Goal: Task Accomplishment & Management: Manage account settings

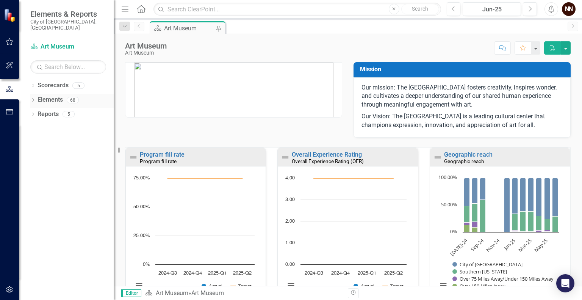
click at [62, 95] on link "Elements" at bounding box center [50, 99] width 25 height 9
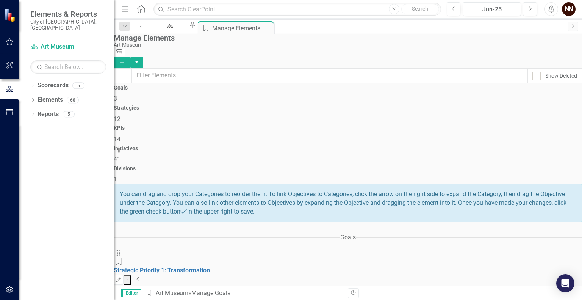
click at [139, 277] on icon at bounding box center [138, 279] width 3 height 5
click at [285, 299] on link "1-1. Plan for and sustain service to the community while the building is under …" at bounding box center [237, 305] width 247 height 7
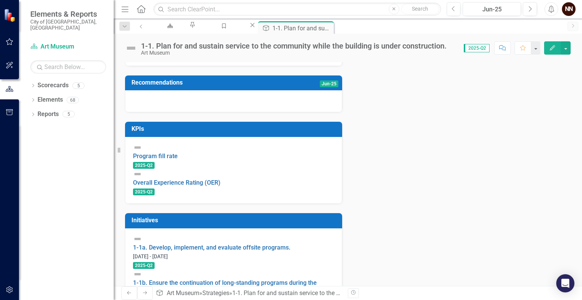
scroll to position [196, 0]
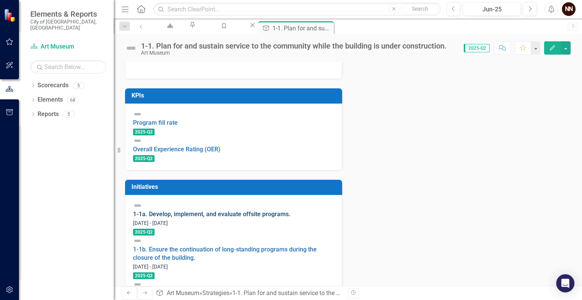
click at [191, 217] on link "1-1a. Develop, implement, and evaluate offsite programs." at bounding box center [212, 213] width 158 height 7
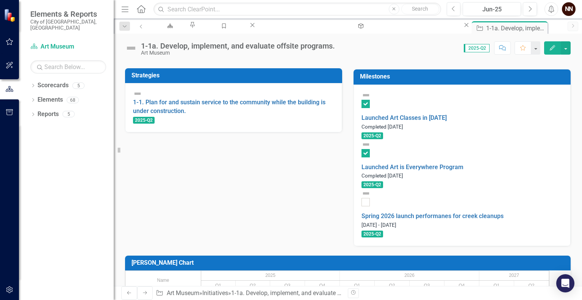
scroll to position [200, 0]
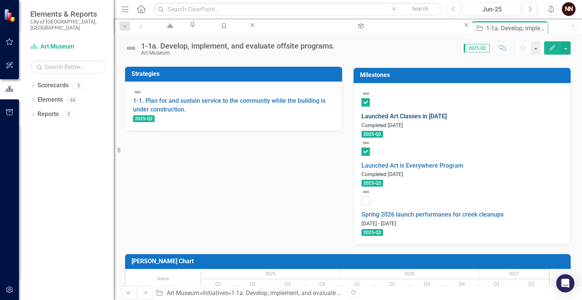
click at [446, 113] on link "Launched Art Classes in [DATE]" at bounding box center [404, 116] width 85 height 7
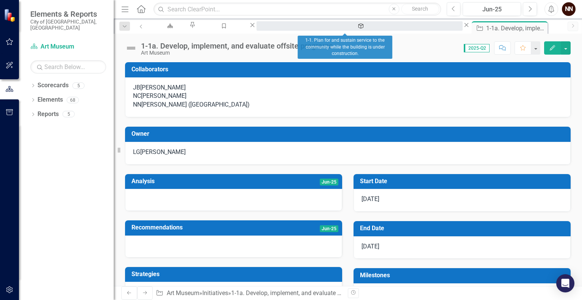
click at [354, 28] on div "1-1. Plan for and sustain service to the community while the building is under …" at bounding box center [359, 32] width 193 height 9
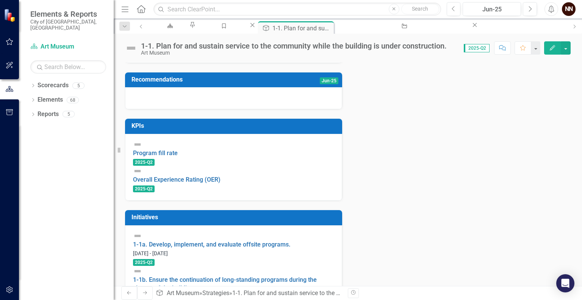
scroll to position [196, 0]
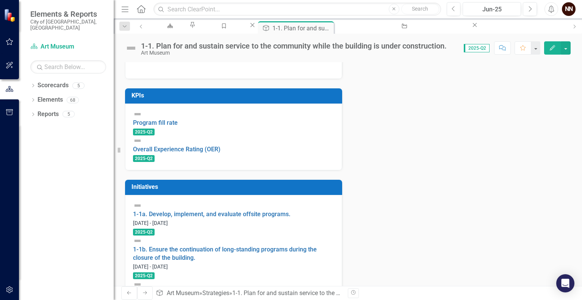
click at [205, 289] on link "1-1c. Prepare/continue improvements to the off-site location for Museum operati…" at bounding box center [233, 297] width 201 height 16
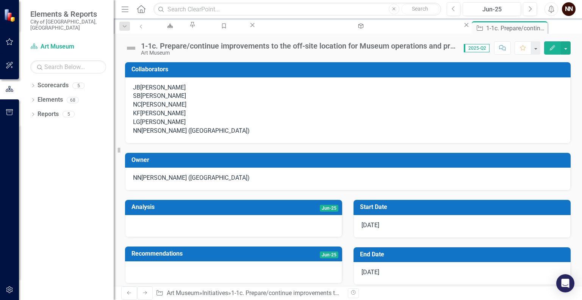
click at [271, 182] on div "NN Nick Nelson (Art Museum)" at bounding box center [348, 178] width 430 height 9
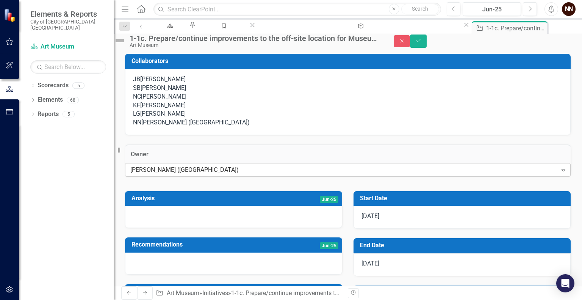
click at [253, 174] on div "[PERSON_NAME] ([GEOGRAPHIC_DATA])" at bounding box center [343, 169] width 427 height 9
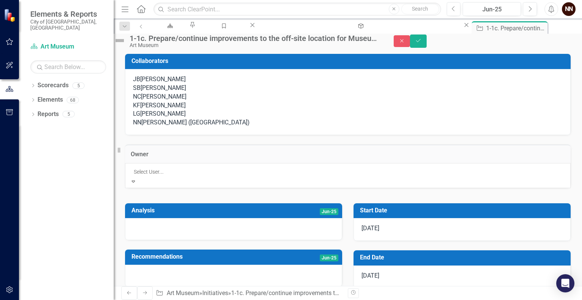
scroll to position [199, 0]
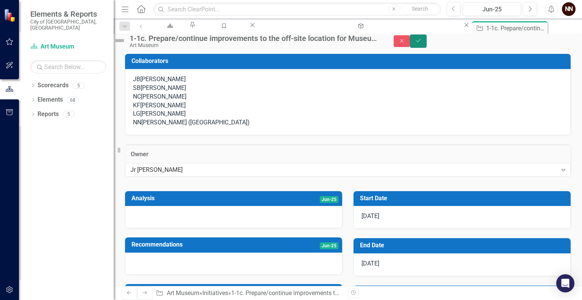
click at [427, 41] on button "Save" at bounding box center [418, 40] width 17 height 13
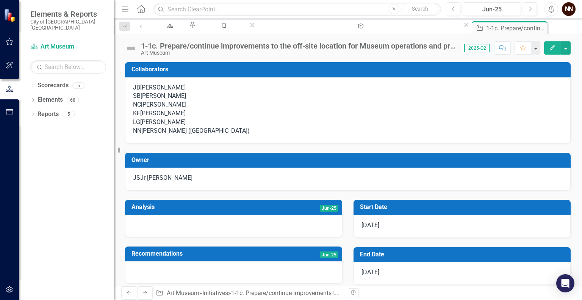
click at [433, 48] on div "1-1c. Prepare/continue improvements to the off-site location for Museum operati…" at bounding box center [298, 46] width 315 height 8
click at [438, 47] on div "1-1c. Prepare/continue improvements to the off-site location for Museum operati…" at bounding box center [298, 46] width 315 height 8
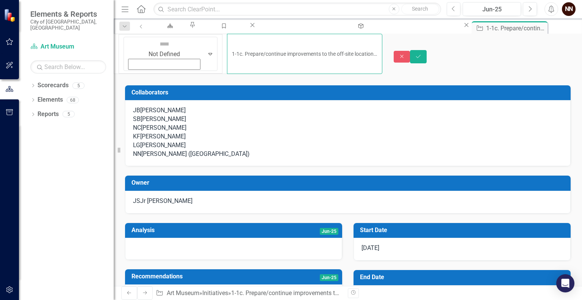
click at [362, 44] on input "1-1c. Prepare/continue improvements to the off-site location for Museum operati…" at bounding box center [304, 54] width 155 height 40
click at [422, 54] on icon "Save" at bounding box center [418, 56] width 7 height 5
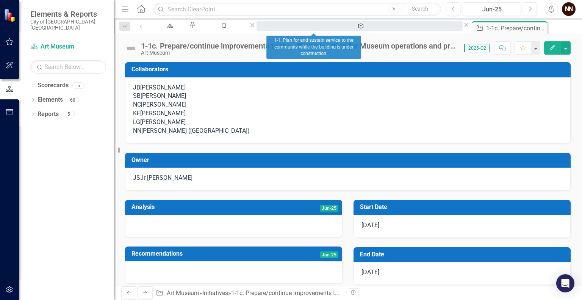
click at [325, 30] on div "1-1. Plan for and sustain service to the community while the building is under …" at bounding box center [359, 32] width 193 height 9
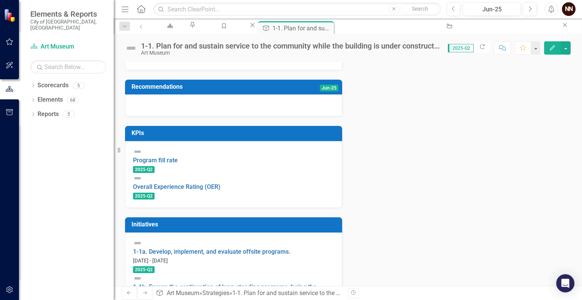
scroll to position [196, 0]
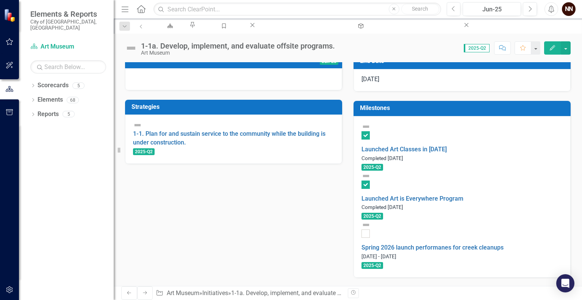
scroll to position [200, 0]
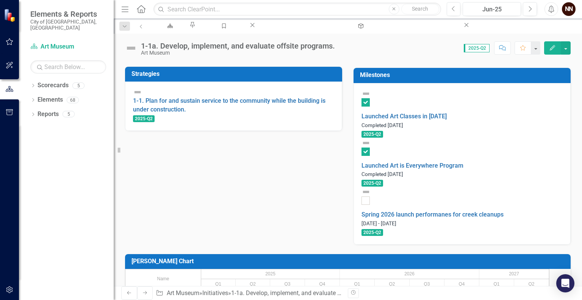
click at [403, 122] on small "Completed [DATE]" at bounding box center [383, 125] width 42 height 6
click at [417, 113] on link "Launched Art Classes in [DATE]" at bounding box center [404, 116] width 85 height 7
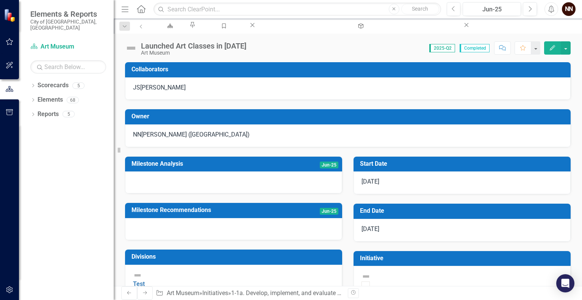
scroll to position [27, 0]
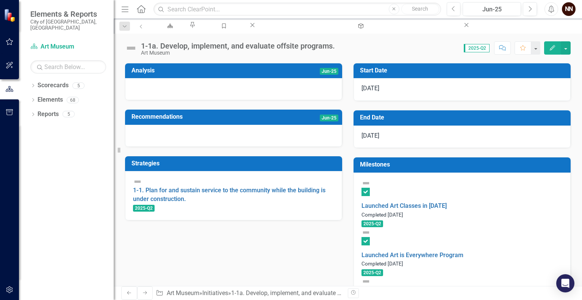
scroll to position [124, 0]
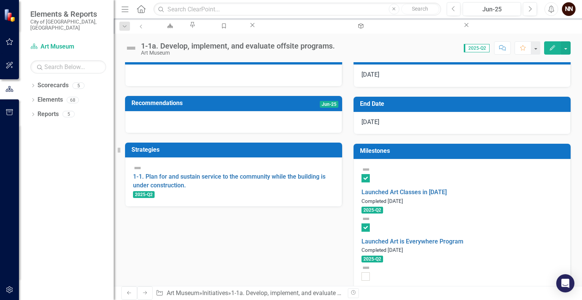
click at [426, 158] on td "Milestones" at bounding box center [463, 152] width 207 height 13
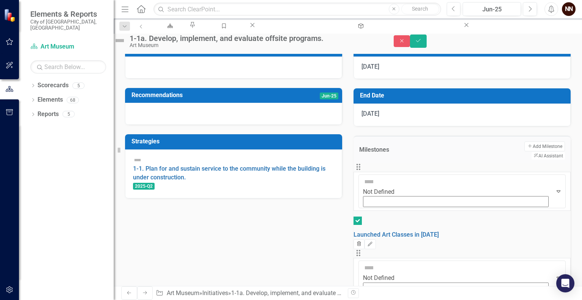
click at [362, 242] on icon "Trash" at bounding box center [359, 244] width 6 height 5
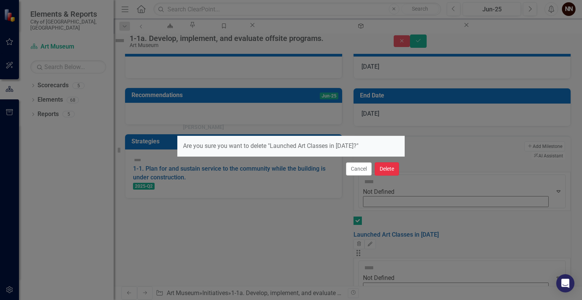
click at [386, 168] on button "Delete" at bounding box center [387, 168] width 24 height 13
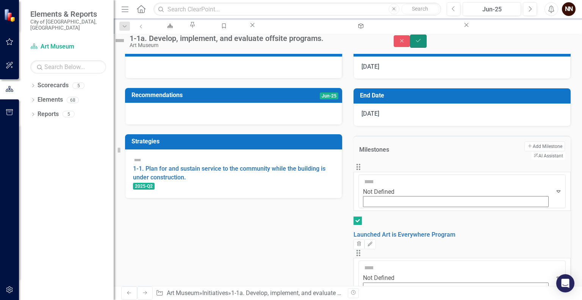
click at [422, 43] on icon "Save" at bounding box center [418, 40] width 7 height 5
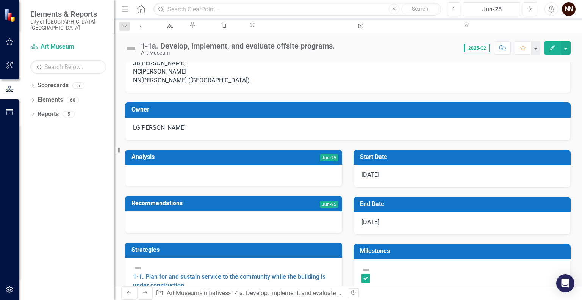
scroll to position [0, 0]
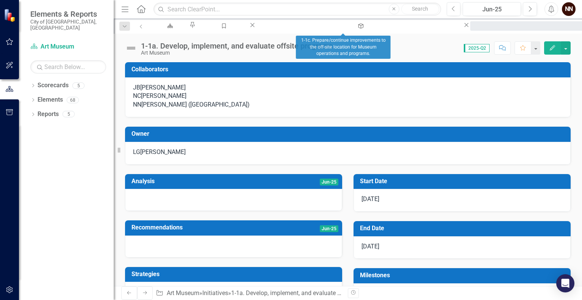
click at [477, 29] on div "1-1c. Prepare/continue improvements to the off-site location for Museum operati…" at bounding box center [583, 32] width 212 height 9
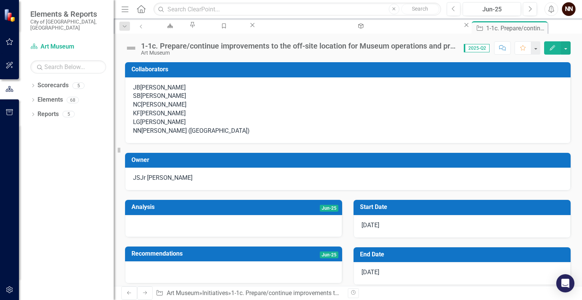
click at [287, 33] on body "Elements & Reports City of Springfield, MO Scorecard Art Museum Search Dropdown…" at bounding box center [291, 150] width 582 height 300
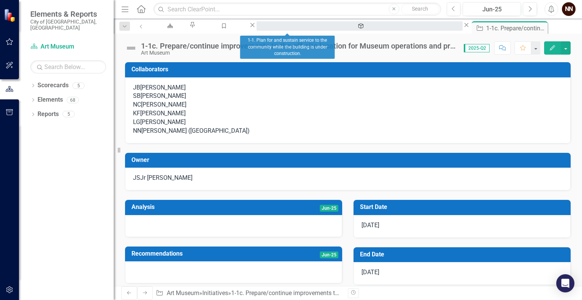
click at [285, 28] on div "1-1. Plan for and sustain service to the community while the building is under …" at bounding box center [359, 32] width 193 height 9
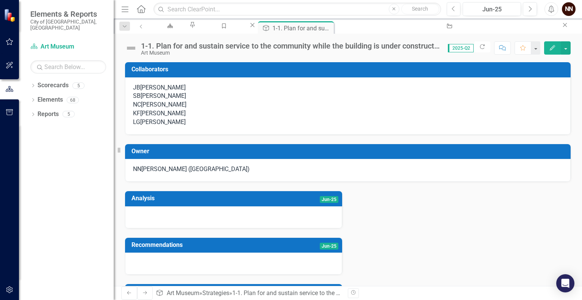
drag, startPoint x: 581, startPoint y: 109, endPoint x: 573, endPoint y: 235, distance: 126.1
click at [573, 235] on div "Collaborators JB Joshua Best SB Sarah Buhr NC Nicole Chilton KF Kate Francis LG…" at bounding box center [348, 294] width 468 height 482
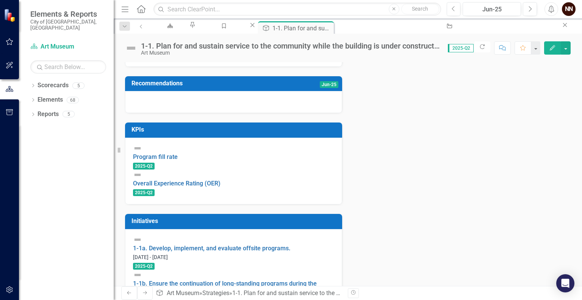
scroll to position [196, 0]
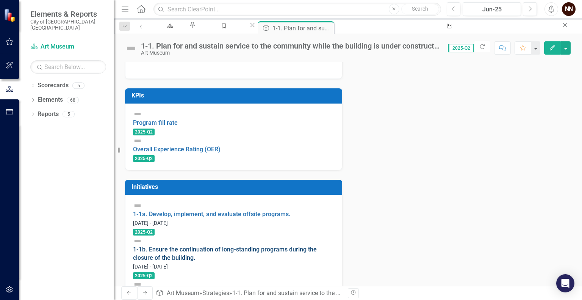
click at [203, 246] on link "1-1b. Ensure the continuation of long-standing programs during the closure of t…" at bounding box center [225, 254] width 184 height 16
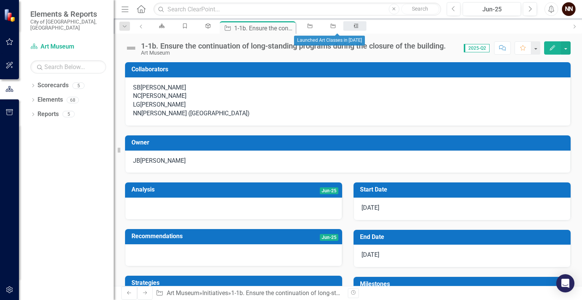
click at [353, 28] on icon "Milestone" at bounding box center [356, 25] width 6 height 5
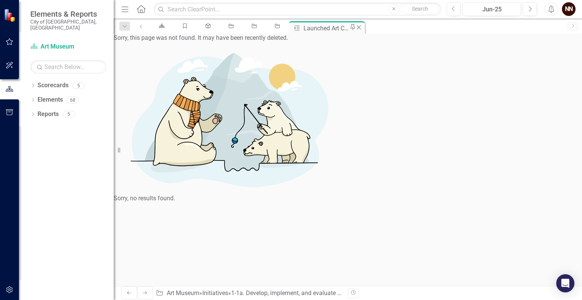
click at [357, 28] on icon at bounding box center [359, 27] width 4 height 4
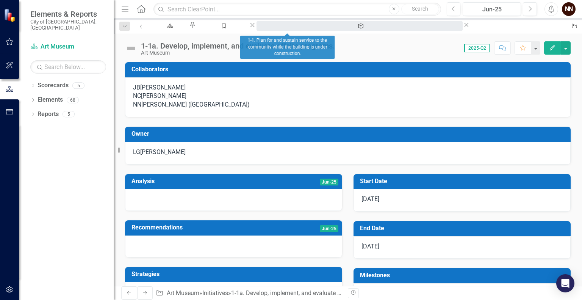
click at [285, 30] on div "1-1. Plan for and sustain service to the community while the building is under …" at bounding box center [359, 32] width 193 height 9
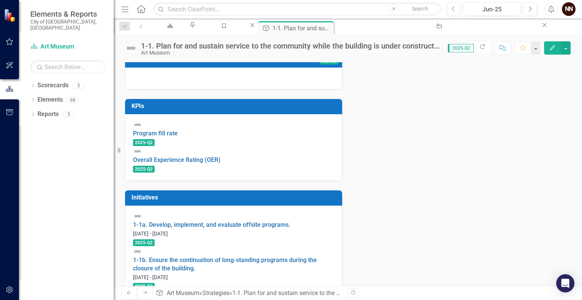
scroll to position [196, 0]
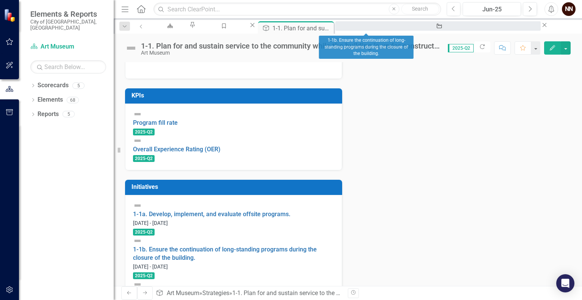
click at [370, 28] on div "1-1b. Ensure the continuation of long-standing programs during the closure of t…" at bounding box center [438, 32] width 192 height 9
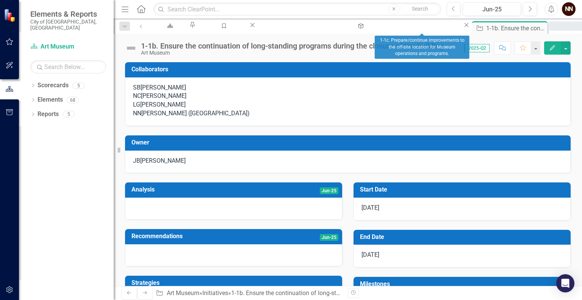
drag, startPoint x: 458, startPoint y: 26, endPoint x: 424, endPoint y: 26, distance: 34.1
click at [424, 26] on div "Scorecard Art Museum Pin Goal Manage Elements Close Strategy 1-1. Plan for and …" at bounding box center [537, 27] width 777 height 12
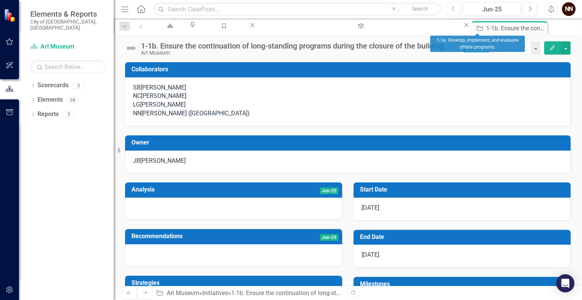
click at [538, 27] on icon "Close" at bounding box center [542, 27] width 8 height 6
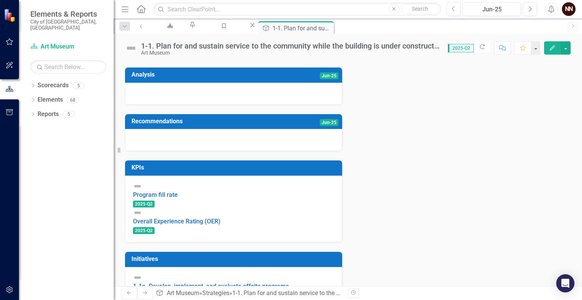
scroll to position [196, 0]
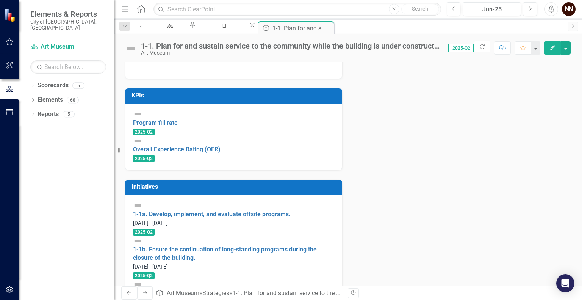
click at [207, 289] on link "1-1c. Prepare/continue improvements to the off-site location for Museum operati…" at bounding box center [233, 297] width 201 height 16
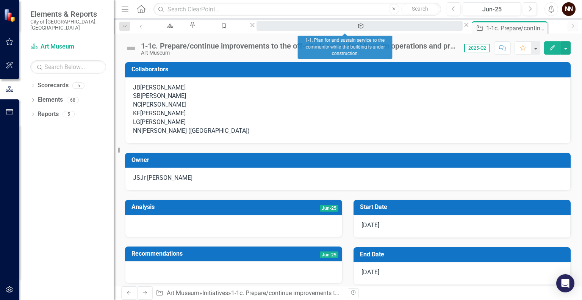
click at [332, 31] on div "1-1. Plan for and sustain service to the community while the building is under …" at bounding box center [359, 32] width 193 height 9
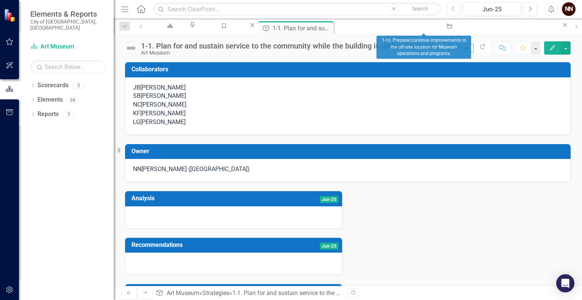
click at [458, 21] on div "Initiative 1-1c. Prepare/continue improvements to the off-site location for Mus…" at bounding box center [451, 25] width 233 height 9
click at [561, 25] on icon "Close" at bounding box center [565, 25] width 8 height 6
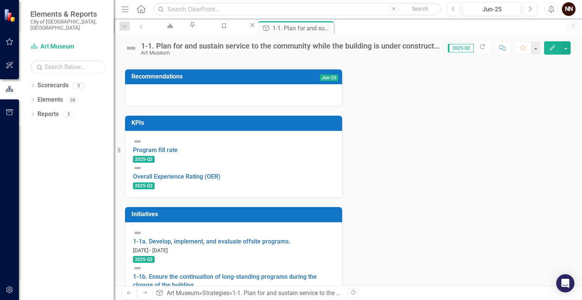
scroll to position [171, 0]
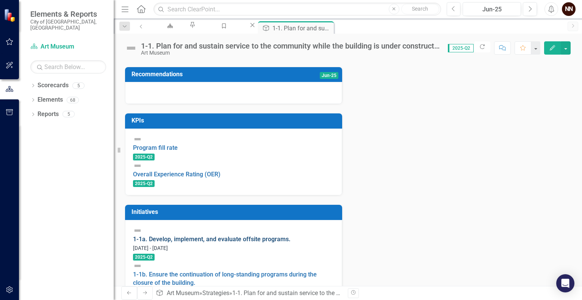
click at [205, 243] on link "1-1a. Develop, implement, and evaluate offsite programs." at bounding box center [212, 238] width 158 height 7
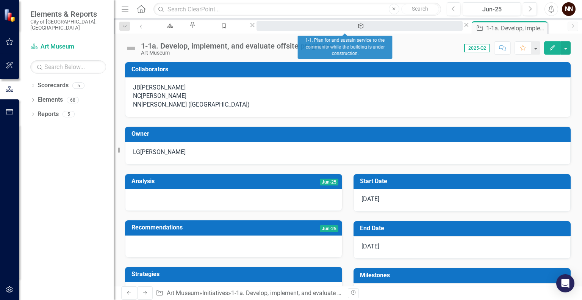
click at [355, 30] on div "1-1. Plan for and sustain service to the community while the building is under …" at bounding box center [359, 32] width 193 height 9
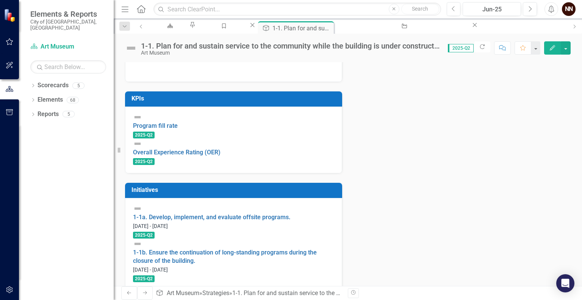
scroll to position [196, 0]
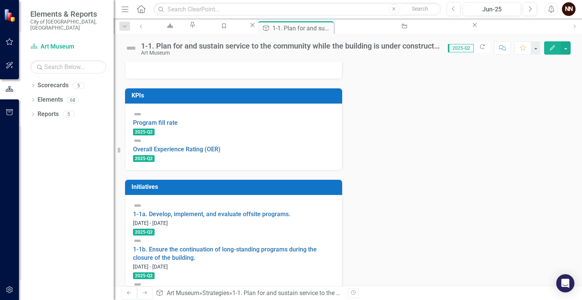
click at [227, 243] on div "1-1b. Ensure the continuation of long-standing programs during the closure of t…" at bounding box center [233, 258] width 201 height 44
click at [225, 246] on link "1-1b. Ensure the continuation of long-standing programs during the closure of t…" at bounding box center [225, 254] width 184 height 16
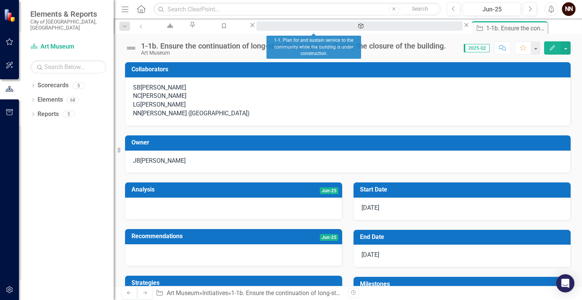
click at [324, 30] on div "1-1. Plan for and sustain service to the community while the building is under …" at bounding box center [359, 32] width 193 height 9
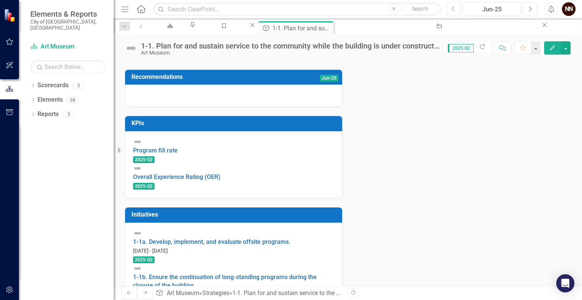
scroll to position [196, 0]
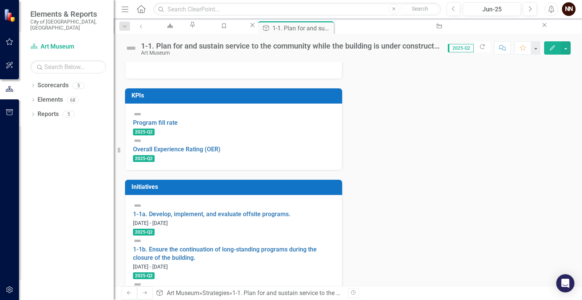
click at [217, 289] on link "1-1c. Prepare/continue improvements to the off-site location for Museum operati…" at bounding box center [233, 297] width 201 height 16
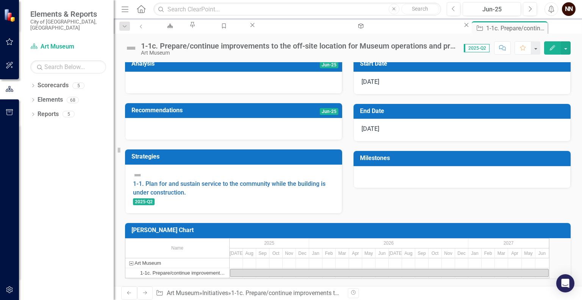
scroll to position [166, 0]
click at [505, 164] on td "Milestones" at bounding box center [463, 159] width 207 height 13
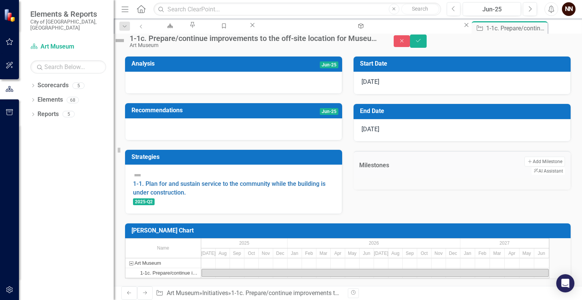
click at [457, 160] on td "Add Add Milestone ClearPoint AI AI Assistant" at bounding box center [505, 166] width 119 height 19
click at [524, 162] on button "Add Add Milestone" at bounding box center [544, 162] width 41 height 10
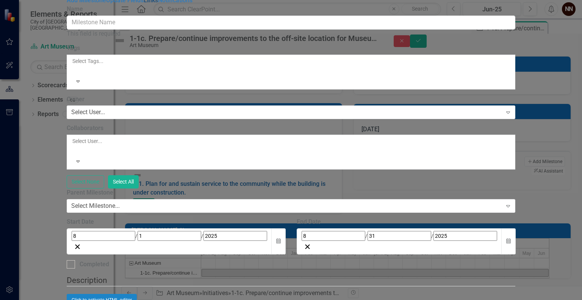
click at [144, 4] on link "Links" at bounding box center [151, 0] width 14 height 7
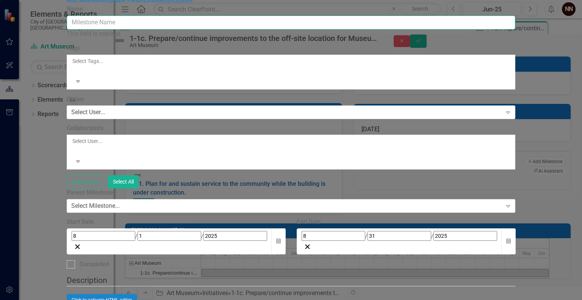
click at [188, 30] on input "Name" at bounding box center [291, 23] width 449 height 14
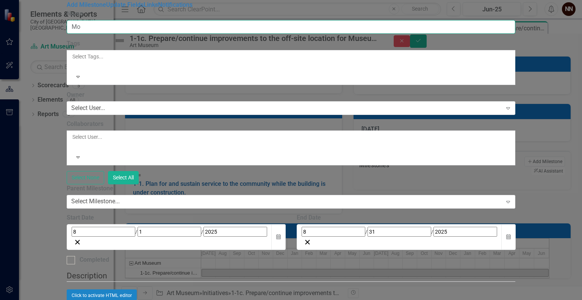
type input "M"
type input "Prep for Move-out"
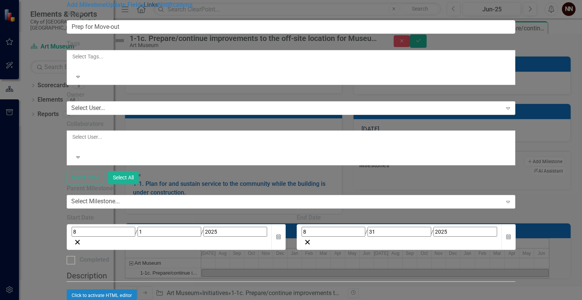
click at [144, 8] on link "Links" at bounding box center [151, 4] width 14 height 7
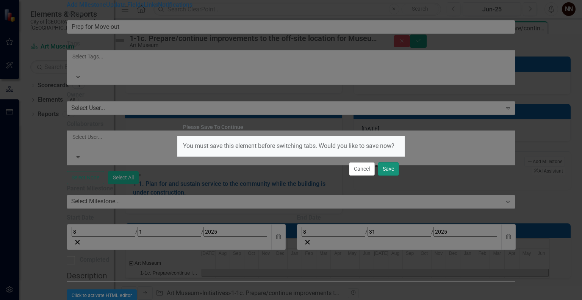
click at [384, 169] on button "Save" at bounding box center [388, 168] width 21 height 13
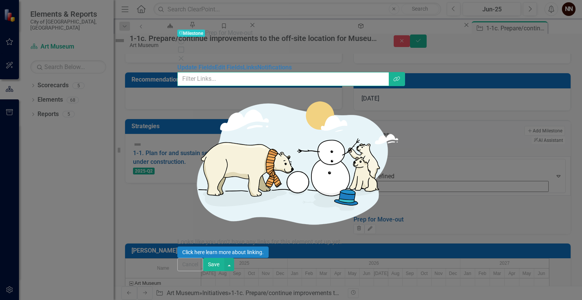
click at [389, 72] on input "text" at bounding box center [283, 79] width 212 height 14
click at [400, 76] on icon "Link Tag" at bounding box center [396, 78] width 7 height 5
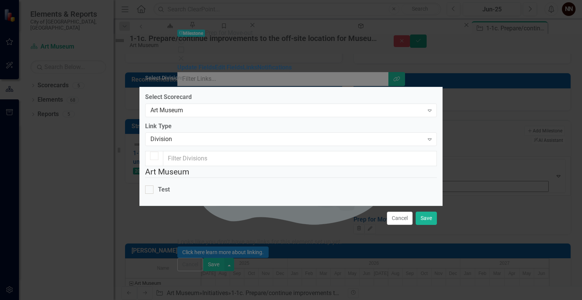
checkbox input "false"
click at [426, 133] on div "Expand" at bounding box center [430, 139] width 14 height 12
click at [400, 224] on button "Cancel" at bounding box center [400, 217] width 26 height 13
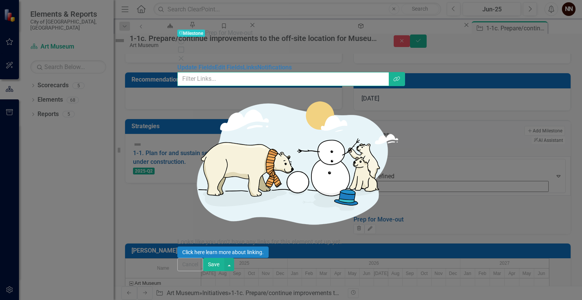
click at [199, 72] on input "text" at bounding box center [283, 79] width 212 height 14
click at [400, 76] on icon "Link Tag" at bounding box center [396, 78] width 7 height 5
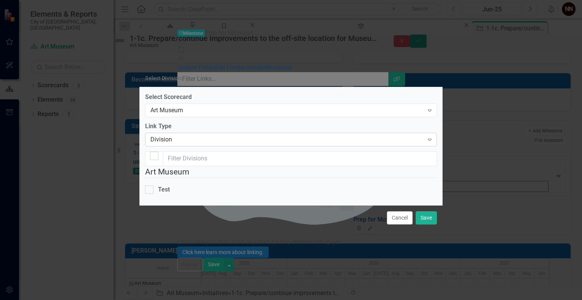
click at [416, 135] on div "Division" at bounding box center [286, 139] width 273 height 9
click at [409, 135] on div "Division" at bounding box center [286, 139] width 273 height 9
click at [413, 106] on div "Art Museum" at bounding box center [286, 110] width 273 height 9
click at [396, 224] on button "Cancel" at bounding box center [400, 217] width 26 height 13
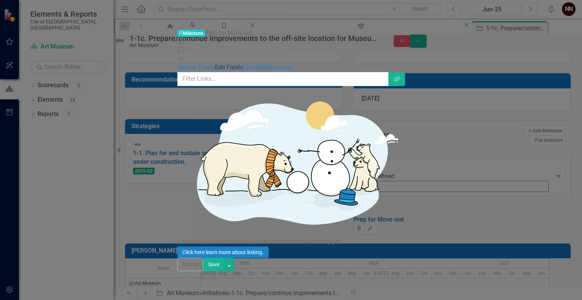
click at [215, 64] on link "Edit Fields" at bounding box center [229, 67] width 28 height 7
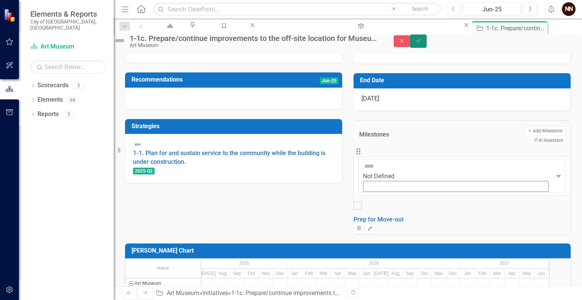
click at [422, 43] on icon "Save" at bounding box center [418, 40] width 7 height 5
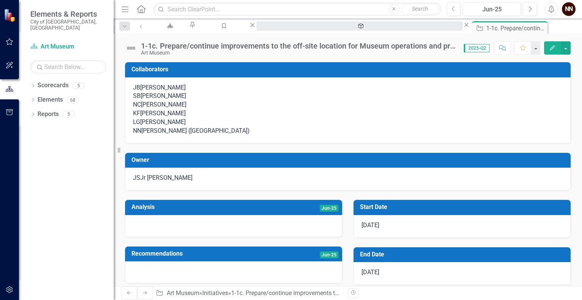
click at [274, 29] on link "Strategy 1-1. Plan for and sustain service to the community while the building …" at bounding box center [360, 25] width 206 height 9
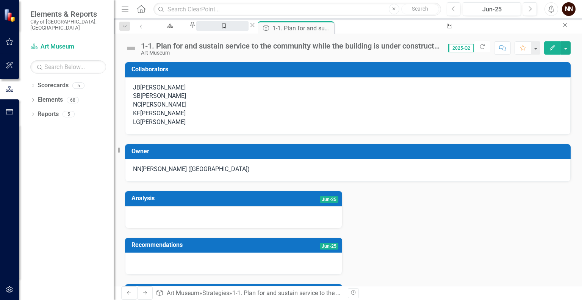
click at [229, 28] on div "Manage Elements" at bounding box center [222, 32] width 39 height 9
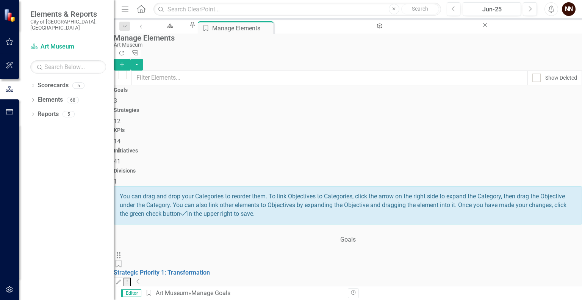
click at [140, 278] on icon "Collapse" at bounding box center [138, 281] width 4 height 6
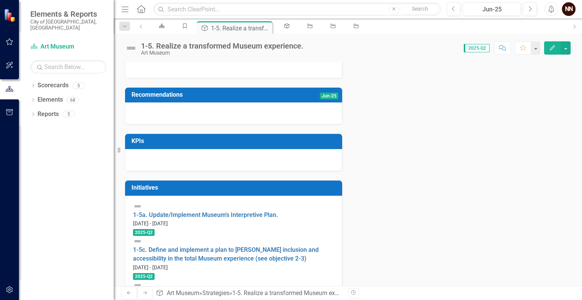
scroll to position [163, 0]
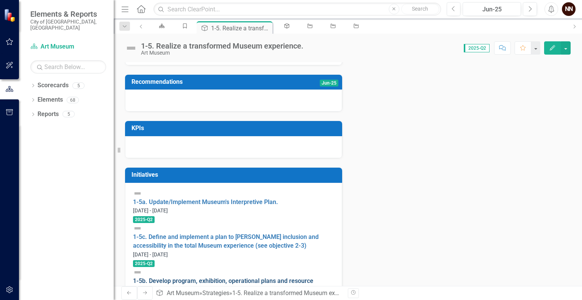
click at [214, 277] on link "1-5b. Develop program, exhibition, operational plans and resource requirements …" at bounding box center [223, 289] width 180 height 25
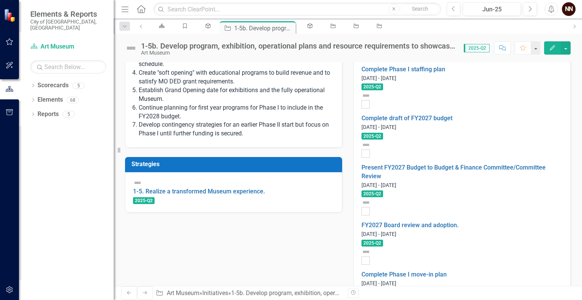
scroll to position [364, 0]
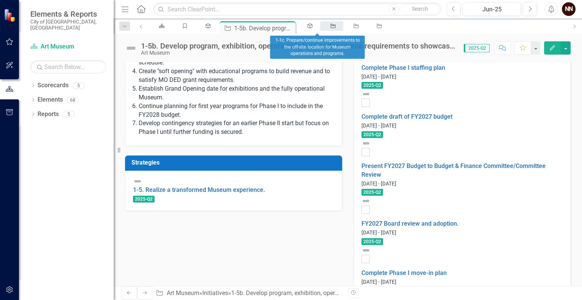
click at [330, 25] on icon "Initiative" at bounding box center [333, 25] width 6 height 5
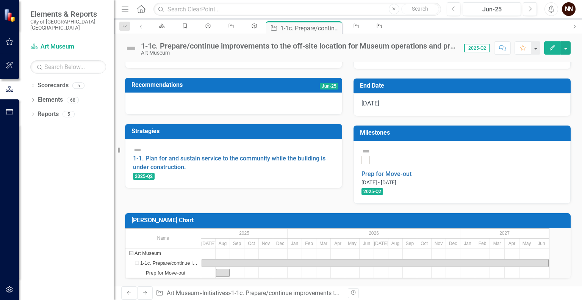
scroll to position [177, 0]
click at [396, 179] on small "8/1/25 - 8/31/25" at bounding box center [379, 182] width 35 height 6
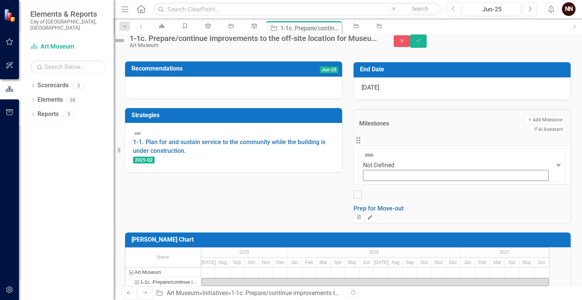
click at [373, 215] on icon "Edit" at bounding box center [370, 217] width 6 height 5
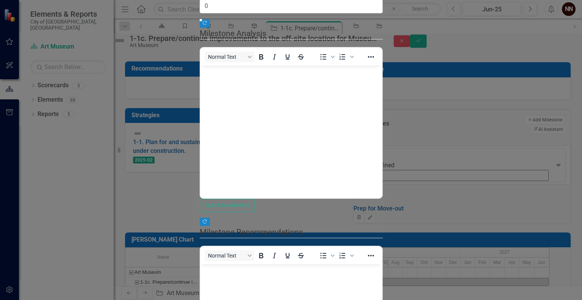
scroll to position [0, 0]
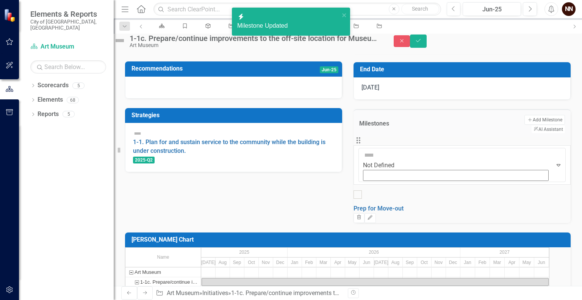
scroll to position [180, 0]
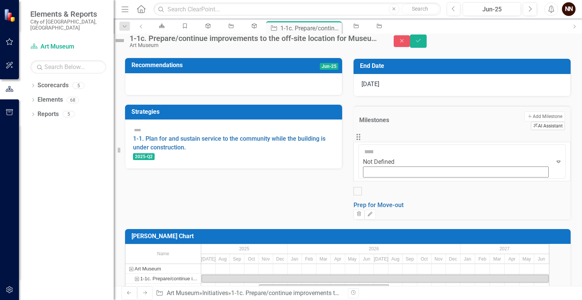
click at [531, 130] on button "ClearPoint AI AI Assistant" at bounding box center [548, 126] width 34 height 8
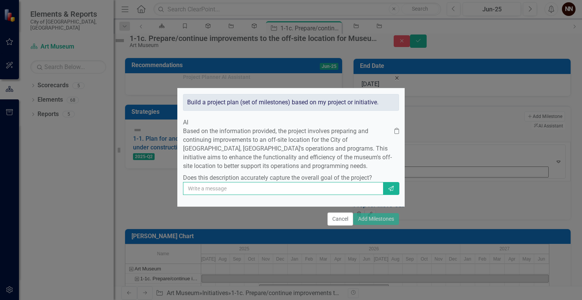
click at [291, 195] on input "text" at bounding box center [283, 188] width 200 height 13
type input "yes"
click at [388, 191] on icon "Send" at bounding box center [391, 188] width 7 height 5
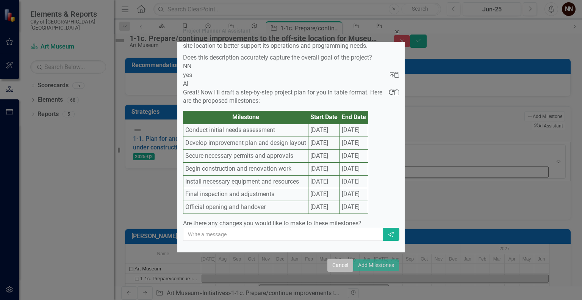
click at [328, 262] on button "Cancel" at bounding box center [340, 264] width 26 height 13
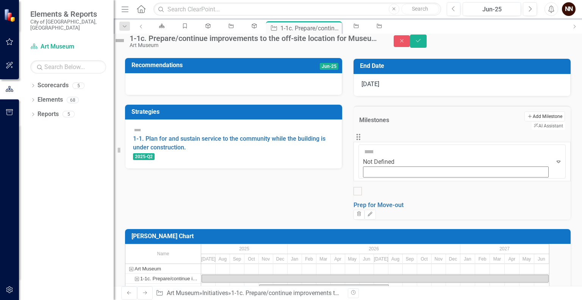
click at [524, 121] on button "Add Add Milestone" at bounding box center [544, 116] width 41 height 10
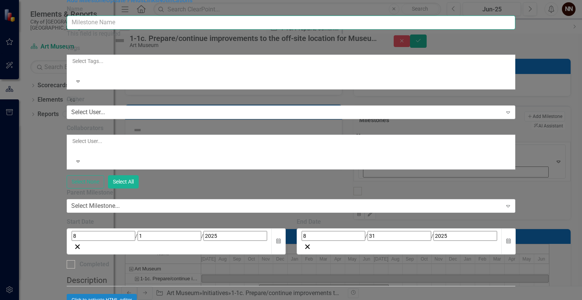
click at [384, 30] on input "Name" at bounding box center [291, 23] width 449 height 14
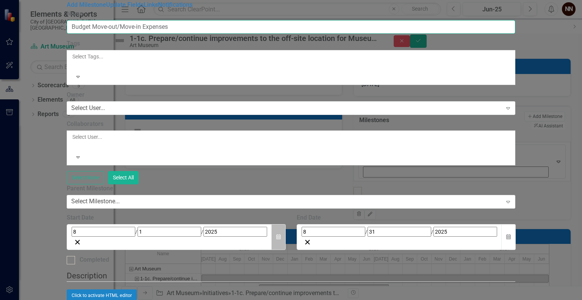
type input "Budget Move-out/Move-in Expenses"
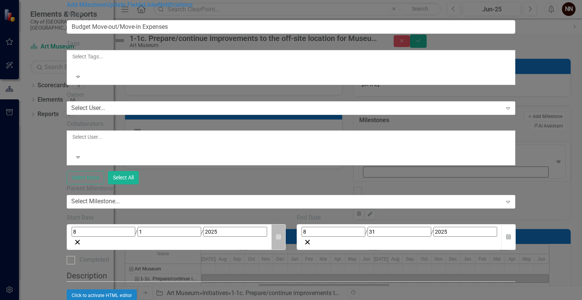
click at [286, 224] on button "Calendar" at bounding box center [278, 237] width 14 height 26
click at [511, 234] on icon "button" at bounding box center [508, 236] width 5 height 5
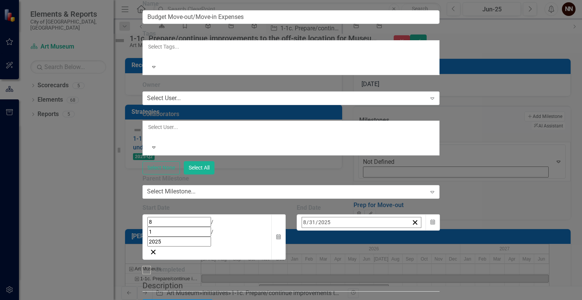
click at [413, 230] on button "›" at bounding box center [404, 238] width 17 height 17
click at [372, 235] on span "[DATE]" at bounding box center [363, 238] width 17 height 6
click at [329, 263] on abbr "January" at bounding box center [319, 266] width 19 height 6
click at [392, 276] on button "9" at bounding box center [382, 283] width 19 height 14
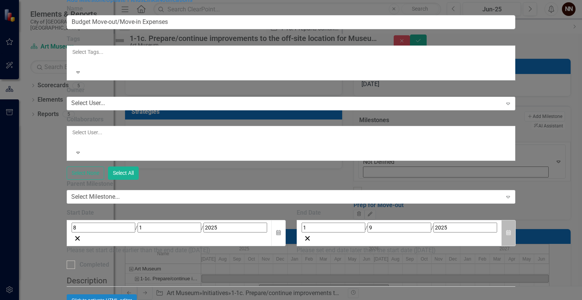
click at [516, 220] on button "Calendar" at bounding box center [508, 233] width 14 height 26
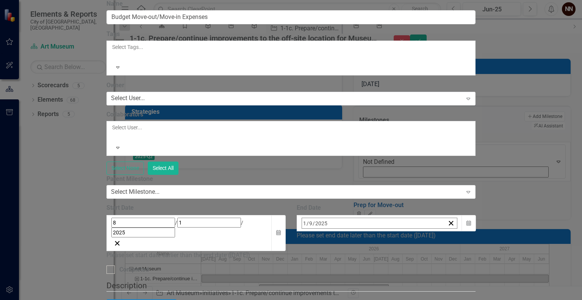
click at [372, 236] on span "January 2025" at bounding box center [363, 239] width 17 height 6
click at [396, 231] on button "2025" at bounding box center [363, 239] width 65 height 17
click at [429, 280] on button "2026" at bounding box center [407, 293] width 44 height 27
click at [341, 253] on button "January" at bounding box center [319, 266] width 44 height 27
click at [411, 277] on button "9" at bounding box center [401, 284] width 19 height 14
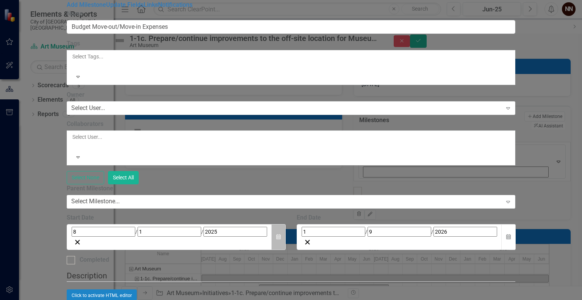
click at [281, 234] on icon "Calendar" at bounding box center [278, 236] width 5 height 5
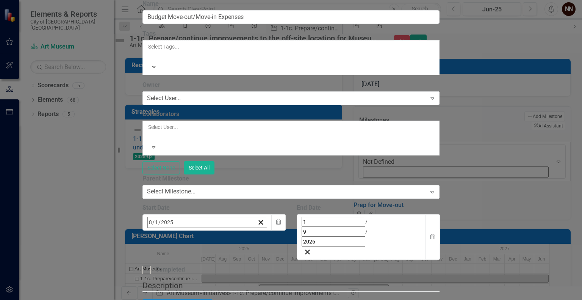
click at [218, 235] on span "[DATE]" at bounding box center [209, 238] width 17 height 6
click at [275, 262] on button "1" at bounding box center [265, 269] width 19 height 14
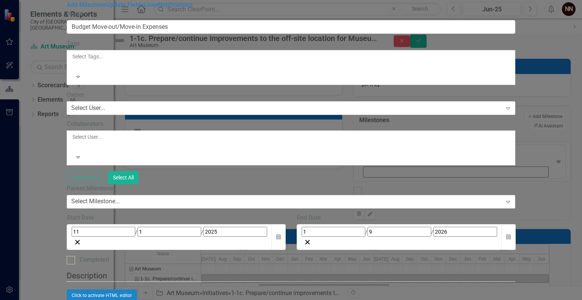
click at [120, 197] on div "Select Milestone..." at bounding box center [95, 201] width 49 height 9
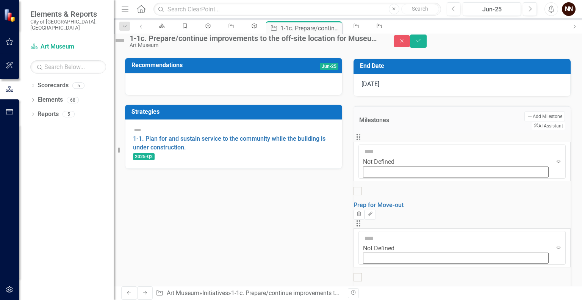
scroll to position [210, 0]
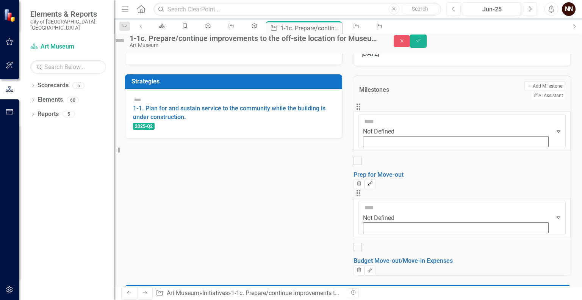
click at [373, 181] on icon "button" at bounding box center [370, 183] width 5 height 5
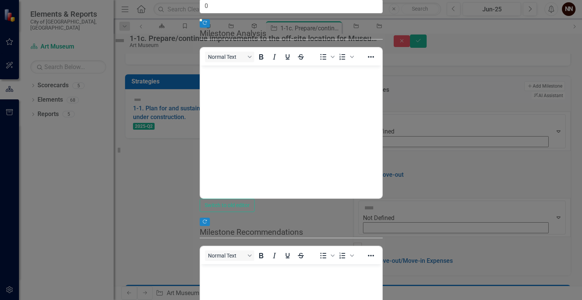
scroll to position [0, 0]
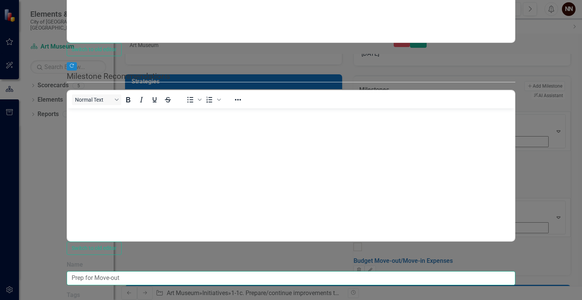
click at [176, 271] on input "Prep for Move-out" at bounding box center [291, 278] width 449 height 14
click at [231, 271] on input "Prep for Move-out" at bounding box center [291, 278] width 449 height 14
type input "Prep for Move-out (Phase I Scenario)"
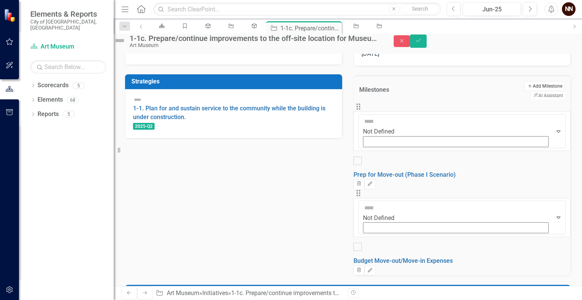
click at [524, 91] on button "Add Add Milestone" at bounding box center [544, 86] width 41 height 10
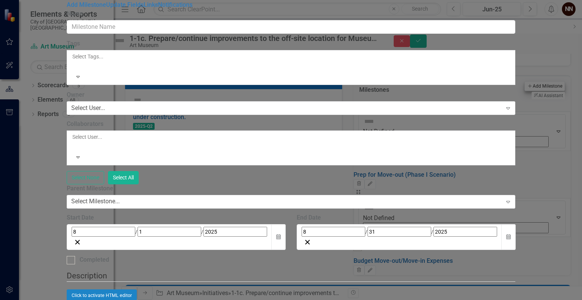
click at [506, 116] on div "Milestones Milestone Add Milestone Help Maximize Close Add Milestone Update Fie…" at bounding box center [291, 150] width 582 height 300
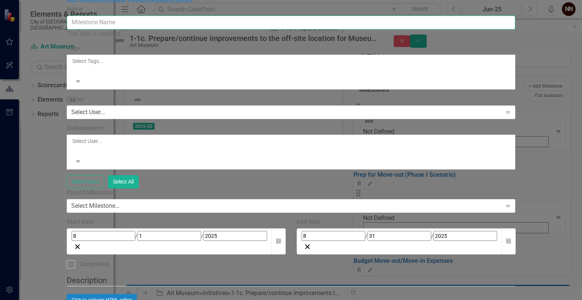
click at [432, 30] on input "Name" at bounding box center [291, 23] width 449 height 14
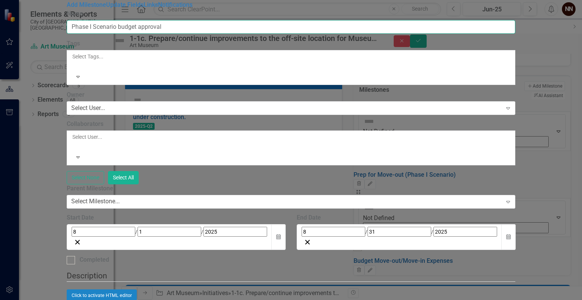
type input "Phase I Scenario budget approval"
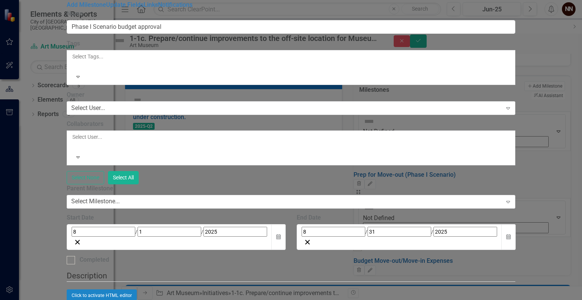
click at [291, 213] on div "Start Date 8 / 1 / 2025 Calendar" at bounding box center [176, 234] width 230 height 42
click at [516, 224] on button "Calendar" at bounding box center [508, 237] width 14 height 26
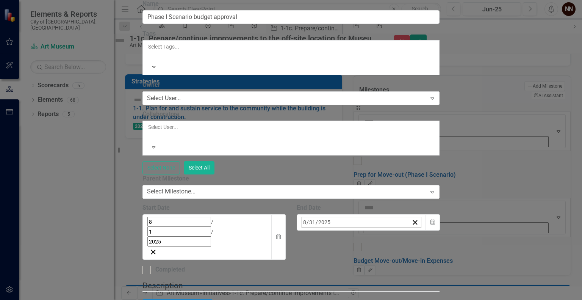
click at [372, 235] on span "[DATE]" at bounding box center [363, 238] width 17 height 6
click at [369, 235] on span "2025" at bounding box center [363, 238] width 12 height 6
click at [429, 280] on button "2026" at bounding box center [407, 293] width 44 height 27
click at [415, 263] on abbr "March" at bounding box center [407, 266] width 15 height 6
click at [385, 293] on abbr "19" at bounding box center [382, 296] width 6 height 6
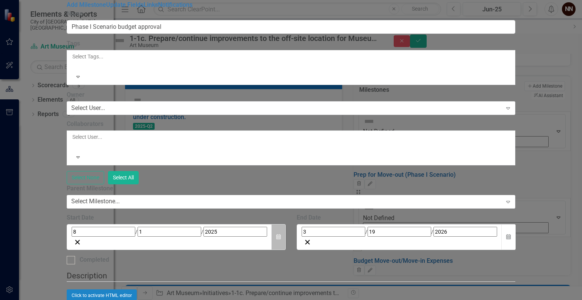
click at [281, 234] on icon "Calendar" at bounding box center [278, 236] width 5 height 5
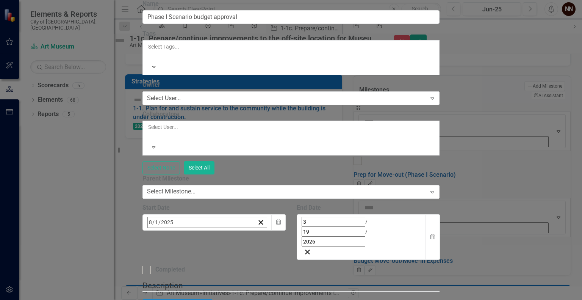
click at [218, 235] on span "[DATE]" at bounding box center [209, 238] width 17 height 6
click at [260, 263] on abbr "March" at bounding box center [253, 266] width 15 height 6
click at [242, 230] on button "[DATE]" at bounding box center [209, 238] width 65 height 17
click at [242, 230] on button "2025" at bounding box center [209, 238] width 65 height 17
click at [275, 280] on button "2026" at bounding box center [253, 293] width 44 height 27
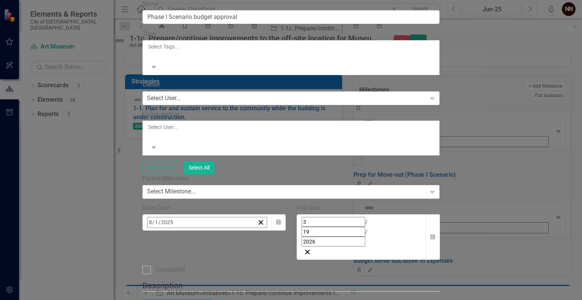
click at [187, 252] on button "January" at bounding box center [165, 265] width 44 height 27
click at [256, 276] on button "9" at bounding box center [246, 283] width 19 height 14
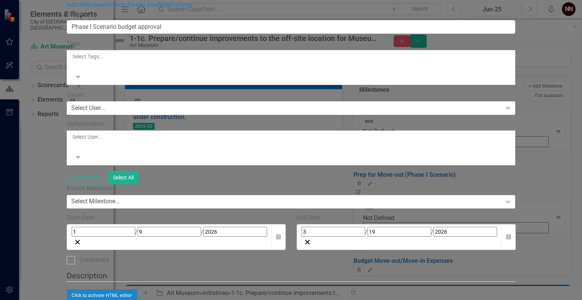
click at [120, 197] on div "Select Milestone..." at bounding box center [95, 201] width 49 height 9
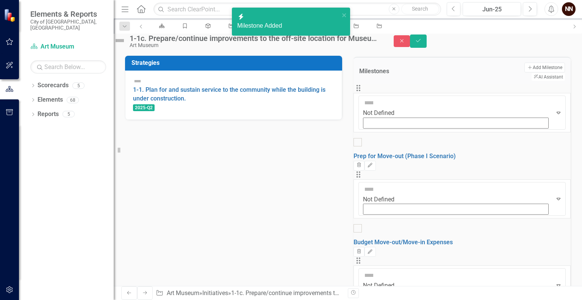
scroll to position [241, 0]
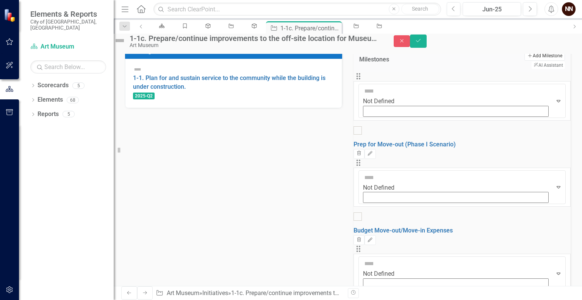
click at [524, 61] on button "Add Add Milestone" at bounding box center [544, 56] width 41 height 10
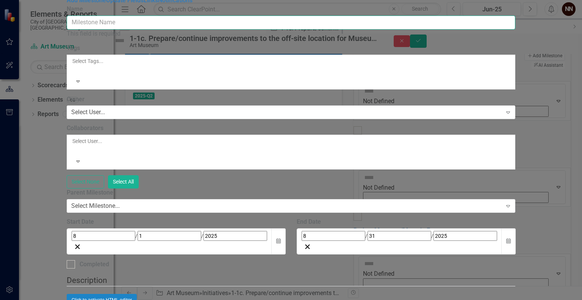
click at [436, 30] on input "Name" at bounding box center [291, 23] width 449 height 14
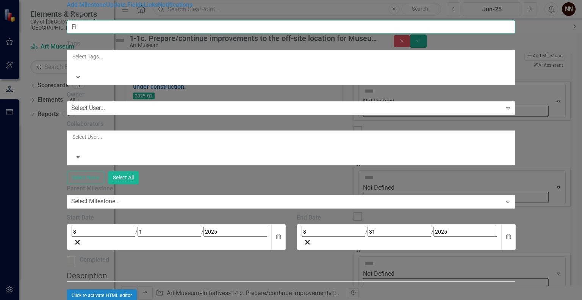
type input "F"
type input "P"
type input "Substantial Completion Phase I"
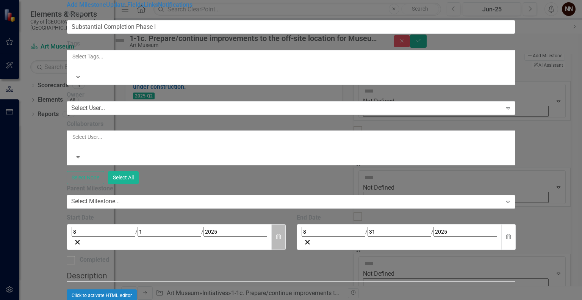
click at [281, 234] on icon "button" at bounding box center [278, 236] width 5 height 5
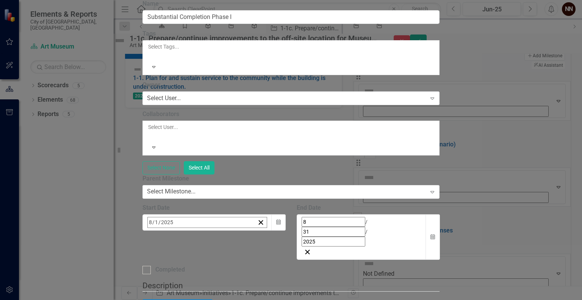
click at [218, 235] on span "[DATE]" at bounding box center [209, 238] width 17 height 6
click at [242, 230] on button "2025" at bounding box center [209, 238] width 65 height 17
click at [275, 280] on button "2026" at bounding box center [253, 293] width 44 height 27
click at [200, 290] on button "11" at bounding box center [190, 297] width 19 height 14
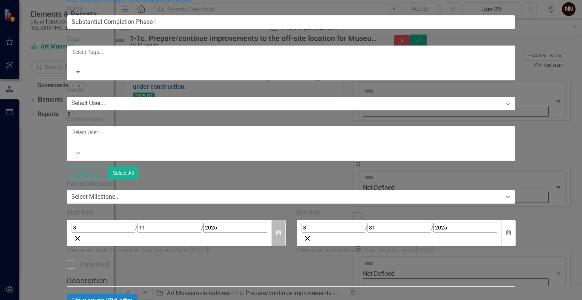
click at [286, 220] on button "Calendar" at bounding box center [278, 233] width 14 height 26
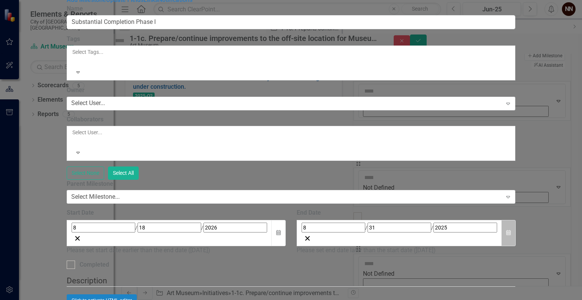
click at [516, 220] on button "Calendar" at bounding box center [508, 233] width 14 height 26
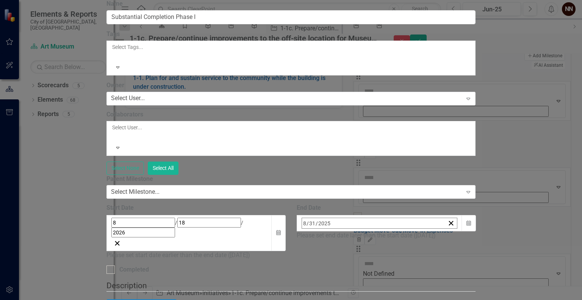
click at [396, 231] on button "[DATE]" at bounding box center [363, 239] width 65 height 17
click at [369, 236] on span "2025" at bounding box center [363, 239] width 12 height 6
click at [429, 280] on button "2026" at bounding box center [407, 293] width 44 height 27
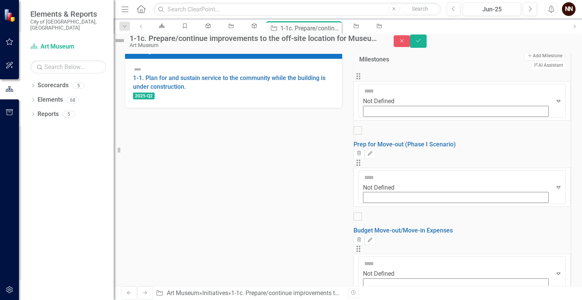
scroll to position [271, 0]
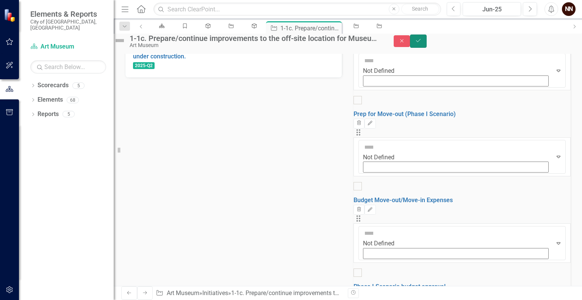
click at [427, 43] on button "Save" at bounding box center [418, 40] width 17 height 13
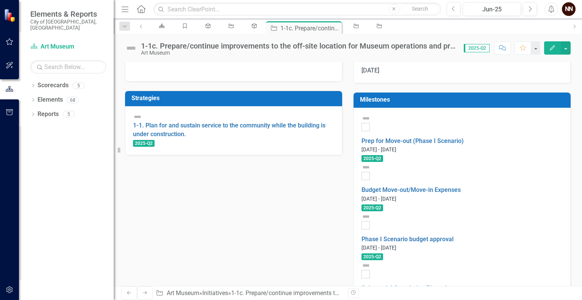
scroll to position [197, 0]
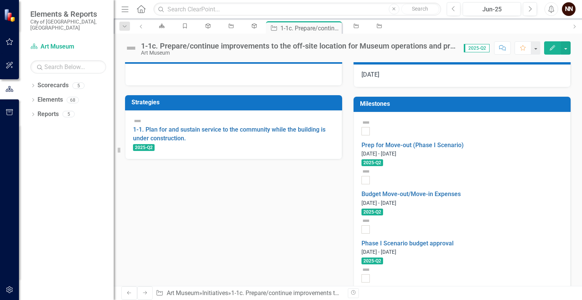
click at [492, 111] on td "Milestones" at bounding box center [463, 105] width 207 height 13
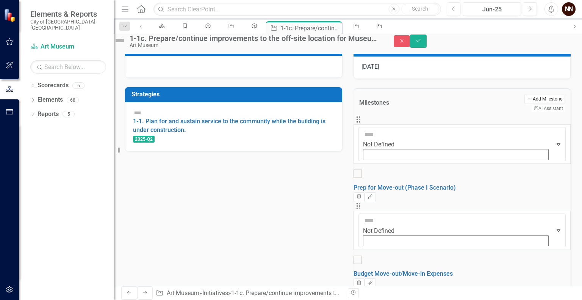
click at [524, 104] on button "Add Add Milestone" at bounding box center [544, 99] width 41 height 10
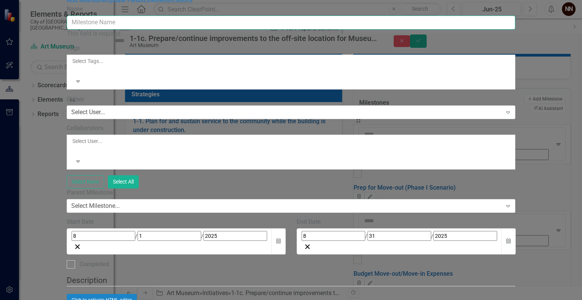
click at [348, 30] on input "Name" at bounding box center [291, 23] width 449 height 14
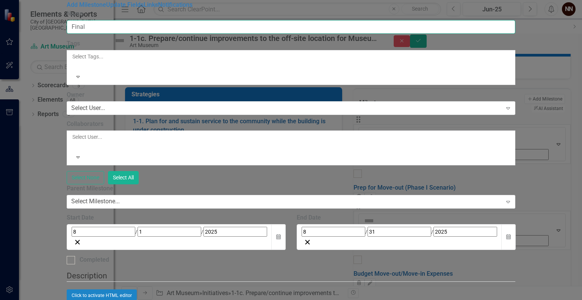
type input "Final Completion Phase I"
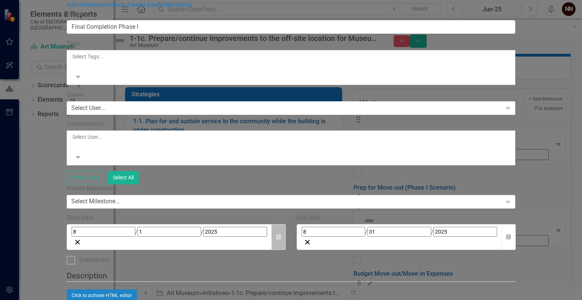
click at [281, 234] on icon "Calendar" at bounding box center [278, 236] width 5 height 5
click at [516, 224] on button "Calendar" at bounding box center [508, 237] width 14 height 26
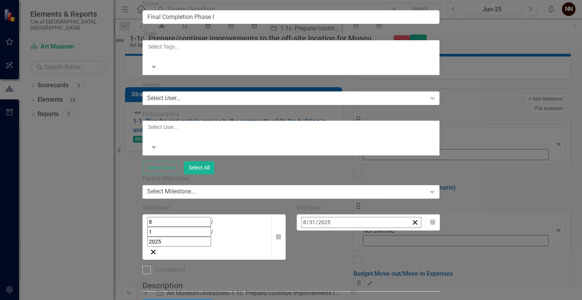
click at [372, 235] on span "[DATE]" at bounding box center [363, 238] width 17 height 6
click at [369, 235] on span "2025" at bounding box center [363, 238] width 12 height 6
click at [429, 280] on button "2026" at bounding box center [407, 293] width 44 height 27
click at [404, 293] on abbr "18" at bounding box center [401, 296] width 6 height 6
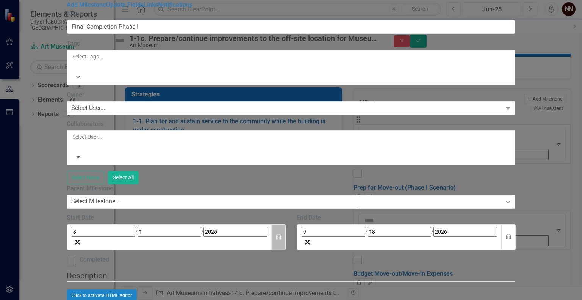
click at [286, 224] on button "Calendar" at bounding box center [278, 237] width 14 height 26
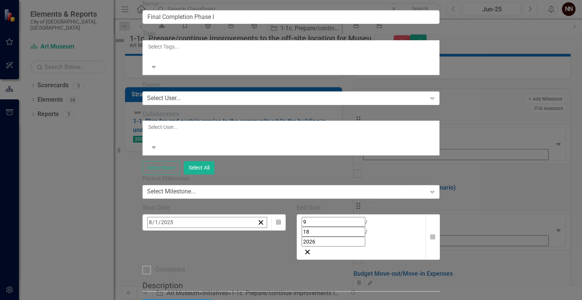
click at [218, 235] on span "[DATE]" at bounding box center [209, 238] width 17 height 6
click at [242, 230] on button "2025" at bounding box center [209, 238] width 65 height 17
click at [275, 280] on button "2026" at bounding box center [253, 293] width 44 height 27
click at [250, 293] on abbr "18" at bounding box center [247, 296] width 6 height 6
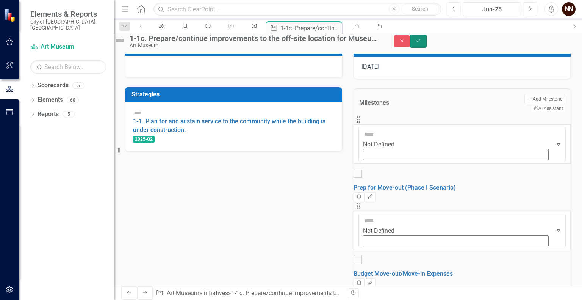
click at [427, 44] on button "Save" at bounding box center [418, 40] width 17 height 13
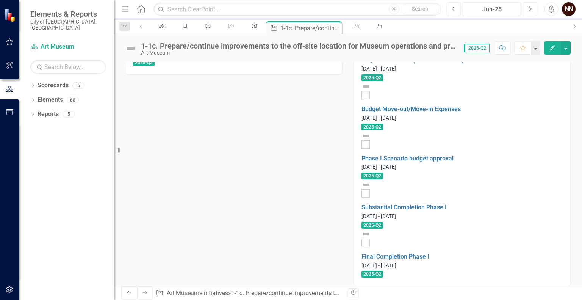
scroll to position [298, 0]
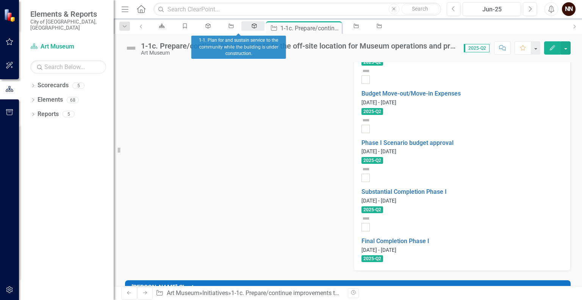
click at [251, 28] on icon "Strategy" at bounding box center [254, 25] width 6 height 5
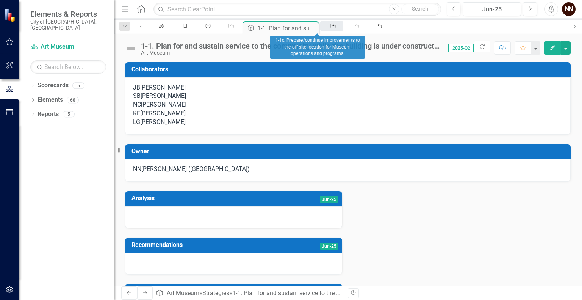
click at [330, 27] on icon "Initiative" at bounding box center [333, 25] width 6 height 5
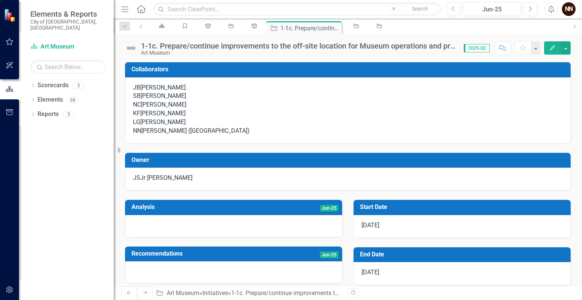
click at [366, 31] on div "Initiative" at bounding box center [377, 25] width 23 height 9
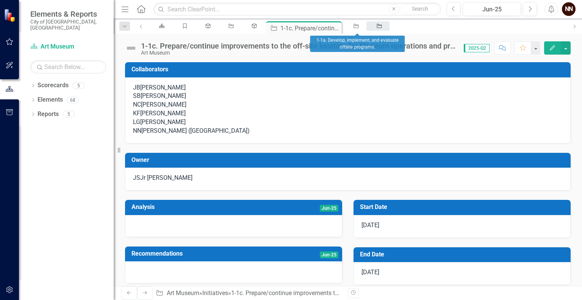
click at [376, 28] on icon "Initiative" at bounding box center [379, 25] width 6 height 5
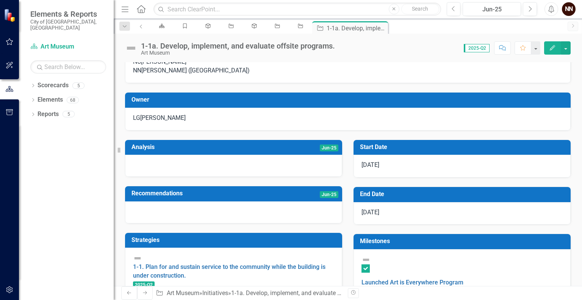
scroll to position [31, 0]
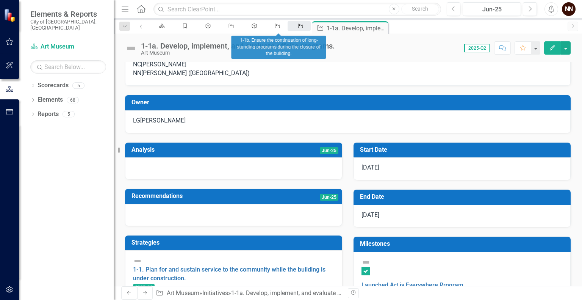
click at [297, 28] on icon "Initiative" at bounding box center [300, 25] width 6 height 5
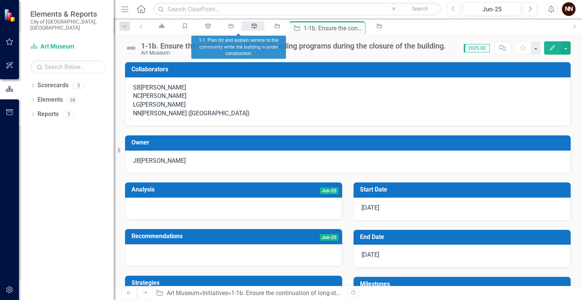
click at [251, 28] on icon "Strategy" at bounding box center [254, 25] width 6 height 5
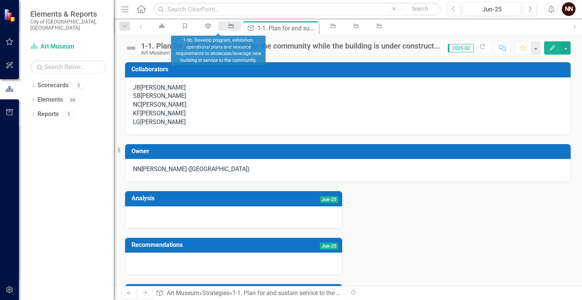
click at [228, 25] on icon "Initiative" at bounding box center [231, 25] width 6 height 5
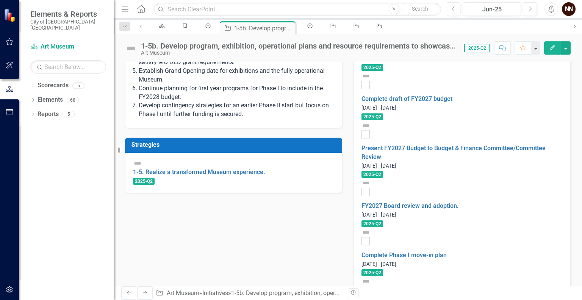
scroll to position [384, 0]
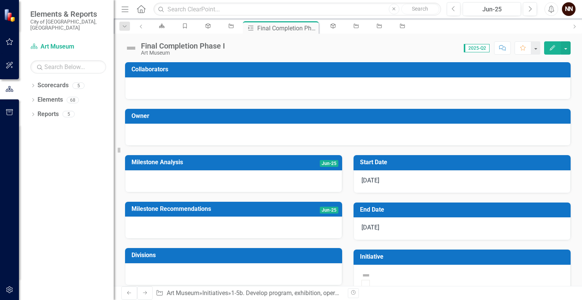
click at [553, 46] on icon "Edit" at bounding box center [552, 47] width 7 height 5
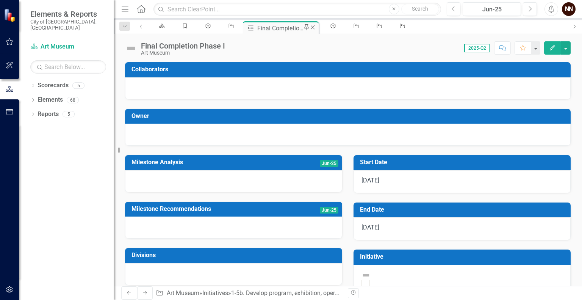
click at [309, 28] on icon "Close" at bounding box center [313, 27] width 8 height 6
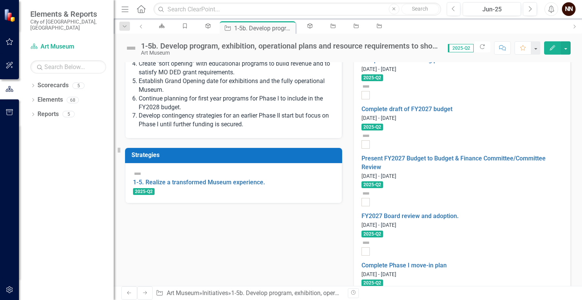
scroll to position [376, 0]
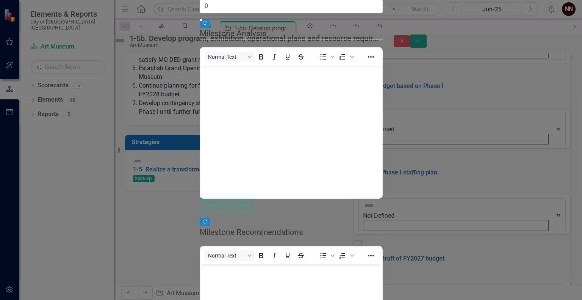
scroll to position [0, 0]
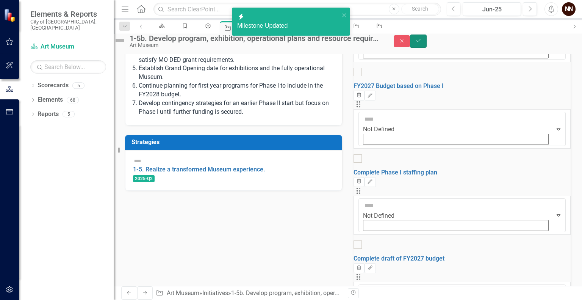
click at [427, 44] on button "Save" at bounding box center [418, 40] width 17 height 13
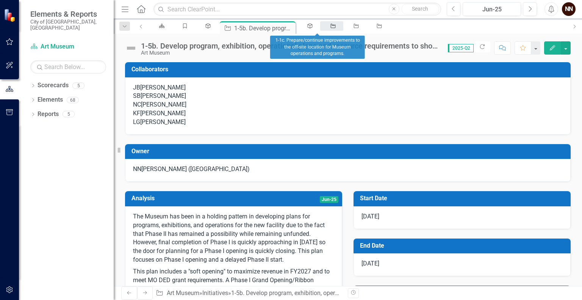
click at [327, 28] on div "Initiative" at bounding box center [331, 25] width 9 height 5
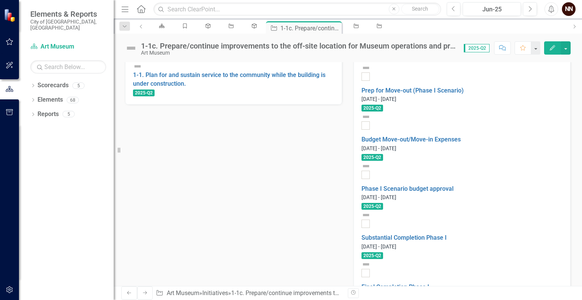
scroll to position [260, 0]
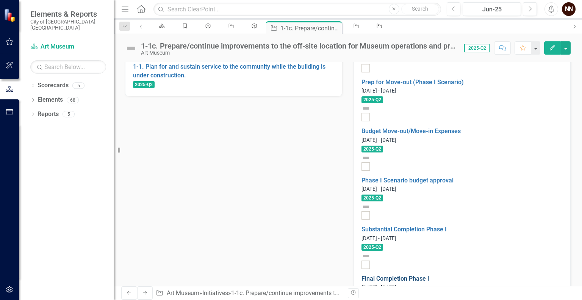
click at [429, 275] on link "Final Completion Phase I" at bounding box center [396, 278] width 68 height 7
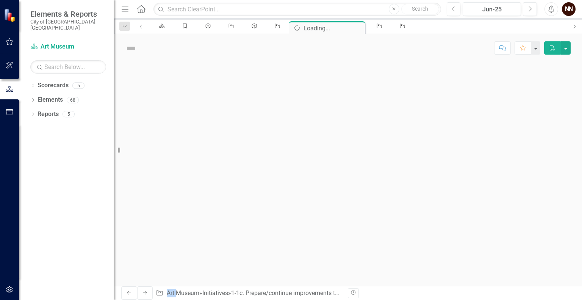
click at [443, 168] on div at bounding box center [348, 174] width 468 height 224
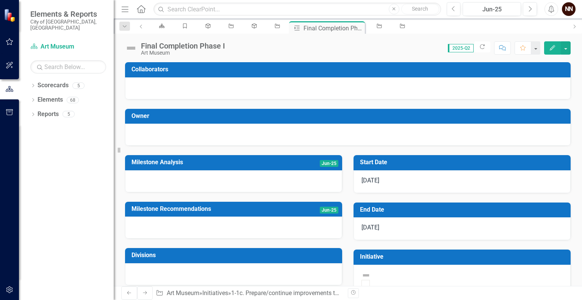
click at [414, 166] on h3 "Start Date" at bounding box center [463, 162] width 207 height 7
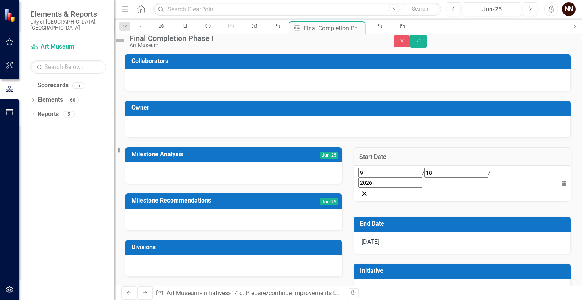
click at [446, 220] on h3 "End Date" at bounding box center [463, 223] width 207 height 7
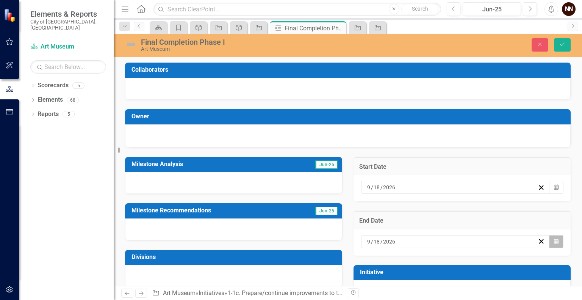
click at [549, 241] on button "Calendar" at bounding box center [556, 241] width 14 height 13
click at [554, 188] on icon "button" at bounding box center [556, 186] width 5 height 5
click at [494, 267] on button "26" at bounding box center [484, 268] width 19 height 14
click at [563, 47] on button "Save" at bounding box center [562, 44] width 17 height 13
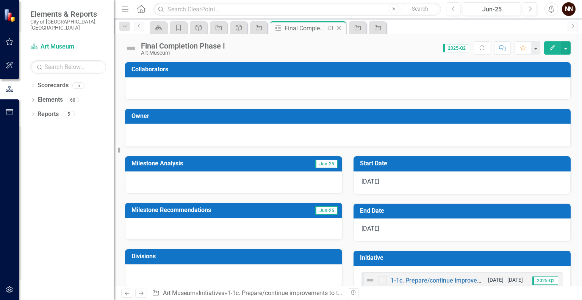
click at [338, 28] on icon at bounding box center [339, 28] width 4 height 4
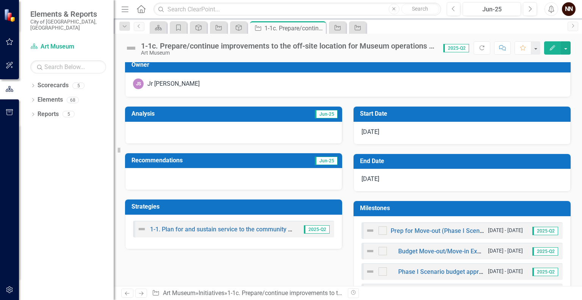
scroll to position [115, 0]
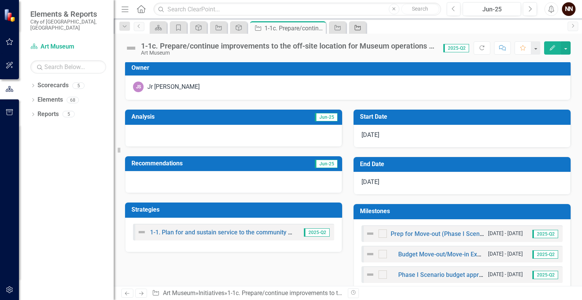
click at [356, 27] on icon "Initiative" at bounding box center [358, 28] width 8 height 6
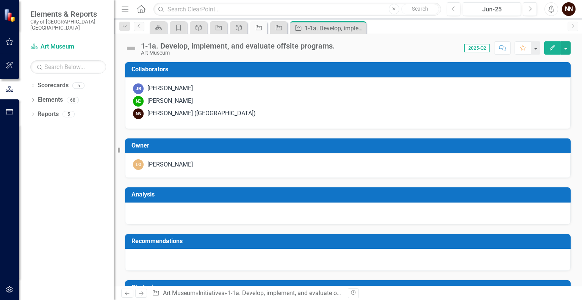
checkbox input "true"
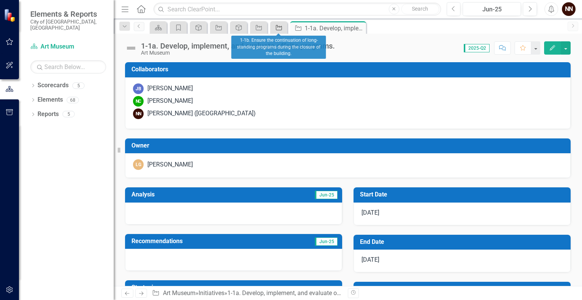
click at [280, 26] on icon "Initiative" at bounding box center [279, 28] width 8 height 6
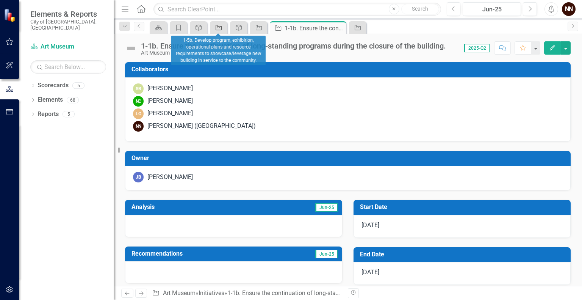
click at [217, 28] on icon "Initiative" at bounding box center [219, 28] width 8 height 6
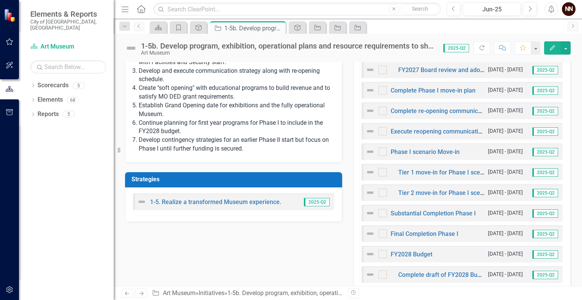
scroll to position [355, 0]
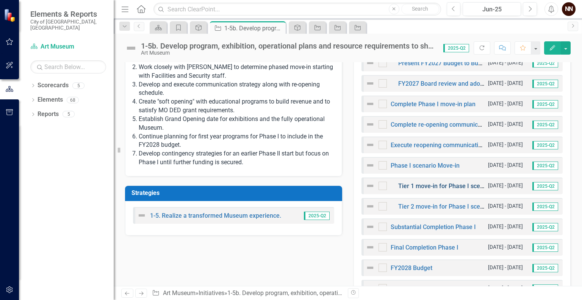
click at [451, 184] on link "Tier 1 move-in for Phase I scenario" at bounding box center [446, 185] width 96 height 7
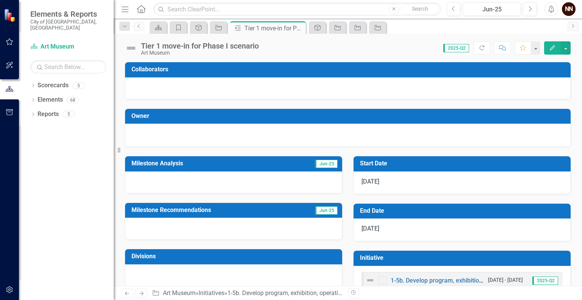
click at [251, 47] on div "Tier 1 move-in for Phase I scenario" at bounding box center [200, 46] width 118 height 8
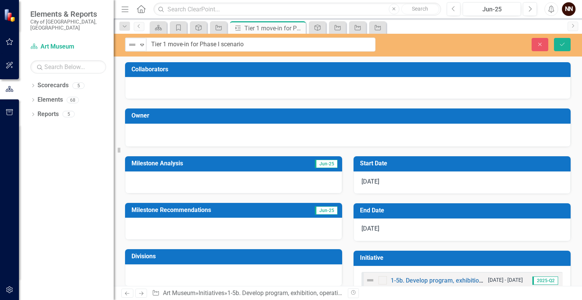
click at [251, 47] on input "Tier 1 move-in for Phase I scenario" at bounding box center [260, 45] width 229 height 14
click at [562, 41] on button "Save" at bounding box center [562, 44] width 17 height 13
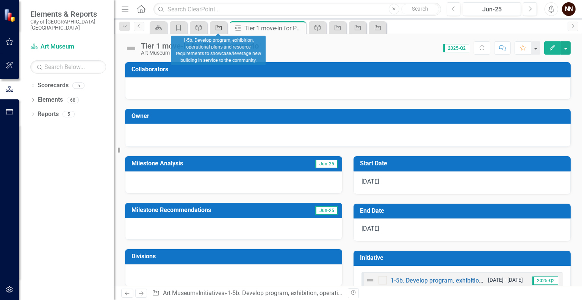
click at [215, 26] on icon "Initiative" at bounding box center [219, 28] width 8 height 6
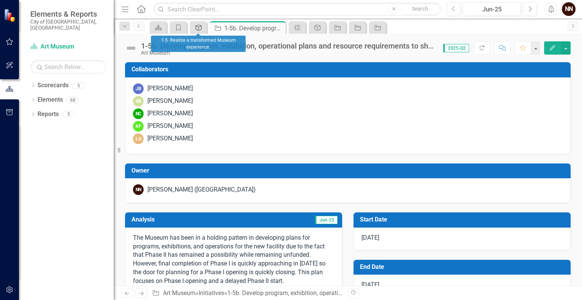
click at [199, 25] on icon "Strategy" at bounding box center [199, 28] width 8 height 6
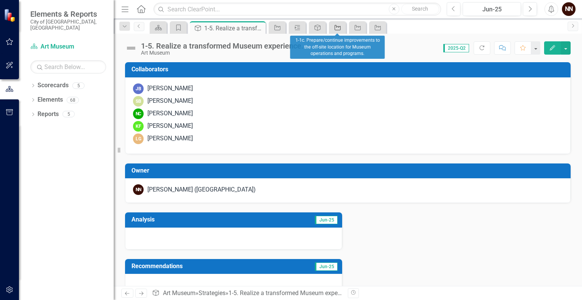
click at [337, 27] on icon "Initiative" at bounding box center [338, 28] width 8 height 6
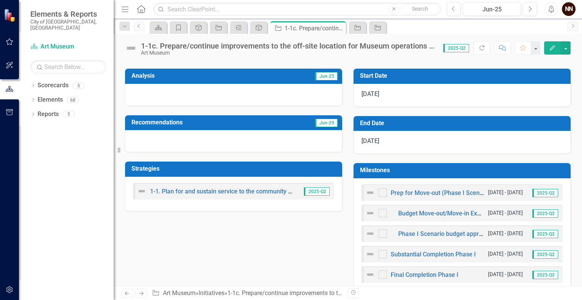
scroll to position [166, 0]
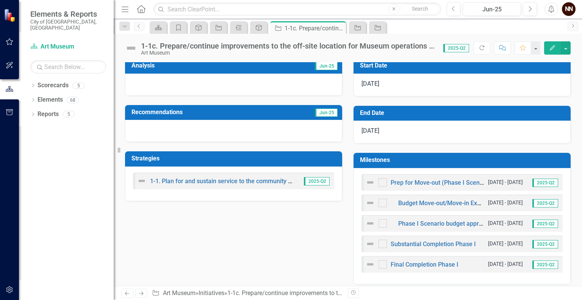
click at [486, 157] on h3 "Milestones" at bounding box center [463, 160] width 207 height 7
click at [490, 158] on h3 "Milestones" at bounding box center [463, 160] width 207 height 7
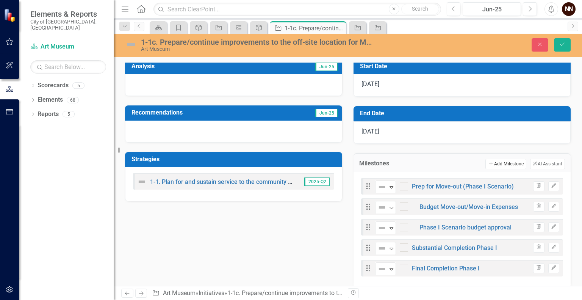
click at [493, 163] on button "Add Add Milestone" at bounding box center [505, 164] width 41 height 10
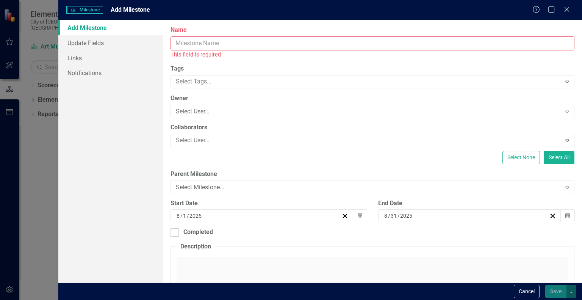
click at [399, 41] on input "Name" at bounding box center [373, 43] width 404 height 14
paste input "Tier 1 move-in for Phase I scenario"
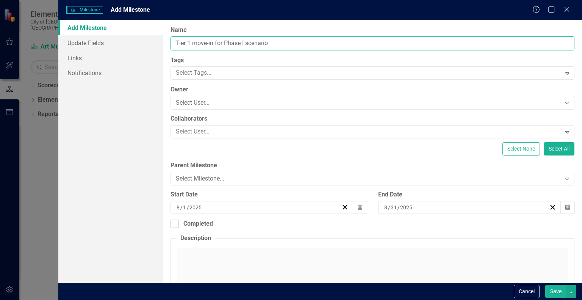
type input "Tier 1 move-in for Phase I scenario"
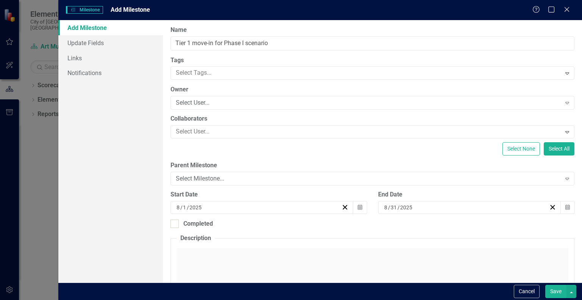
click at [277, 205] on div "[DATE]" at bounding box center [258, 208] width 166 height 8
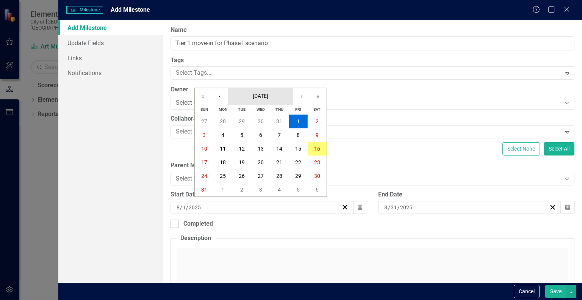
click at [267, 90] on button "[DATE]" at bounding box center [260, 96] width 65 height 17
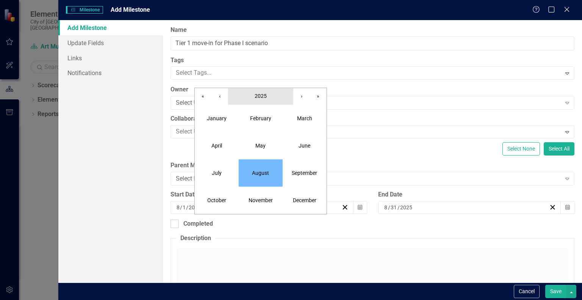
click at [266, 91] on button "2025" at bounding box center [260, 96] width 65 height 17
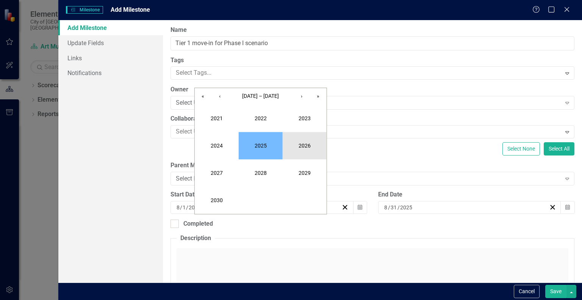
click at [297, 142] on button "2026" at bounding box center [305, 145] width 44 height 27
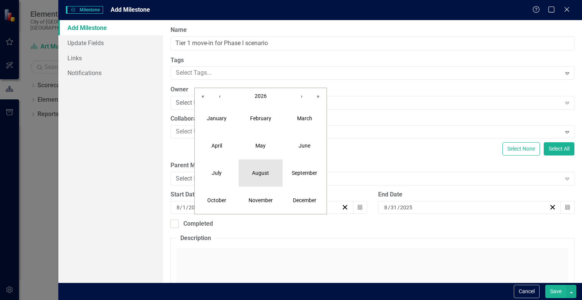
click at [259, 170] on abbr "August" at bounding box center [260, 173] width 17 height 6
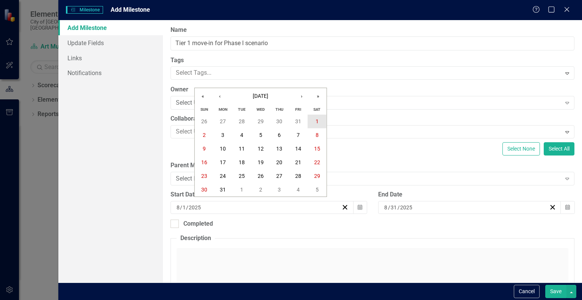
click at [315, 125] on button "1" at bounding box center [317, 121] width 19 height 14
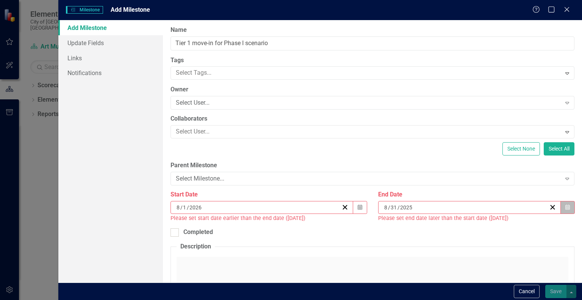
click at [566, 201] on button "Calendar" at bounding box center [567, 207] width 14 height 13
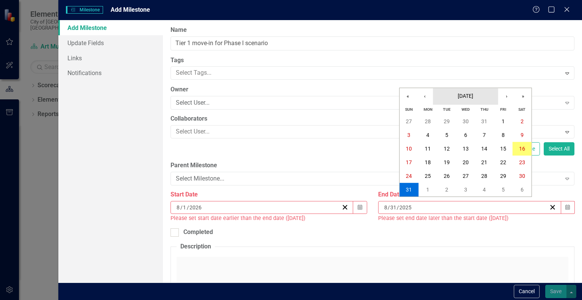
click at [468, 92] on button "[DATE]" at bounding box center [465, 96] width 65 height 17
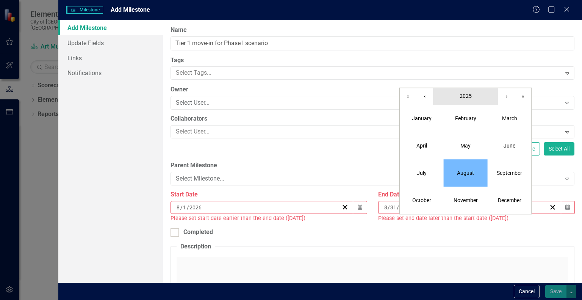
click at [472, 100] on button "2025" at bounding box center [465, 96] width 65 height 17
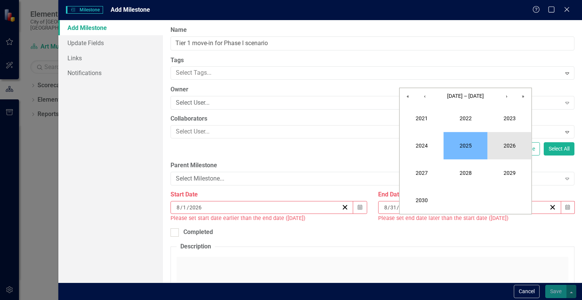
click at [503, 146] on button "2026" at bounding box center [510, 145] width 44 height 27
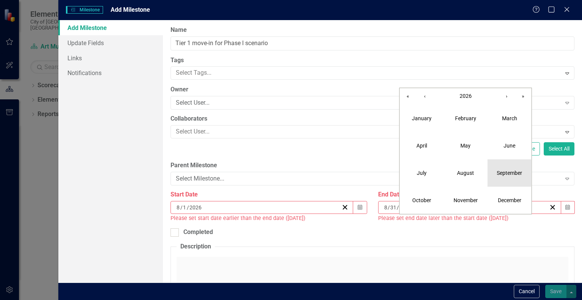
click at [507, 170] on abbr "September" at bounding box center [509, 173] width 25 height 6
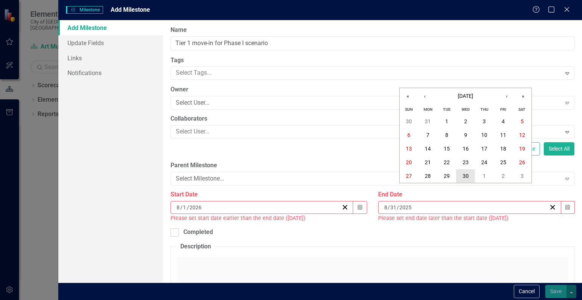
click at [466, 173] on abbr "30" at bounding box center [466, 176] width 6 height 6
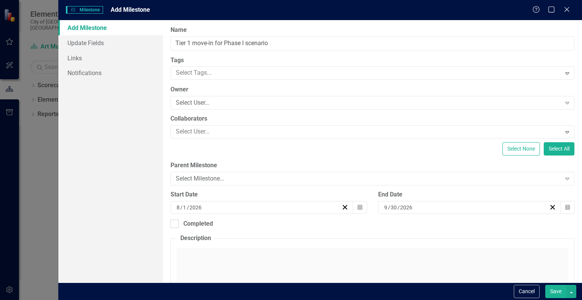
click at [556, 287] on button "Save" at bounding box center [555, 291] width 21 height 13
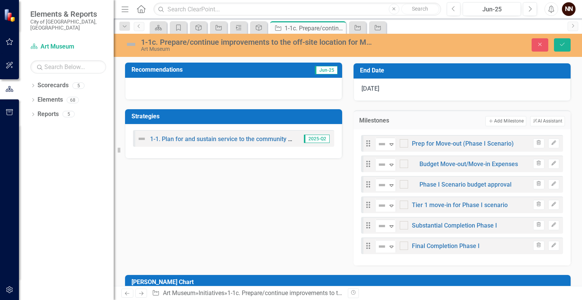
scroll to position [205, 0]
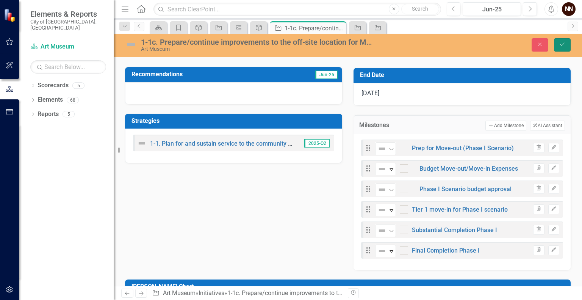
click at [564, 45] on icon "Save" at bounding box center [562, 44] width 7 height 5
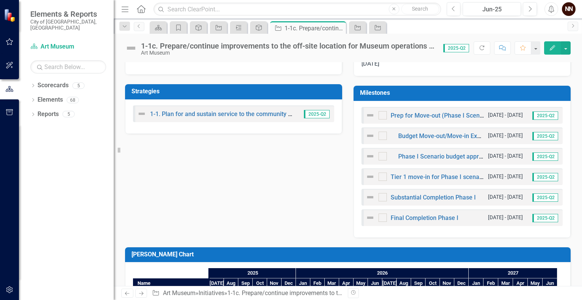
scroll to position [231, 0]
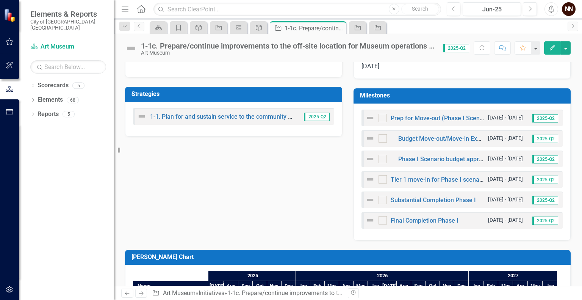
click at [517, 95] on h3 "Milestones" at bounding box center [463, 95] width 207 height 7
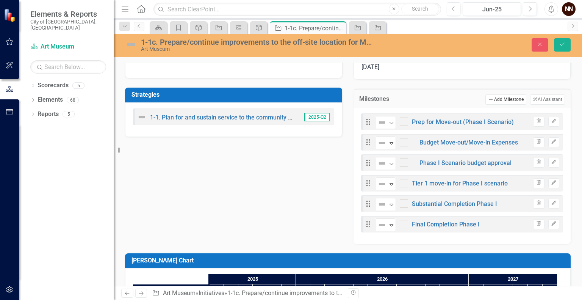
click at [504, 97] on button "Add Add Milestone" at bounding box center [505, 99] width 41 height 10
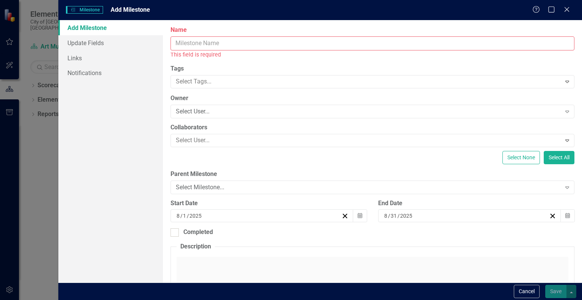
click at [417, 41] on input "Name" at bounding box center [373, 43] width 404 height 14
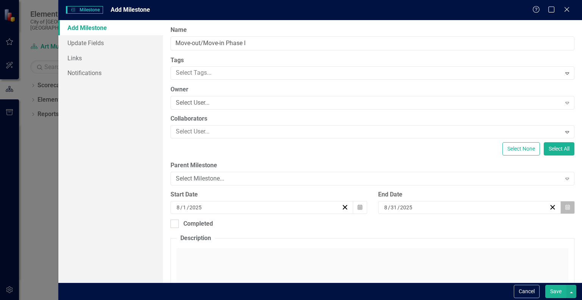
click at [565, 207] on icon "Calendar" at bounding box center [567, 207] width 5 height 5
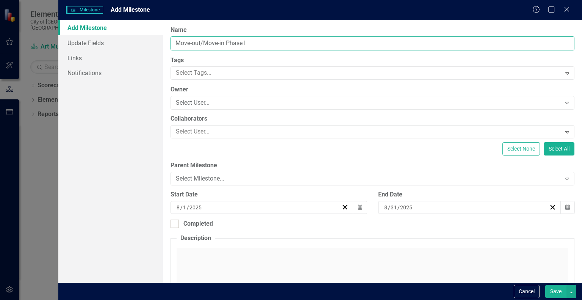
drag, startPoint x: 173, startPoint y: 42, endPoint x: 224, endPoint y: 38, distance: 51.0
click at [224, 38] on input "Move-out/Move-in Phase I" at bounding box center [373, 43] width 404 height 14
type input "Pack-n-Purge Phase I"
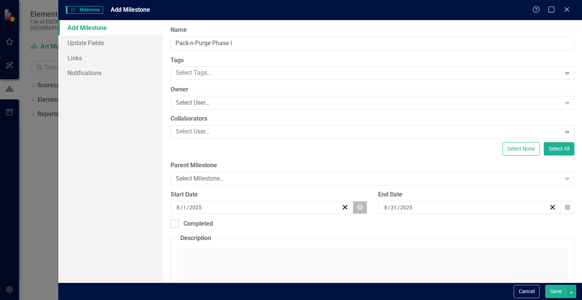
click at [354, 205] on button "Calendar" at bounding box center [360, 207] width 14 height 13
click at [564, 210] on button "Calendar" at bounding box center [567, 207] width 14 height 13
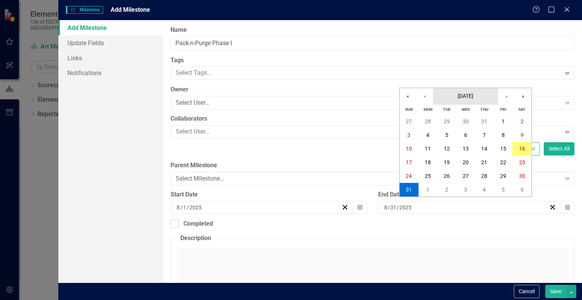
click at [473, 98] on span "[DATE]" at bounding box center [466, 96] width 16 height 6
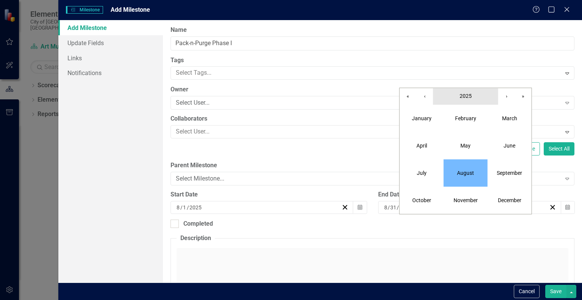
click at [470, 95] on span "2025" at bounding box center [466, 96] width 12 height 6
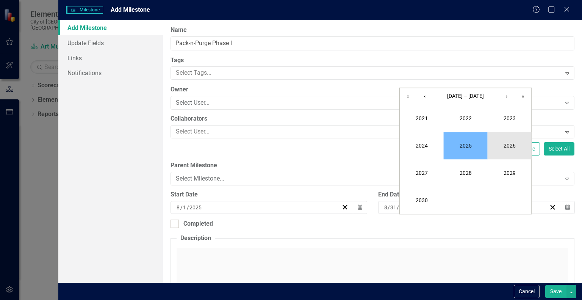
click at [510, 146] on button "2026" at bounding box center [510, 145] width 44 height 27
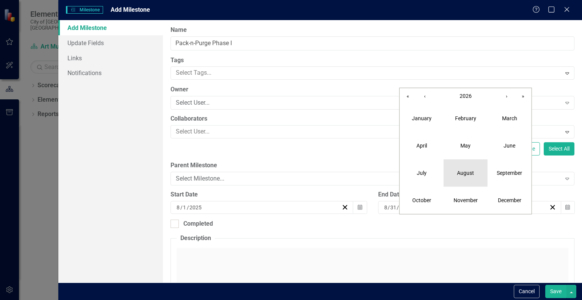
click at [467, 175] on abbr "August" at bounding box center [465, 173] width 17 height 6
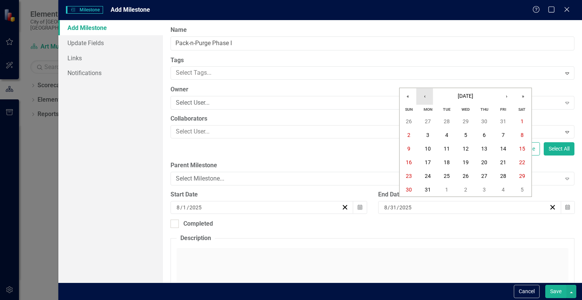
click at [423, 95] on button "‹" at bounding box center [424, 96] width 17 height 17
click at [502, 175] on abbr "31" at bounding box center [503, 176] width 6 height 6
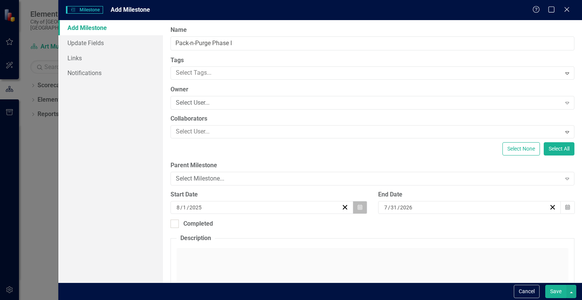
click at [358, 205] on icon "Calendar" at bounding box center [360, 207] width 5 height 5
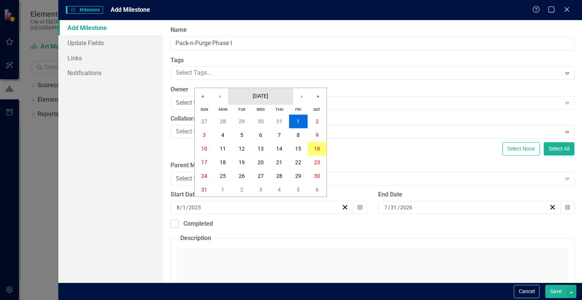
click at [268, 98] on span "[DATE]" at bounding box center [261, 96] width 16 height 6
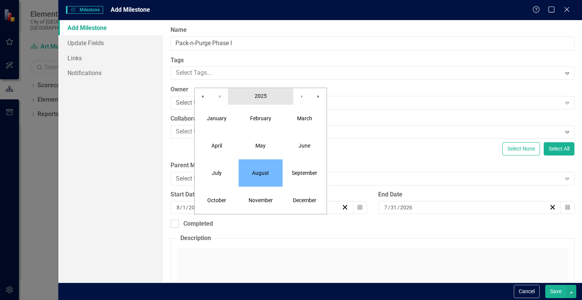
click at [253, 99] on button "2025" at bounding box center [260, 96] width 65 height 17
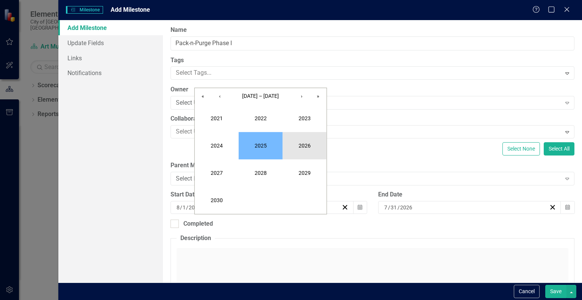
click at [298, 144] on button "2026" at bounding box center [305, 145] width 44 height 27
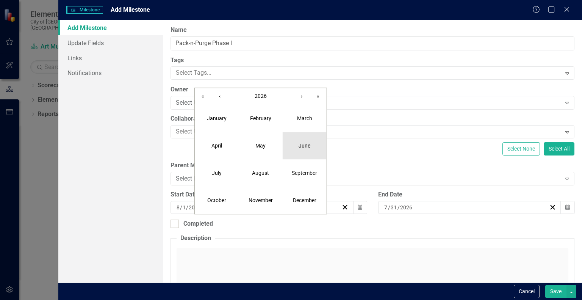
click at [298, 152] on button "June" at bounding box center [305, 145] width 44 height 27
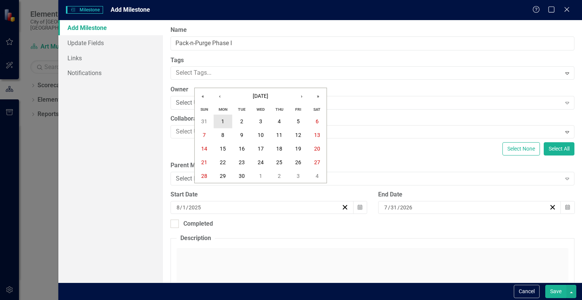
click at [223, 118] on abbr "1" at bounding box center [222, 121] width 3 height 6
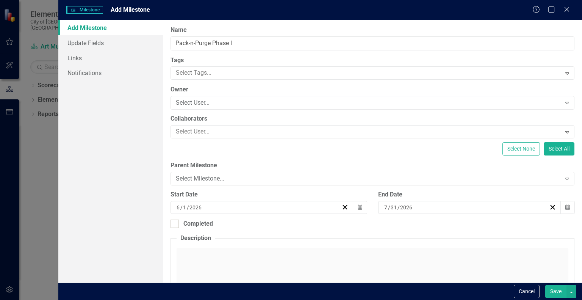
click at [558, 291] on button "Save" at bounding box center [555, 291] width 21 height 13
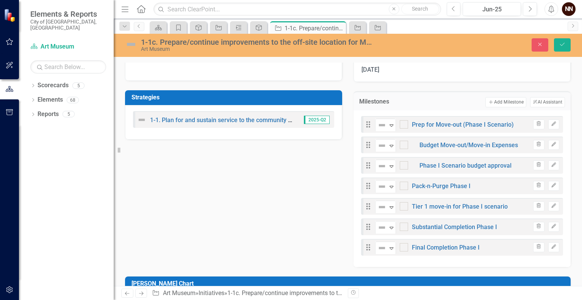
scroll to position [232, 0]
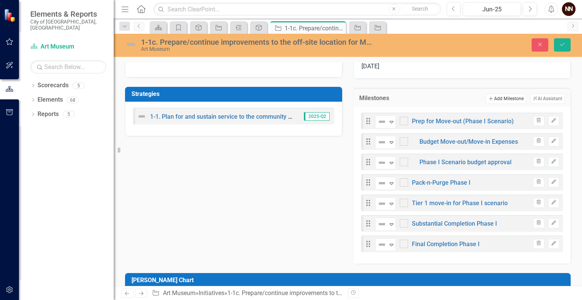
click at [493, 99] on button "Add Add Milestone" at bounding box center [505, 99] width 41 height 10
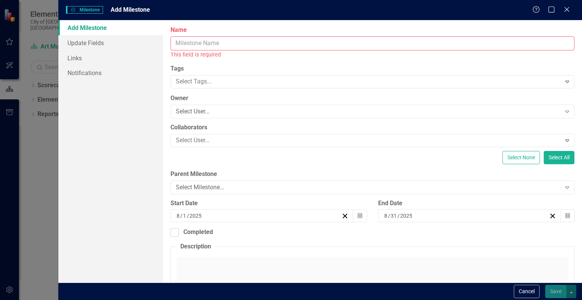
click at [358, 44] on input "Name" at bounding box center [373, 43] width 404 height 14
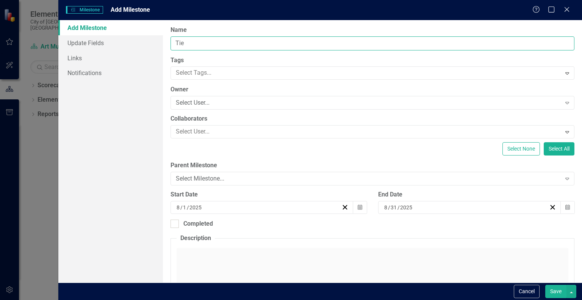
type input "Tier 2 move-in for Phase I scenario"
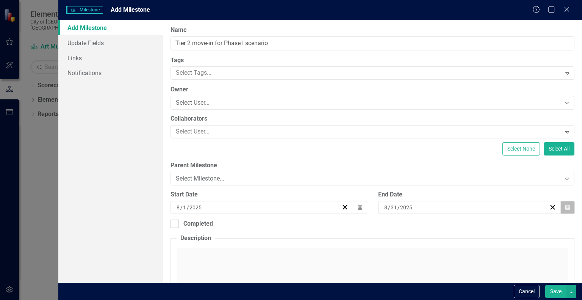
click at [568, 209] on button "Calendar" at bounding box center [567, 207] width 14 height 13
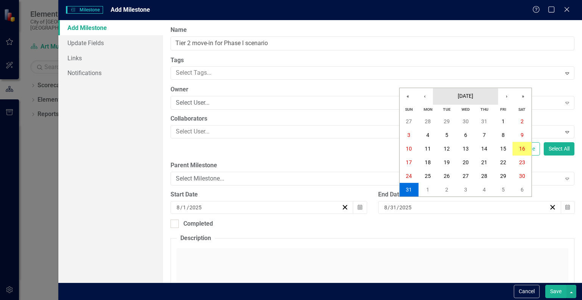
click at [473, 95] on span "August 2025" at bounding box center [466, 96] width 16 height 6
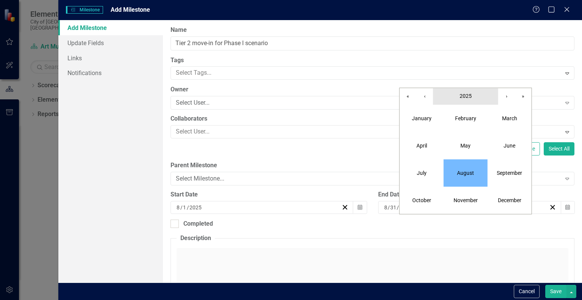
click at [461, 95] on span "2025" at bounding box center [466, 96] width 12 height 6
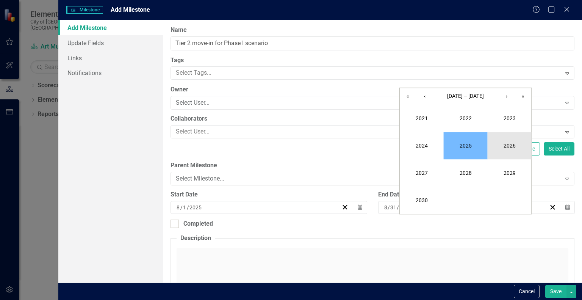
click at [513, 143] on button "2026" at bounding box center [510, 145] width 44 height 27
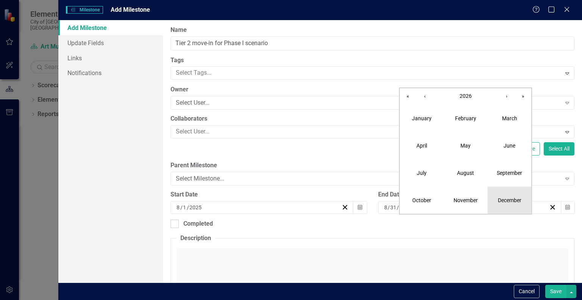
click at [506, 196] on button "December" at bounding box center [510, 199] width 44 height 27
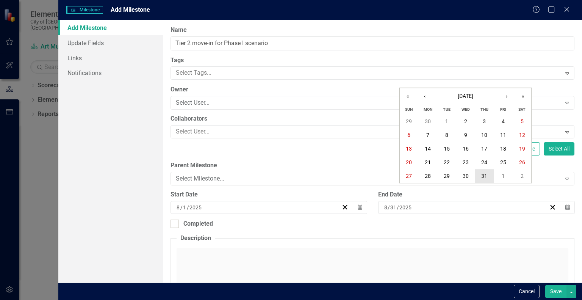
click at [486, 173] on abbr "31" at bounding box center [484, 176] width 6 height 6
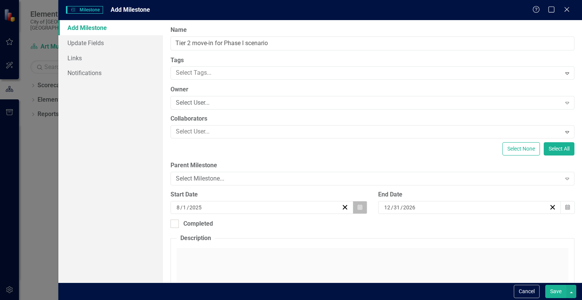
click at [359, 211] on button "Calendar" at bounding box center [360, 207] width 14 height 13
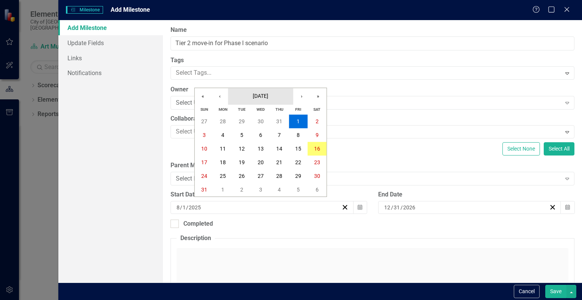
click at [258, 92] on button "August 2025" at bounding box center [260, 96] width 65 height 17
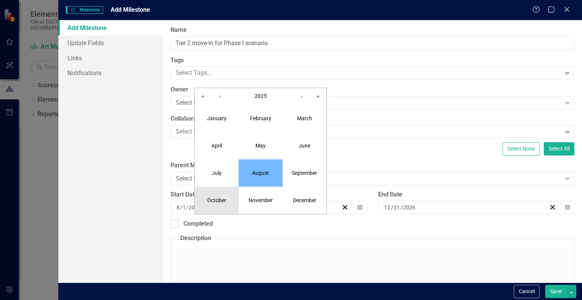
click at [218, 198] on abbr "October" at bounding box center [216, 200] width 19 height 6
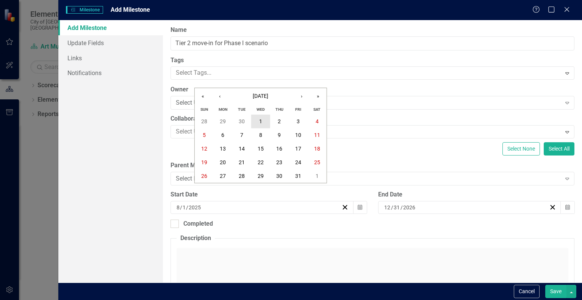
click at [260, 121] on abbr "1" at bounding box center [260, 121] width 3 height 6
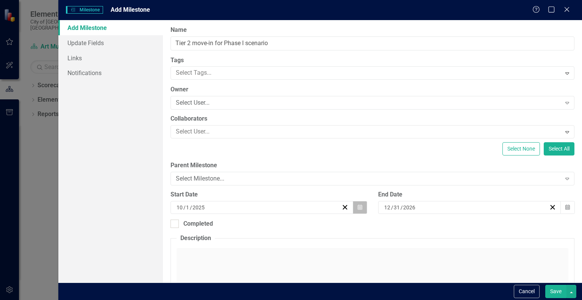
click at [358, 207] on icon "button" at bounding box center [360, 206] width 5 height 5
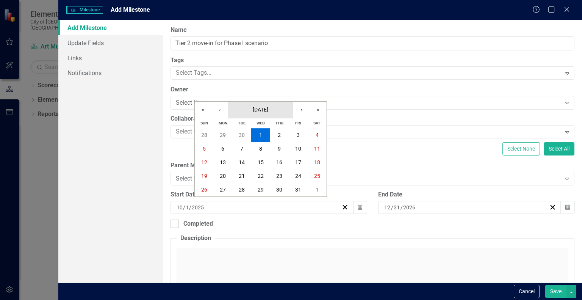
click at [268, 109] on span "October 2025" at bounding box center [261, 109] width 16 height 6
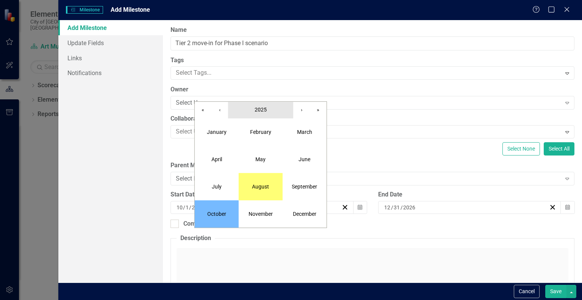
click at [276, 109] on button "2025" at bounding box center [260, 110] width 65 height 17
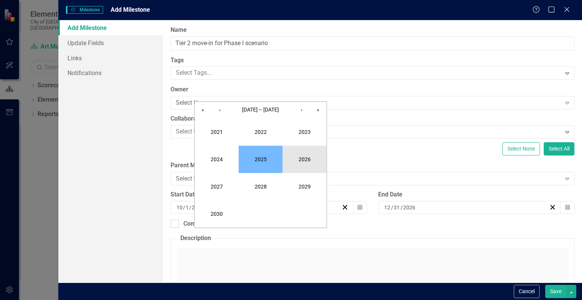
click at [300, 159] on button "2026" at bounding box center [305, 159] width 44 height 27
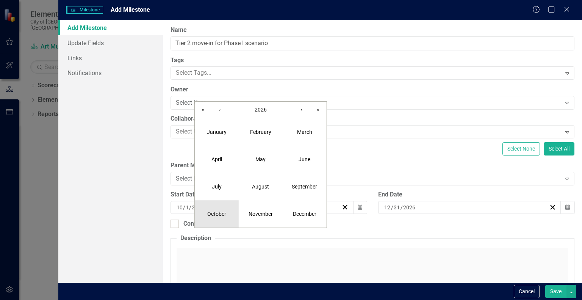
click at [221, 210] on button "October" at bounding box center [217, 213] width 44 height 27
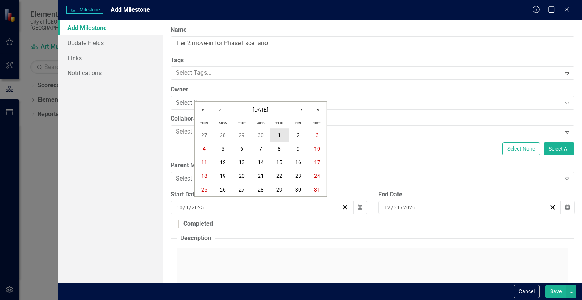
click at [280, 139] on button "1" at bounding box center [279, 135] width 19 height 14
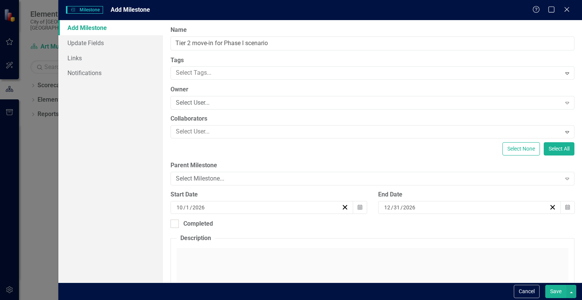
click at [550, 293] on button "Save" at bounding box center [555, 291] width 21 height 13
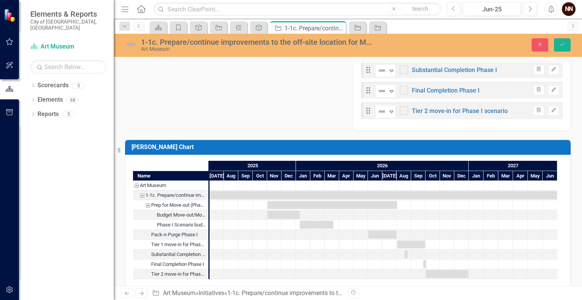
scroll to position [392, 0]
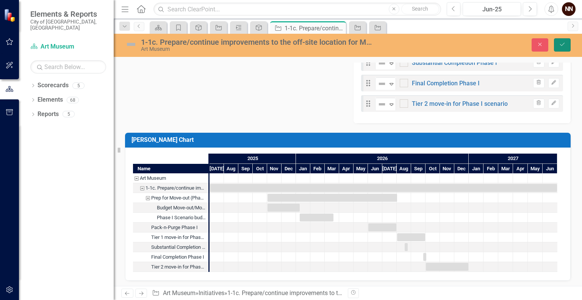
click at [559, 47] on icon "Save" at bounding box center [562, 44] width 7 height 5
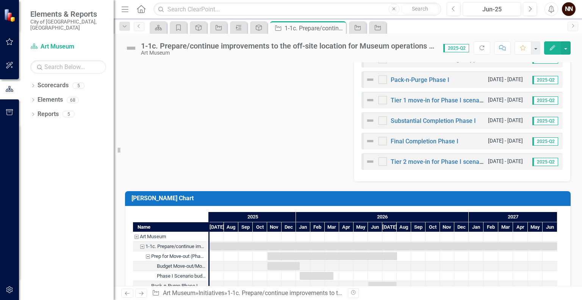
scroll to position [296, 0]
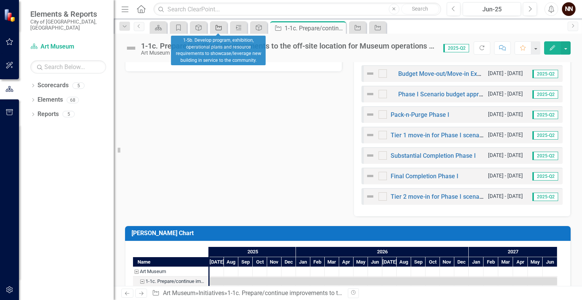
click at [220, 28] on icon "Initiative" at bounding box center [219, 28] width 8 height 6
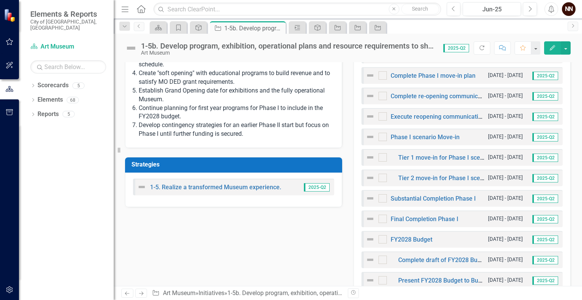
scroll to position [376, 0]
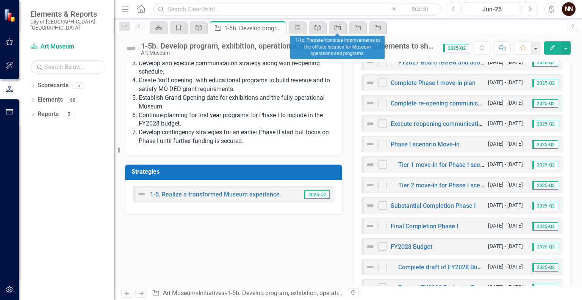
click at [335, 28] on icon at bounding box center [338, 27] width 6 height 5
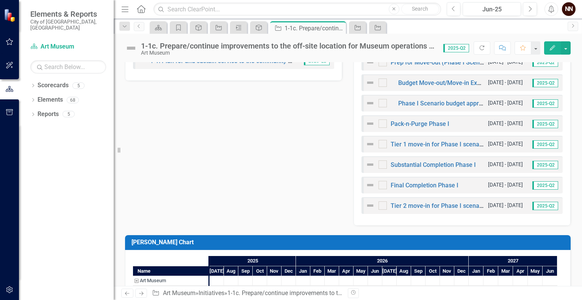
scroll to position [272, 0]
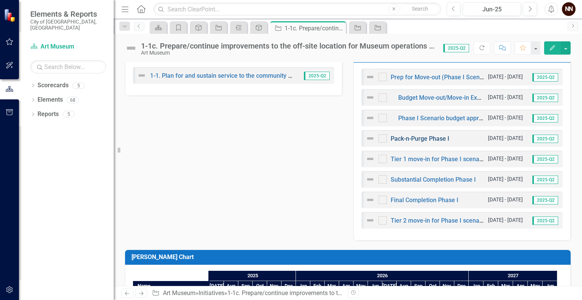
click at [434, 136] on link "Pack-n-Purge Phase I" at bounding box center [420, 138] width 59 height 7
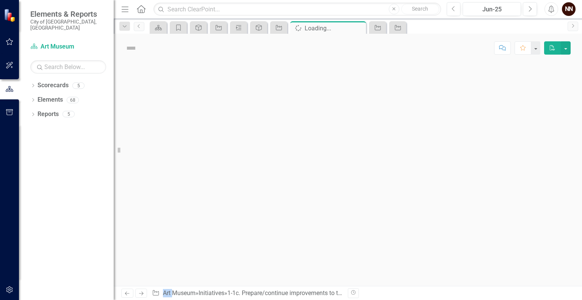
click at [434, 136] on div at bounding box center [348, 174] width 468 height 224
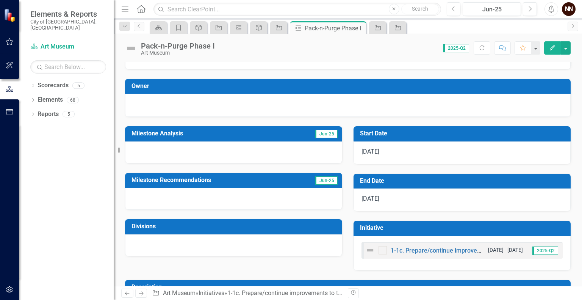
scroll to position [27, 0]
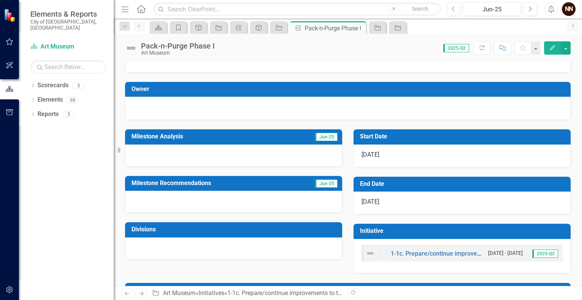
click at [463, 180] on h3 "End Date" at bounding box center [463, 183] width 207 height 7
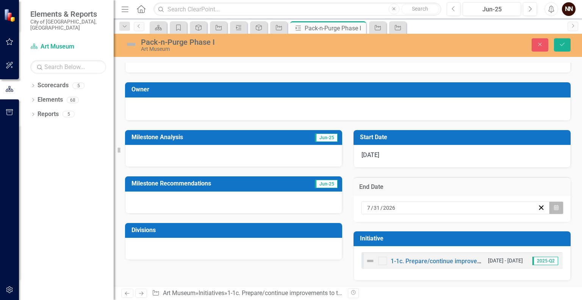
click at [556, 204] on button "Calendar" at bounding box center [556, 207] width 14 height 13
click at [477, 214] on button "›" at bounding box center [468, 222] width 17 height 17
click at [431, 299] on abbr "30" at bounding box center [428, 302] width 6 height 6
click at [564, 47] on button "Save" at bounding box center [562, 44] width 17 height 13
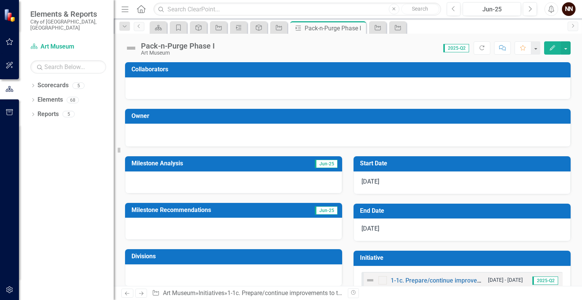
scroll to position [67, 0]
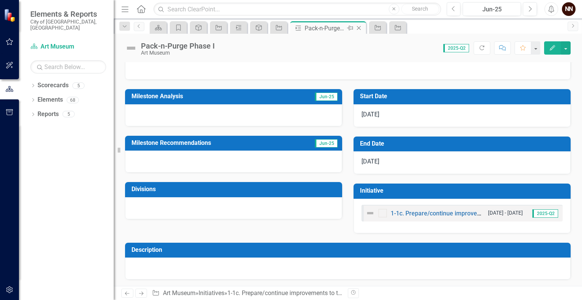
click at [360, 28] on icon "Close" at bounding box center [359, 28] width 8 height 6
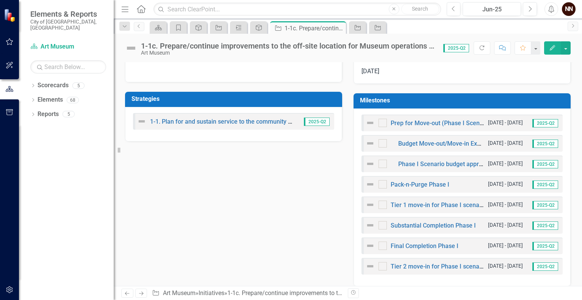
scroll to position [219, 0]
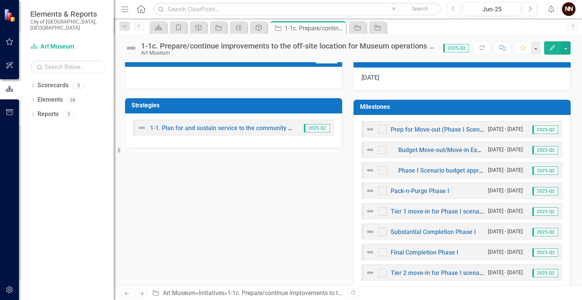
click at [515, 104] on h3 "Milestones" at bounding box center [463, 106] width 207 height 7
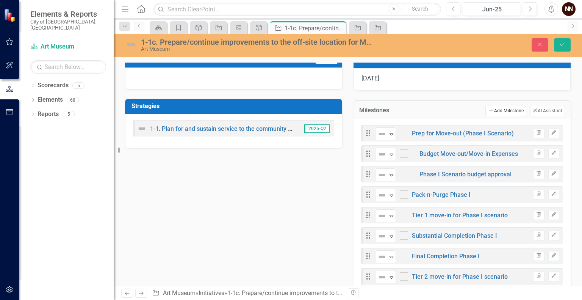
click at [505, 106] on button "Add Add Milestone" at bounding box center [505, 111] width 41 height 10
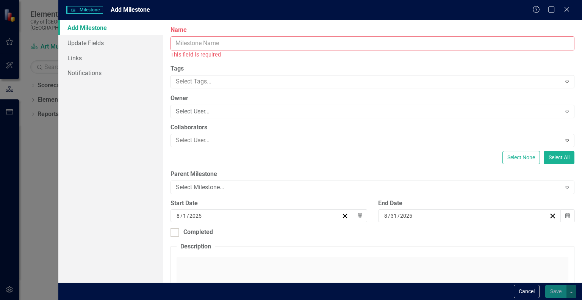
paste input "Tier 1 move-in for Phase I scenario"
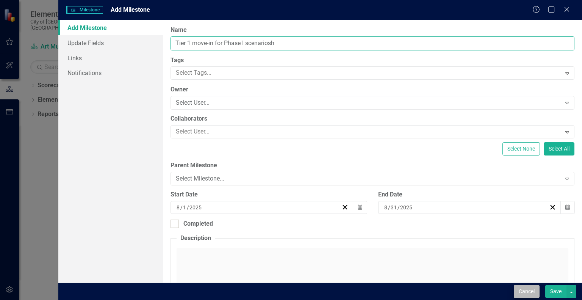
type input "Tier 1 move-in for Phase I scenariosh"
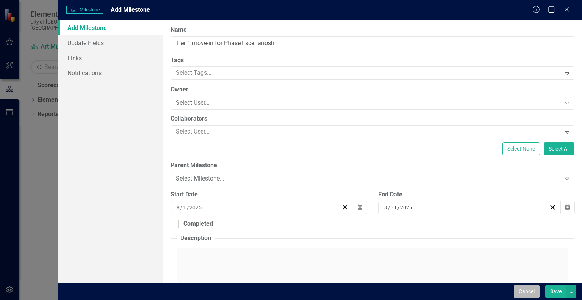
click at [524, 296] on button "Cancel" at bounding box center [527, 291] width 26 height 13
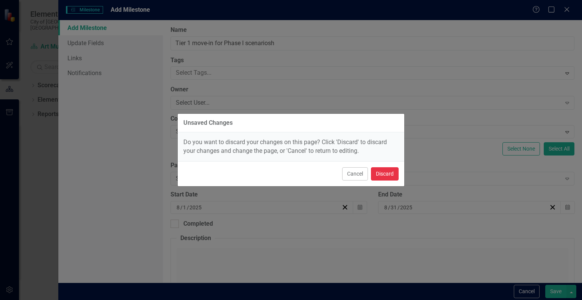
click at [375, 175] on button "Discard" at bounding box center [385, 173] width 28 height 13
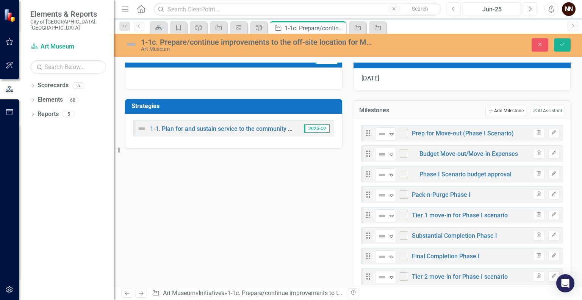
click at [498, 109] on button "Add Add Milestone" at bounding box center [505, 111] width 41 height 10
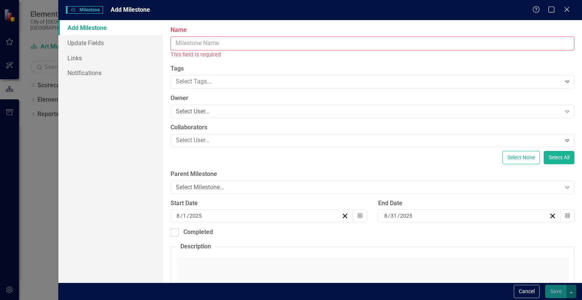
click at [418, 48] on input "Name" at bounding box center [373, 43] width 404 height 14
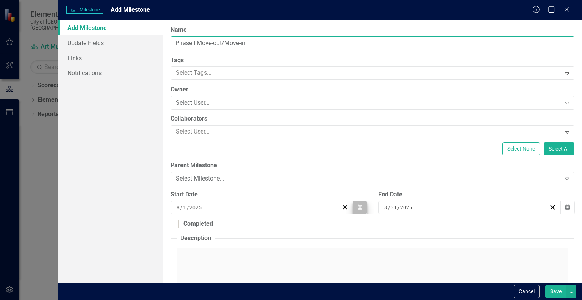
type input "Phase I Move-out/Move-in"
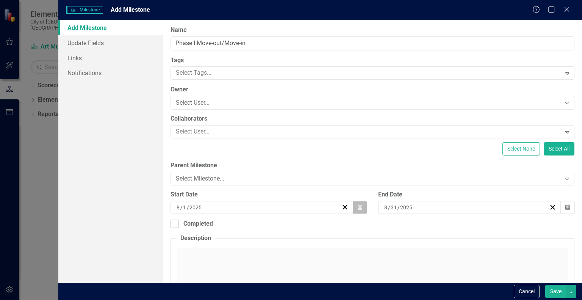
click at [359, 210] on button "Calendar" at bounding box center [360, 207] width 14 height 13
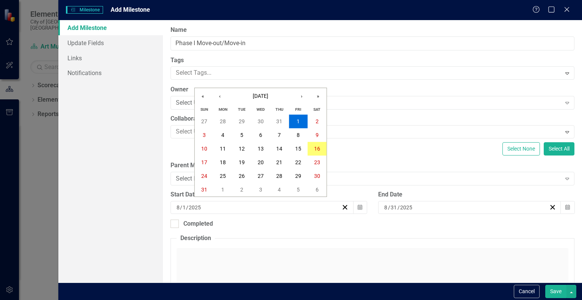
click at [557, 295] on button "Save" at bounding box center [555, 291] width 21 height 13
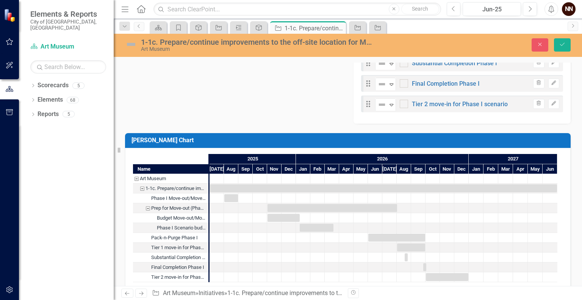
scroll to position [423, 0]
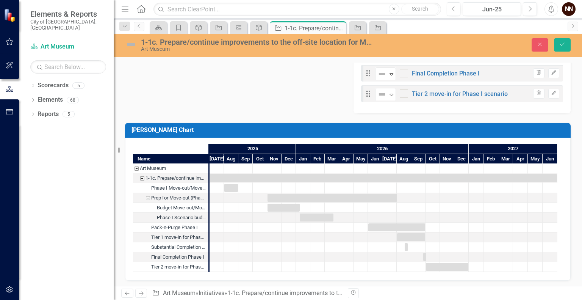
click at [171, 227] on div "Pack-n-Purge Phase I" at bounding box center [174, 227] width 47 height 10
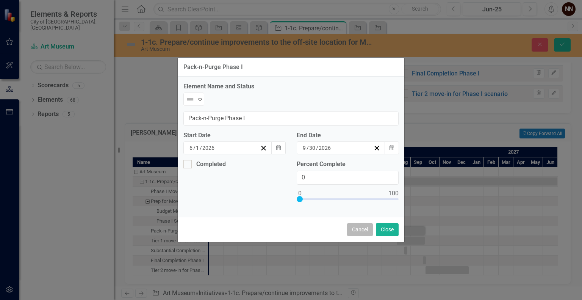
click at [366, 224] on button "Cancel" at bounding box center [360, 229] width 26 height 13
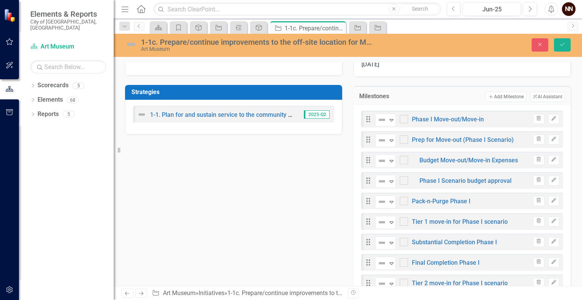
scroll to position [204, 0]
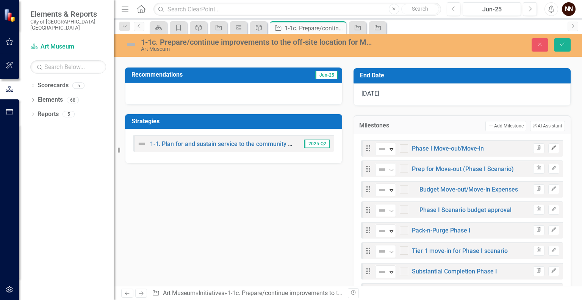
click at [551, 148] on icon "Edit" at bounding box center [554, 148] width 6 height 5
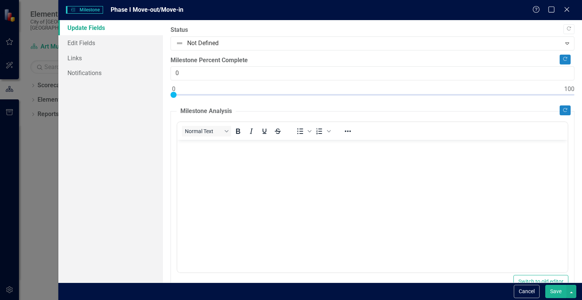
scroll to position [0, 0]
click at [98, 44] on link "Edit Fields" at bounding box center [110, 42] width 105 height 15
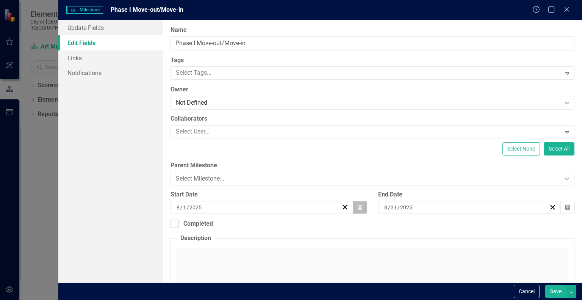
click at [355, 204] on button "Calendar" at bounding box center [360, 207] width 14 height 13
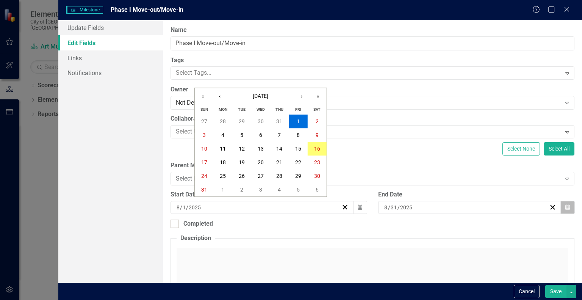
click at [565, 208] on icon "button" at bounding box center [567, 206] width 5 height 5
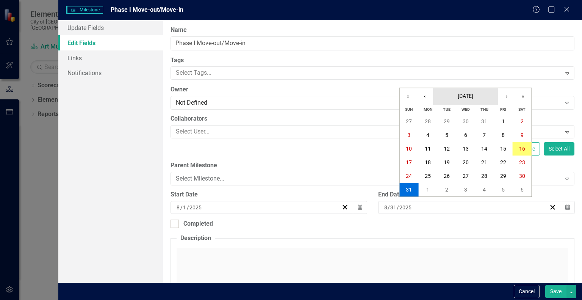
click at [470, 94] on span "[DATE]" at bounding box center [466, 96] width 16 height 6
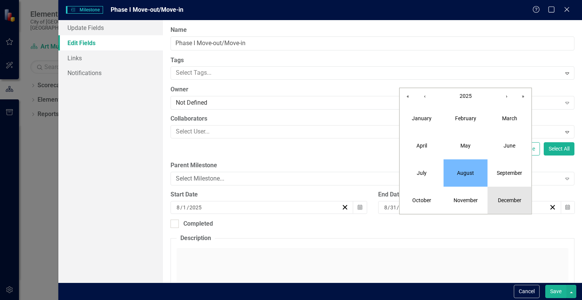
click at [507, 198] on abbr "December" at bounding box center [509, 200] width 23 height 6
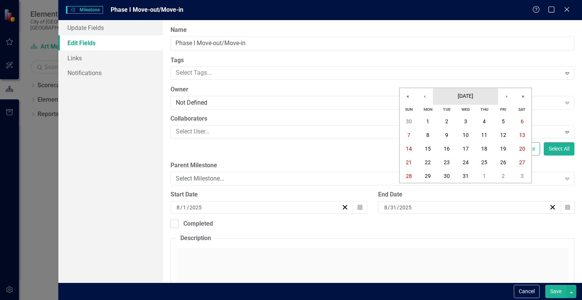
click at [463, 97] on span "December 2025" at bounding box center [466, 96] width 16 height 6
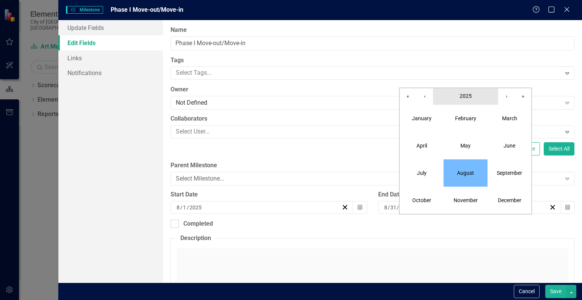
click at [463, 97] on span "2025" at bounding box center [466, 96] width 12 height 6
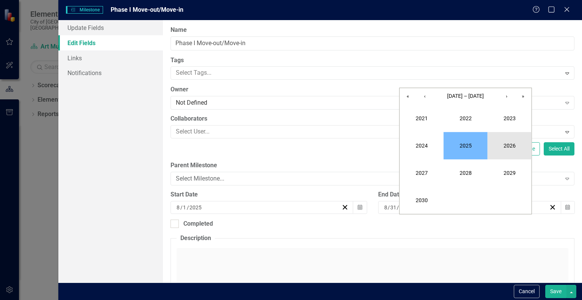
click at [509, 157] on button "2026" at bounding box center [510, 145] width 44 height 27
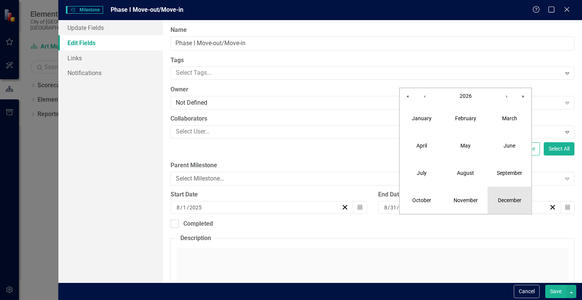
click at [517, 201] on abbr "December" at bounding box center [509, 200] width 23 height 6
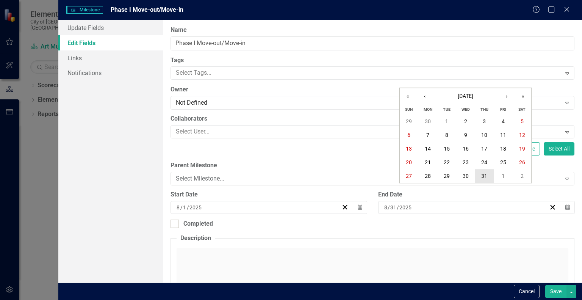
click at [485, 175] on abbr "31" at bounding box center [484, 176] width 6 height 6
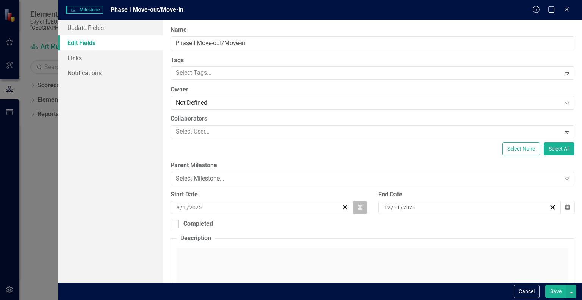
click at [359, 205] on icon "Calendar" at bounding box center [360, 207] width 5 height 5
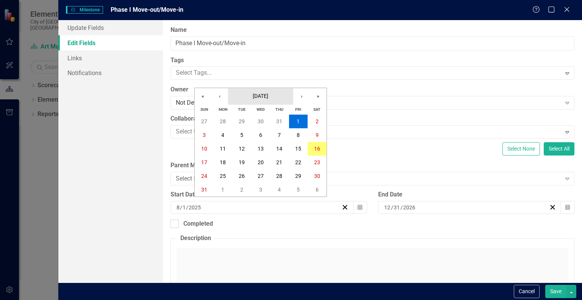
click at [267, 98] on span "[DATE]" at bounding box center [261, 96] width 16 height 6
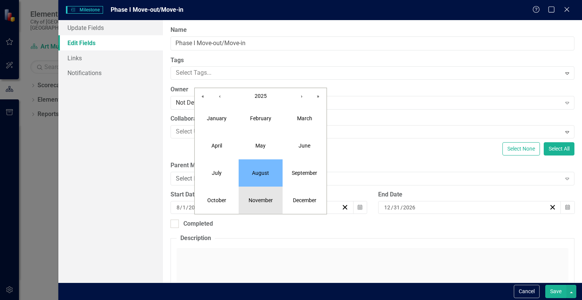
click at [256, 200] on abbr "November" at bounding box center [261, 200] width 24 height 6
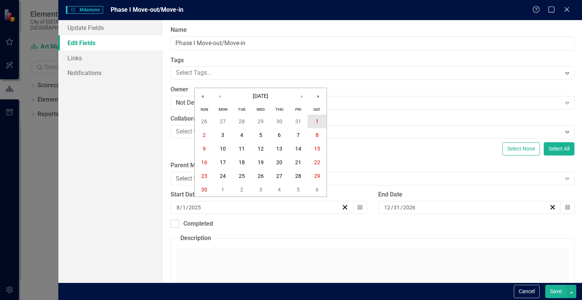
click at [316, 122] on abbr "1" at bounding box center [317, 121] width 3 height 6
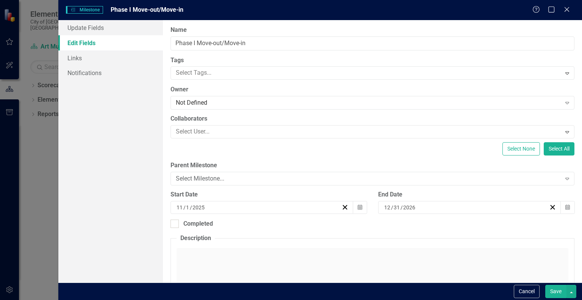
click at [556, 290] on button "Save" at bounding box center [555, 291] width 21 height 13
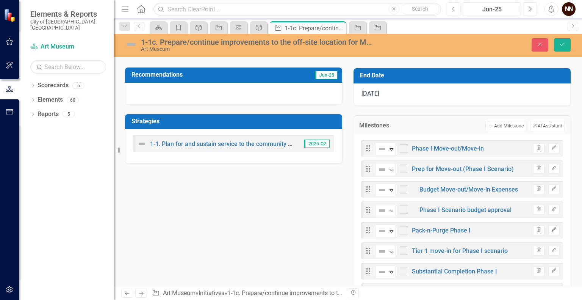
click at [551, 229] on icon "button" at bounding box center [553, 229] width 5 height 5
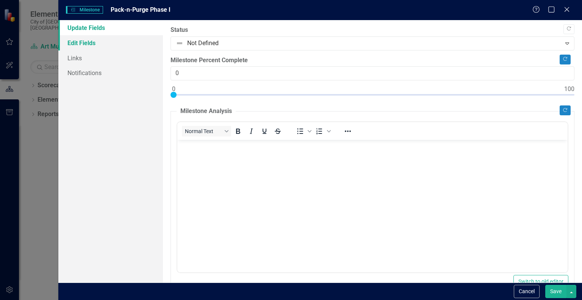
click at [120, 40] on link "Edit Fields" at bounding box center [110, 42] width 105 height 15
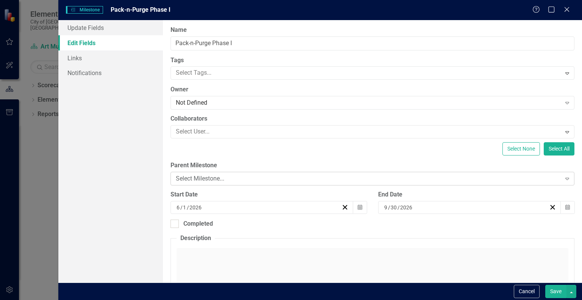
click at [224, 177] on div "Select Milestone..." at bounding box center [368, 178] width 385 height 9
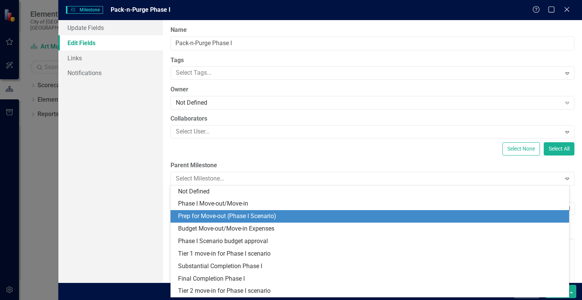
click at [226, 217] on div "Prep for Move-out (Phase I Scenario)" at bounding box center [371, 216] width 387 height 9
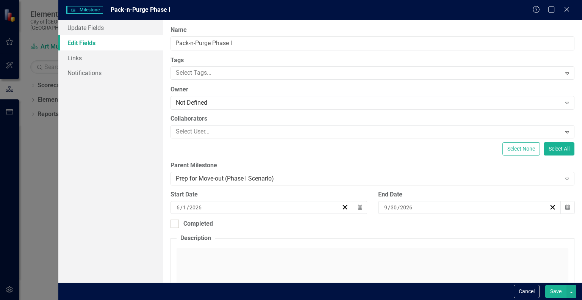
click at [557, 290] on button "Save" at bounding box center [555, 291] width 21 height 13
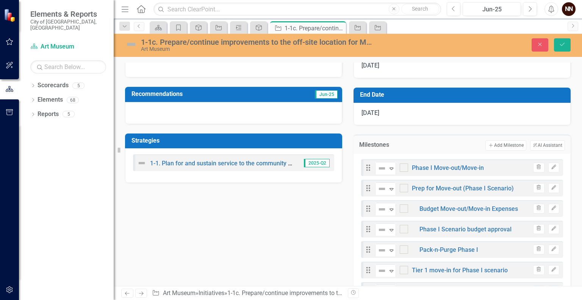
scroll to position [175, 0]
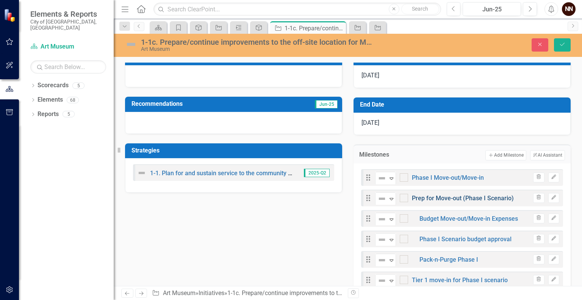
click at [462, 197] on link "Prep for Move-out (Phase I Scenario)" at bounding box center [463, 197] width 102 height 7
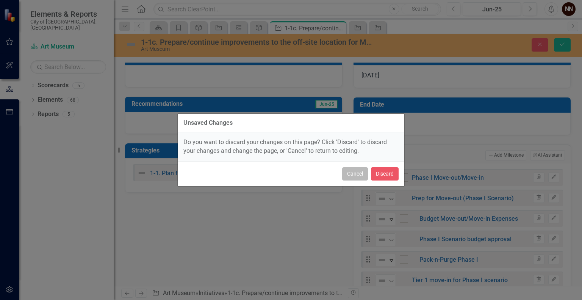
click at [359, 176] on button "Cancel" at bounding box center [355, 173] width 26 height 13
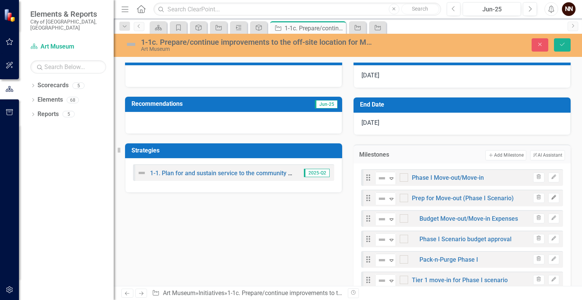
click at [551, 198] on icon "Edit" at bounding box center [554, 197] width 6 height 5
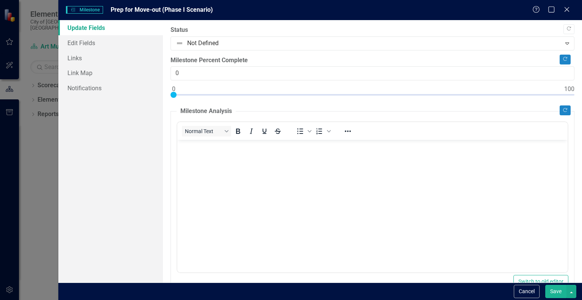
scroll to position [0, 0]
click at [104, 46] on link "Edit Fields" at bounding box center [110, 42] width 105 height 15
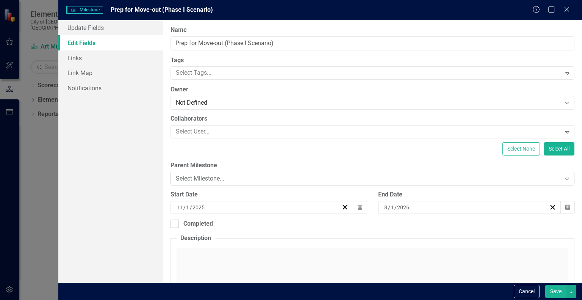
click at [217, 180] on div "Select Milestone..." at bounding box center [368, 178] width 385 height 9
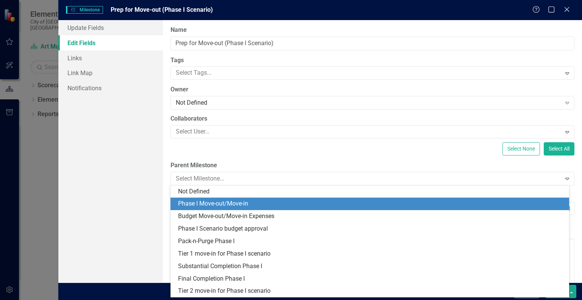
click at [217, 203] on div "Phase I Move-out/Move-in" at bounding box center [371, 203] width 387 height 9
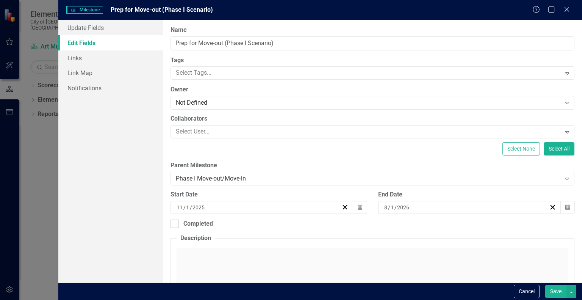
click at [556, 293] on button "Save" at bounding box center [555, 291] width 21 height 13
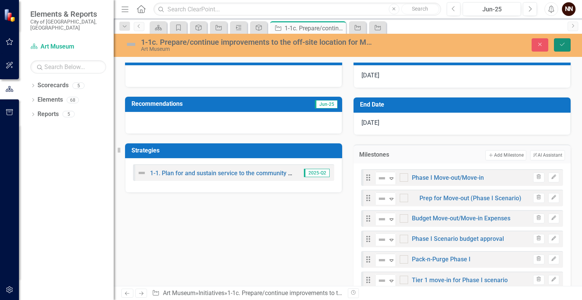
click at [561, 42] on icon "Save" at bounding box center [562, 44] width 7 height 5
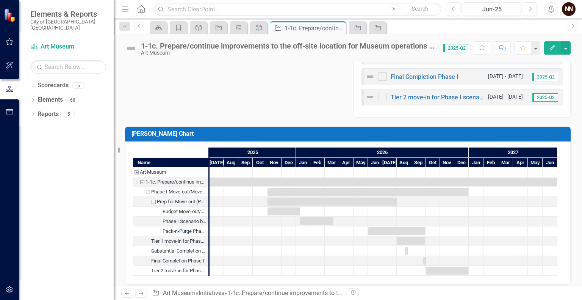
scroll to position [419, 0]
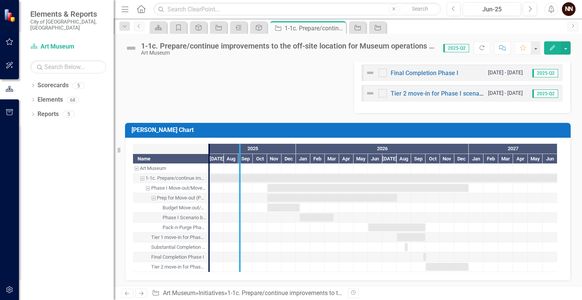
drag, startPoint x: 207, startPoint y: 166, endPoint x: 238, endPoint y: 171, distance: 31.1
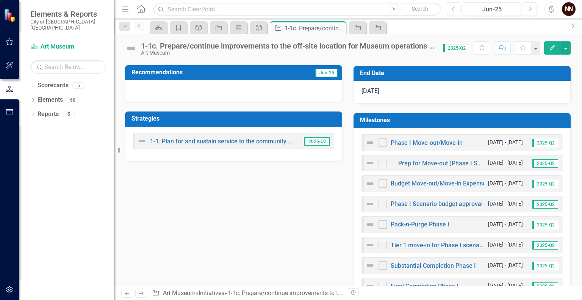
scroll to position [202, 0]
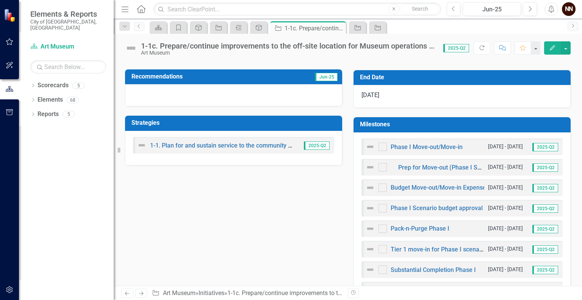
click at [513, 111] on div "Milestones Phase I Move-out/Move-in 11/1/25 - 12/31/26 2025-Q2 Prep for Move-ou…" at bounding box center [462, 219] width 229 height 223
click at [512, 121] on h3 "Milestones" at bounding box center [463, 124] width 207 height 7
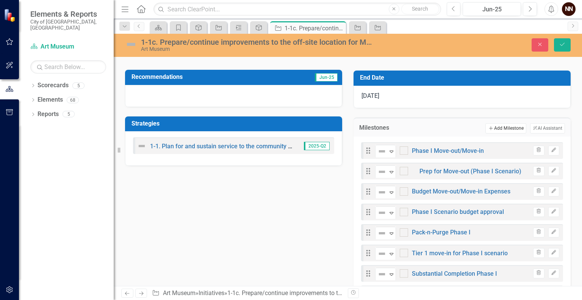
click at [508, 126] on button "Add Add Milestone" at bounding box center [505, 128] width 41 height 10
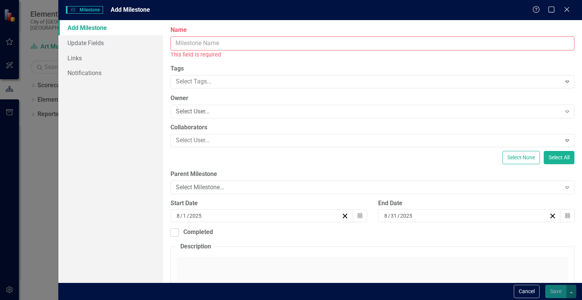
click at [398, 41] on input "Name" at bounding box center [373, 43] width 404 height 14
click at [245, 47] on input "Name" at bounding box center [373, 43] width 404 height 14
type input "P"
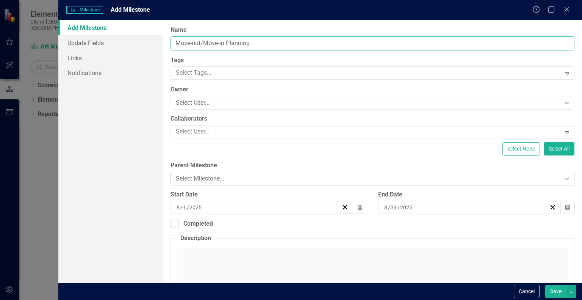
type input "Move-out/Move-in Planning"
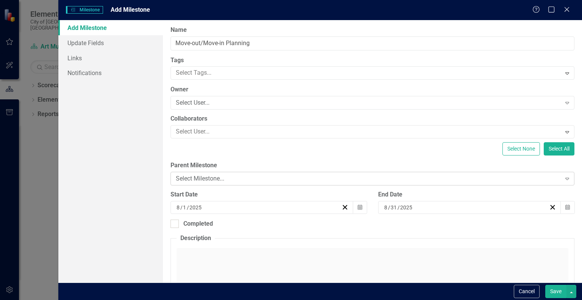
click at [225, 180] on div "Select Milestone..." at bounding box center [368, 178] width 385 height 9
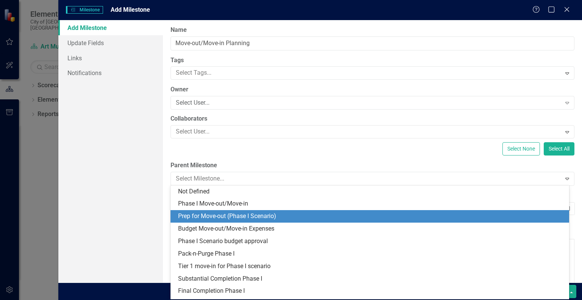
click at [223, 214] on div "Prep for Move-out (Phase I Scenario)" at bounding box center [371, 216] width 387 height 9
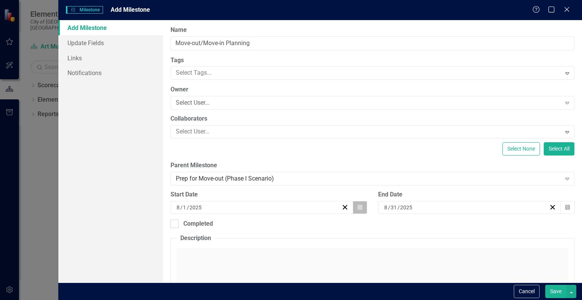
click at [356, 210] on button "Calendar" at bounding box center [360, 207] width 14 height 13
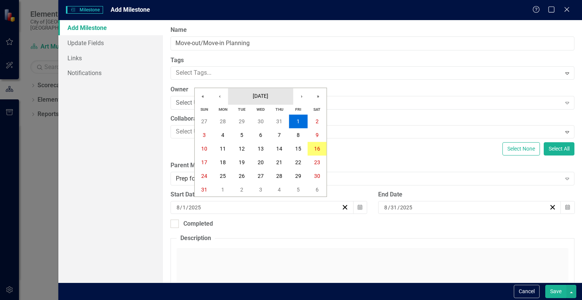
click at [268, 94] on span "[DATE]" at bounding box center [261, 96] width 16 height 6
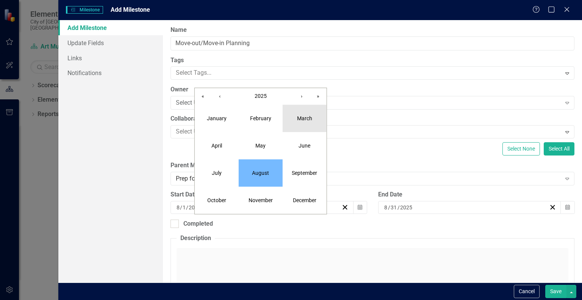
click at [309, 119] on abbr "March" at bounding box center [304, 118] width 15 height 6
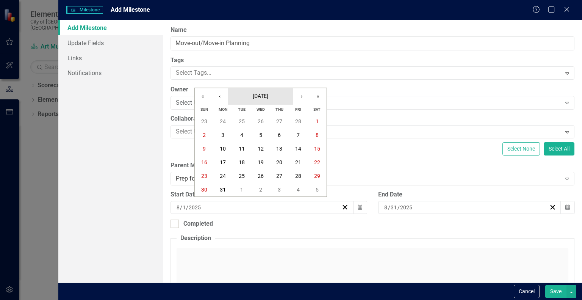
click at [268, 97] on span "March 2025" at bounding box center [261, 96] width 16 height 6
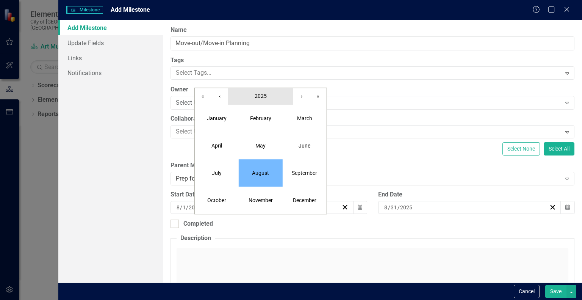
click at [270, 97] on button "2025" at bounding box center [260, 96] width 65 height 17
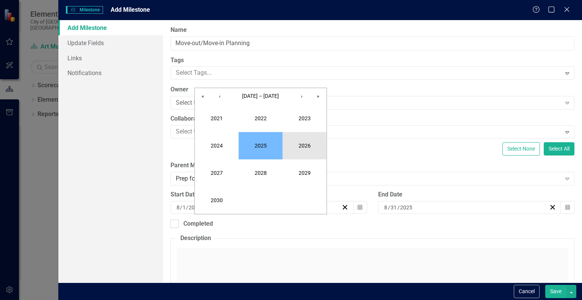
click at [304, 140] on button "2026" at bounding box center [305, 145] width 44 height 27
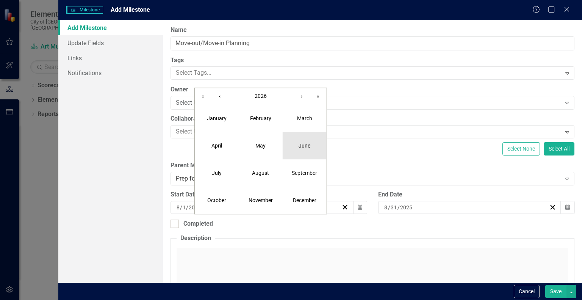
click at [304, 140] on button "June" at bounding box center [305, 145] width 44 height 27
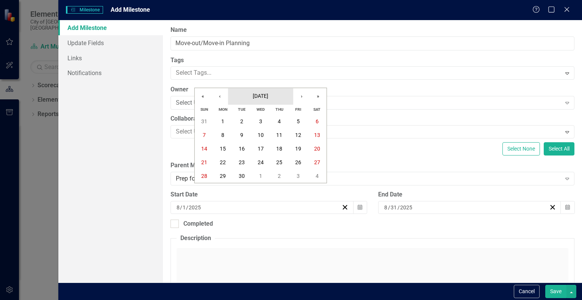
click at [263, 98] on span "June 2026" at bounding box center [261, 96] width 16 height 6
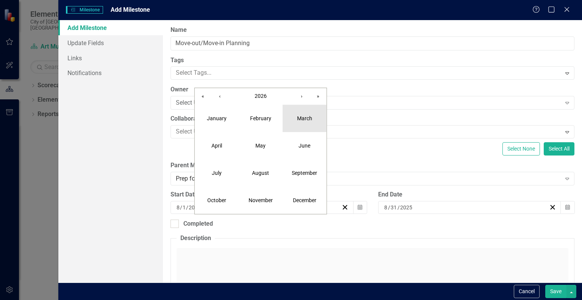
click at [298, 123] on button "March" at bounding box center [305, 118] width 44 height 27
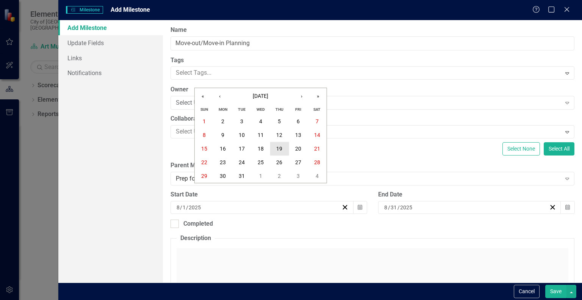
click at [282, 147] on button "19" at bounding box center [279, 149] width 19 height 14
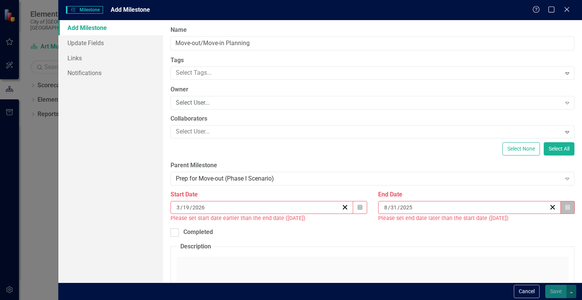
click at [567, 205] on button "Calendar" at bounding box center [567, 207] width 14 height 13
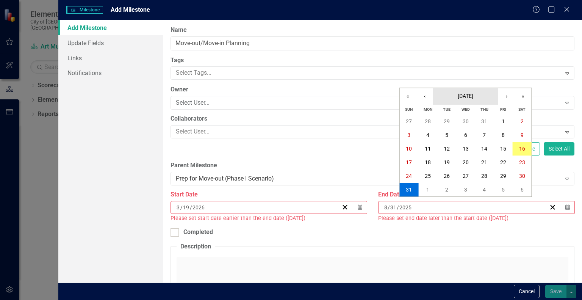
click at [468, 96] on span "[DATE]" at bounding box center [466, 96] width 16 height 6
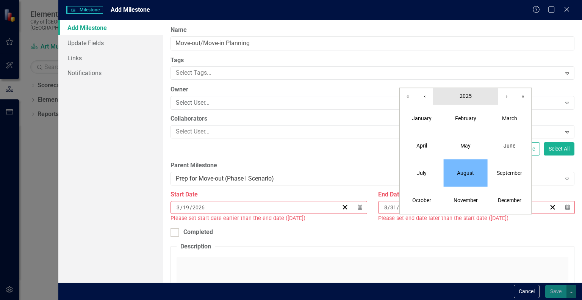
click at [465, 94] on span "2025" at bounding box center [466, 96] width 12 height 6
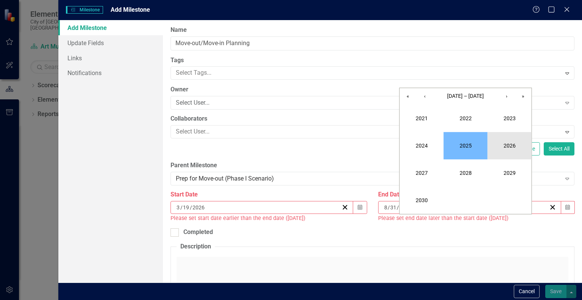
click at [508, 140] on button "2026" at bounding box center [510, 145] width 44 height 27
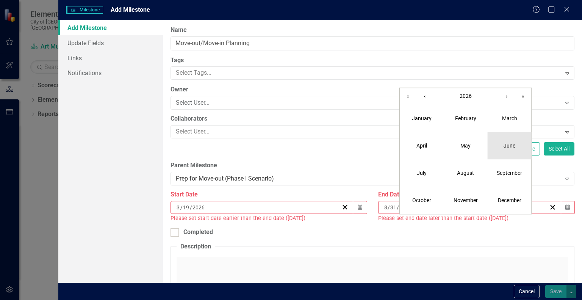
click at [503, 150] on button "June" at bounding box center [510, 145] width 44 height 27
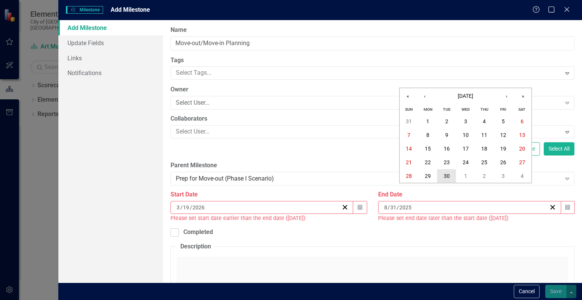
click at [452, 172] on button "30" at bounding box center [446, 176] width 19 height 14
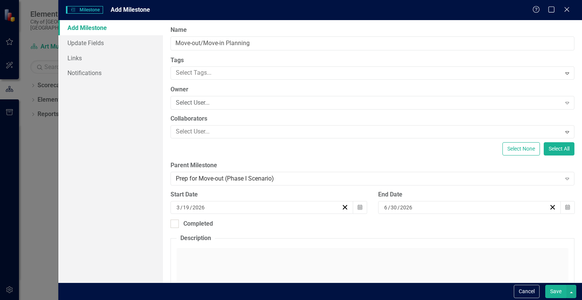
click at [557, 291] on button "Save" at bounding box center [555, 291] width 21 height 13
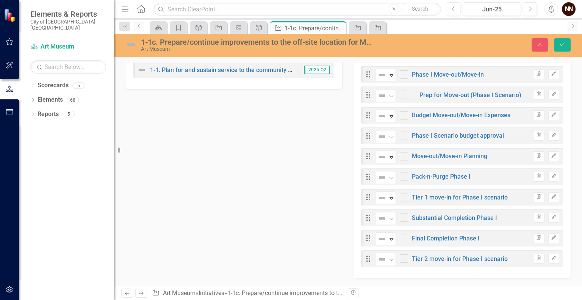
scroll to position [285, 0]
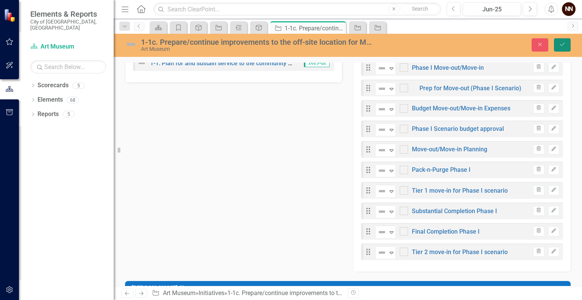
click at [560, 47] on button "Save" at bounding box center [562, 44] width 17 height 13
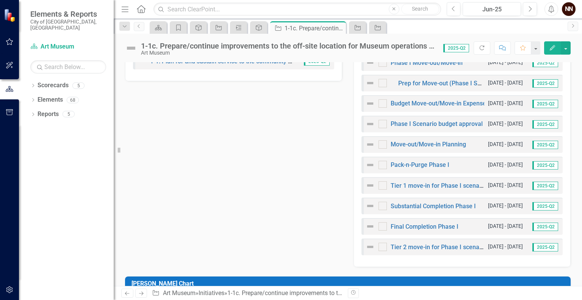
scroll to position [283, 0]
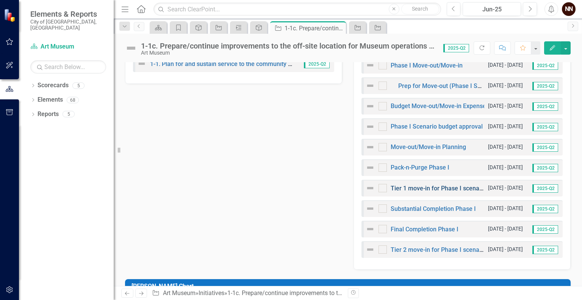
click at [440, 188] on link "Tier 1 move-in for Phase I scenario" at bounding box center [439, 188] width 96 height 7
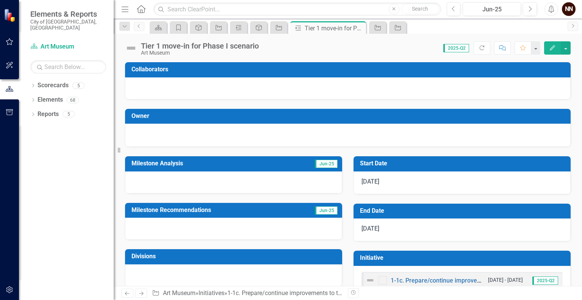
click at [548, 49] on button "Edit" at bounding box center [552, 47] width 17 height 13
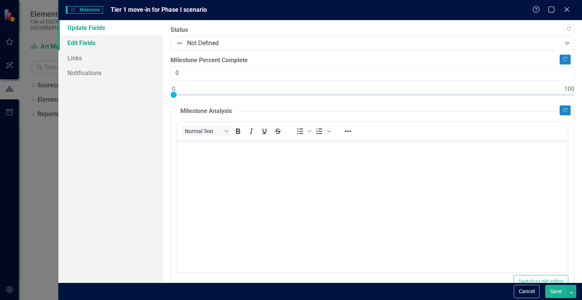
click at [102, 42] on link "Edit Fields" at bounding box center [110, 42] width 105 height 15
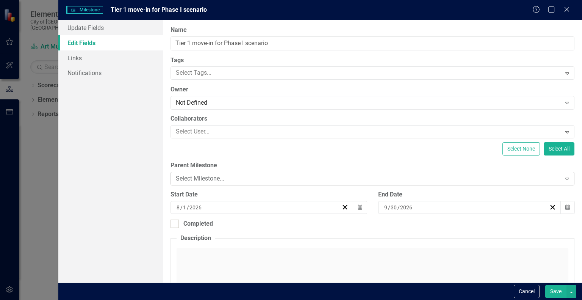
click at [233, 178] on div "Select Milestone..." at bounding box center [368, 178] width 385 height 9
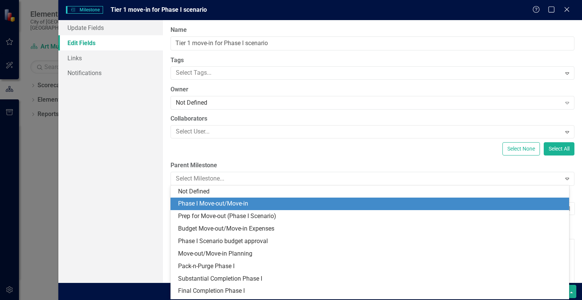
click at [231, 203] on div "Phase I Move-out/Move-in" at bounding box center [371, 203] width 387 height 9
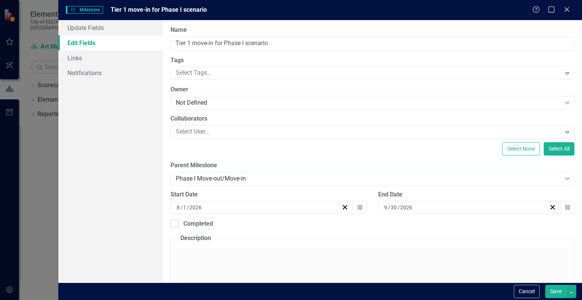
click at [556, 294] on button "Save" at bounding box center [555, 291] width 21 height 13
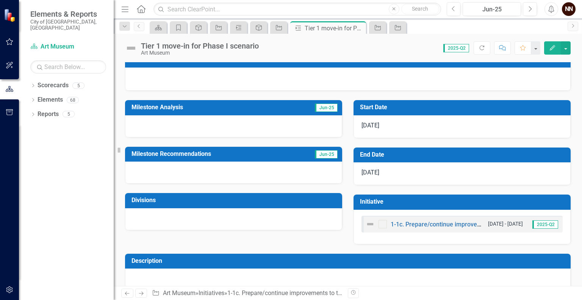
scroll to position [14, 0]
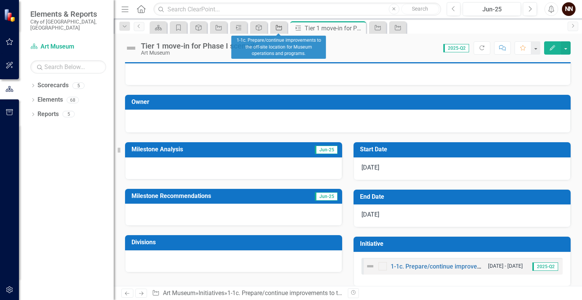
click at [280, 30] on icon at bounding box center [279, 27] width 6 height 5
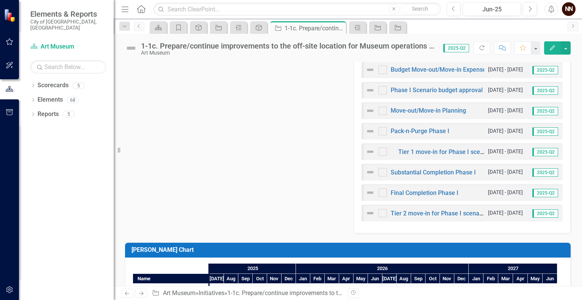
scroll to position [327, 0]
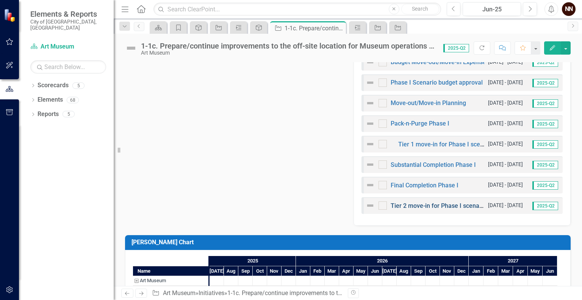
click at [428, 205] on link "Tier 2 move-in for Phase I scenario" at bounding box center [439, 205] width 96 height 7
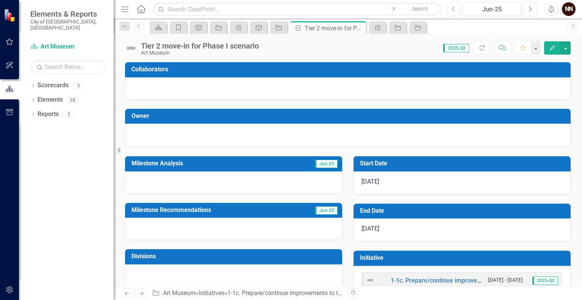
click at [551, 45] on icon "Edit" at bounding box center [552, 47] width 7 height 5
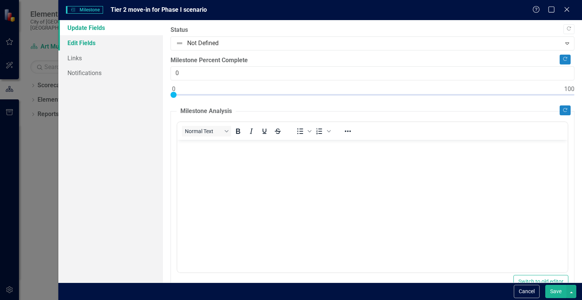
click at [100, 43] on link "Edit Fields" at bounding box center [110, 42] width 105 height 15
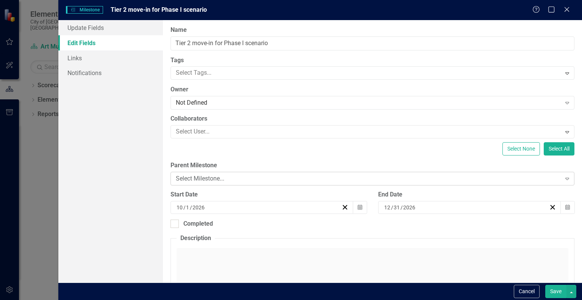
click at [258, 176] on div "Select Milestone..." at bounding box center [368, 178] width 385 height 9
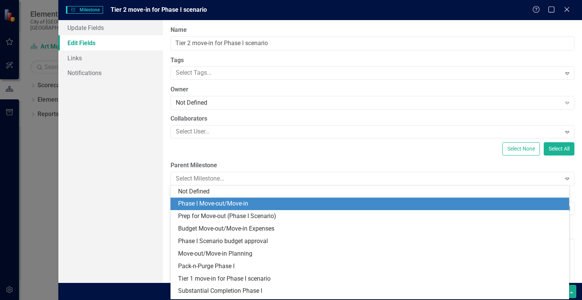
click at [253, 206] on div "Phase I Move-out/Move-in" at bounding box center [371, 203] width 387 height 9
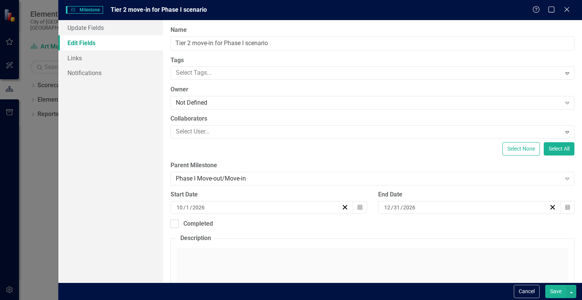
click at [550, 288] on button "Save" at bounding box center [555, 291] width 21 height 13
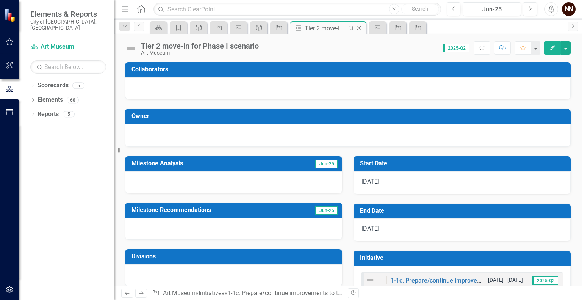
click at [360, 28] on icon at bounding box center [359, 28] width 4 height 4
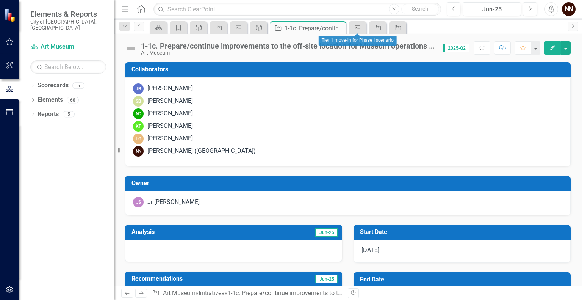
click at [360, 28] on icon "Milestone" at bounding box center [358, 28] width 8 height 6
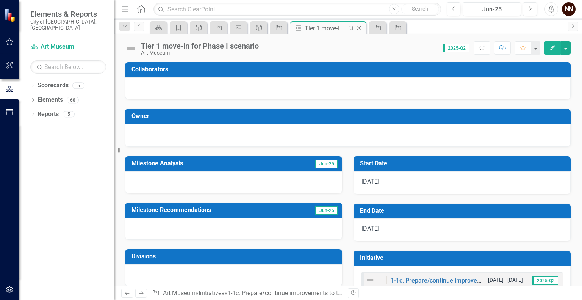
click at [360, 27] on icon "Close" at bounding box center [359, 28] width 8 height 6
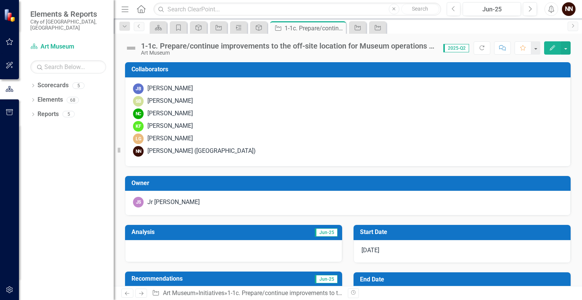
drag, startPoint x: 579, startPoint y: 91, endPoint x: 576, endPoint y: 178, distance: 87.6
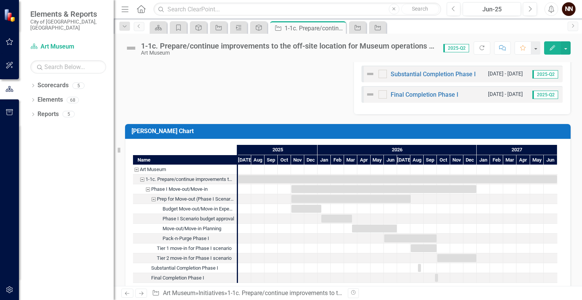
scroll to position [449, 0]
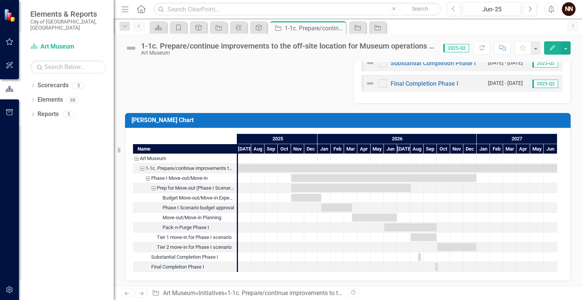
click at [149, 177] on div "Phase I Move-out/Move-in" at bounding box center [147, 178] width 7 height 10
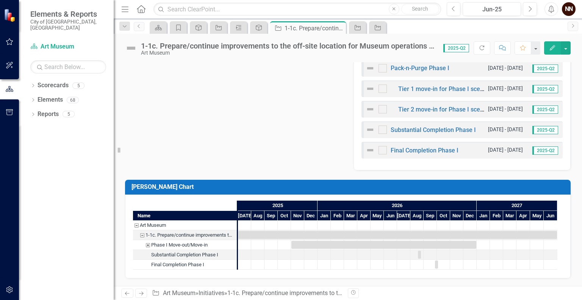
click at [148, 240] on div "Phase I Move-out/Move-in" at bounding box center [147, 245] width 7 height 10
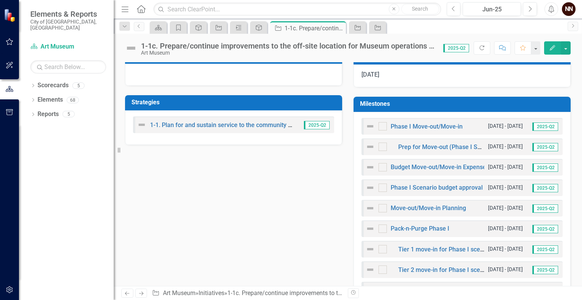
scroll to position [183, 0]
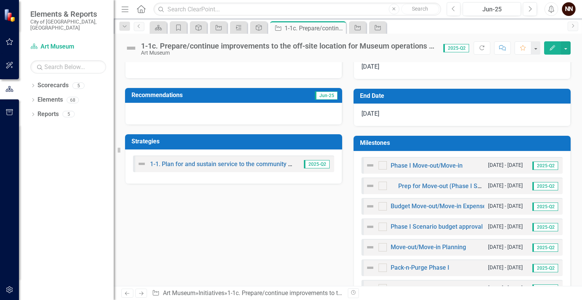
click at [526, 136] on div "Milestones" at bounding box center [462, 143] width 217 height 15
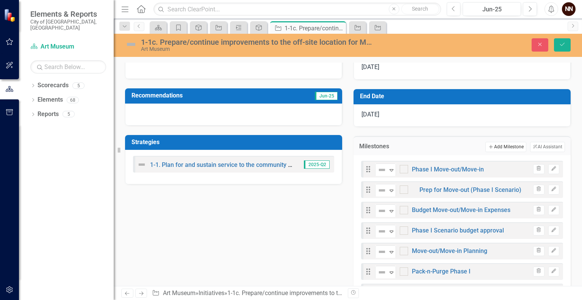
click at [511, 148] on button "Add Add Milestone" at bounding box center [505, 147] width 41 height 10
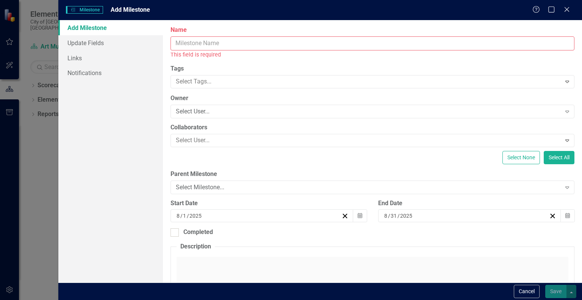
click at [422, 41] on input "Name" at bounding box center [373, 43] width 404 height 14
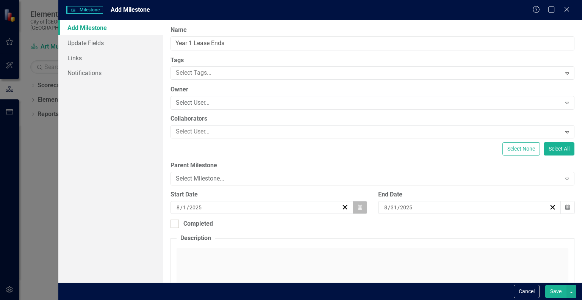
click at [359, 211] on button "Calendar" at bounding box center [360, 207] width 14 height 13
click at [565, 207] on icon "Calendar" at bounding box center [567, 207] width 5 height 5
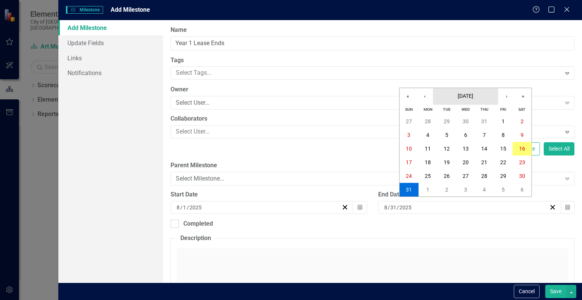
click at [482, 96] on button "[DATE]" at bounding box center [465, 96] width 65 height 17
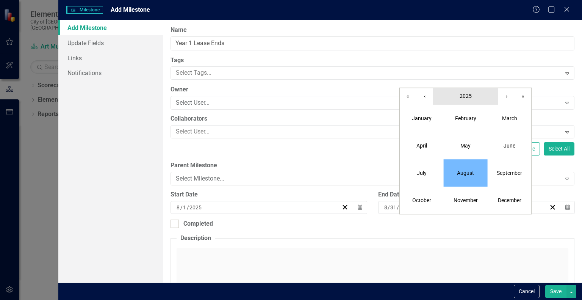
click at [461, 99] on span "2025" at bounding box center [466, 96] width 12 height 6
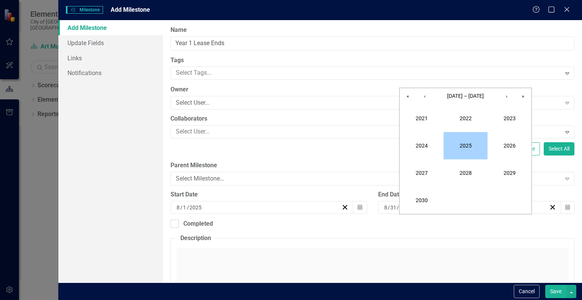
click at [467, 145] on button "2025" at bounding box center [466, 145] width 44 height 27
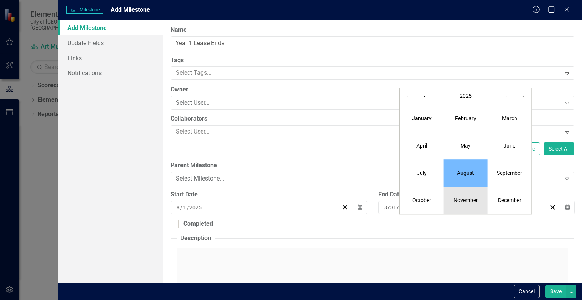
click at [457, 198] on abbr "November" at bounding box center [466, 200] width 24 height 6
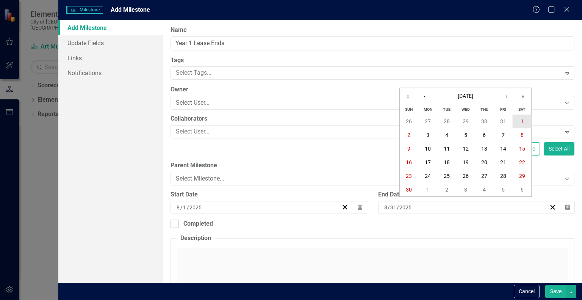
click at [521, 116] on button "1" at bounding box center [522, 121] width 19 height 14
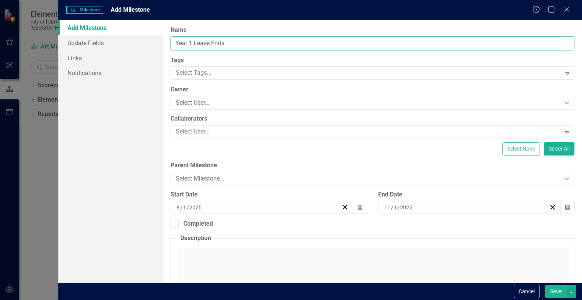
click at [216, 45] on input "Year 1 Lease Ends" at bounding box center [373, 43] width 404 height 14
click at [190, 43] on input "Year 1 Lease Re-ups" at bounding box center [373, 43] width 404 height 14
drag, startPoint x: 193, startPoint y: 43, endPoint x: 165, endPoint y: 47, distance: 28.6
click at [165, 47] on div "ClearPoint Can Do More! How ClearPoint Can Help Close Enterprise plans can auto…" at bounding box center [372, 151] width 419 height 262
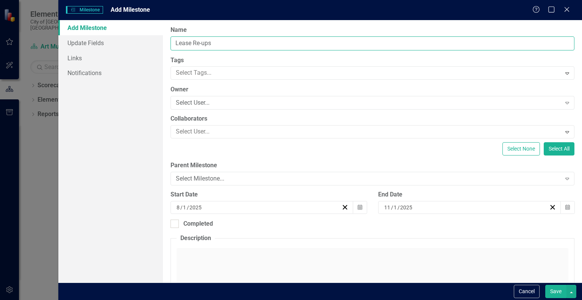
drag, startPoint x: 194, startPoint y: 44, endPoint x: 222, endPoint y: 44, distance: 28.0
click at [222, 44] on input "Lease Re-ups" at bounding box center [373, 43] width 404 height 14
click at [175, 41] on input "Lease Re-ups" at bounding box center [373, 43] width 404 height 14
type input "Art Study Club Lease Re-ups"
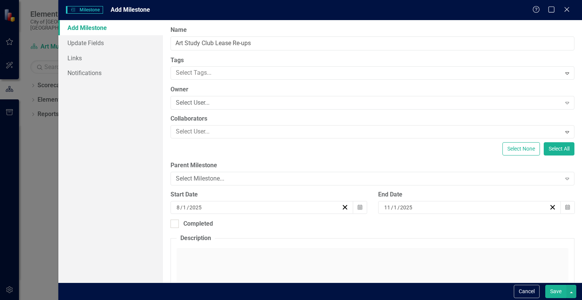
click at [556, 287] on button "Save" at bounding box center [555, 291] width 21 height 13
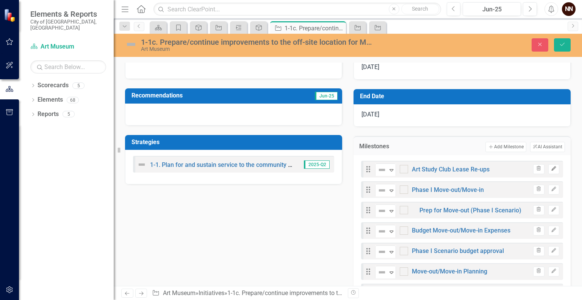
click at [551, 168] on icon "Edit" at bounding box center [554, 168] width 6 height 5
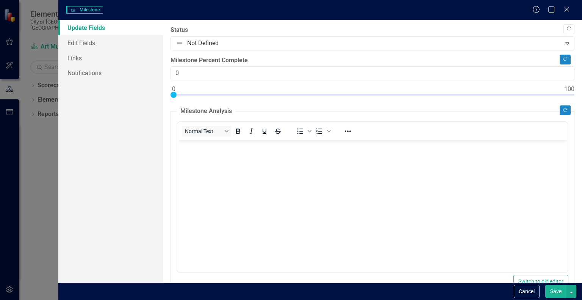
scroll to position [0, 0]
click at [103, 47] on link "Edit Fields" at bounding box center [110, 42] width 105 height 15
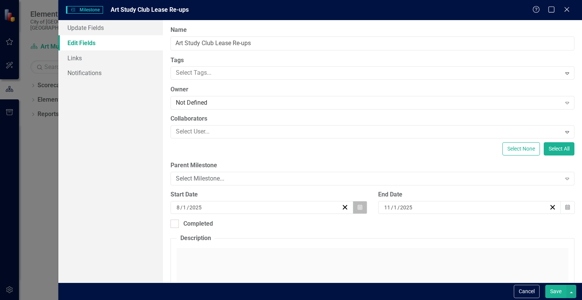
click at [358, 209] on icon "Calendar" at bounding box center [360, 207] width 5 height 5
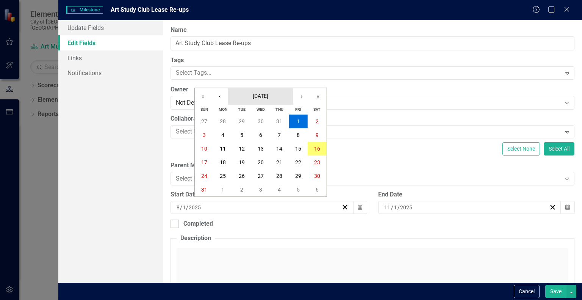
click at [252, 100] on button "[DATE]" at bounding box center [260, 96] width 65 height 17
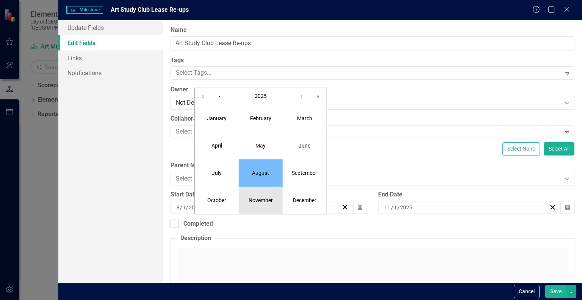
click at [255, 197] on abbr "November" at bounding box center [261, 200] width 24 height 6
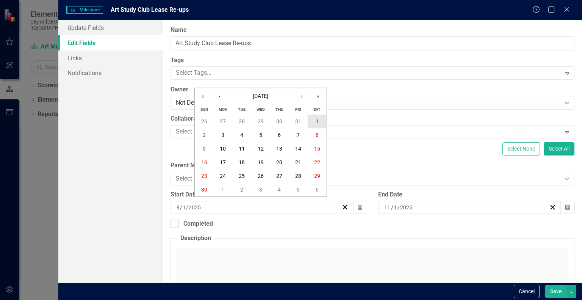
click at [314, 125] on button "1" at bounding box center [317, 121] width 19 height 14
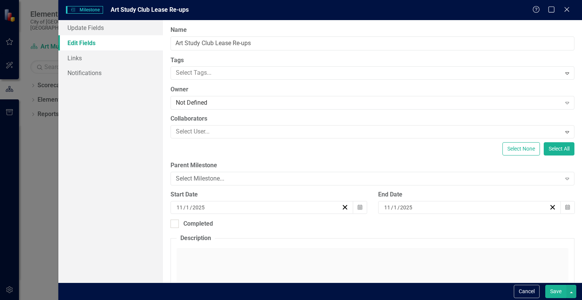
click at [560, 294] on button "Save" at bounding box center [555, 291] width 21 height 13
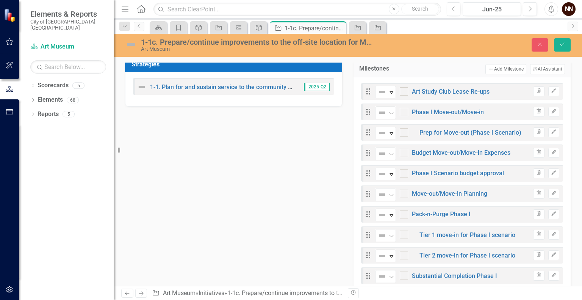
scroll to position [263, 0]
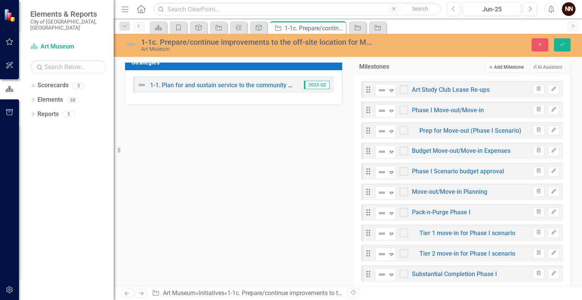
click at [503, 66] on button "Add Add Milestone" at bounding box center [505, 67] width 41 height 10
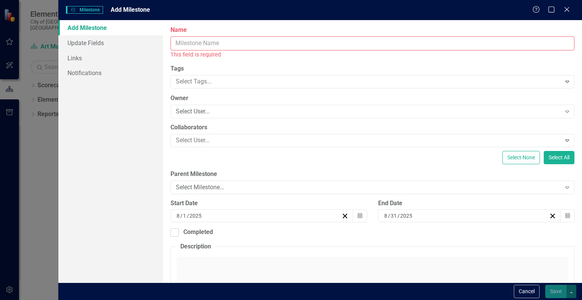
click at [395, 37] on input "Name" at bounding box center [373, 43] width 404 height 14
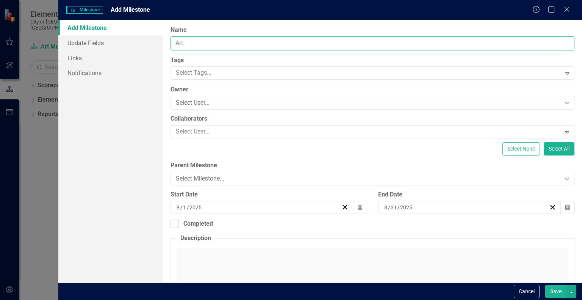
type input "Art Study Club Lease Re-ups"
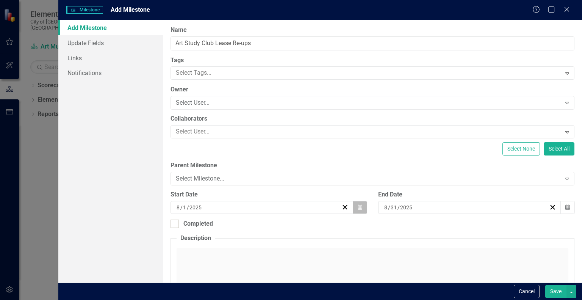
click at [358, 207] on icon "button" at bounding box center [360, 206] width 5 height 5
click at [568, 209] on button "Calendar" at bounding box center [567, 207] width 14 height 13
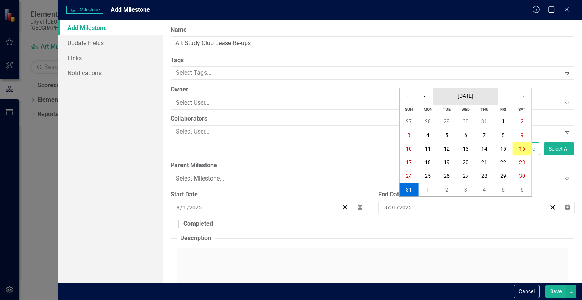
click at [473, 94] on span "[DATE]" at bounding box center [466, 96] width 16 height 6
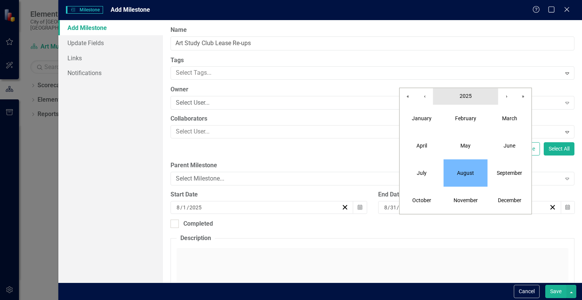
click at [473, 92] on button "2025" at bounding box center [465, 96] width 65 height 17
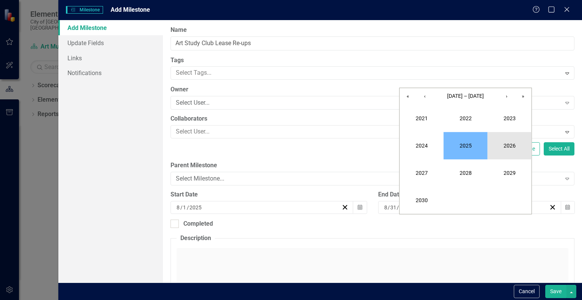
click at [502, 140] on button "2026" at bounding box center [510, 145] width 44 height 27
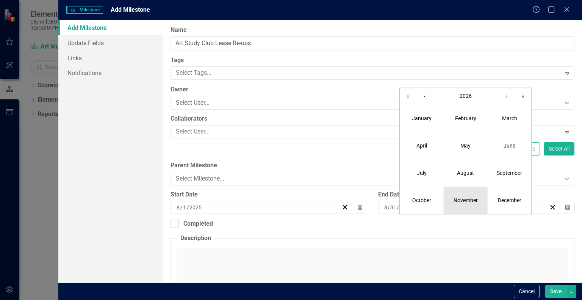
click at [463, 197] on abbr "November" at bounding box center [466, 200] width 24 height 6
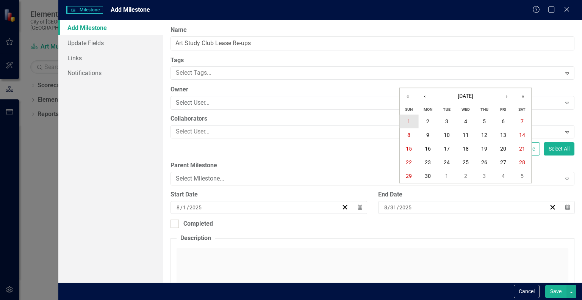
click at [412, 122] on button "1" at bounding box center [409, 121] width 19 height 14
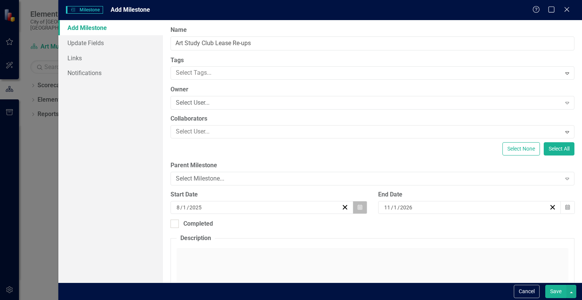
click at [358, 206] on icon "Calendar" at bounding box center [360, 207] width 5 height 5
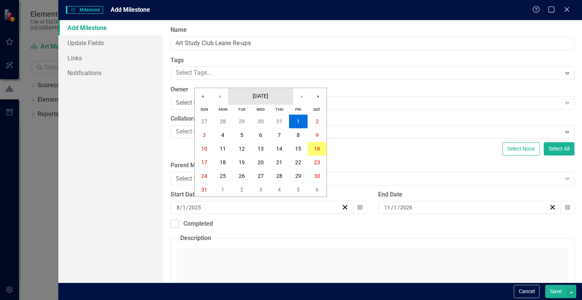
click at [268, 96] on span "[DATE]" at bounding box center [261, 96] width 16 height 6
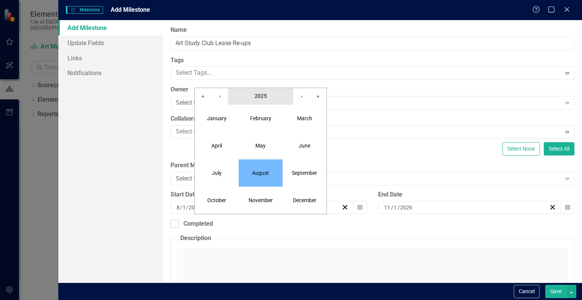
click at [265, 94] on span "2025" at bounding box center [261, 96] width 12 height 6
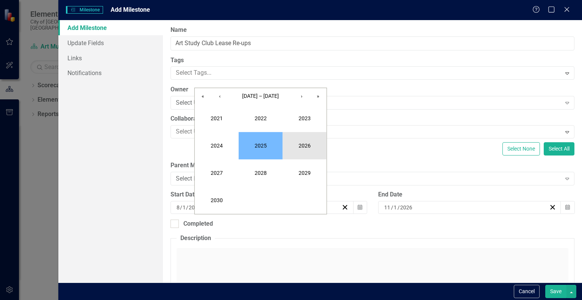
click at [296, 140] on button "2026" at bounding box center [305, 145] width 44 height 27
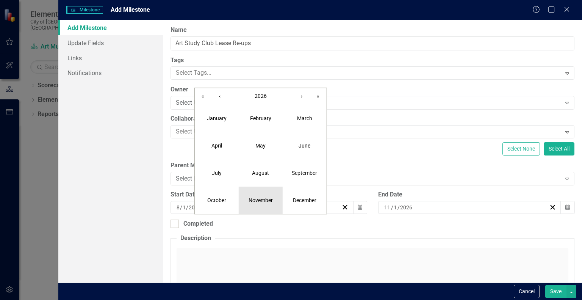
click at [262, 203] on abbr "November" at bounding box center [261, 200] width 24 height 6
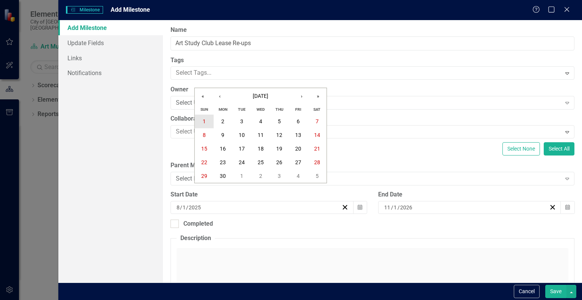
click at [208, 119] on button "1" at bounding box center [204, 121] width 19 height 14
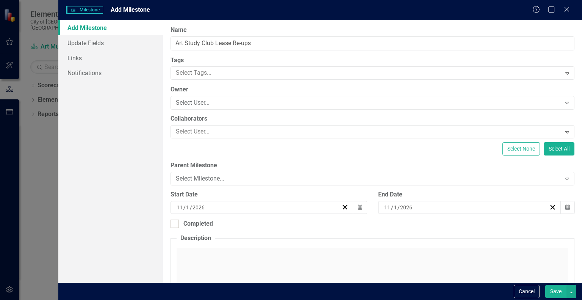
click at [563, 288] on button "Save" at bounding box center [555, 291] width 21 height 13
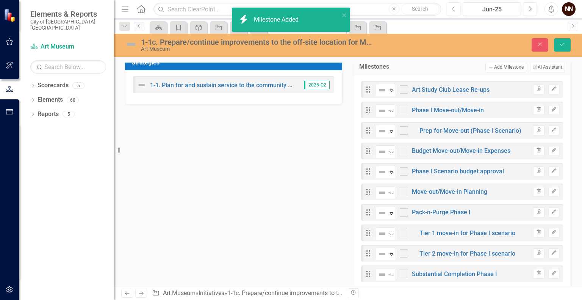
scroll to position [262, 0]
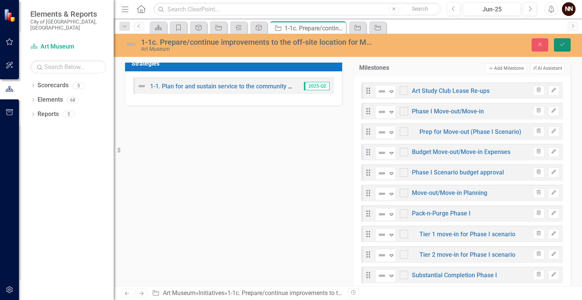
click at [563, 47] on icon "Save" at bounding box center [562, 44] width 7 height 5
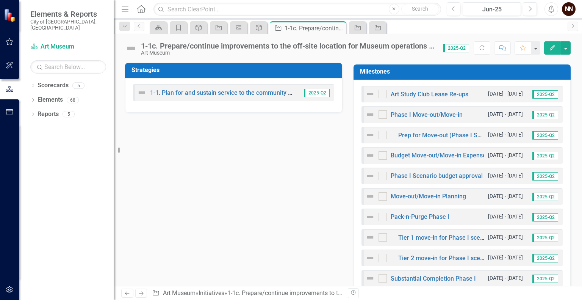
scroll to position [182, 0]
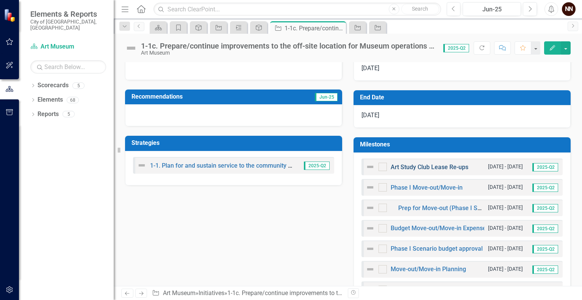
click at [437, 168] on link "Art Study Club Lease Re-ups" at bounding box center [430, 166] width 78 height 7
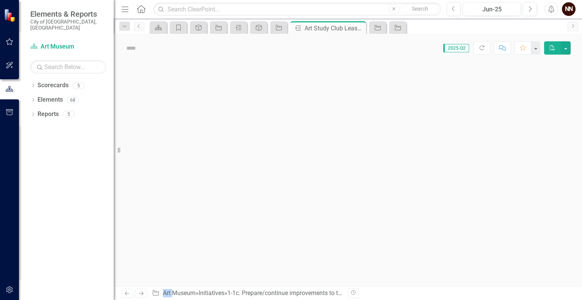
click at [437, 168] on div at bounding box center [348, 174] width 468 height 224
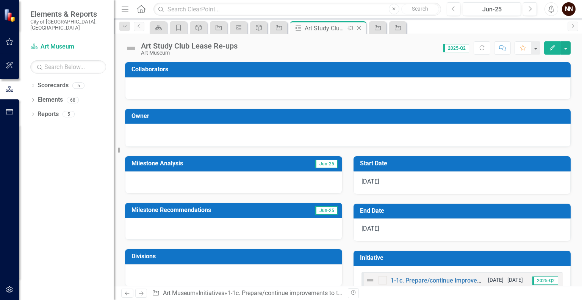
click at [360, 30] on icon "Close" at bounding box center [359, 28] width 8 height 6
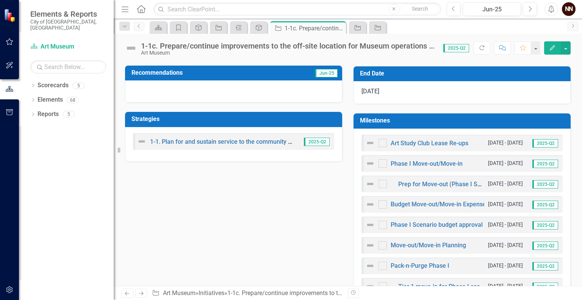
scroll to position [208, 0]
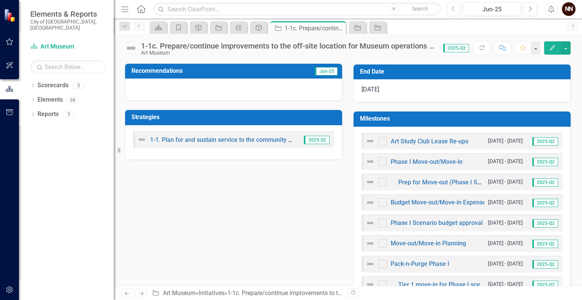
click at [531, 119] on h3 "Milestones" at bounding box center [463, 118] width 207 height 7
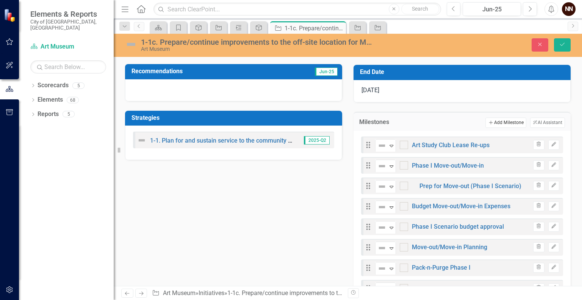
click at [506, 119] on button "Add Add Milestone" at bounding box center [505, 122] width 41 height 10
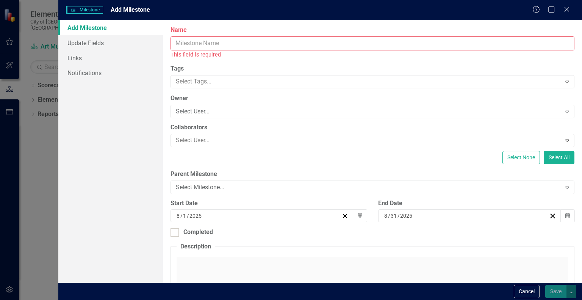
click at [424, 44] on input "Name" at bounding box center [373, 43] width 404 height 14
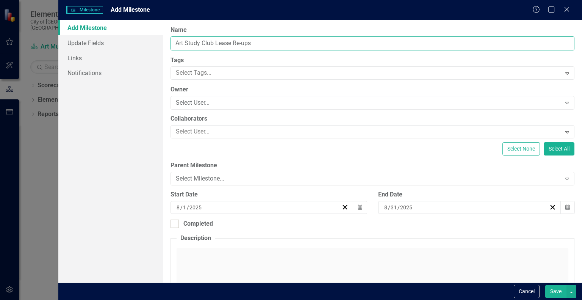
drag, startPoint x: 232, startPoint y: 42, endPoint x: 262, endPoint y: 44, distance: 30.4
click at [262, 44] on input "Art Study Club Lease Re-ups" at bounding box center [373, 43] width 404 height 14
type input "Art Study Club Lease Ends"
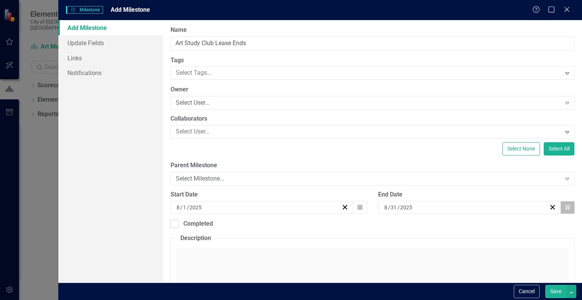
click at [565, 206] on icon "Calendar" at bounding box center [567, 207] width 5 height 5
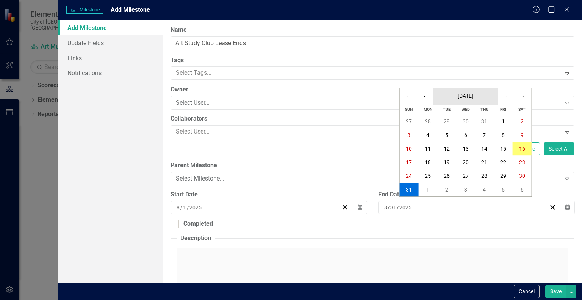
click at [472, 97] on span "[DATE]" at bounding box center [466, 96] width 16 height 6
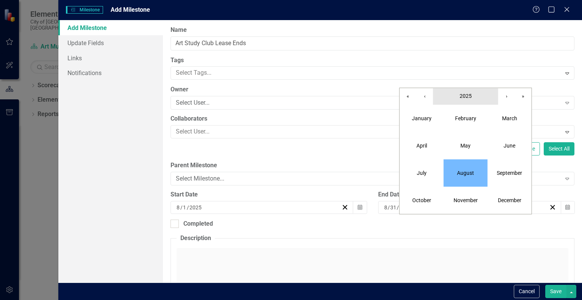
click at [469, 97] on span "2025" at bounding box center [466, 96] width 12 height 6
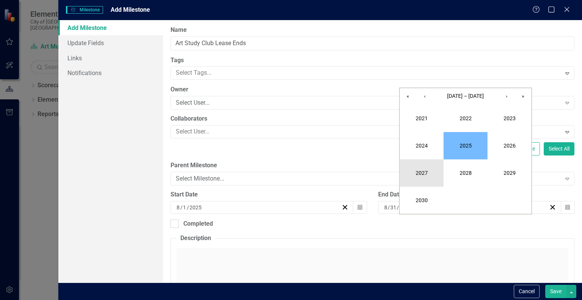
click at [435, 174] on button "2027" at bounding box center [422, 172] width 44 height 27
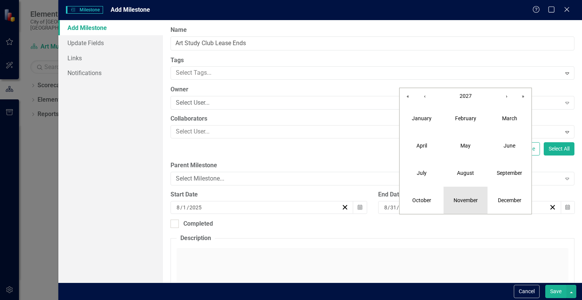
click at [466, 200] on abbr "November" at bounding box center [466, 200] width 24 height 6
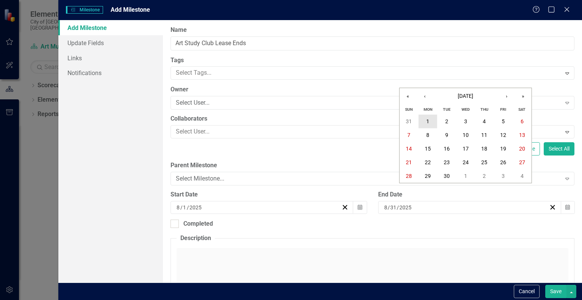
click at [427, 118] on abbr "1" at bounding box center [427, 121] width 3 height 6
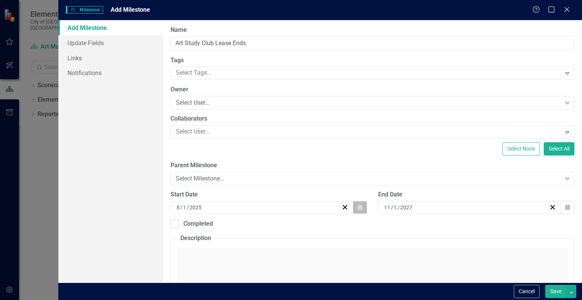
click at [361, 206] on button "Calendar" at bounding box center [360, 207] width 14 height 13
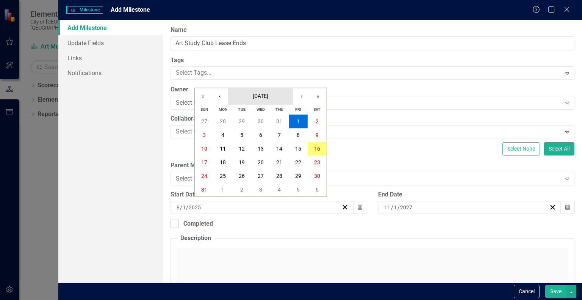
click at [276, 102] on button "[DATE]" at bounding box center [260, 96] width 65 height 17
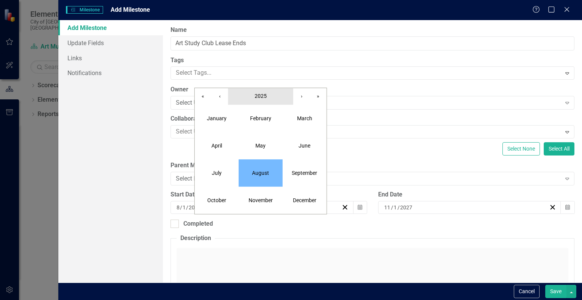
click at [272, 100] on button "2025" at bounding box center [260, 96] width 65 height 17
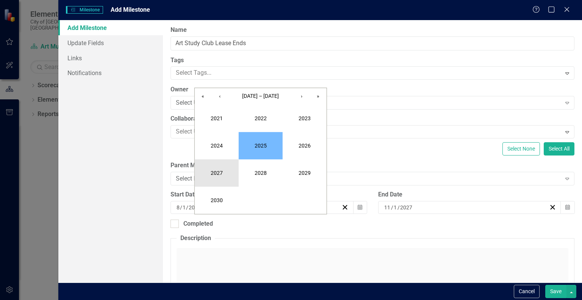
click at [223, 173] on button "2027" at bounding box center [217, 172] width 44 height 27
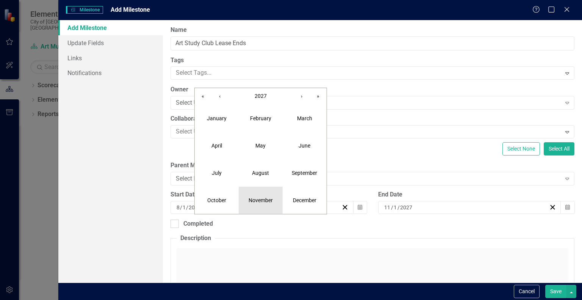
click at [258, 200] on abbr "November" at bounding box center [261, 200] width 24 height 6
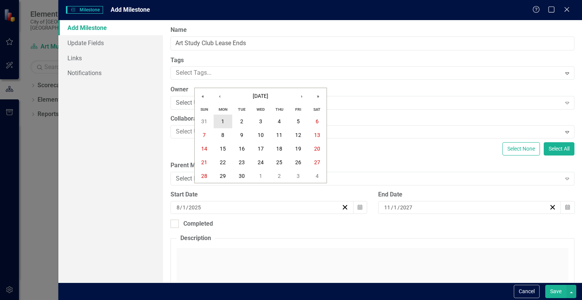
click at [225, 125] on button "1" at bounding box center [223, 121] width 19 height 14
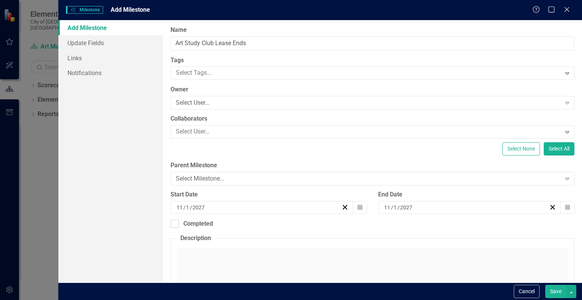
click at [555, 291] on button "Save" at bounding box center [555, 291] width 21 height 13
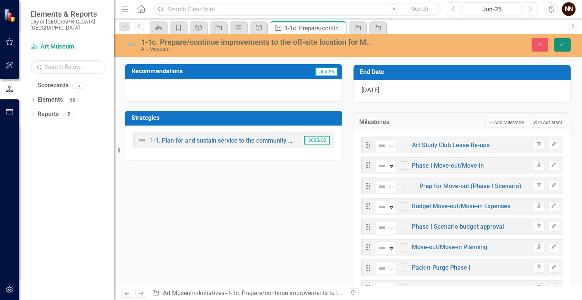
click at [567, 50] on button "Save" at bounding box center [562, 44] width 17 height 13
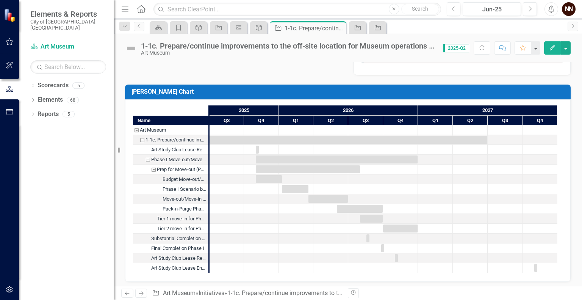
scroll to position [540, 0]
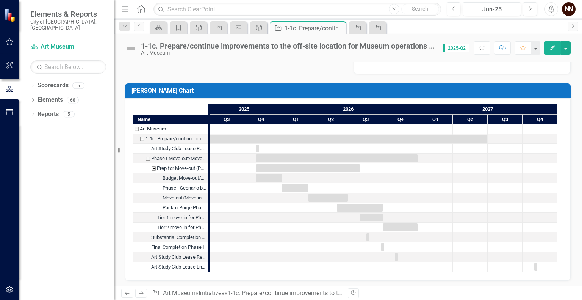
click at [154, 166] on div "Prep for Move-out (Phase I Scenario)" at bounding box center [153, 168] width 7 height 10
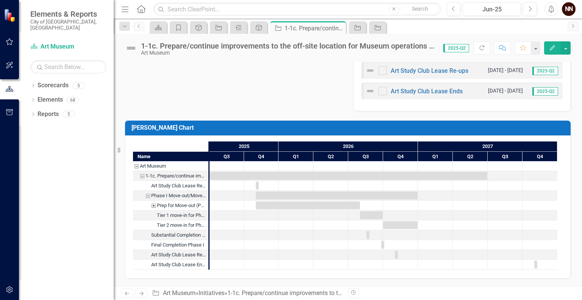
click at [149, 191] on div "Phase I Move-out/Move-in" at bounding box center [147, 196] width 7 height 10
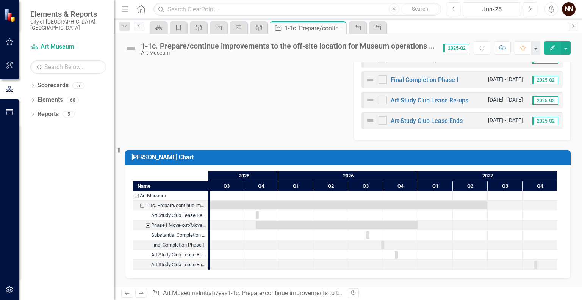
scroll to position [496, 0]
click at [147, 220] on div "Phase I Move-out/Move-in" at bounding box center [147, 225] width 7 height 10
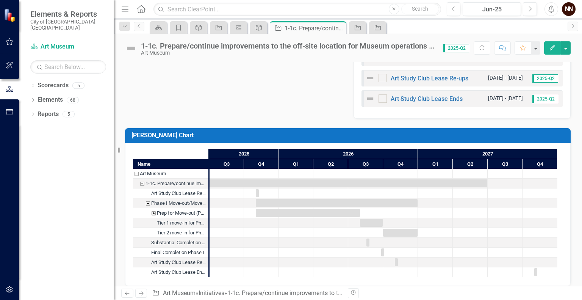
click at [151, 211] on div "Prep for Move-out (Phase I Scenario)" at bounding box center [153, 213] width 7 height 10
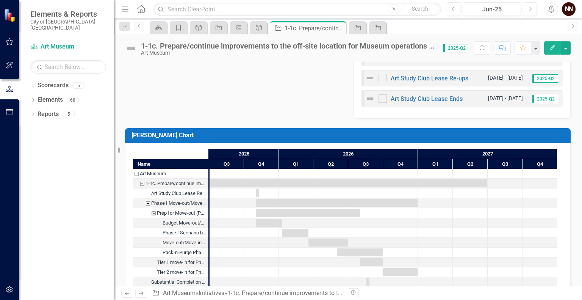
click at [153, 212] on div "Prep for Move-out (Phase I Scenario)" at bounding box center [153, 213] width 7 height 10
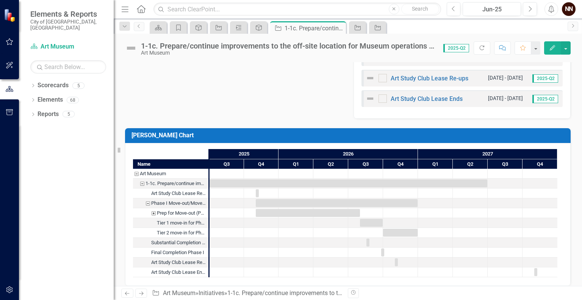
click at [153, 212] on div "Prep for Move-out (Phase I Scenario)" at bounding box center [153, 213] width 7 height 10
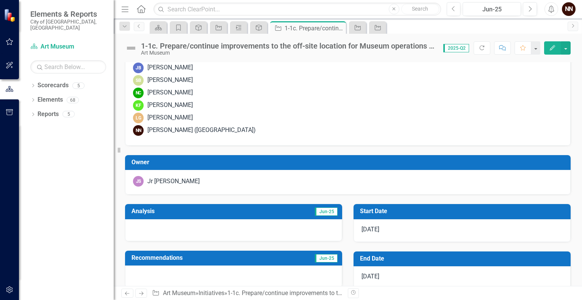
scroll to position [0, 0]
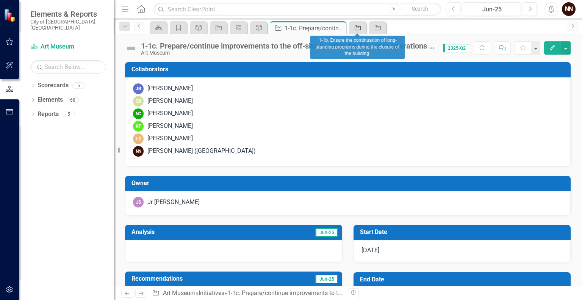
click at [355, 27] on icon "Initiative" at bounding box center [358, 28] width 8 height 6
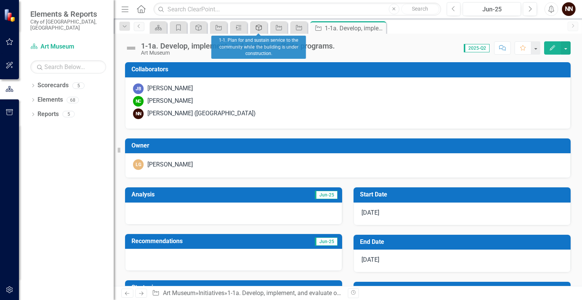
click at [256, 28] on icon at bounding box center [259, 28] width 6 height 6
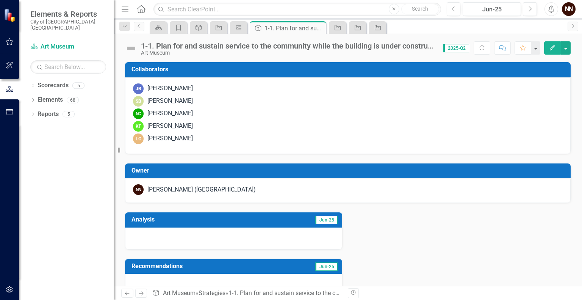
scroll to position [196, 0]
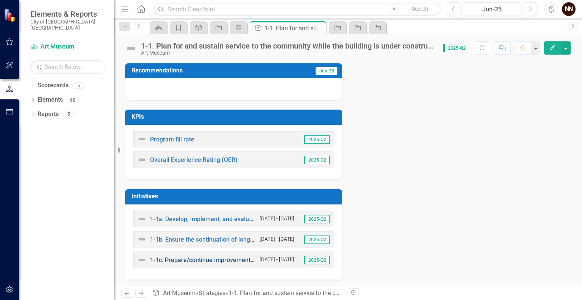
click at [196, 257] on link "1-1c. Prepare/continue improvements to the off-site location for Museum operati…" at bounding box center [286, 259] width 272 height 7
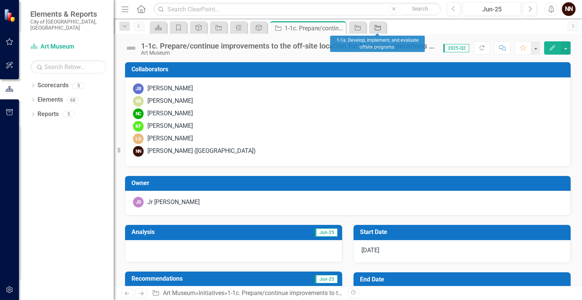
click at [379, 25] on icon "Initiative" at bounding box center [378, 28] width 8 height 6
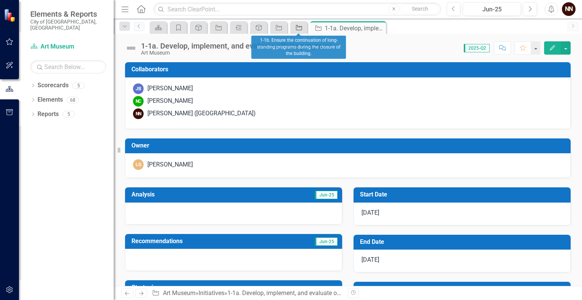
click at [297, 25] on icon "Initiative" at bounding box center [299, 28] width 8 height 6
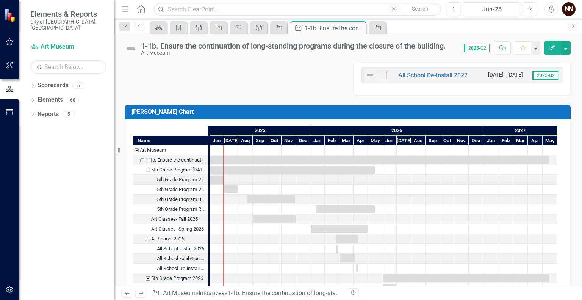
scroll to position [708, 0]
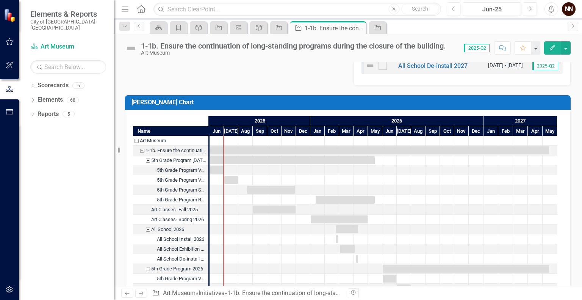
click at [149, 159] on div "5th Grade Program 2025-2026" at bounding box center [147, 160] width 7 height 10
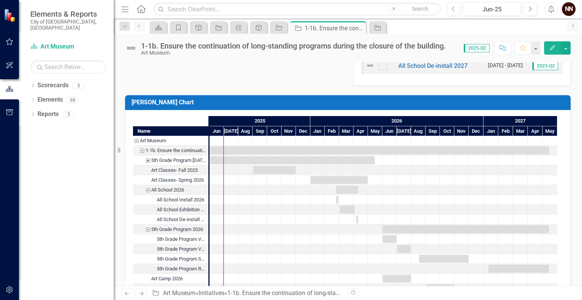
click at [147, 188] on div "All School 2026" at bounding box center [147, 190] width 7 height 10
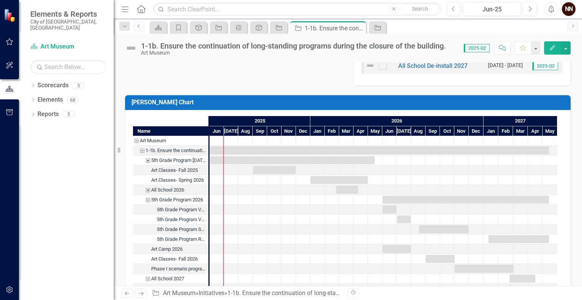
click at [146, 197] on div "5th Grade Program 2026" at bounding box center [147, 200] width 7 height 10
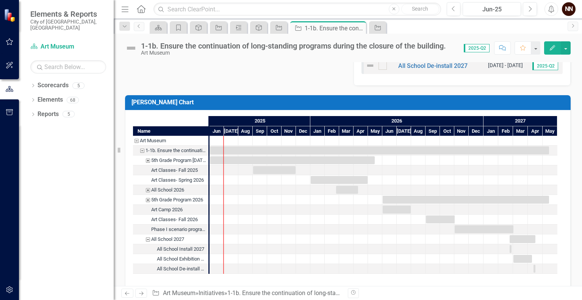
click at [148, 237] on div "All School 2027" at bounding box center [147, 239] width 7 height 10
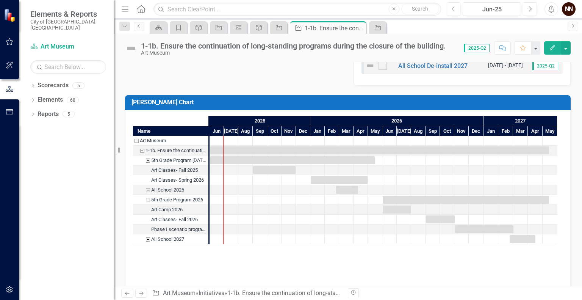
click at [147, 197] on div "5th Grade Program 2026" at bounding box center [147, 200] width 7 height 10
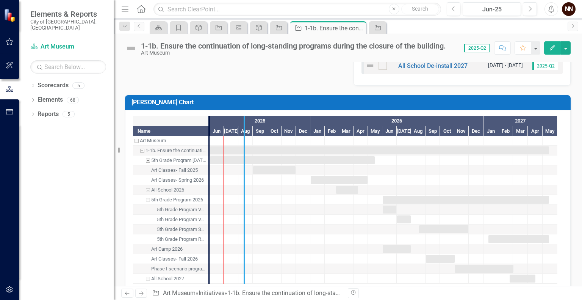
drag, startPoint x: 209, startPoint y: 136, endPoint x: 244, endPoint y: 140, distance: 35.4
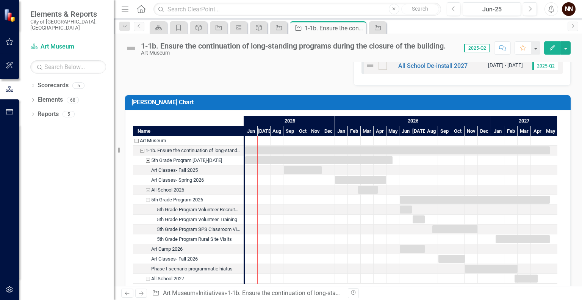
click at [147, 198] on div "5th Grade Program 2026" at bounding box center [147, 200] width 7 height 10
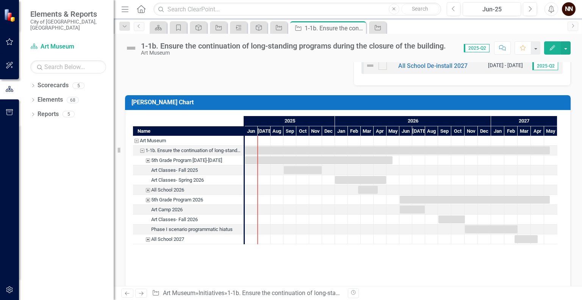
click at [149, 189] on div "All School 2026" at bounding box center [147, 190] width 7 height 10
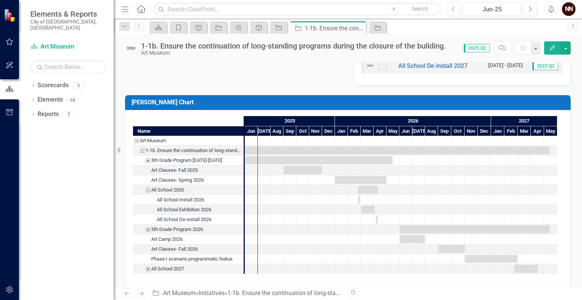
click at [145, 229] on div "5th Grade Program 2026" at bounding box center [147, 229] width 7 height 10
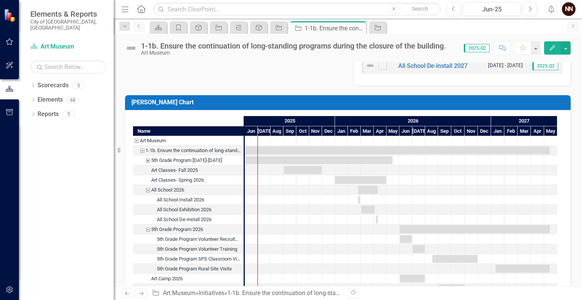
scroll to position [819, 0]
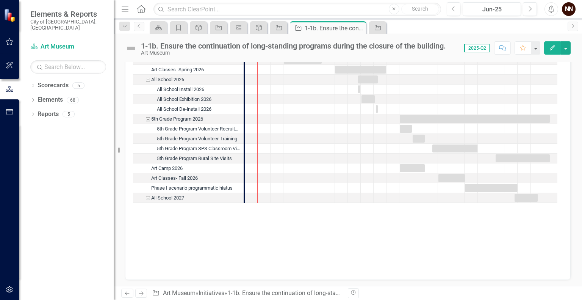
click at [147, 197] on div "All School 2027" at bounding box center [147, 198] width 7 height 10
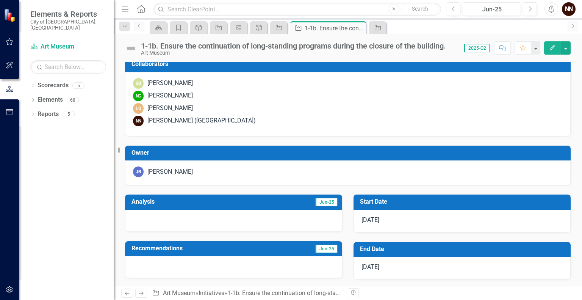
scroll to position [0, 0]
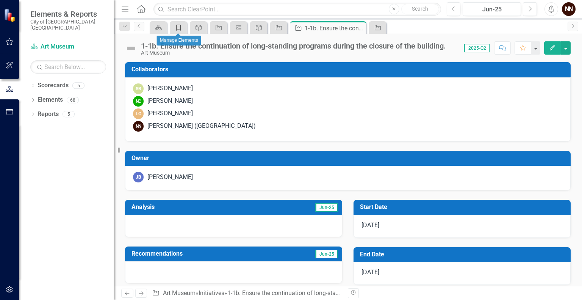
click at [180, 25] on icon at bounding box center [178, 28] width 5 height 6
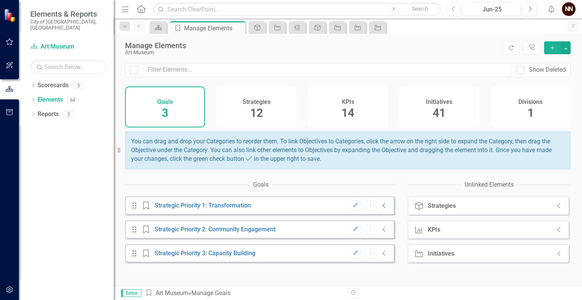
click at [380, 208] on icon "Collapse" at bounding box center [384, 205] width 8 height 6
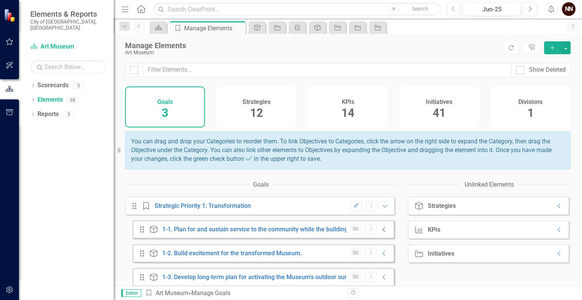
click at [380, 232] on icon "Collapse" at bounding box center [384, 229] width 8 height 6
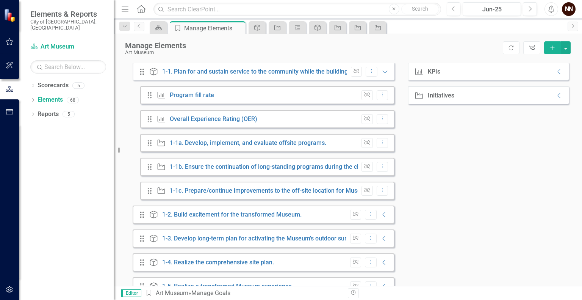
scroll to position [160, 0]
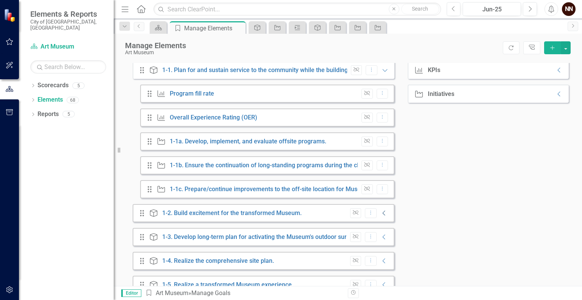
click at [380, 216] on icon "Collapse" at bounding box center [384, 213] width 8 height 6
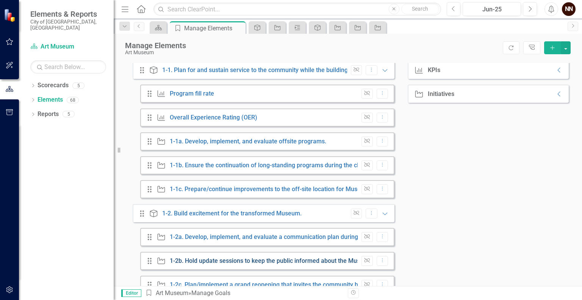
click at [309, 264] on link "1-2b. Hold update sessions to keep the public informed about the Museum with th…" at bounding box center [333, 260] width 326 height 7
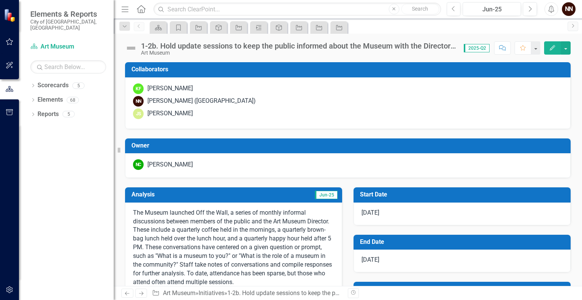
click at [386, 56] on div "1-2b. Hold update sessions to keep the public informed about the Museum with th…" at bounding box center [348, 45] width 468 height 23
click at [336, 28] on icon at bounding box center [339, 27] width 6 height 5
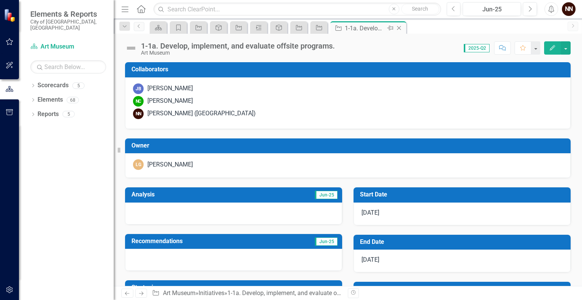
click at [399, 27] on icon at bounding box center [399, 28] width 4 height 4
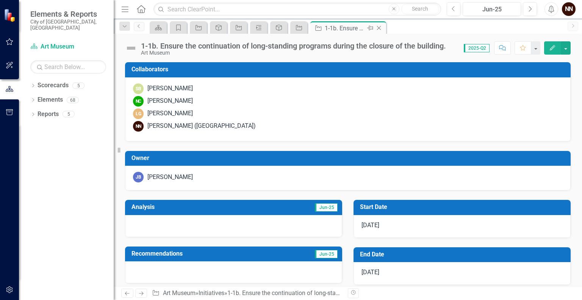
click at [381, 28] on icon "Close" at bounding box center [379, 28] width 8 height 6
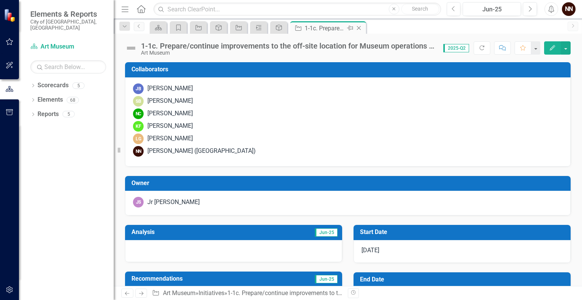
click at [361, 28] on icon "Close" at bounding box center [359, 28] width 8 height 6
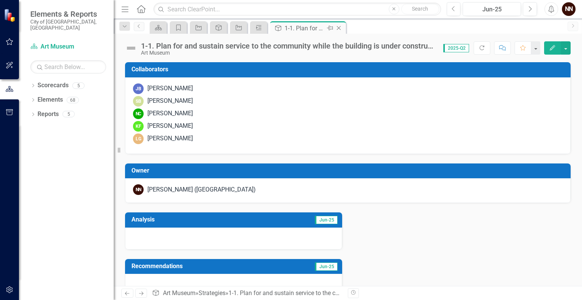
click at [340, 29] on icon at bounding box center [339, 28] width 4 height 4
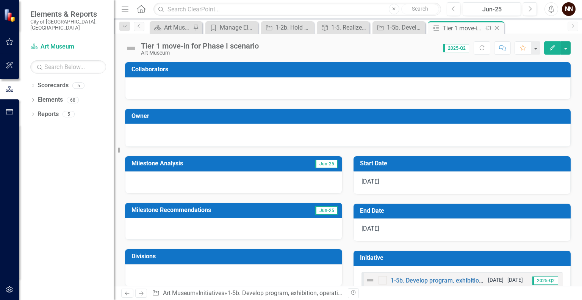
click at [499, 28] on icon "Close" at bounding box center [497, 28] width 8 height 6
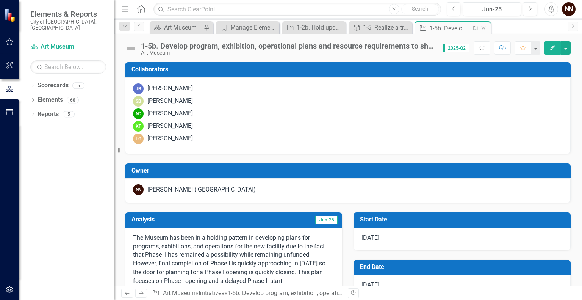
click at [484, 28] on icon at bounding box center [484, 28] width 4 height 4
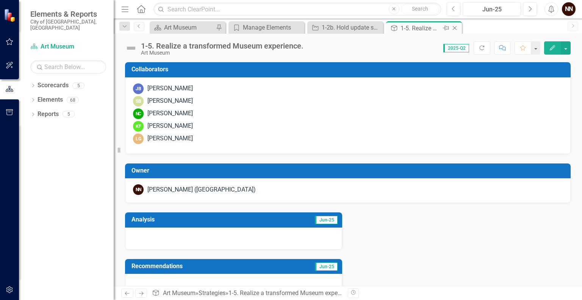
click at [455, 29] on icon "Close" at bounding box center [455, 28] width 8 height 6
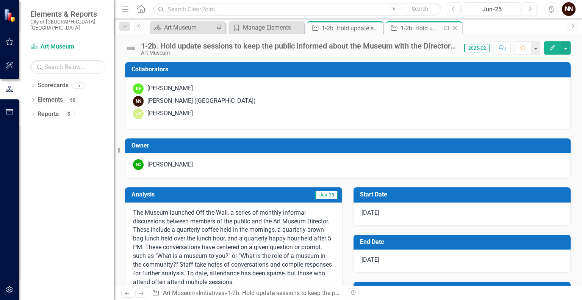
click at [456, 28] on icon "Close" at bounding box center [455, 28] width 8 height 6
click at [377, 27] on icon "Close" at bounding box center [376, 28] width 8 height 6
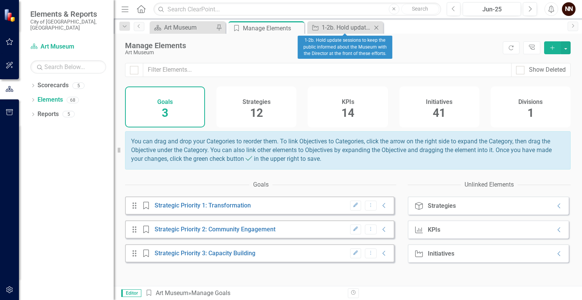
click at [376, 27] on icon at bounding box center [376, 27] width 4 height 4
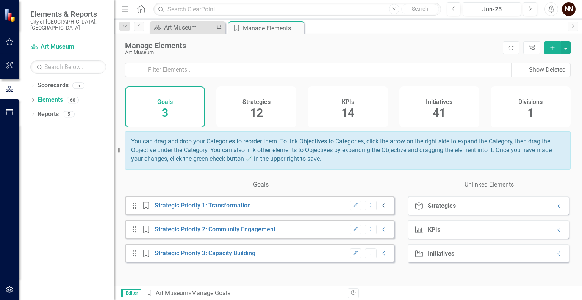
click at [380, 208] on icon "Collapse" at bounding box center [384, 205] width 8 height 6
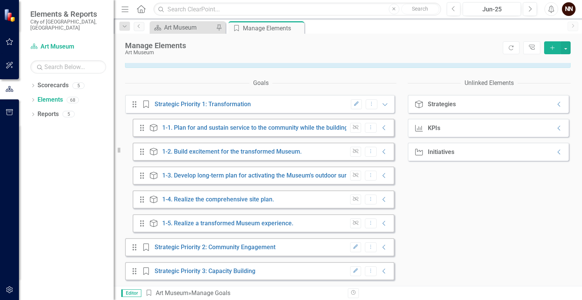
scroll to position [106, 0]
click at [376, 196] on div "Unlink Dropdown Menu Collapse" at bounding box center [367, 199] width 42 height 10
click at [380, 199] on icon "Collapse" at bounding box center [384, 199] width 8 height 6
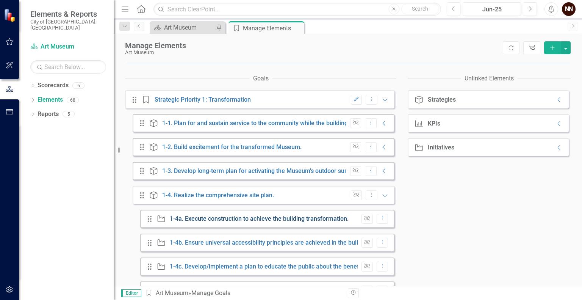
click at [303, 222] on link "1-4a. Execute construction to achieve the building transformation." at bounding box center [259, 218] width 179 height 7
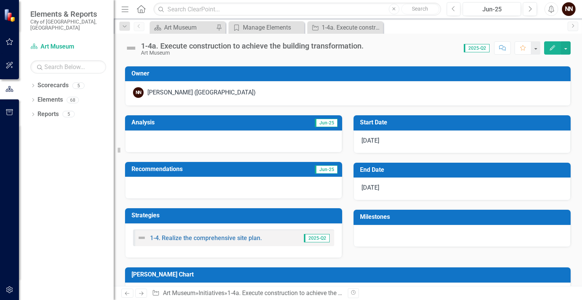
scroll to position [153, 0]
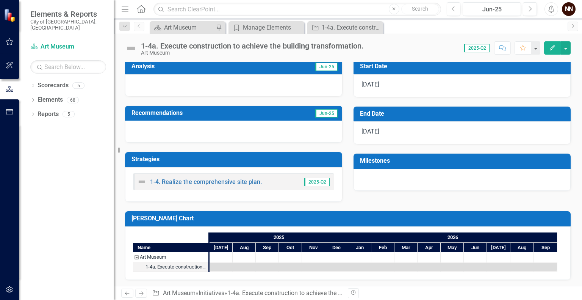
click at [523, 160] on h3 "Milestones" at bounding box center [463, 160] width 207 height 7
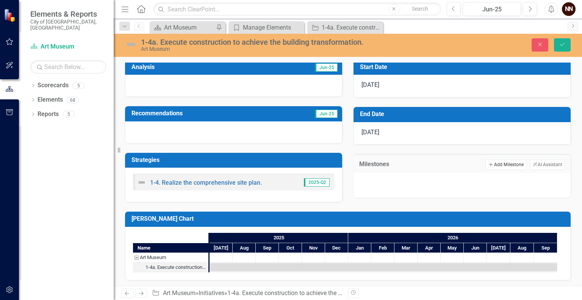
click at [506, 162] on button "Add Add Milestone" at bounding box center [505, 165] width 41 height 10
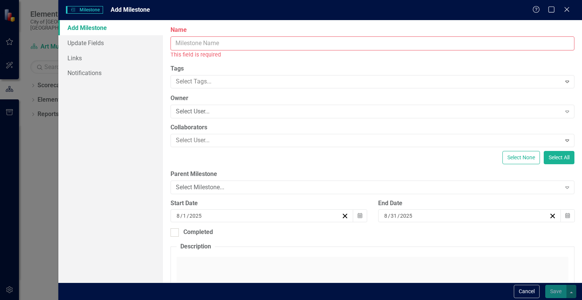
click at [402, 39] on input "Name" at bounding box center [373, 43] width 404 height 14
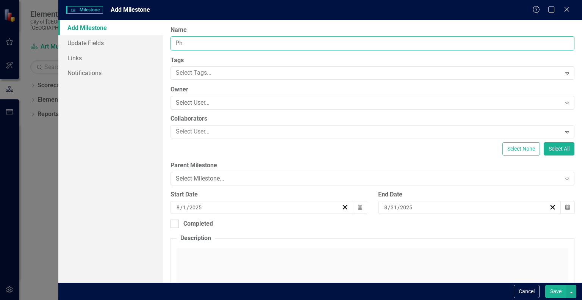
type input "P"
type input "Final Completion Phase I"
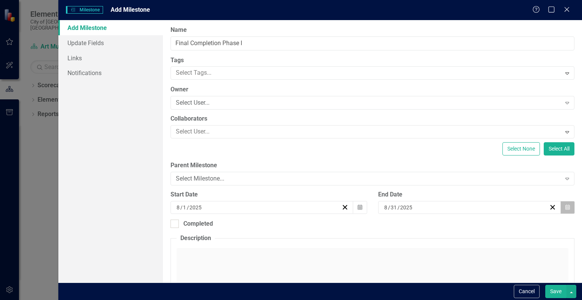
click at [565, 205] on icon "Calendar" at bounding box center [567, 207] width 5 height 5
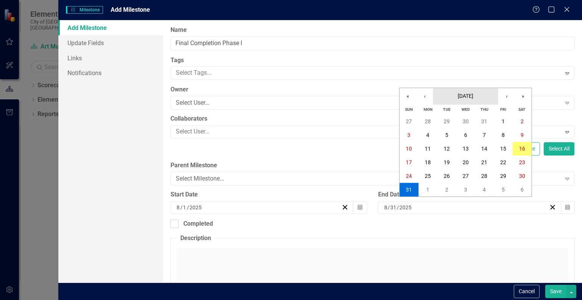
click at [468, 101] on button "[DATE]" at bounding box center [465, 96] width 65 height 17
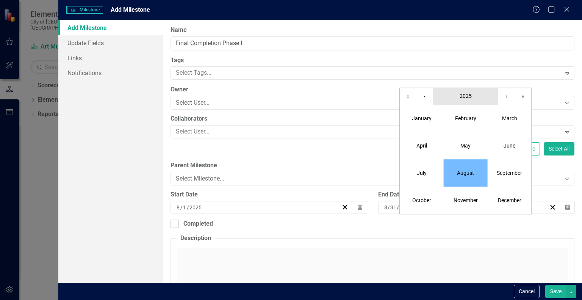
click at [466, 98] on span "2025" at bounding box center [466, 96] width 12 height 6
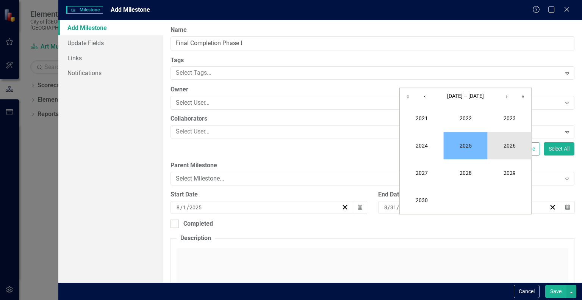
click at [507, 138] on button "2026" at bounding box center [510, 145] width 44 height 27
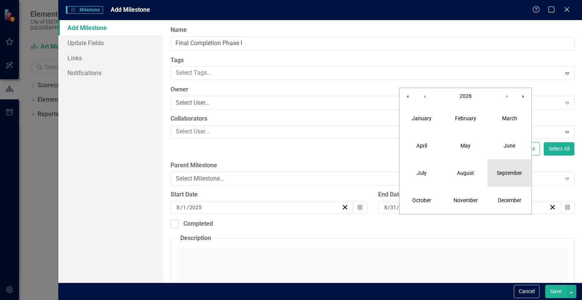
click at [506, 171] on abbr "September" at bounding box center [509, 173] width 25 height 6
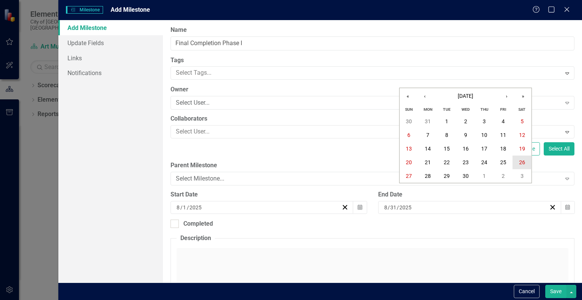
click at [522, 160] on abbr "26" at bounding box center [522, 162] width 6 height 6
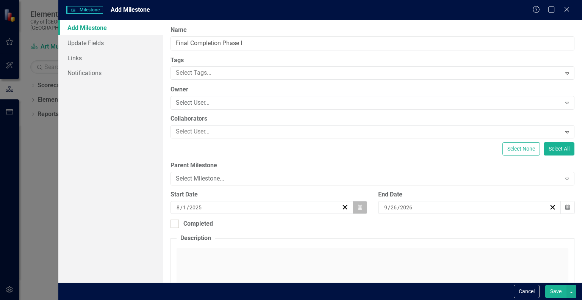
click at [360, 205] on button "Calendar" at bounding box center [360, 207] width 14 height 13
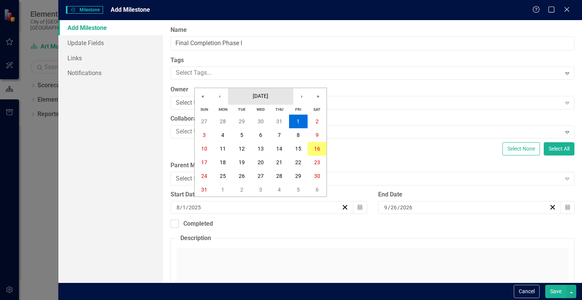
click at [268, 97] on span "[DATE]" at bounding box center [261, 96] width 16 height 6
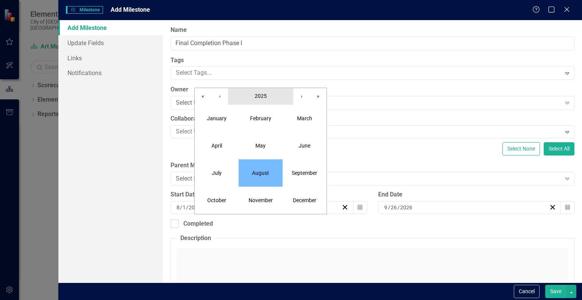
click at [270, 97] on button "2025" at bounding box center [260, 96] width 65 height 17
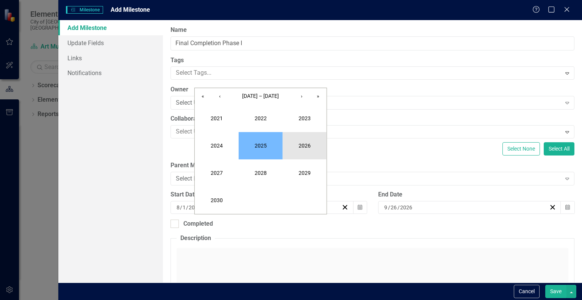
click at [301, 148] on button "2026" at bounding box center [305, 145] width 44 height 27
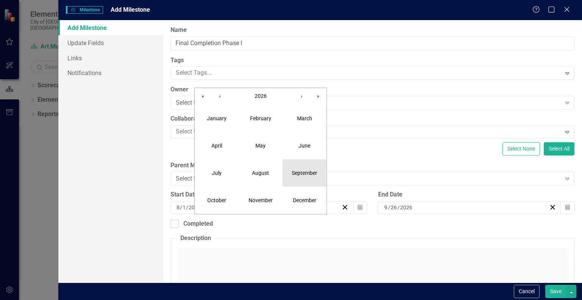
click at [304, 170] on abbr "September" at bounding box center [304, 173] width 25 height 6
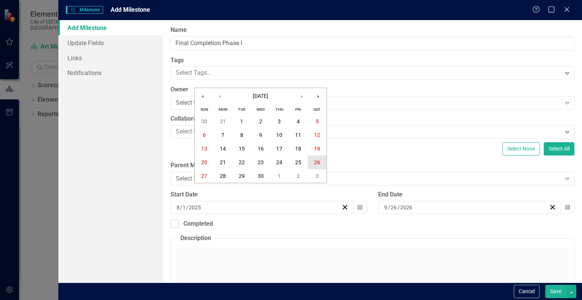
click at [315, 168] on button "26" at bounding box center [317, 162] width 19 height 14
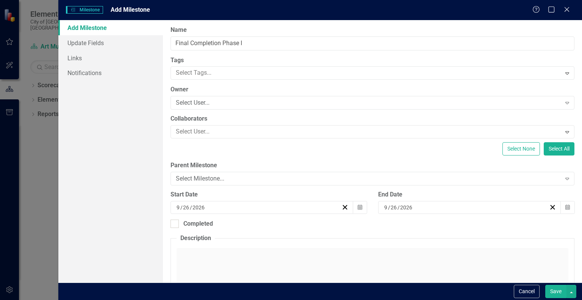
click at [553, 290] on button "Save" at bounding box center [555, 291] width 21 height 13
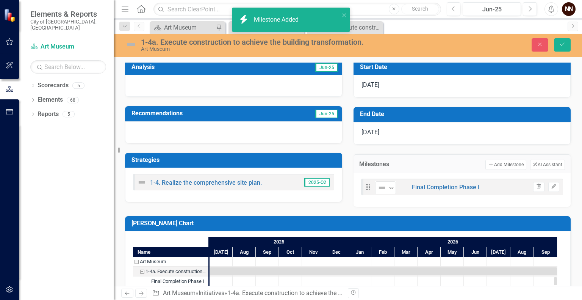
scroll to position [168, 0]
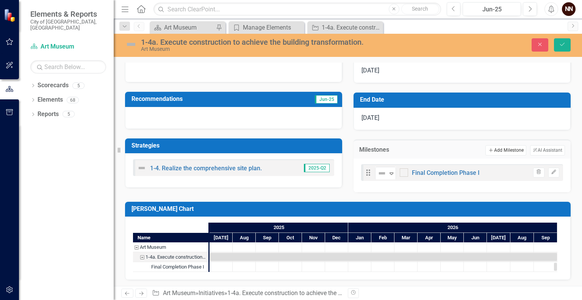
click at [509, 147] on button "Add Add Milestone" at bounding box center [505, 150] width 41 height 10
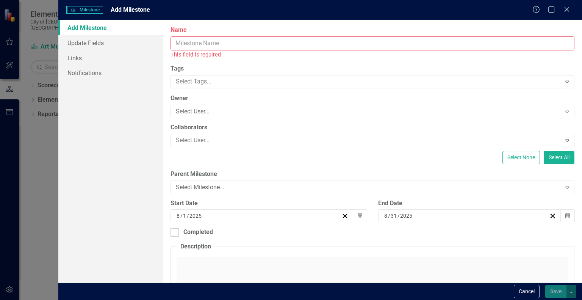
click at [365, 41] on input "Name" at bounding box center [373, 43] width 404 height 14
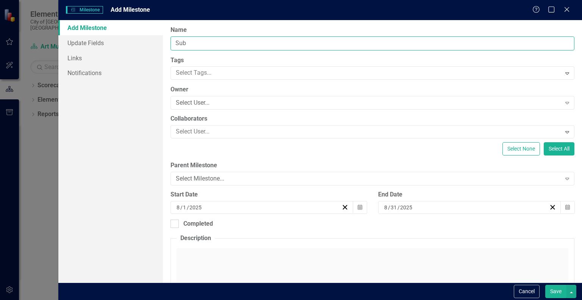
type input "Substantial Completion Phase I"
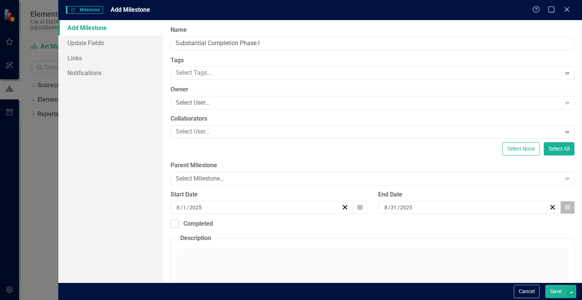
click at [565, 204] on icon "button" at bounding box center [567, 206] width 5 height 5
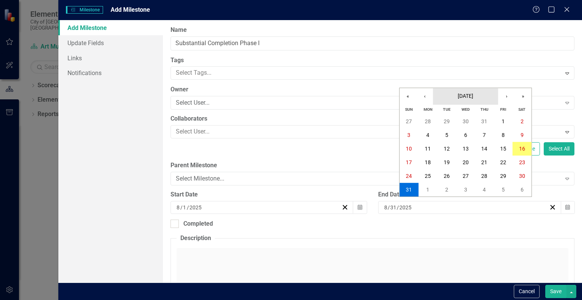
click at [473, 97] on span "[DATE]" at bounding box center [466, 96] width 16 height 6
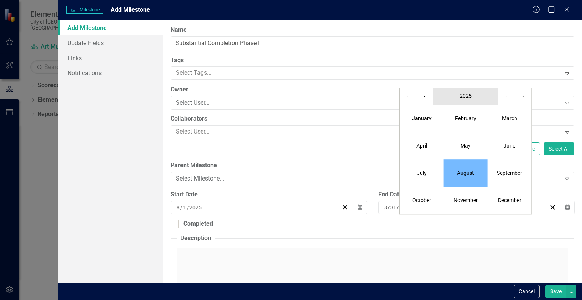
click at [474, 97] on button "2025" at bounding box center [465, 96] width 65 height 17
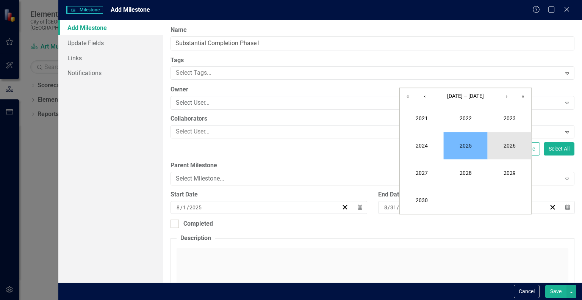
click at [504, 147] on button "2026" at bounding box center [510, 145] width 44 height 27
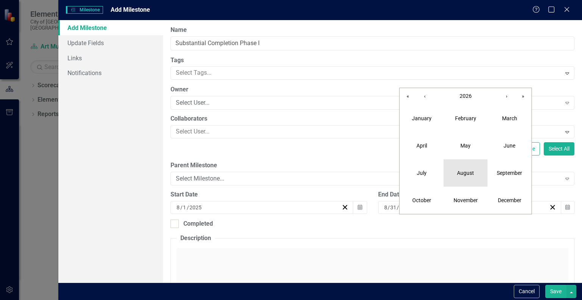
click at [471, 166] on button "August" at bounding box center [466, 172] width 44 height 27
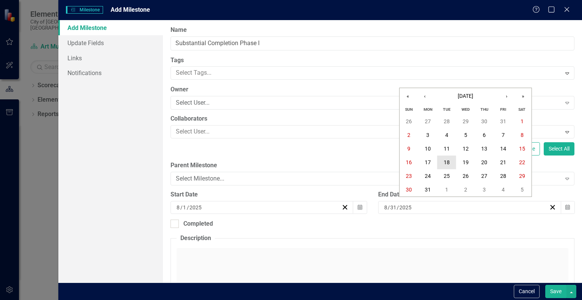
click at [449, 163] on abbr "18" at bounding box center [447, 162] width 6 height 6
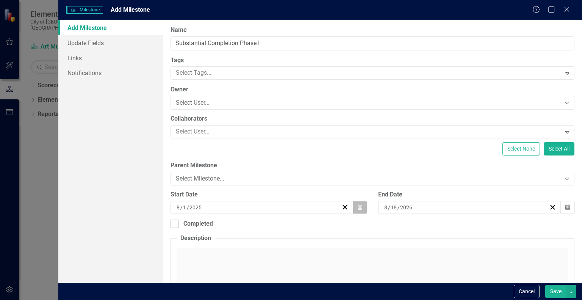
click at [360, 207] on button "Calendar" at bounding box center [360, 207] width 14 height 13
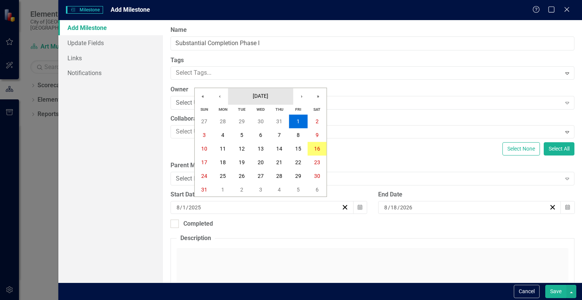
click at [264, 98] on span "[DATE]" at bounding box center [261, 96] width 16 height 6
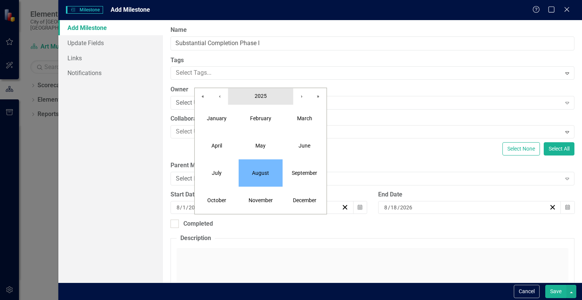
click at [264, 99] on span "2025" at bounding box center [261, 96] width 12 height 6
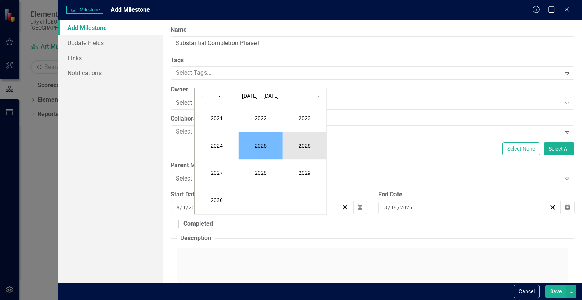
click at [297, 141] on button "2026" at bounding box center [305, 145] width 44 height 27
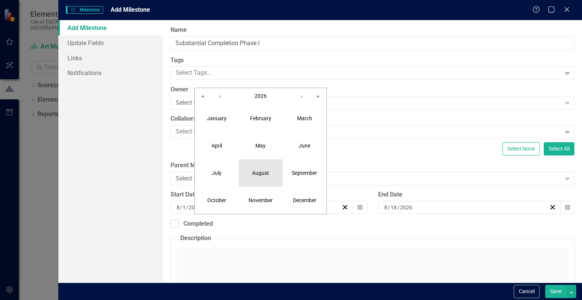
click at [256, 175] on abbr "August" at bounding box center [260, 173] width 17 height 6
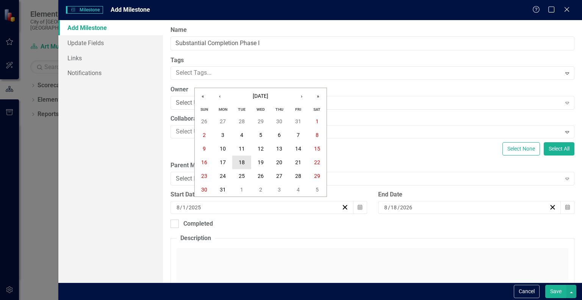
click at [242, 162] on abbr "18" at bounding box center [242, 162] width 6 height 6
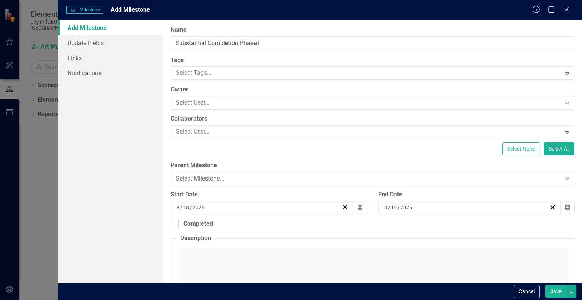
click at [559, 292] on button "Save" at bounding box center [555, 291] width 21 height 13
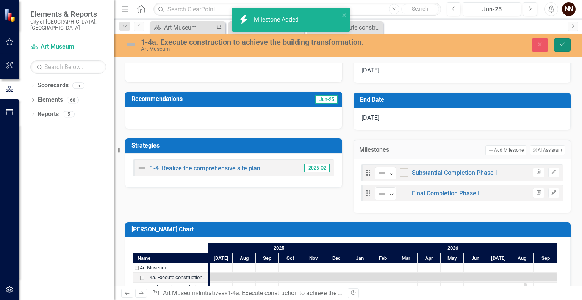
click at [563, 44] on icon "Save" at bounding box center [562, 44] width 7 height 5
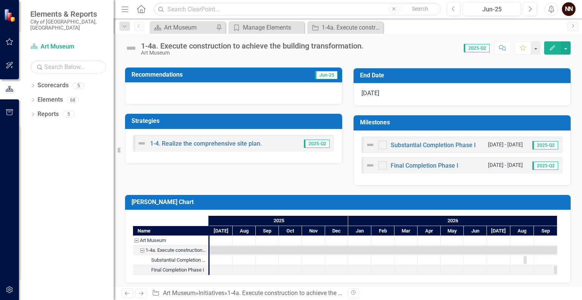
scroll to position [194, 0]
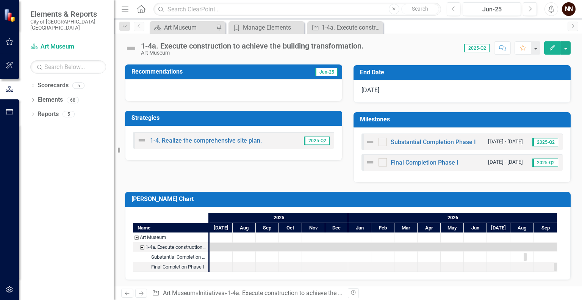
click at [457, 114] on td "Milestones" at bounding box center [463, 120] width 207 height 13
click at [500, 116] on h3 "Milestones" at bounding box center [463, 119] width 207 height 7
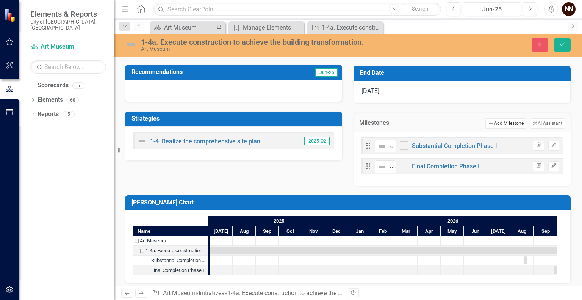
click at [500, 121] on button "Add Add Milestone" at bounding box center [505, 123] width 41 height 10
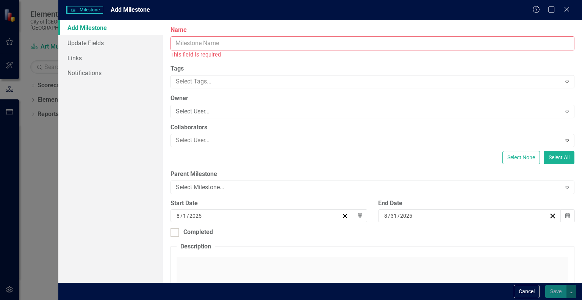
click at [414, 43] on input "Name" at bounding box center [373, 43] width 404 height 14
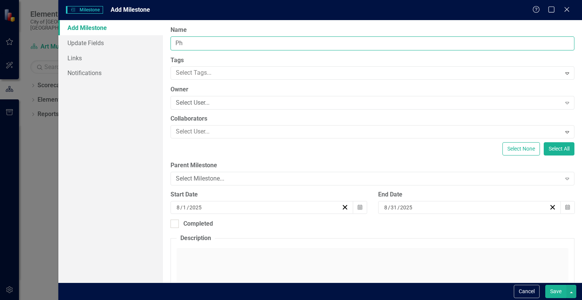
type input "P"
type input "D"
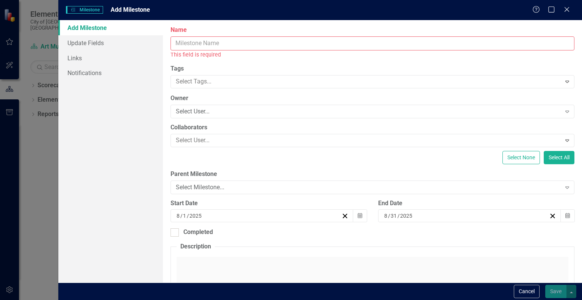
type input "{"
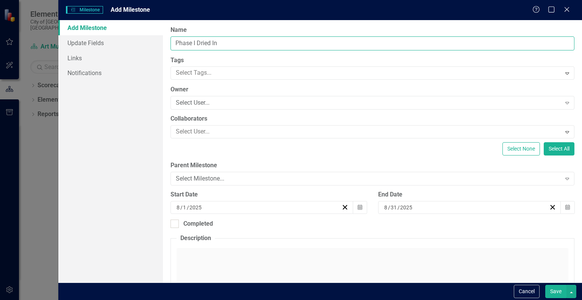
type input "Phase I Dried In"
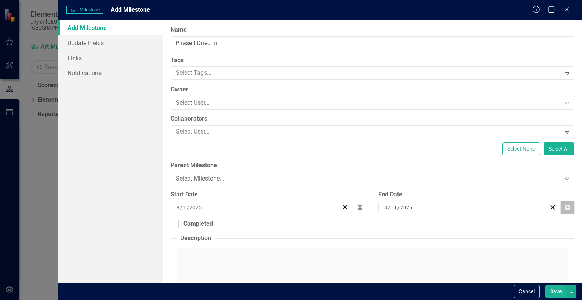
click at [566, 209] on button "Calendar" at bounding box center [567, 207] width 14 height 13
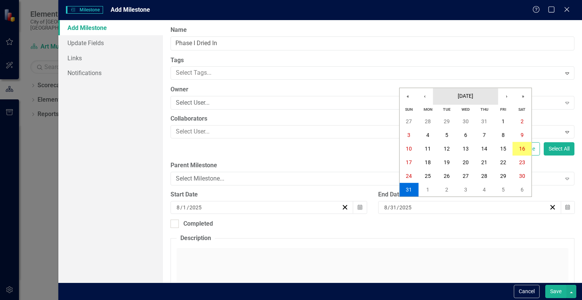
click at [474, 100] on button "[DATE]" at bounding box center [465, 96] width 65 height 17
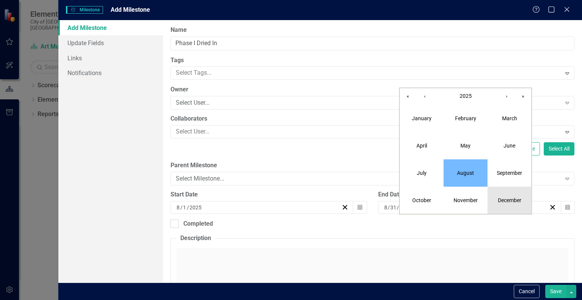
click at [503, 200] on abbr "December" at bounding box center [509, 200] width 23 height 6
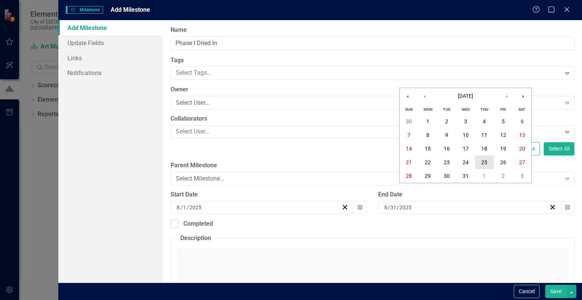
click at [487, 162] on button "25" at bounding box center [484, 162] width 19 height 14
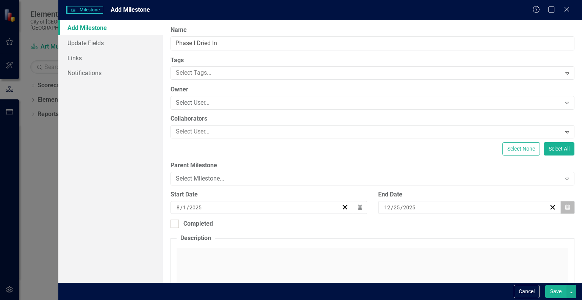
click at [565, 207] on icon "button" at bounding box center [567, 206] width 5 height 5
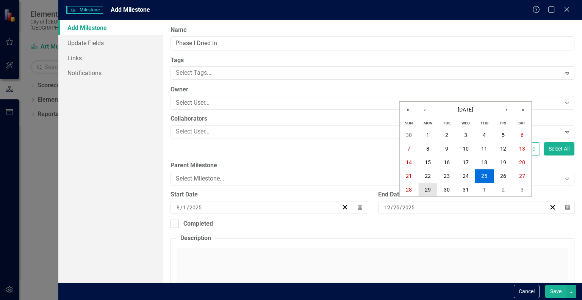
click at [433, 192] on button "29" at bounding box center [427, 190] width 19 height 14
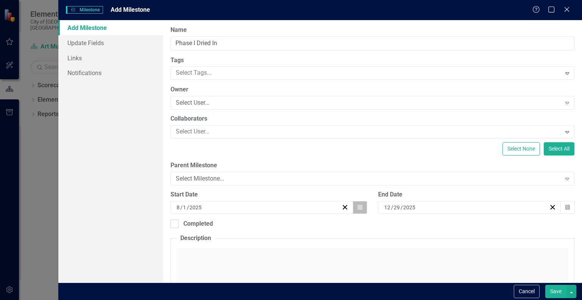
click at [356, 203] on button "Calendar" at bounding box center [360, 207] width 14 height 13
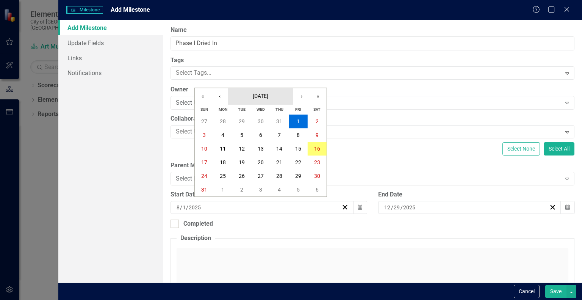
click at [270, 101] on button "[DATE]" at bounding box center [260, 96] width 65 height 17
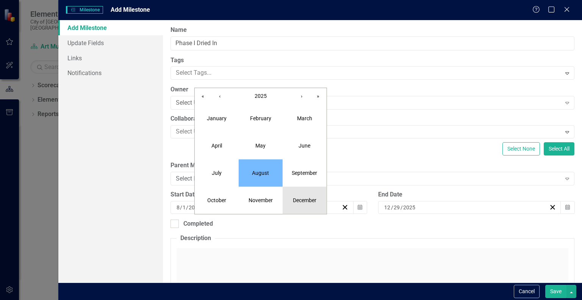
click at [299, 202] on abbr "December" at bounding box center [304, 200] width 23 height 6
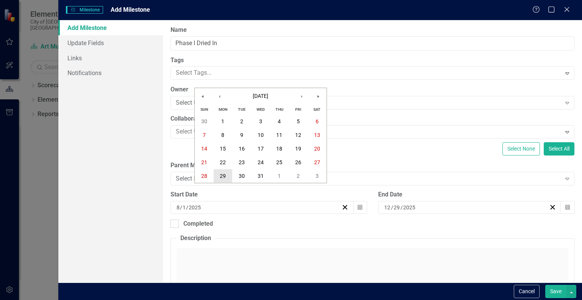
click at [226, 174] on button "29" at bounding box center [223, 176] width 19 height 14
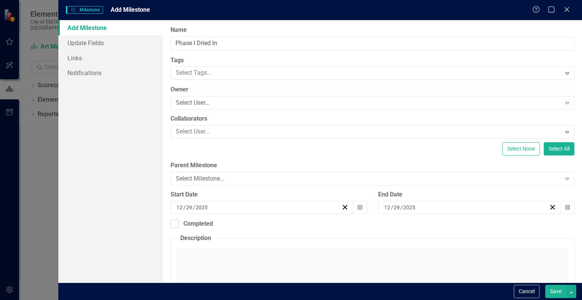
click at [560, 289] on button "Save" at bounding box center [555, 291] width 21 height 13
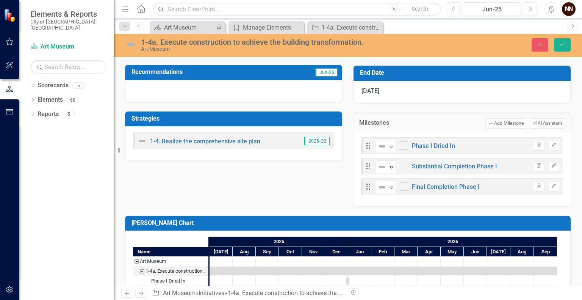
scroll to position [228, 0]
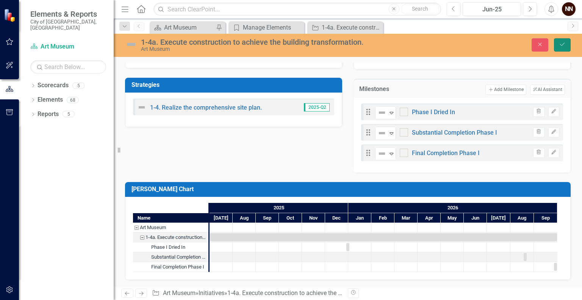
click at [564, 47] on icon "Save" at bounding box center [562, 44] width 7 height 5
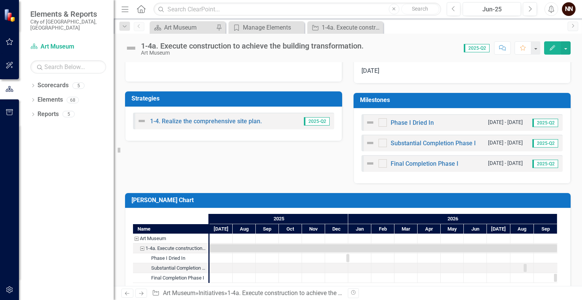
scroll to position [225, 0]
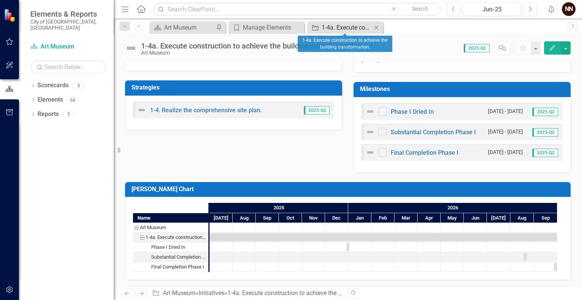
click at [366, 27] on div "1-4a. Execute construction to achieve the building transformation." at bounding box center [347, 27] width 50 height 9
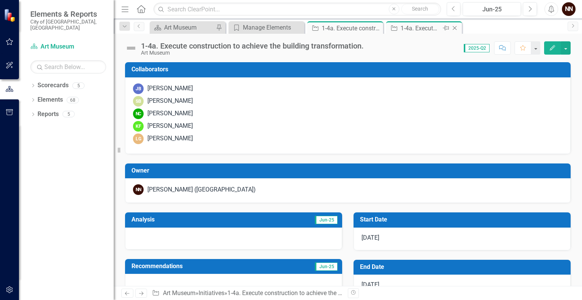
click at [454, 26] on icon "Close" at bounding box center [455, 28] width 8 height 6
click at [348, 30] on div "1-4a. Execute construction to achieve the building transformation." at bounding box center [342, 27] width 41 height 9
click at [274, 33] on div "Goal Manage Elements Close" at bounding box center [267, 27] width 76 height 13
click at [268, 27] on div "Manage Elements" at bounding box center [268, 27] width 50 height 9
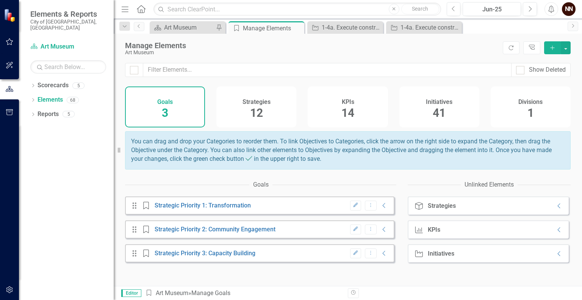
click at [373, 211] on div "Edit Dropdown Menu Collapse" at bounding box center [367, 205] width 42 height 10
click at [380, 208] on icon "Collapse" at bounding box center [384, 205] width 8 height 6
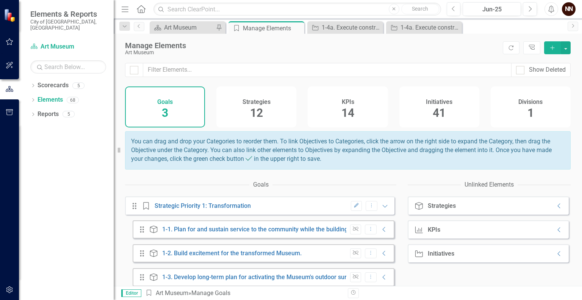
click at [381, 282] on div "Drag Strategy 1-3. Develop long-term plan for activating the Museum's outdoor s…" at bounding box center [264, 277] width 262 height 18
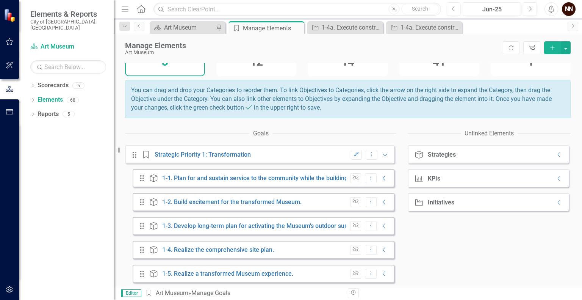
scroll to position [52, 0]
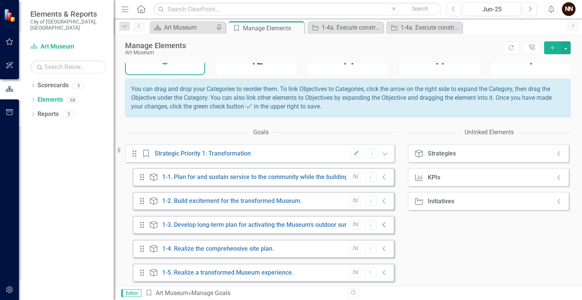
click at [380, 228] on icon "Collapse" at bounding box center [384, 225] width 8 height 6
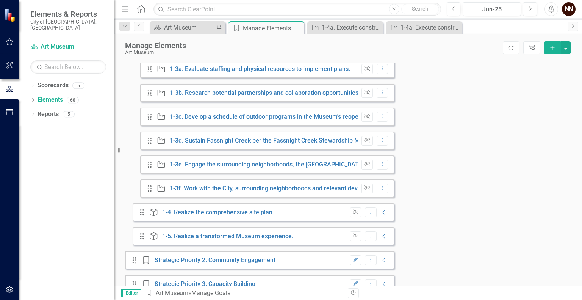
scroll to position [235, 0]
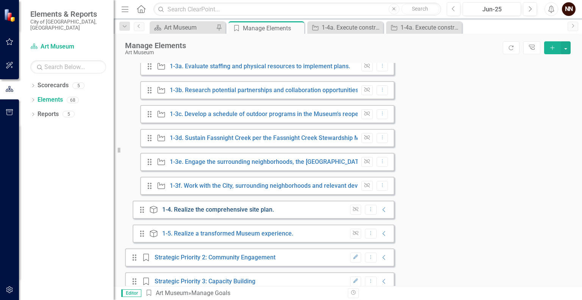
click at [246, 213] on link "1-4. Realize the comprehensive site plan." at bounding box center [218, 209] width 112 height 7
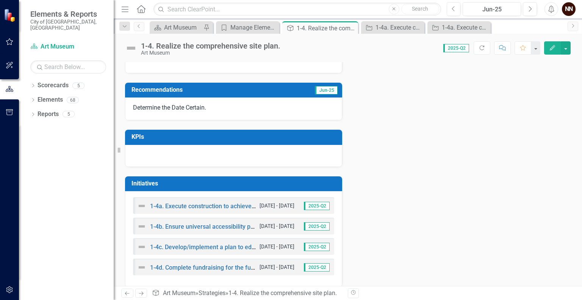
scroll to position [184, 0]
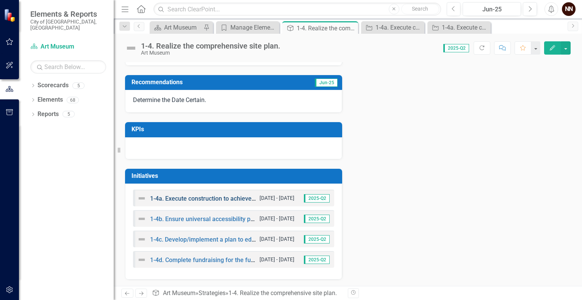
click at [217, 199] on link "1-4a. Execute construction to achieve the building transformation." at bounding box center [239, 198] width 179 height 7
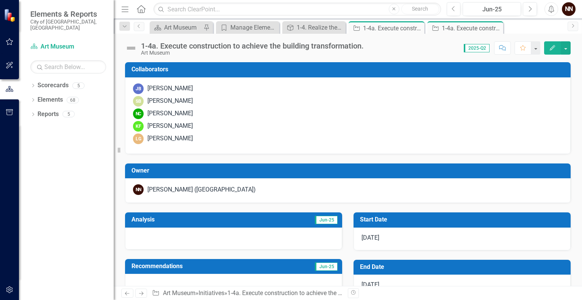
click at [362, 132] on div "JB Joshua Best SB Sarah Buhr NC Nicole Chilton KF Kate Francis LG Lori Gipson" at bounding box center [348, 115] width 446 height 77
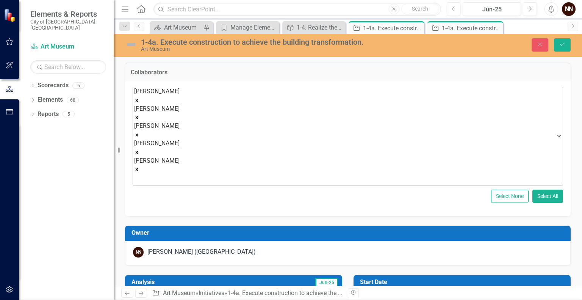
click at [180, 95] on div "Joshua Best Sarah Buhr Nicole Chilton Kate Francis Lori Gipson" at bounding box center [156, 136] width 45 height 98
click at [180, 174] on div at bounding box center [157, 179] width 45 height 10
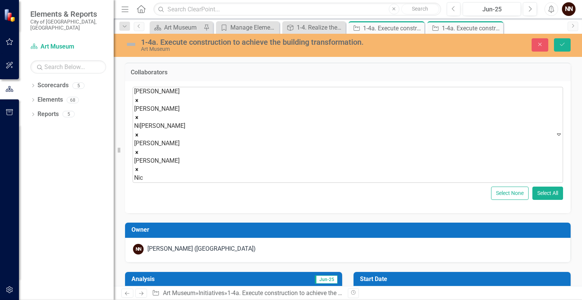
type input "Nick"
click at [162, 299] on span "Nick Nelson (Art Museum)" at bounding box center [85, 305] width 154 height 7
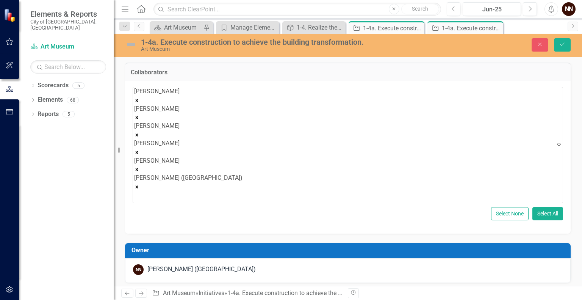
click at [208, 265] on div "[PERSON_NAME] ([GEOGRAPHIC_DATA])" at bounding box center [201, 269] width 108 height 9
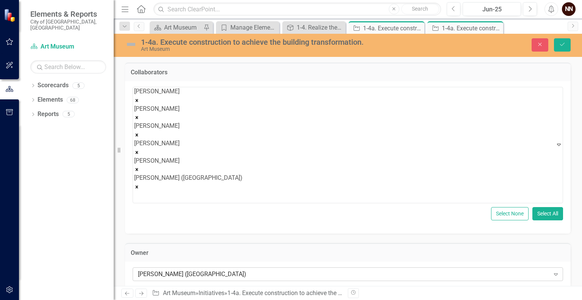
click at [208, 269] on div "[PERSON_NAME] ([GEOGRAPHIC_DATA])" at bounding box center [344, 273] width 412 height 9
click at [564, 41] on button "Save" at bounding box center [562, 44] width 17 height 13
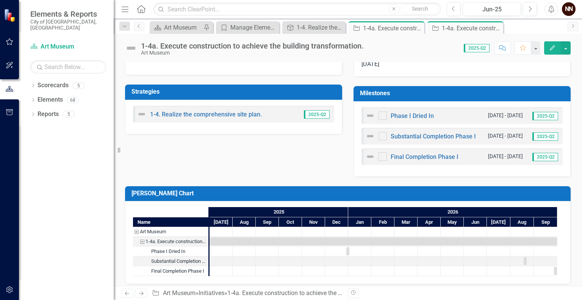
scroll to position [237, 0]
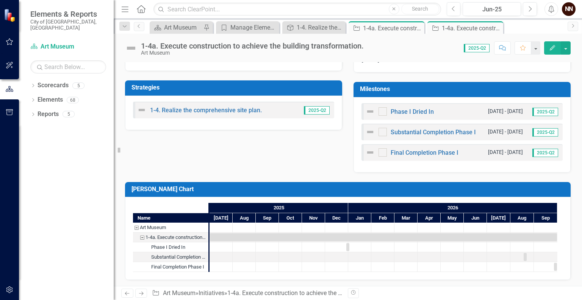
click at [525, 88] on h3 "Milestones" at bounding box center [463, 89] width 207 height 7
click at [524, 88] on h3 "Milestones" at bounding box center [463, 89] width 207 height 7
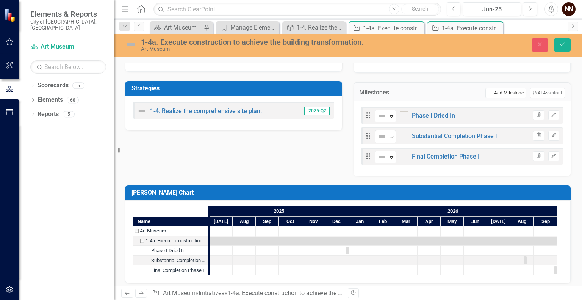
click at [509, 89] on button "Add Add Milestone" at bounding box center [505, 93] width 41 height 10
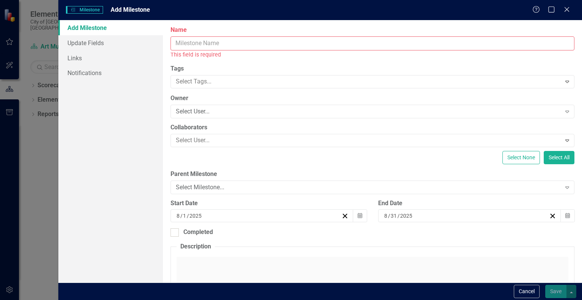
click at [442, 42] on input "Name" at bounding box center [373, 43] width 404 height 14
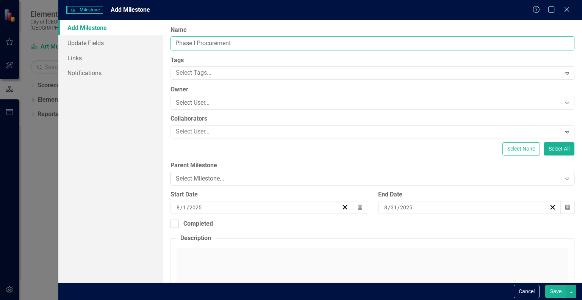
type input "Phase I Procurement"
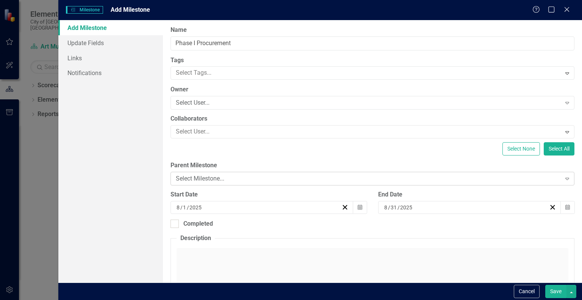
click at [311, 178] on div "Select Milestone..." at bounding box center [368, 178] width 385 height 9
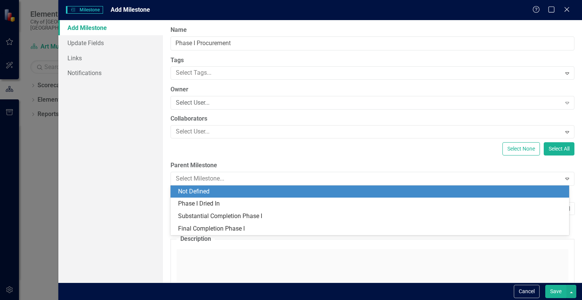
click at [304, 186] on div "Not Defined" at bounding box center [370, 191] width 399 height 13
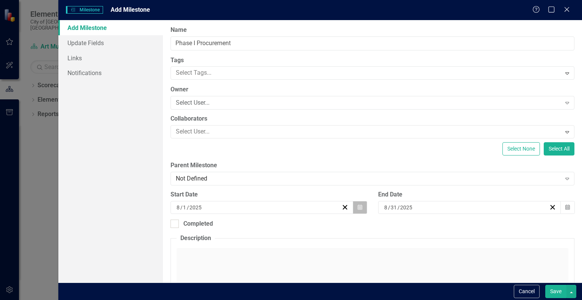
click at [355, 210] on button "Calendar" at bounding box center [360, 207] width 14 height 13
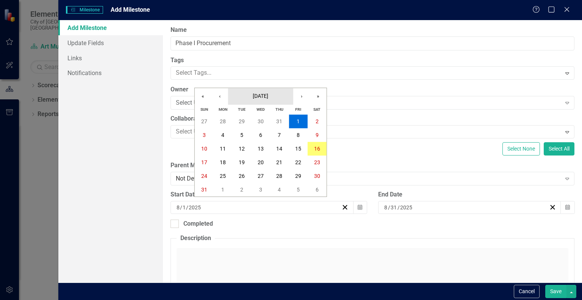
click at [263, 98] on span "August 2025" at bounding box center [261, 96] width 16 height 6
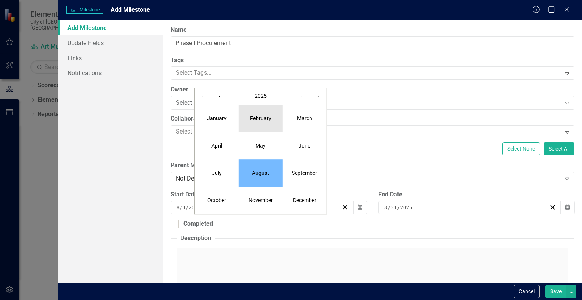
click at [258, 115] on abbr "February" at bounding box center [260, 118] width 21 height 6
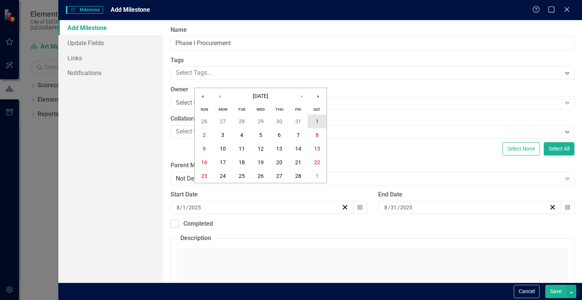
click at [313, 121] on button "1" at bounding box center [317, 121] width 19 height 14
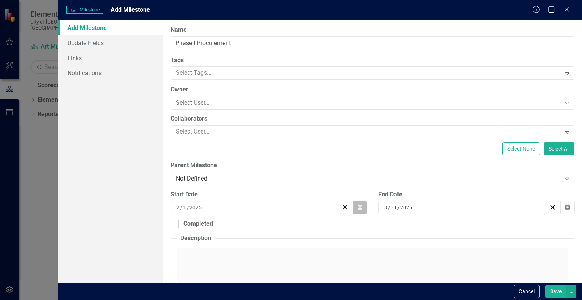
click at [357, 211] on button "Calendar" at bounding box center [360, 207] width 14 height 13
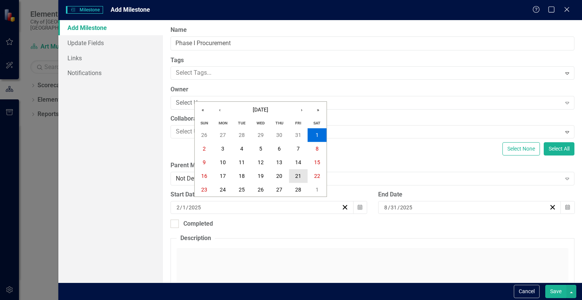
click at [296, 178] on abbr "21" at bounding box center [298, 176] width 6 height 6
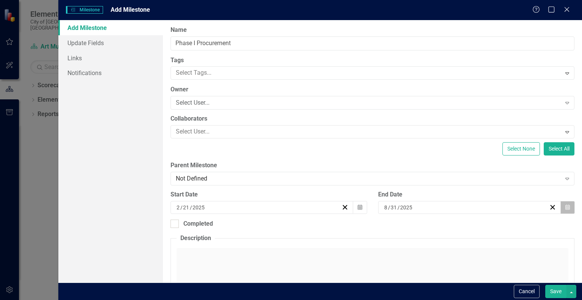
click at [565, 208] on icon "Calendar" at bounding box center [567, 207] width 5 height 5
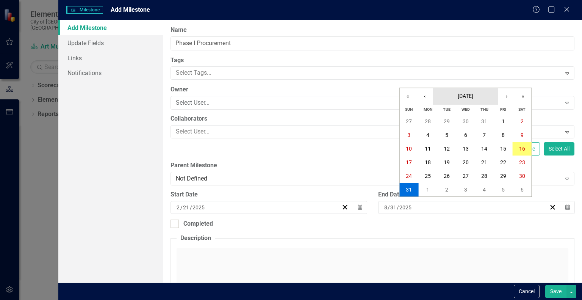
click at [465, 95] on span "August 2025" at bounding box center [466, 96] width 16 height 6
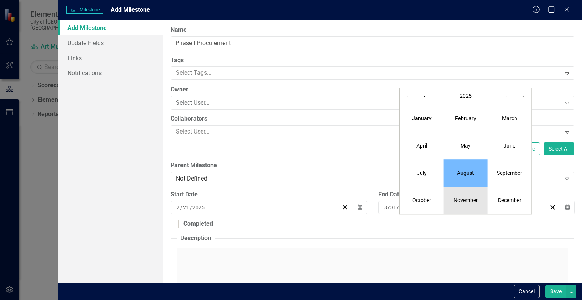
click at [465, 196] on button "November" at bounding box center [466, 199] width 44 height 27
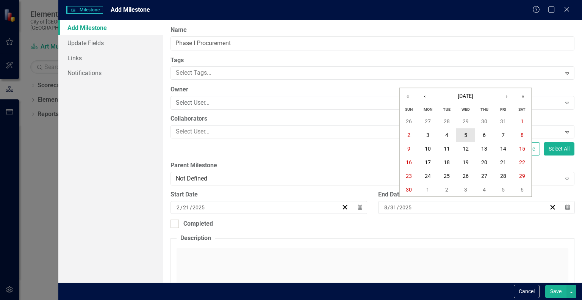
click at [469, 134] on button "5" at bounding box center [465, 135] width 19 height 14
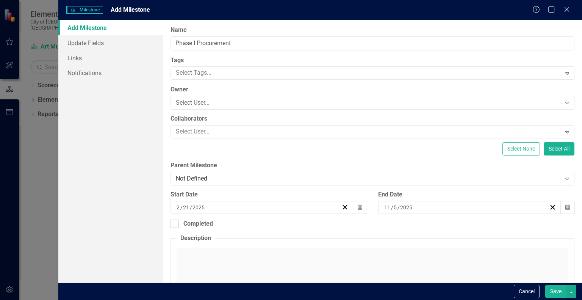
click at [555, 291] on button "Save" at bounding box center [555, 291] width 21 height 13
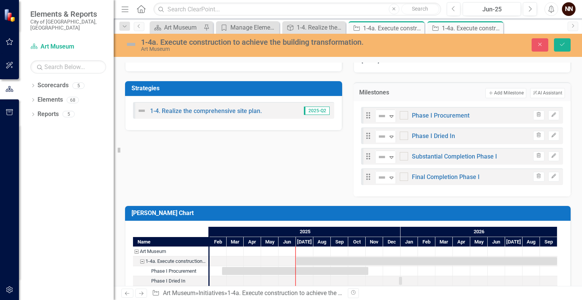
scroll to position [271, 0]
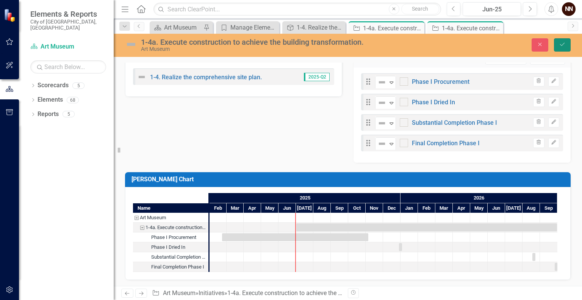
click at [562, 47] on icon "Save" at bounding box center [562, 44] width 7 height 5
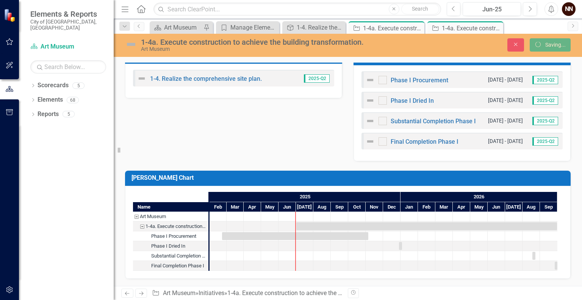
scroll to position [268, 0]
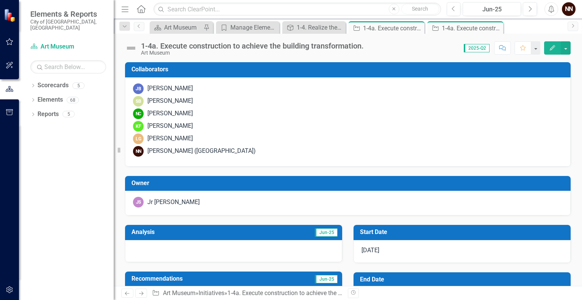
click at [420, 278] on h3 "End Date" at bounding box center [463, 279] width 207 height 7
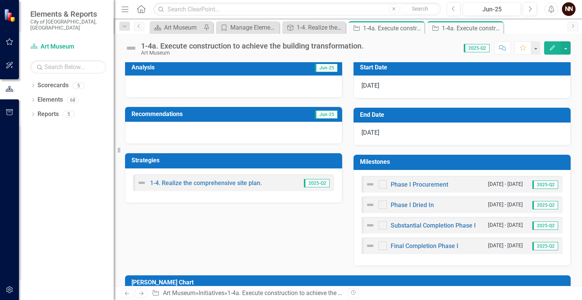
scroll to position [171, 0]
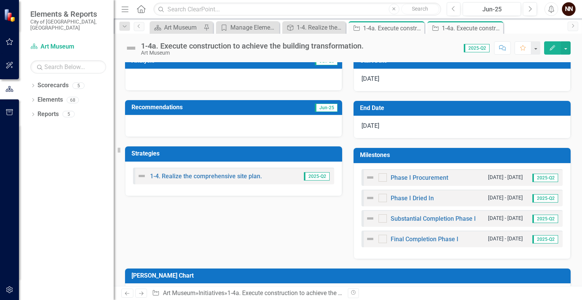
click at [509, 152] on h3 "Milestones" at bounding box center [463, 155] width 207 height 7
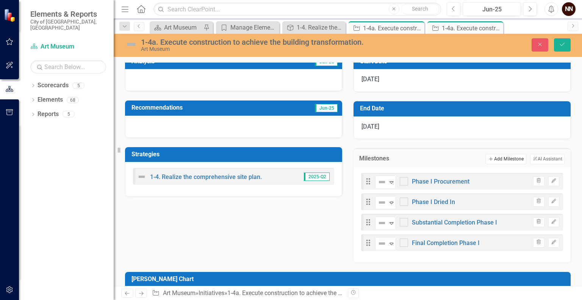
click at [492, 157] on button "Add Add Milestone" at bounding box center [505, 159] width 41 height 10
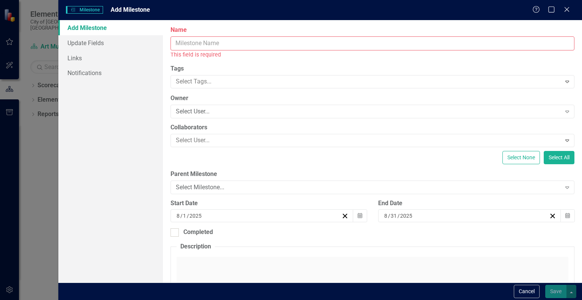
click at [402, 44] on input "Name" at bounding box center [373, 43] width 404 height 14
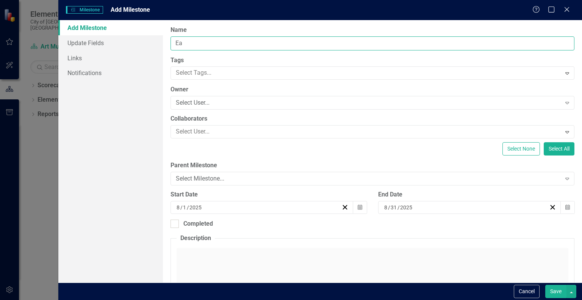
type input "E"
type input "Phase I Earthwork"
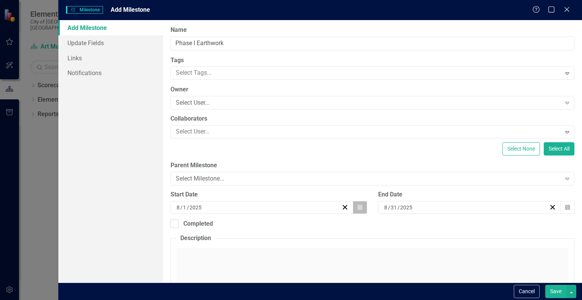
click at [354, 206] on button "Calendar" at bounding box center [360, 207] width 14 height 13
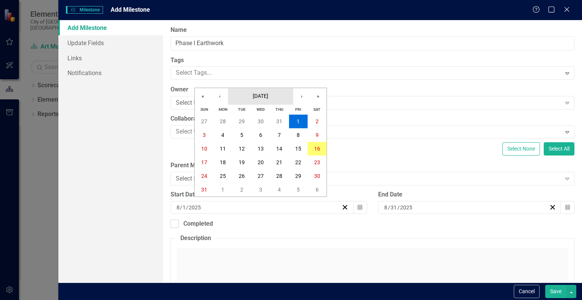
click at [268, 98] on span "August 2025" at bounding box center [261, 96] width 16 height 6
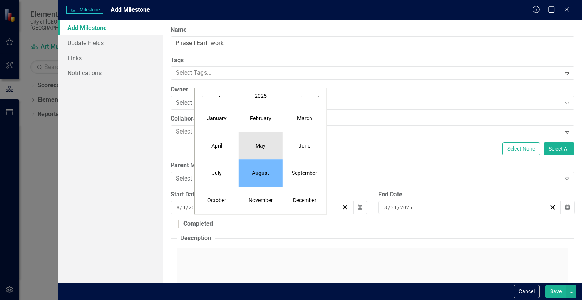
click at [261, 144] on abbr "May" at bounding box center [260, 145] width 10 height 6
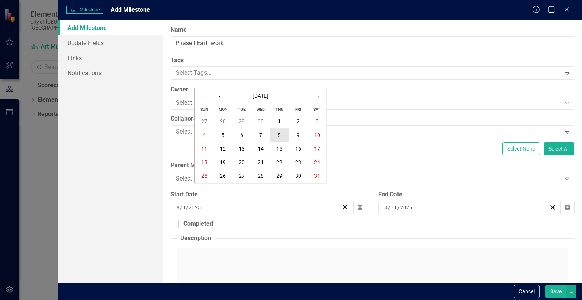
click at [279, 138] on abbr "8" at bounding box center [279, 135] width 3 height 6
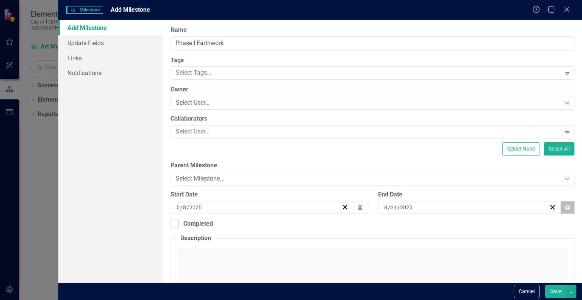
click at [567, 207] on button "Calendar" at bounding box center [567, 207] width 14 height 13
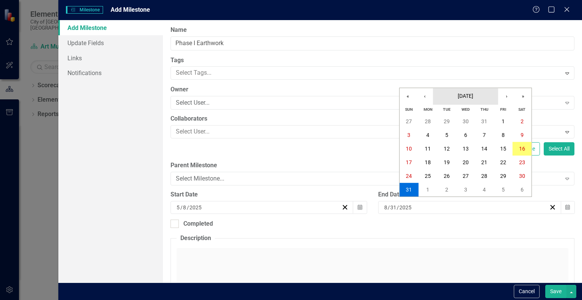
click at [470, 94] on span "[DATE]" at bounding box center [466, 96] width 16 height 6
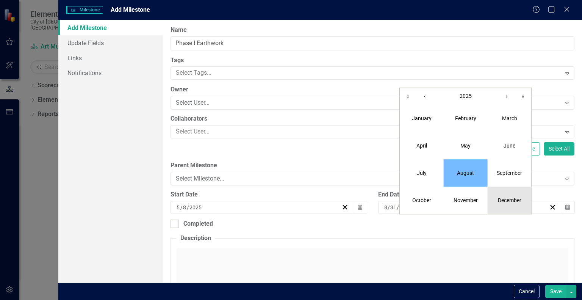
click at [502, 194] on button "December" at bounding box center [510, 199] width 44 height 27
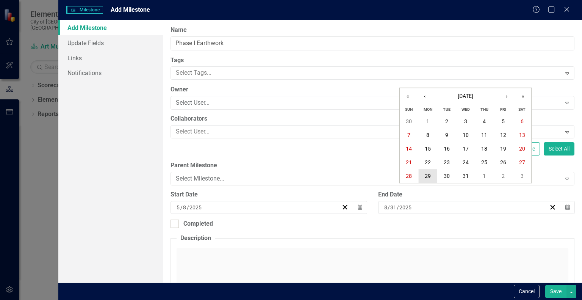
click at [429, 173] on abbr "29" at bounding box center [428, 176] width 6 height 6
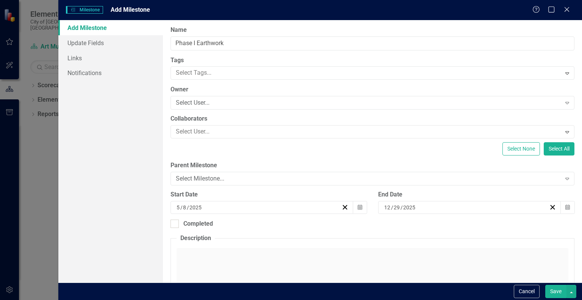
click at [555, 291] on button "Save" at bounding box center [555, 291] width 21 height 13
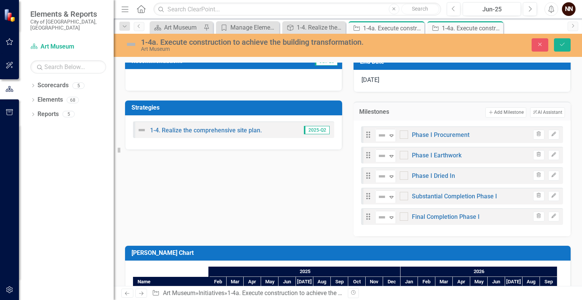
scroll to position [216, 0]
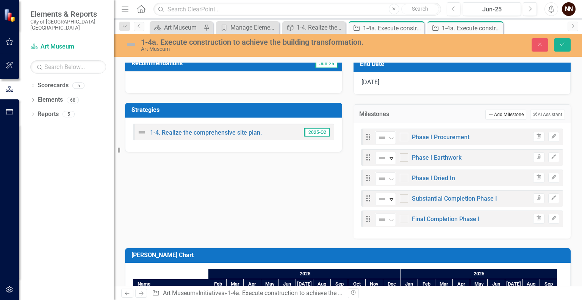
click at [511, 112] on button "Add Add Milestone" at bounding box center [505, 115] width 41 height 10
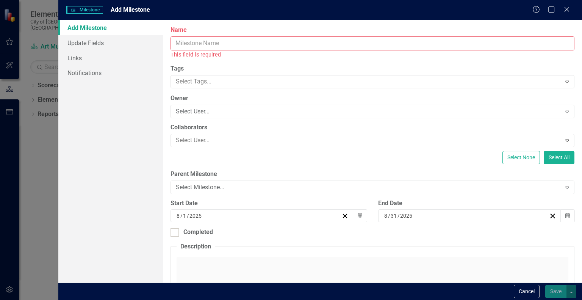
click at [415, 44] on input "Name" at bounding box center [373, 43] width 404 height 14
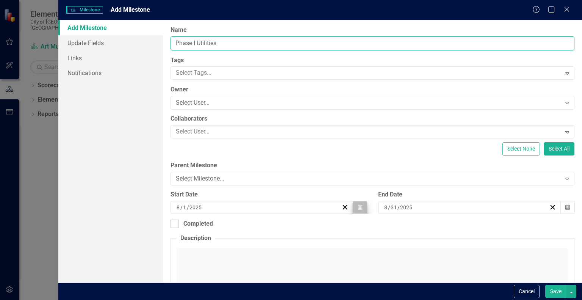
type input "Phase I Utilities"
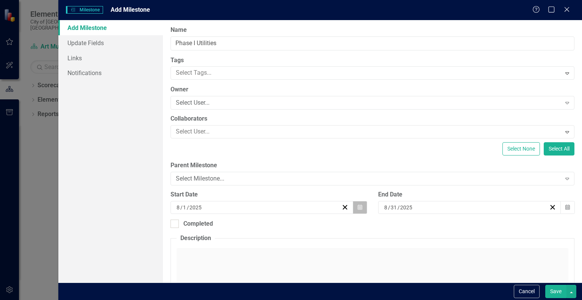
click at [360, 205] on button "Calendar" at bounding box center [360, 207] width 14 height 13
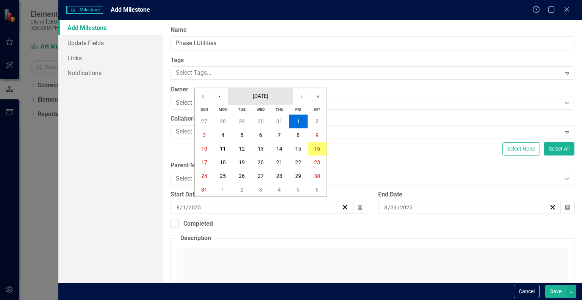
click at [267, 94] on span "[DATE]" at bounding box center [261, 96] width 16 height 6
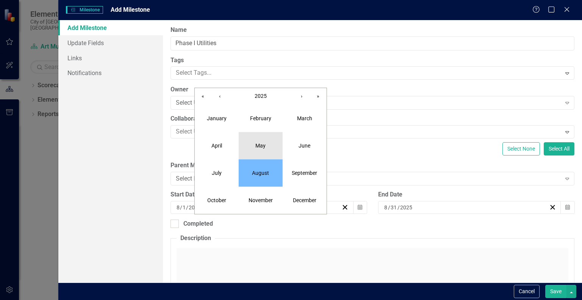
click at [259, 139] on button "May" at bounding box center [261, 145] width 44 height 27
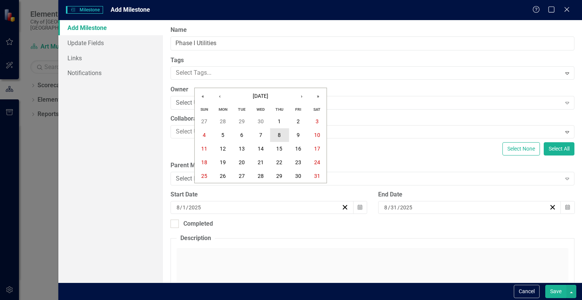
click at [280, 138] on abbr "8" at bounding box center [279, 135] width 3 height 6
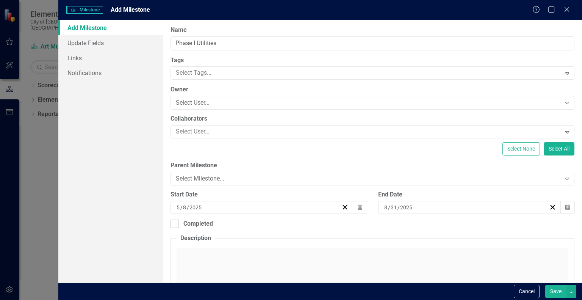
click at [505, 210] on div "8 / 31 / 2025" at bounding box center [466, 208] width 166 height 8
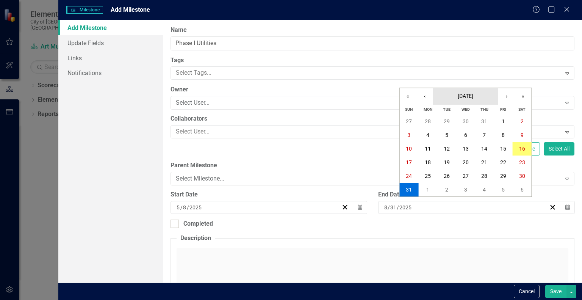
click at [471, 95] on span "[DATE]" at bounding box center [466, 96] width 16 height 6
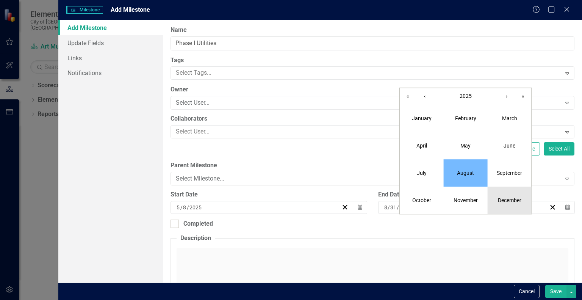
click at [501, 198] on abbr "December" at bounding box center [509, 200] width 23 height 6
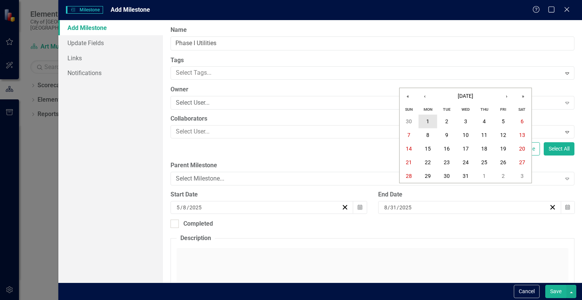
click at [425, 122] on button "1" at bounding box center [427, 121] width 19 height 14
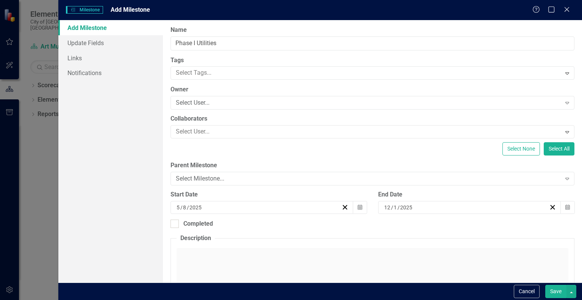
click at [558, 293] on button "Save" at bounding box center [555, 291] width 21 height 13
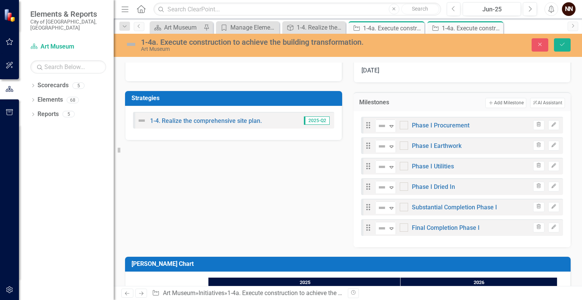
scroll to position [224, 0]
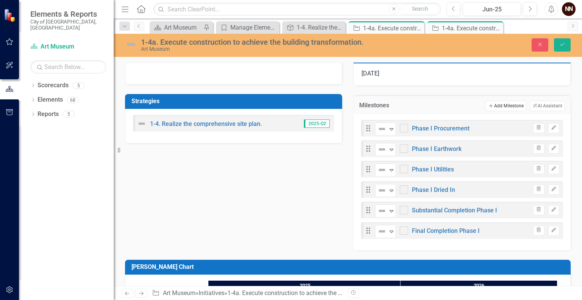
click at [508, 106] on button "Add Add Milestone" at bounding box center [505, 106] width 41 height 10
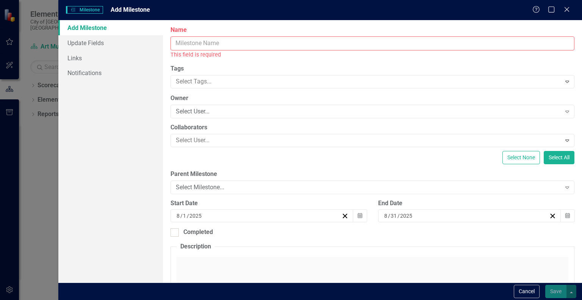
click at [425, 43] on input "Name" at bounding box center [373, 43] width 404 height 14
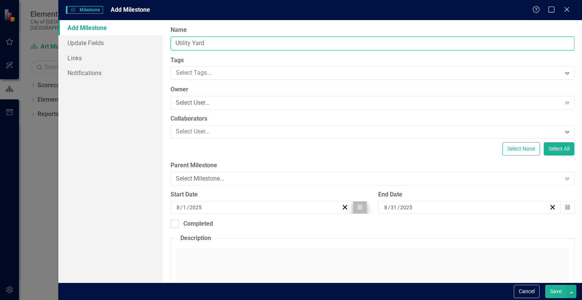
type input "Utility Yard"
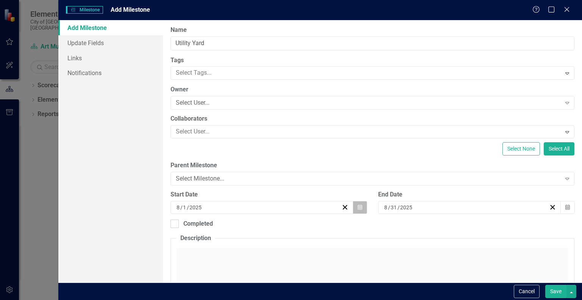
click at [360, 206] on button "Calendar" at bounding box center [360, 207] width 14 height 13
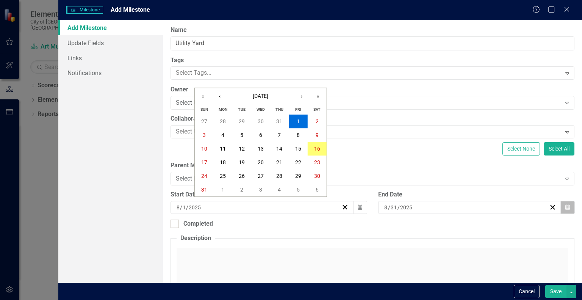
click at [565, 204] on button "Calendar" at bounding box center [567, 207] width 14 height 13
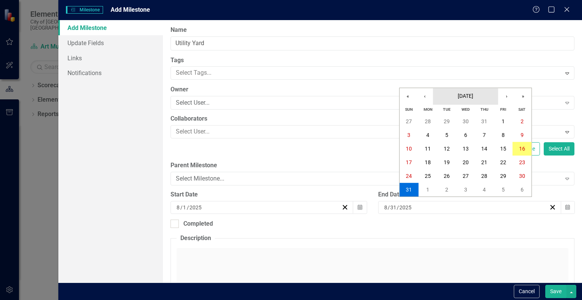
click at [484, 95] on button "[DATE]" at bounding box center [465, 96] width 65 height 17
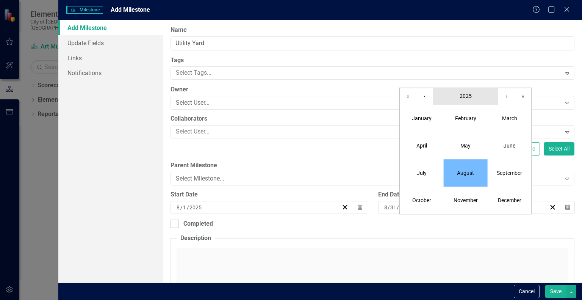
click at [473, 95] on button "2025" at bounding box center [465, 96] width 65 height 17
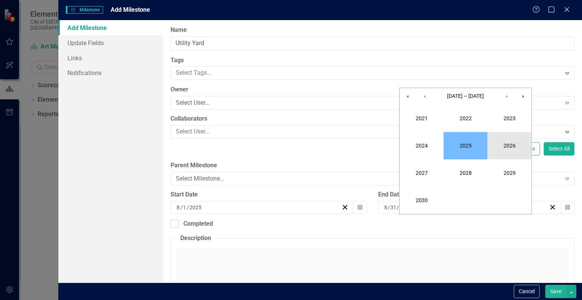
click at [502, 142] on button "2026" at bounding box center [510, 145] width 44 height 27
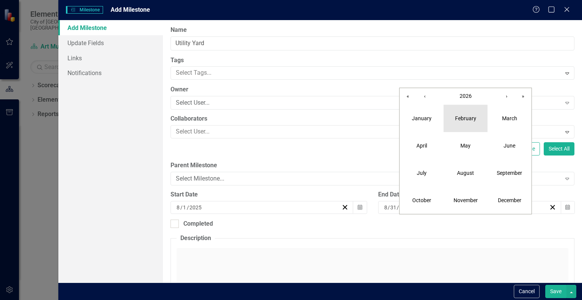
click at [470, 118] on abbr "February" at bounding box center [465, 118] width 21 height 6
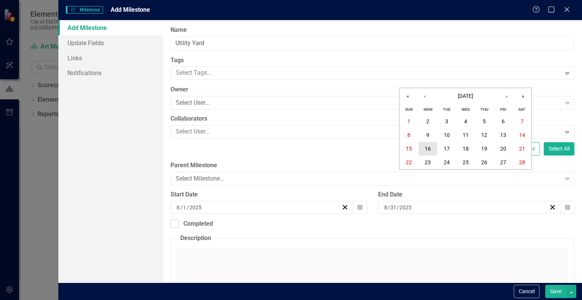
click at [429, 149] on abbr "16" at bounding box center [428, 149] width 6 height 6
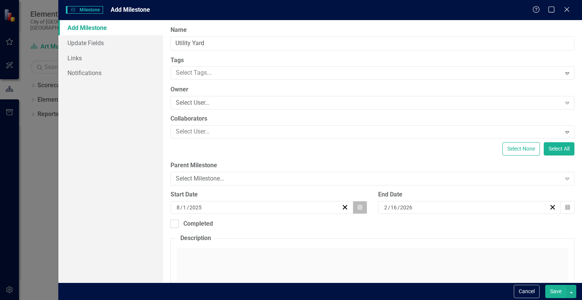
click at [358, 209] on icon "button" at bounding box center [360, 206] width 5 height 5
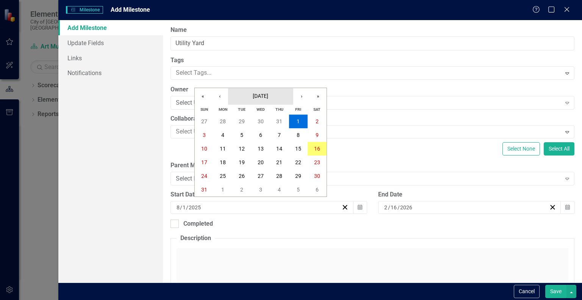
click at [268, 97] on span "[DATE]" at bounding box center [261, 96] width 16 height 6
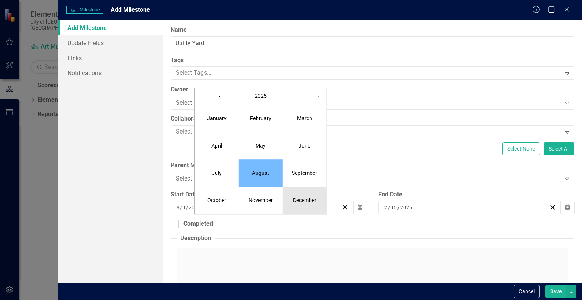
click at [299, 199] on abbr "December" at bounding box center [304, 200] width 23 height 6
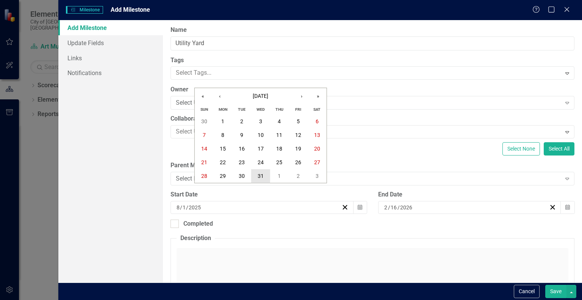
click at [261, 175] on abbr "31" at bounding box center [261, 176] width 6 height 6
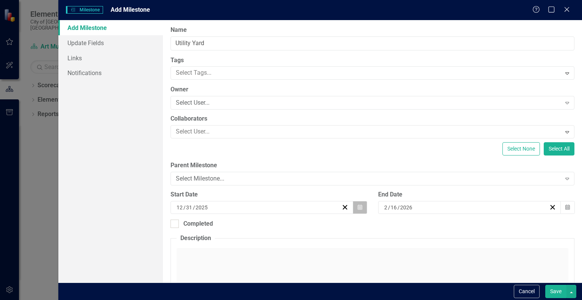
click at [358, 207] on icon "button" at bounding box center [360, 206] width 5 height 5
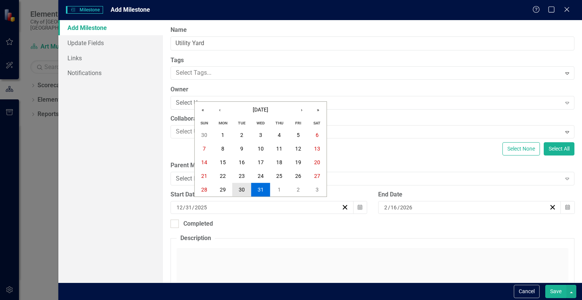
click at [244, 187] on abbr "30" at bounding box center [242, 189] width 6 height 6
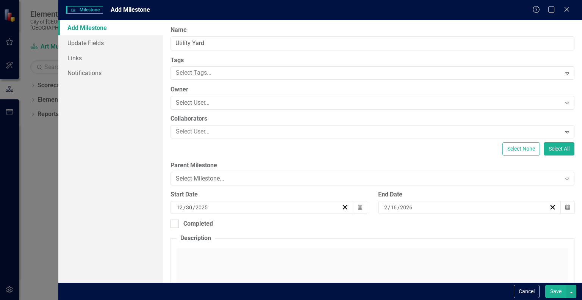
click at [549, 288] on button "Save" at bounding box center [555, 291] width 21 height 13
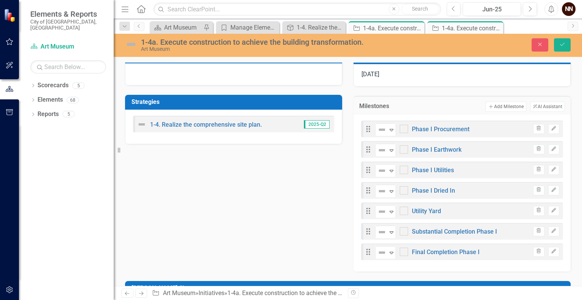
scroll to position [218, 0]
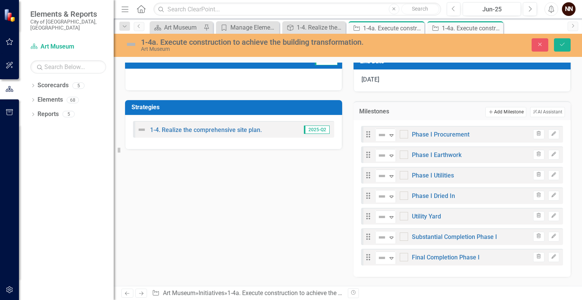
click at [506, 112] on button "Add Add Milestone" at bounding box center [505, 112] width 41 height 10
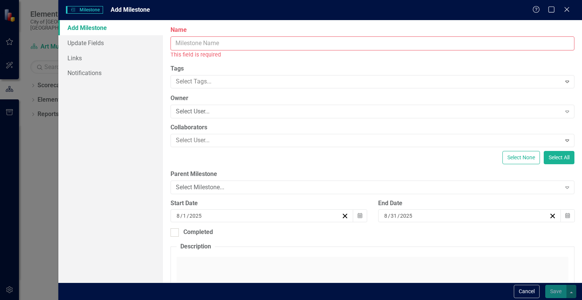
click at [448, 47] on input "Name" at bounding box center [373, 43] width 404 height 14
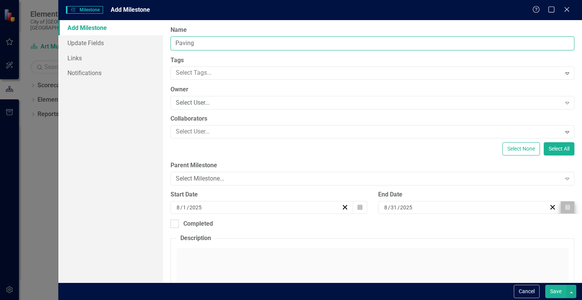
type input "Paving"
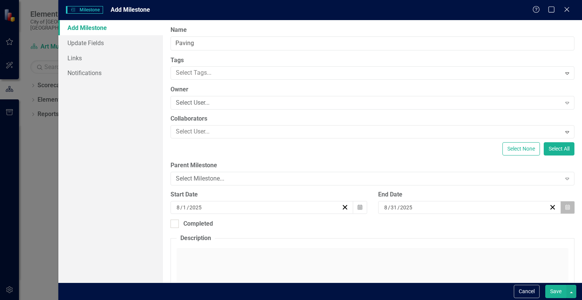
click at [565, 207] on icon "Calendar" at bounding box center [567, 207] width 5 height 5
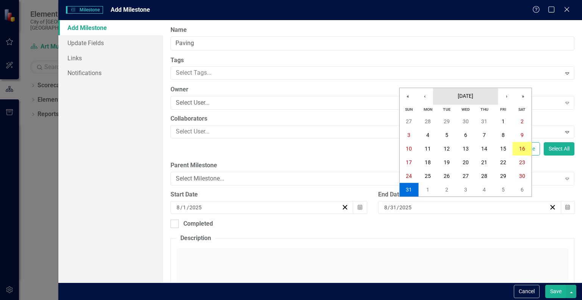
click at [473, 93] on span "[DATE]" at bounding box center [466, 96] width 16 height 6
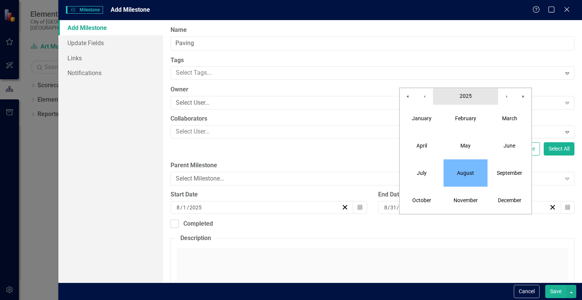
click at [468, 96] on span "2025" at bounding box center [466, 96] width 12 height 6
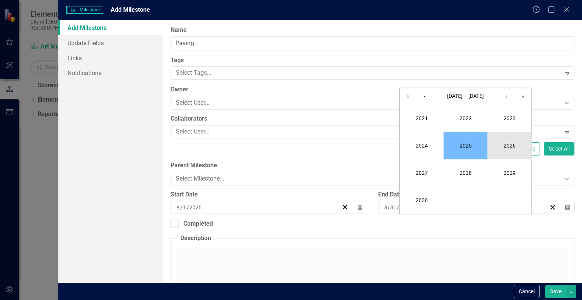
click at [504, 145] on button "2026" at bounding box center [510, 145] width 44 height 27
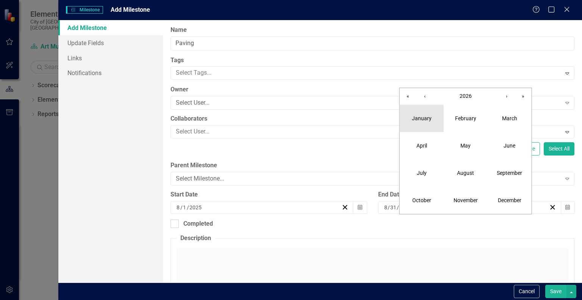
click at [432, 119] on button "January" at bounding box center [422, 118] width 44 height 27
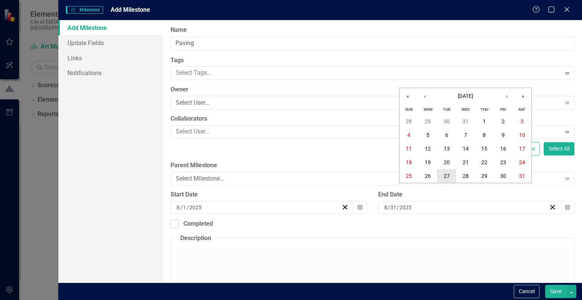
click at [448, 176] on abbr "27" at bounding box center [447, 176] width 6 height 6
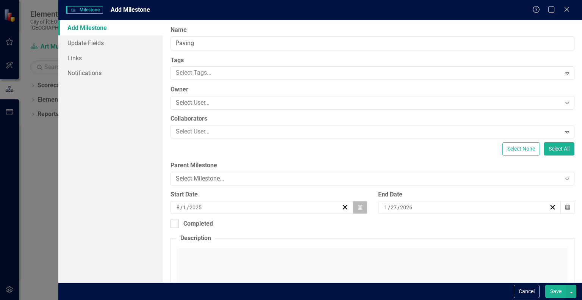
click at [353, 206] on button "Calendar" at bounding box center [360, 207] width 14 height 13
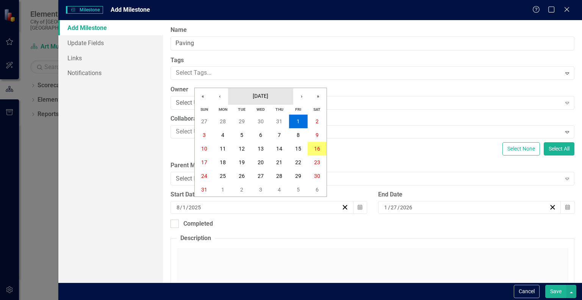
click at [268, 97] on span "[DATE]" at bounding box center [261, 96] width 16 height 6
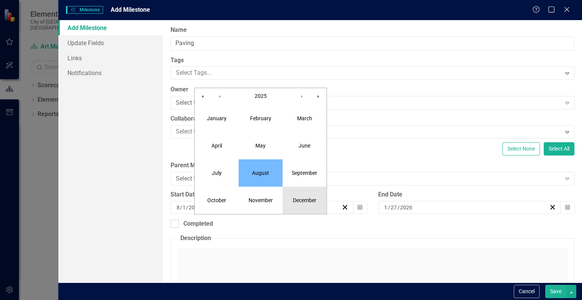
click at [300, 198] on abbr "December" at bounding box center [304, 200] width 23 height 6
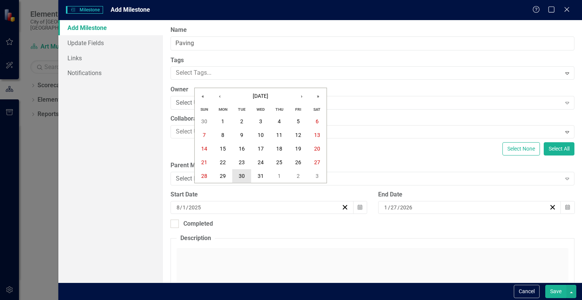
click at [242, 173] on abbr "30" at bounding box center [242, 176] width 6 height 6
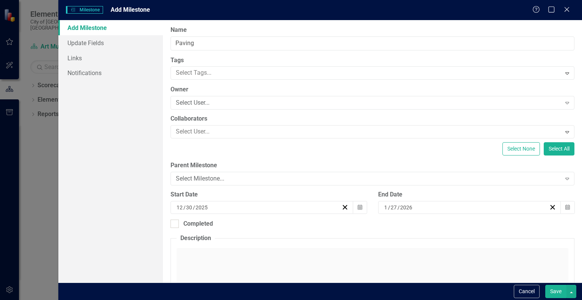
click at [561, 291] on button "Save" at bounding box center [555, 291] width 21 height 13
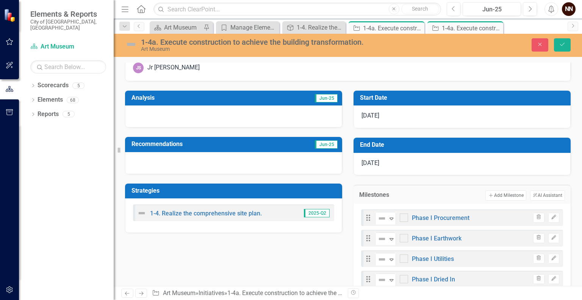
scroll to position [128, 0]
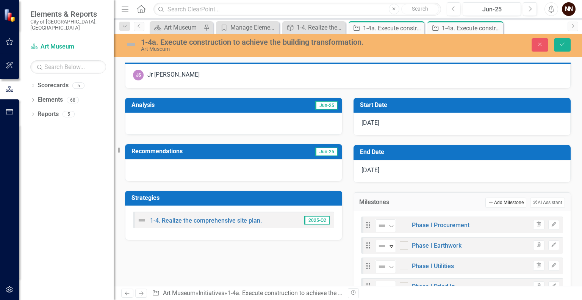
click at [503, 200] on button "Add Add Milestone" at bounding box center [505, 202] width 41 height 10
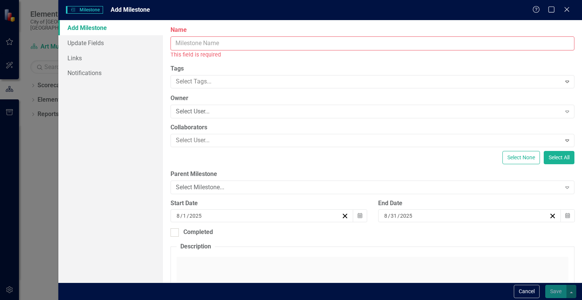
click at [376, 40] on input "Name" at bounding box center [373, 43] width 404 height 14
type input "P"
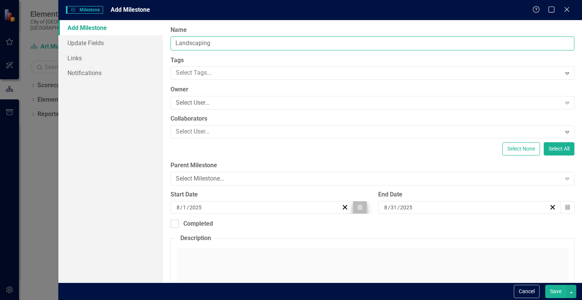
type input "Landscaping"
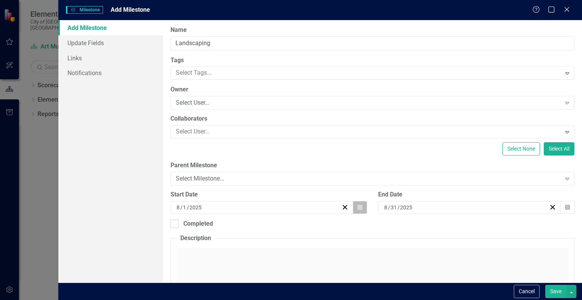
click at [354, 208] on button "Calendar" at bounding box center [360, 207] width 14 height 13
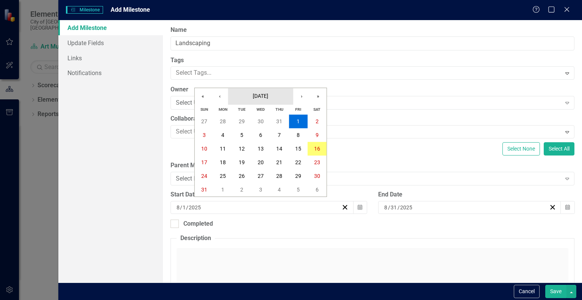
click at [268, 94] on span "[DATE]" at bounding box center [261, 96] width 16 height 6
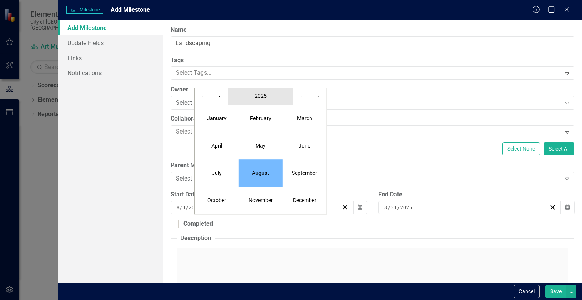
click at [260, 99] on span "2025" at bounding box center [261, 96] width 12 height 6
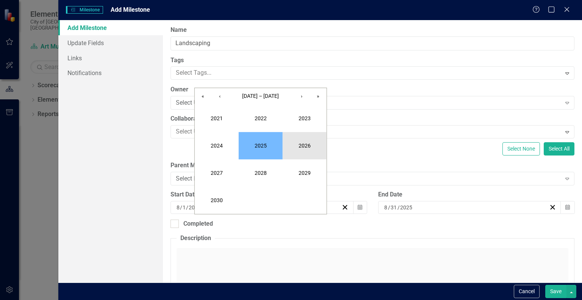
click at [290, 142] on button "2026" at bounding box center [305, 145] width 44 height 27
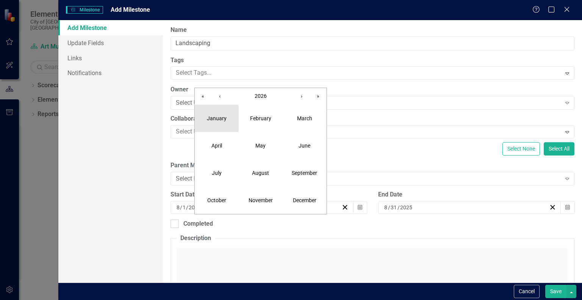
click at [223, 114] on button "January" at bounding box center [217, 118] width 44 height 27
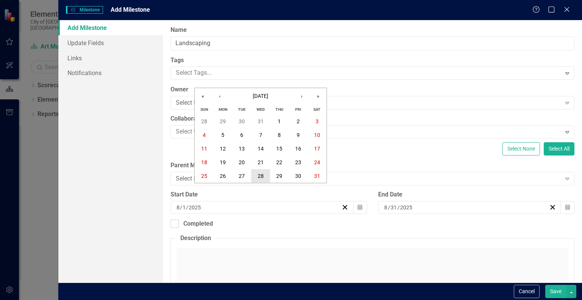
click at [260, 174] on abbr "28" at bounding box center [261, 176] width 6 height 6
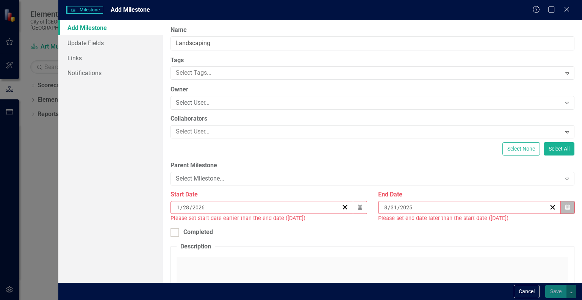
click at [565, 209] on icon "button" at bounding box center [567, 206] width 5 height 5
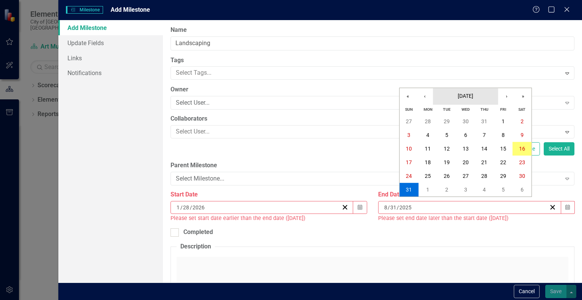
click at [465, 97] on span "[DATE]" at bounding box center [466, 96] width 16 height 6
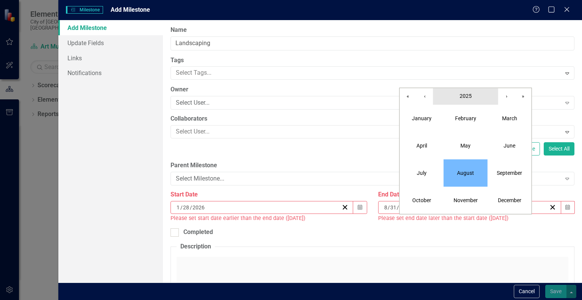
click at [465, 97] on span "2025" at bounding box center [466, 96] width 12 height 6
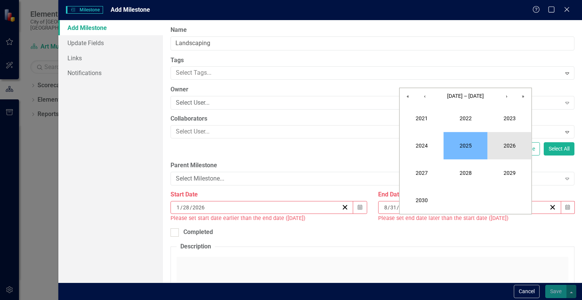
click at [506, 139] on button "2026" at bounding box center [510, 145] width 44 height 27
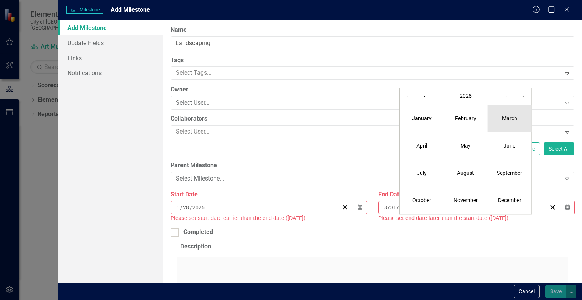
click at [504, 120] on abbr "March" at bounding box center [509, 118] width 15 height 6
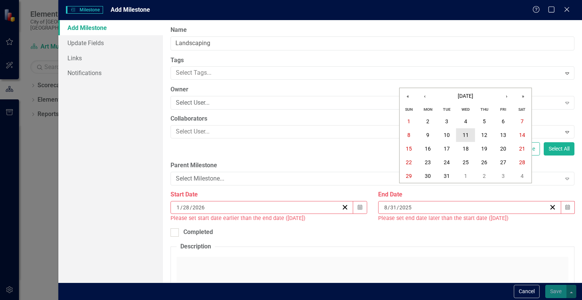
click at [468, 136] on abbr "11" at bounding box center [466, 135] width 6 height 6
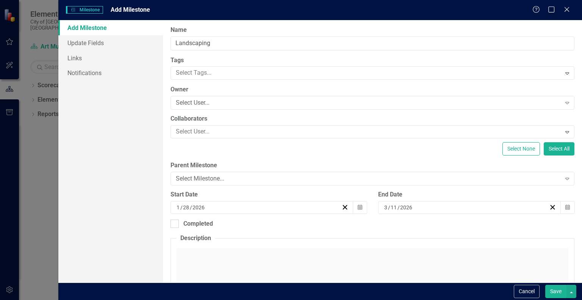
click at [558, 294] on button "Save" at bounding box center [555, 291] width 21 height 13
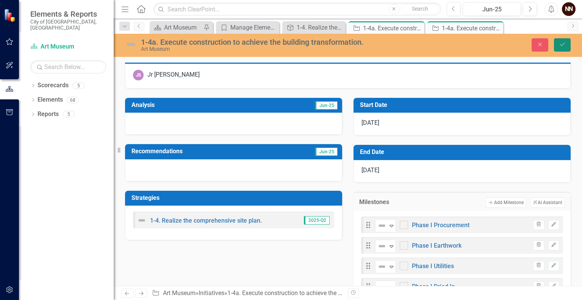
click at [559, 42] on icon "Save" at bounding box center [562, 44] width 7 height 5
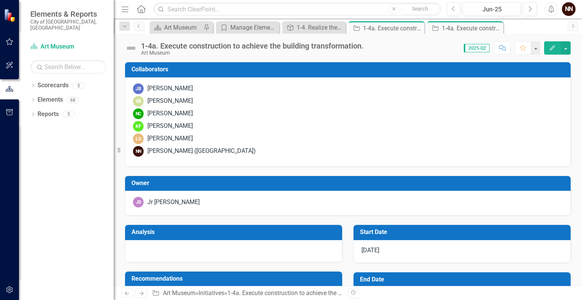
drag, startPoint x: 582, startPoint y: 128, endPoint x: 582, endPoint y: 181, distance: 53.1
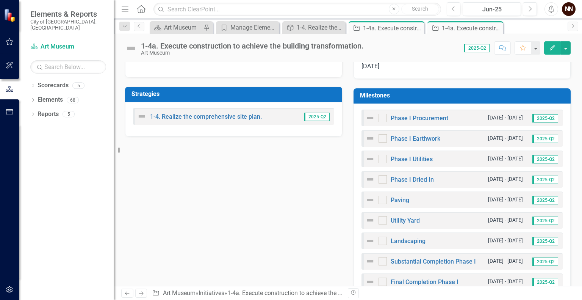
scroll to position [227, 0]
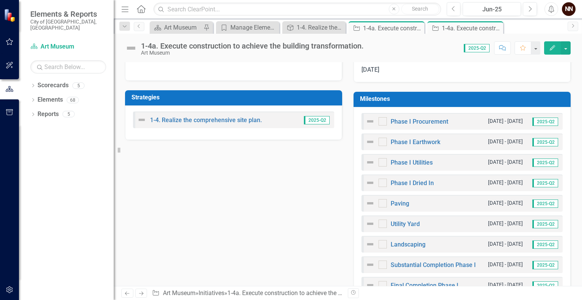
click at [513, 99] on h3 "Milestones" at bounding box center [463, 98] width 207 height 7
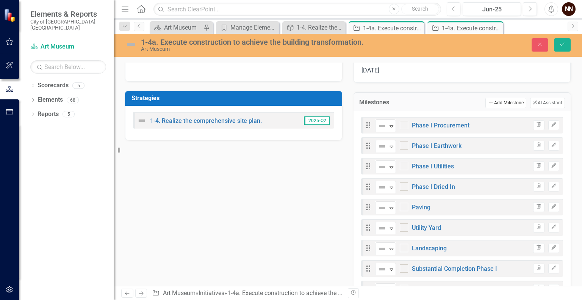
click at [502, 99] on button "Add Add Milestone" at bounding box center [505, 103] width 41 height 10
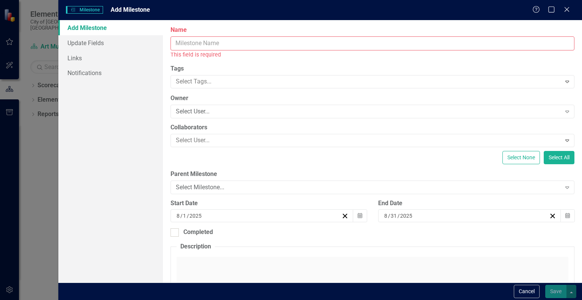
click at [427, 43] on input "Name" at bounding box center [373, 43] width 404 height 14
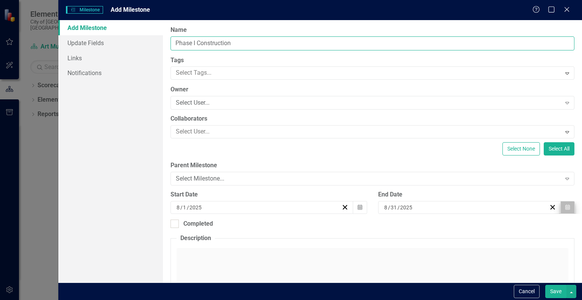
type input "Phase I Construction"
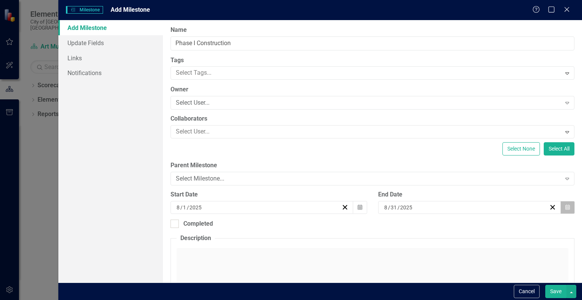
click at [567, 207] on button "Calendar" at bounding box center [567, 207] width 14 height 13
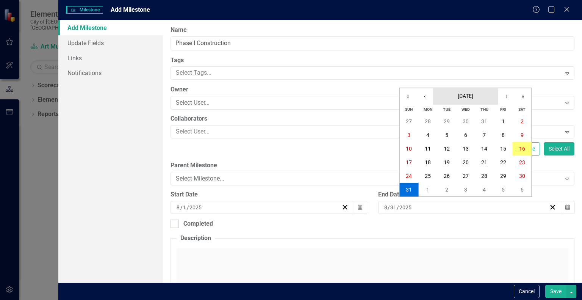
click at [474, 100] on button "[DATE]" at bounding box center [465, 96] width 65 height 17
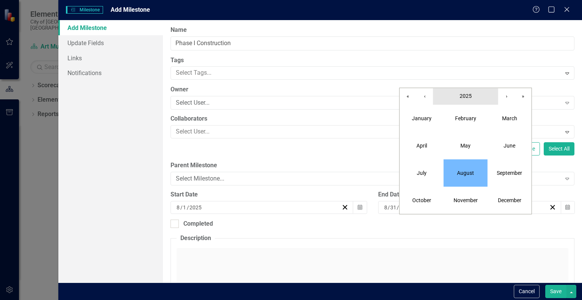
click at [471, 99] on span "2025" at bounding box center [466, 96] width 12 height 6
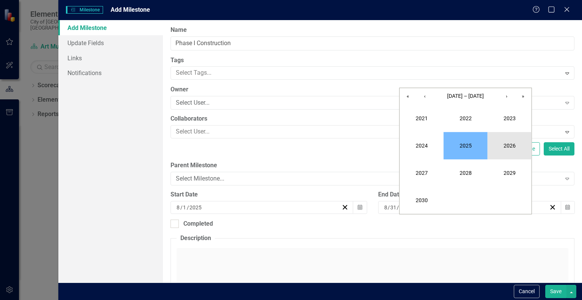
click at [506, 144] on button "2026" at bounding box center [510, 145] width 44 height 27
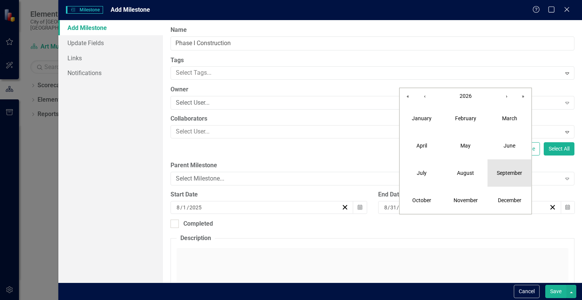
click at [520, 174] on abbr "September" at bounding box center [509, 173] width 25 height 6
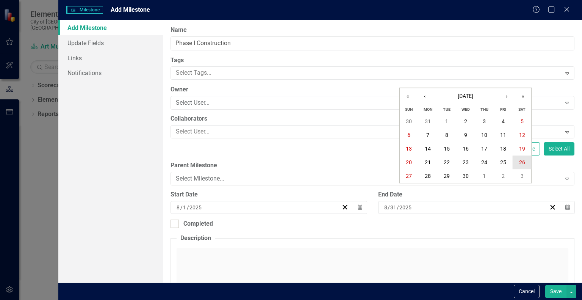
click at [520, 163] on abbr "26" at bounding box center [522, 162] width 6 height 6
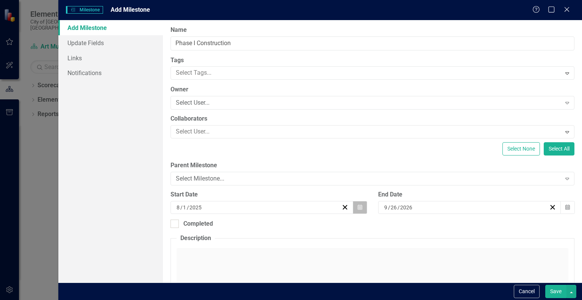
click at [360, 204] on button "Calendar" at bounding box center [360, 207] width 14 height 13
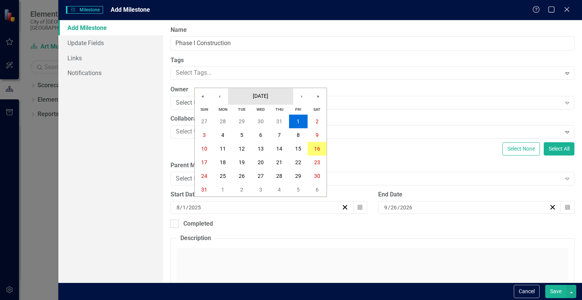
click at [268, 97] on span "[DATE]" at bounding box center [261, 96] width 16 height 6
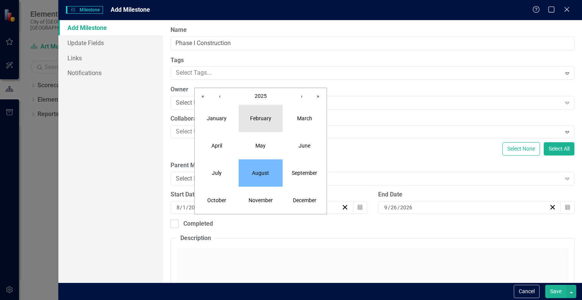
click at [259, 117] on abbr "February" at bounding box center [260, 118] width 21 height 6
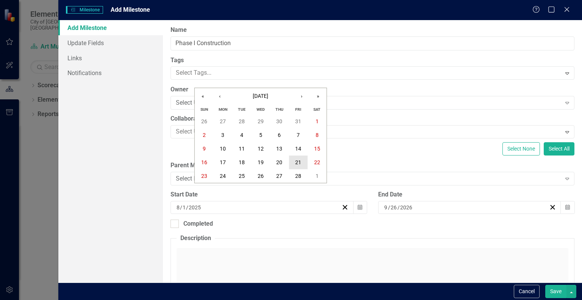
click at [295, 161] on abbr "21" at bounding box center [298, 162] width 6 height 6
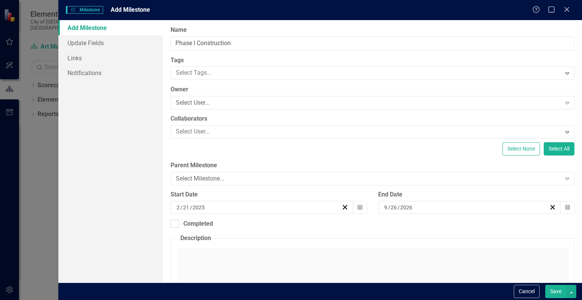
click at [557, 294] on button "Save" at bounding box center [555, 291] width 21 height 13
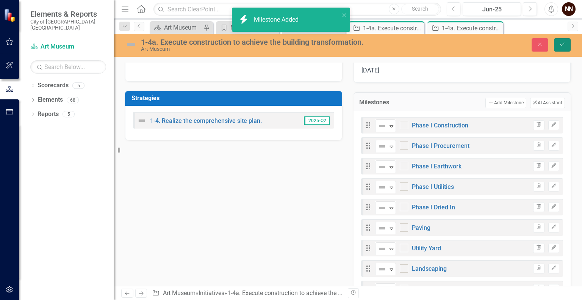
click at [565, 44] on icon "Save" at bounding box center [562, 44] width 7 height 5
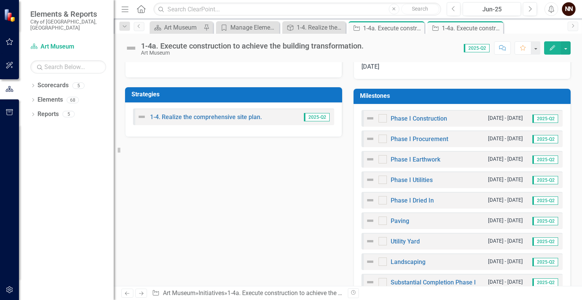
scroll to position [224, 0]
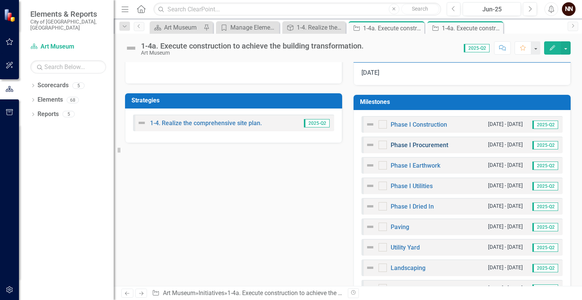
click at [419, 141] on link "Phase I Procurement" at bounding box center [420, 144] width 58 height 7
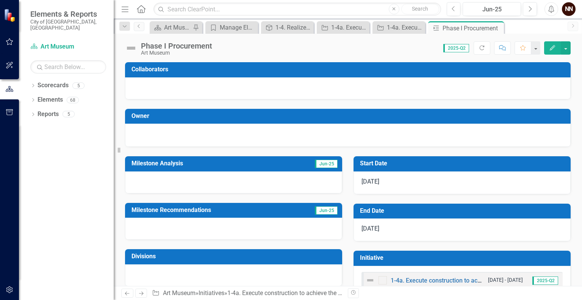
click at [553, 49] on icon "Edit" at bounding box center [552, 47] width 7 height 5
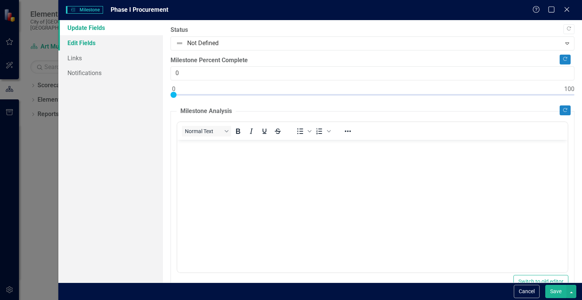
click at [88, 41] on link "Edit Fields" at bounding box center [110, 42] width 105 height 15
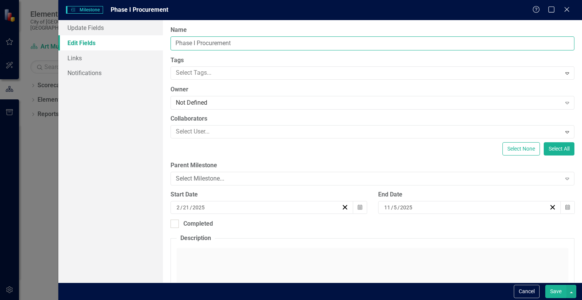
drag, startPoint x: 197, startPoint y: 42, endPoint x: 165, endPoint y: 42, distance: 31.5
drag, startPoint x: 165, startPoint y: 42, endPoint x: 174, endPoint y: 41, distance: 9.1
click at [174, 41] on input "Phase I Procurement" at bounding box center [373, 43] width 404 height 14
drag, startPoint x: 174, startPoint y: 41, endPoint x: 198, endPoint y: 42, distance: 23.9
click at [198, 42] on input "Phase I Procurement" at bounding box center [373, 43] width 404 height 14
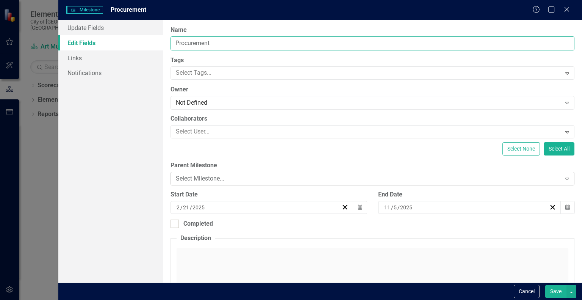
type input "Procurement"
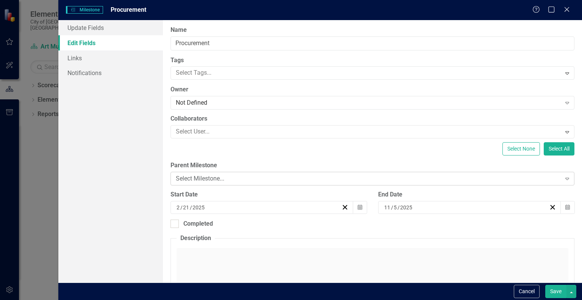
click at [270, 182] on div "Select Milestone..." at bounding box center [368, 178] width 385 height 9
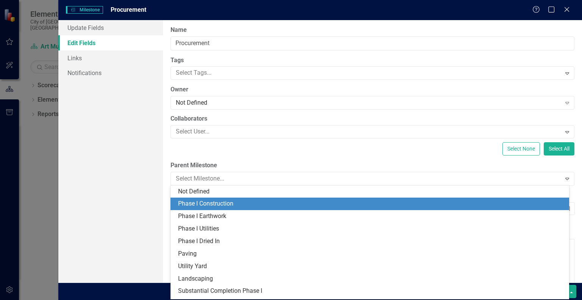
click at [236, 201] on div "Phase I Construction" at bounding box center [371, 203] width 387 height 9
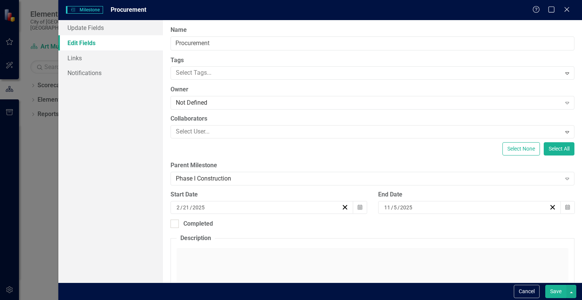
click at [551, 286] on button "Save" at bounding box center [555, 291] width 21 height 13
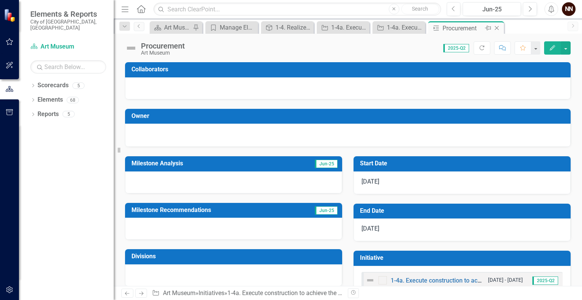
click at [499, 27] on icon "Close" at bounding box center [497, 28] width 8 height 6
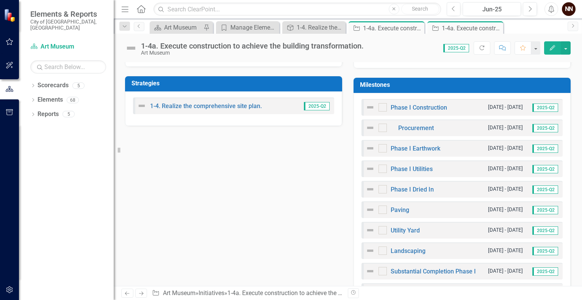
scroll to position [246, 0]
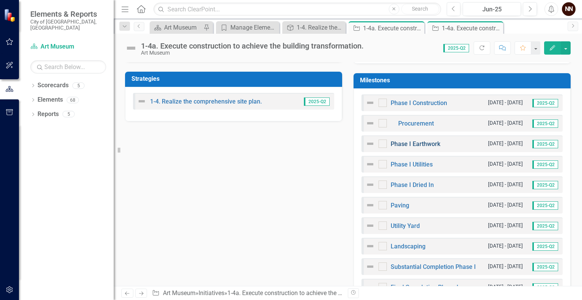
click at [436, 144] on link "Phase I Earthwork" at bounding box center [416, 143] width 50 height 7
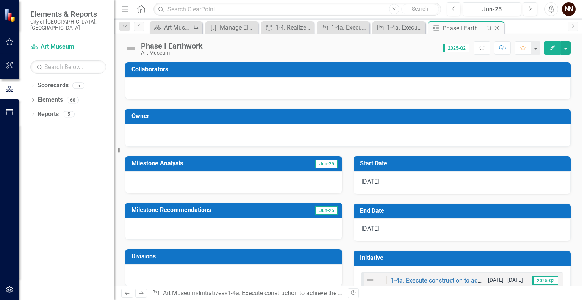
click at [496, 26] on icon "Close" at bounding box center [497, 28] width 8 height 6
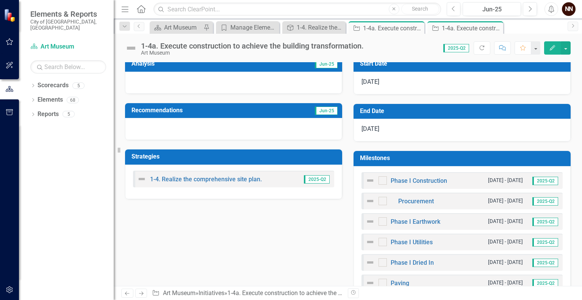
scroll to position [174, 0]
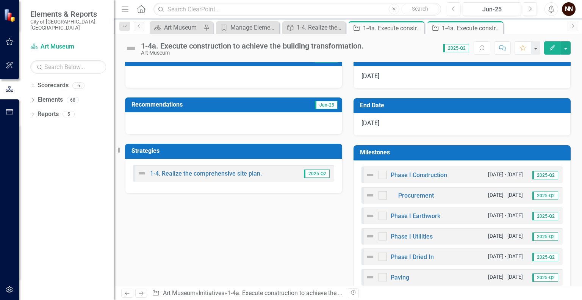
click at [470, 150] on h3 "Milestones" at bounding box center [463, 152] width 207 height 7
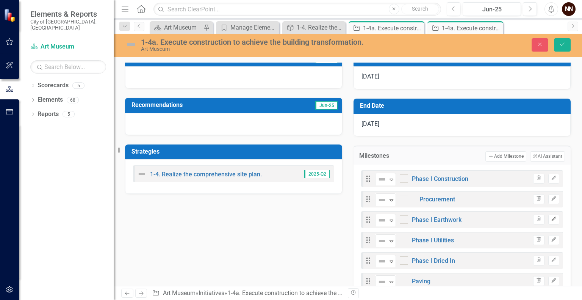
click at [551, 220] on icon "Edit" at bounding box center [554, 219] width 6 height 5
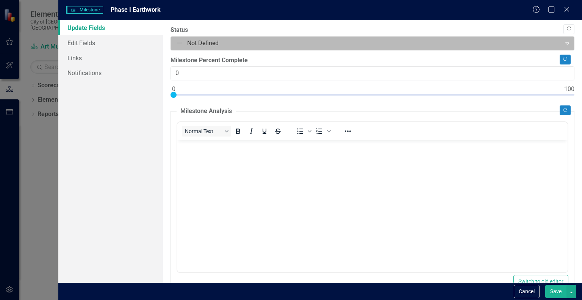
scroll to position [0, 0]
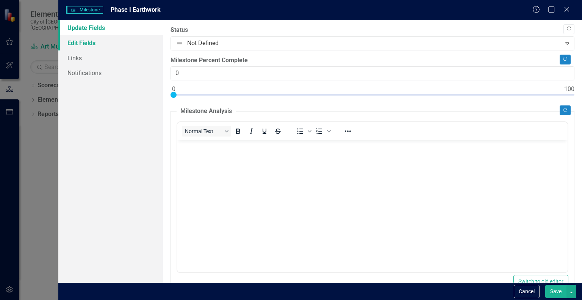
click at [118, 42] on link "Edit Fields" at bounding box center [110, 42] width 105 height 15
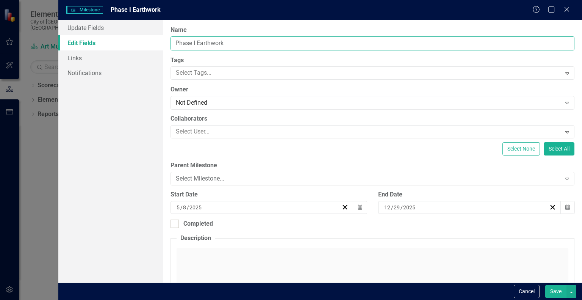
drag, startPoint x: 196, startPoint y: 45, endPoint x: 173, endPoint y: 47, distance: 23.2
click at [173, 47] on input "Phase I Earthwork" at bounding box center [373, 43] width 404 height 14
type input "Earthwork"
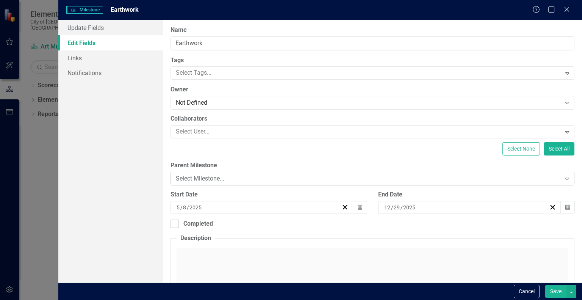
click at [244, 175] on div "Select Milestone..." at bounding box center [368, 178] width 385 height 9
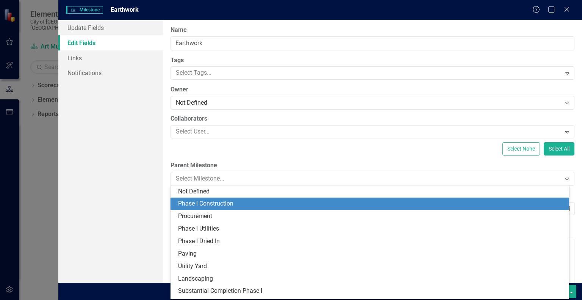
click at [226, 200] on div "Phase I Construction" at bounding box center [371, 203] width 387 height 9
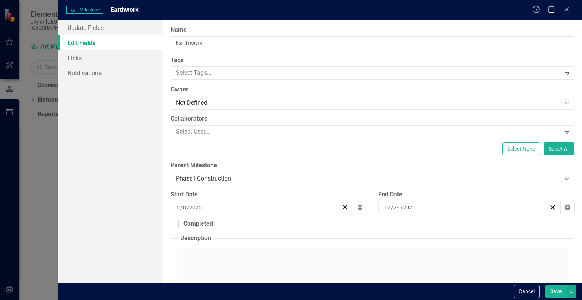
click at [554, 291] on button "Save" at bounding box center [555, 291] width 21 height 13
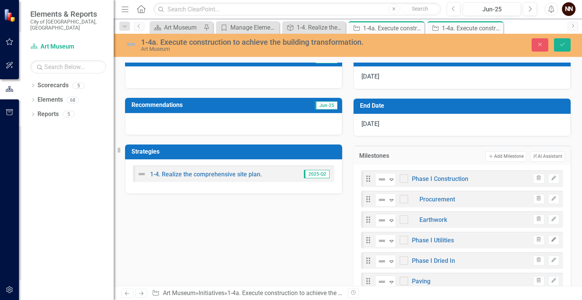
click at [553, 238] on button "Edit" at bounding box center [553, 240] width 11 height 10
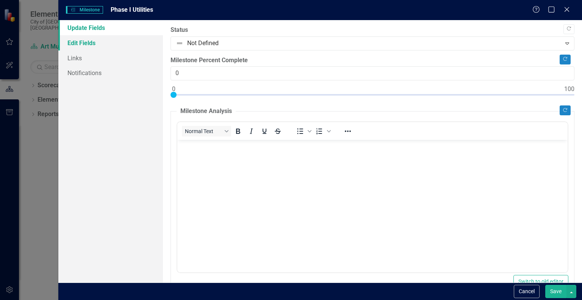
click at [118, 39] on link "Edit Fields" at bounding box center [110, 42] width 105 height 15
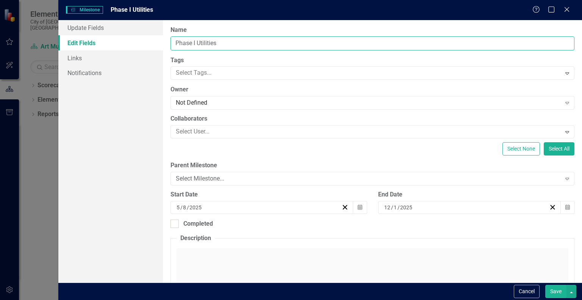
drag, startPoint x: 196, startPoint y: 42, endPoint x: 159, endPoint y: 47, distance: 37.5
click at [159, 47] on div "Update Fields Edit Fields Links Notifications "Update" fields in ClearPoint are…" at bounding box center [320, 151] width 524 height 262
type input "Utilities"
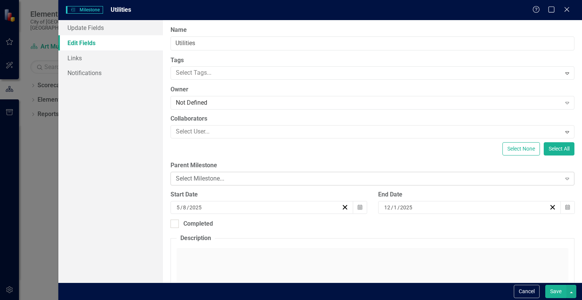
click at [189, 174] on div "Select Milestone..." at bounding box center [368, 178] width 385 height 9
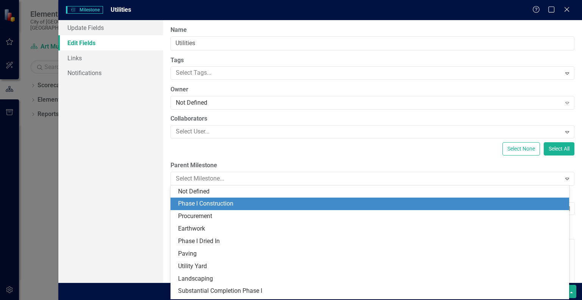
click at [193, 201] on div "Phase I Construction" at bounding box center [371, 203] width 387 height 9
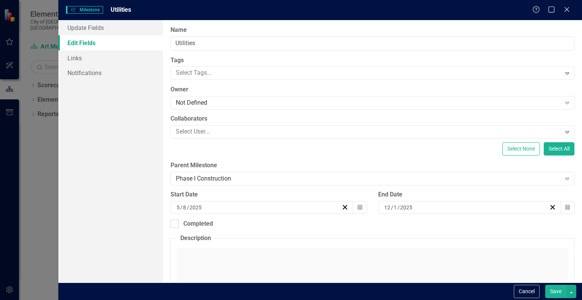
click at [554, 292] on button "Save" at bounding box center [555, 291] width 21 height 13
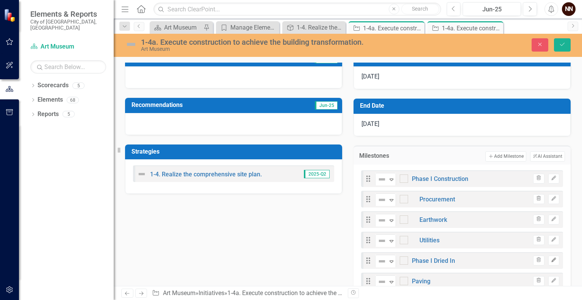
click at [552, 260] on button "Edit" at bounding box center [553, 260] width 11 height 10
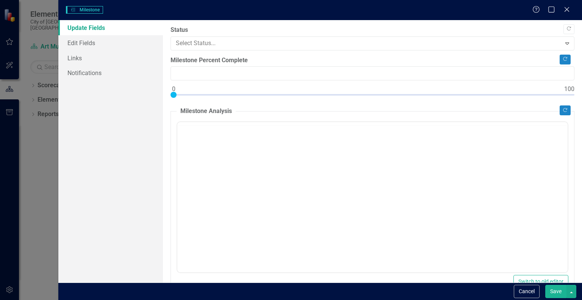
type input "0"
click at [106, 38] on link "Edit Fields" at bounding box center [110, 42] width 105 height 15
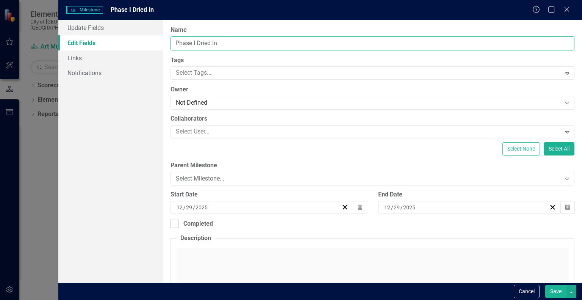
drag, startPoint x: 198, startPoint y: 44, endPoint x: 159, endPoint y: 42, distance: 38.7
drag, startPoint x: 159, startPoint y: 42, endPoint x: 182, endPoint y: 41, distance: 22.4
click at [182, 41] on input "Phase I Dried In" at bounding box center [373, 43] width 404 height 14
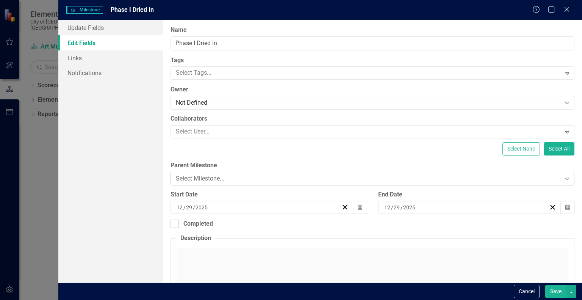
drag, startPoint x: 279, startPoint y: 175, endPoint x: 263, endPoint y: 178, distance: 16.2
click at [263, 178] on div "Select Milestone..." at bounding box center [368, 178] width 385 height 9
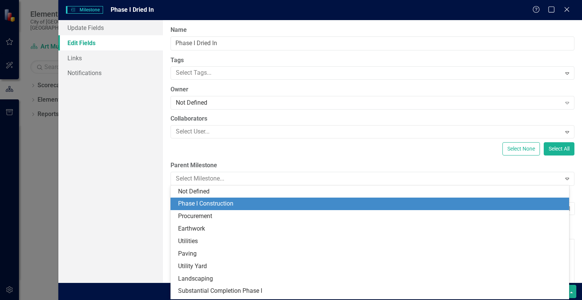
click at [230, 204] on div "Phase I Construction" at bounding box center [371, 203] width 387 height 9
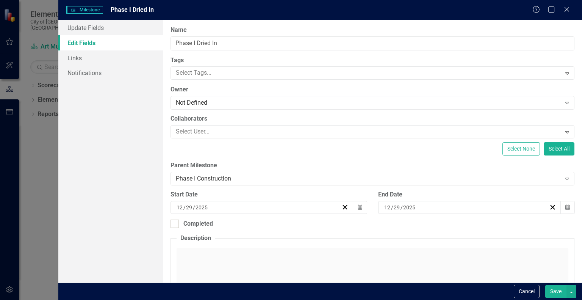
click at [551, 290] on button "Save" at bounding box center [555, 291] width 21 height 13
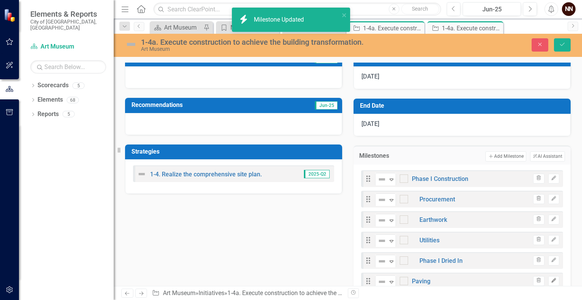
click at [551, 279] on icon "Edit" at bounding box center [554, 280] width 6 height 5
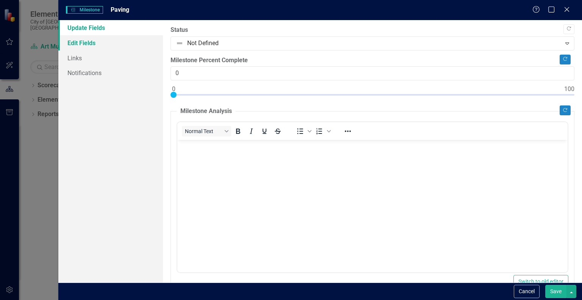
click at [117, 42] on link "Edit Fields" at bounding box center [110, 42] width 105 height 15
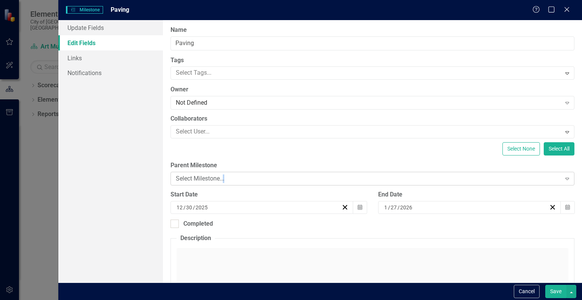
click at [225, 176] on div "Select Milestone..." at bounding box center [368, 178] width 385 height 9
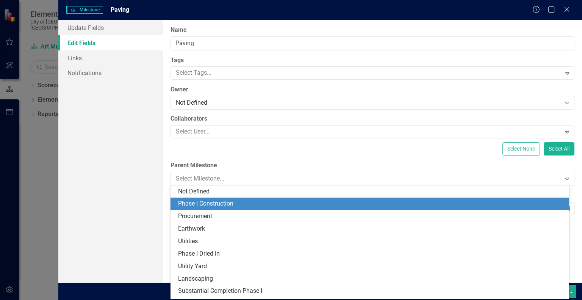
click at [210, 202] on div "Phase I Construction" at bounding box center [371, 203] width 387 height 9
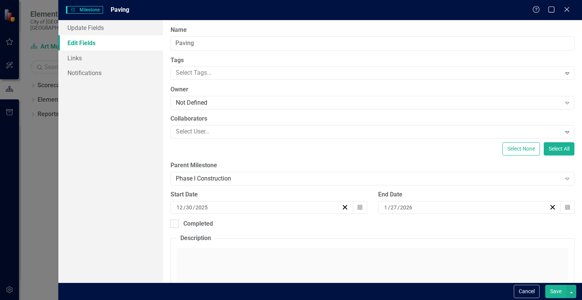
click at [550, 288] on button "Save" at bounding box center [555, 291] width 21 height 13
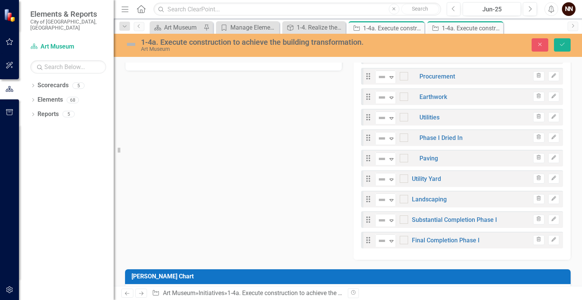
scroll to position [306, 0]
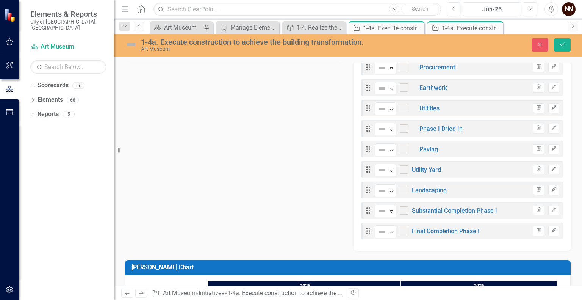
click at [550, 171] on button "Edit" at bounding box center [553, 169] width 11 height 10
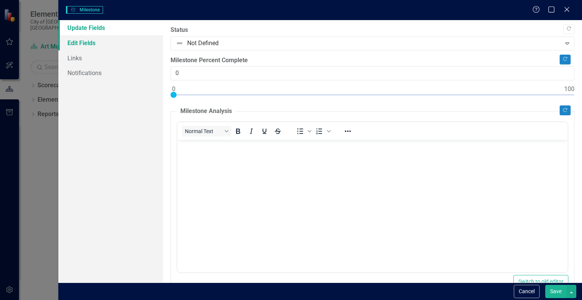
scroll to position [0, 0]
click at [105, 44] on link "Edit Fields" at bounding box center [110, 42] width 105 height 15
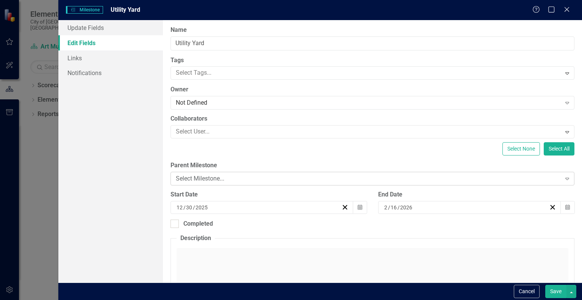
click at [237, 182] on div "Select Milestone..." at bounding box center [368, 178] width 385 height 9
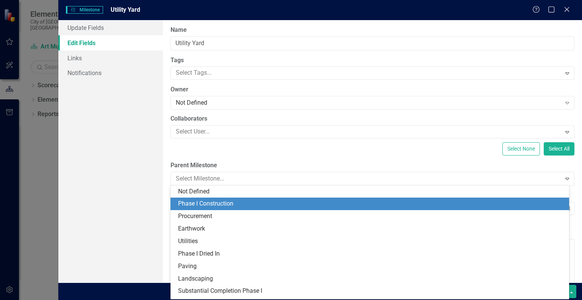
click at [226, 204] on div "Phase I Construction" at bounding box center [371, 203] width 387 height 9
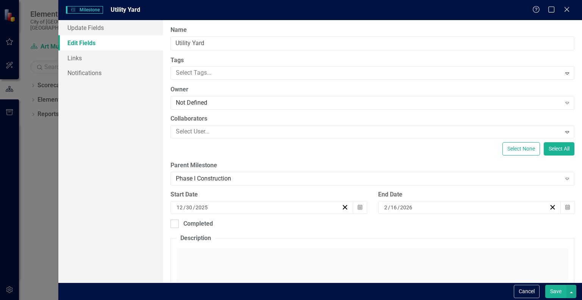
click at [549, 290] on button "Save" at bounding box center [555, 291] width 21 height 13
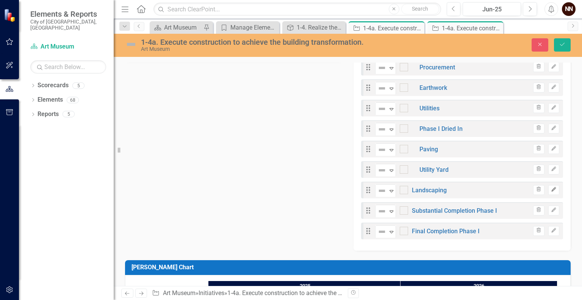
click at [551, 190] on icon "Edit" at bounding box center [554, 189] width 6 height 5
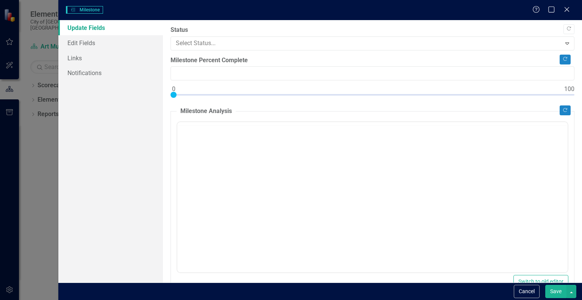
type input "0"
click at [97, 46] on link "Edit Fields" at bounding box center [110, 42] width 105 height 15
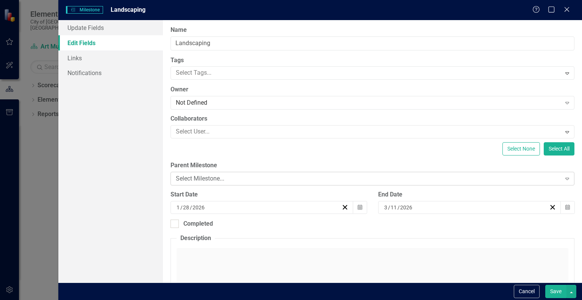
click at [205, 176] on div "Select Milestone..." at bounding box center [368, 178] width 385 height 9
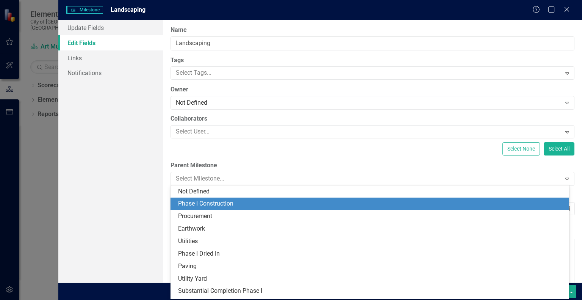
click at [191, 202] on div "Phase I Construction" at bounding box center [371, 203] width 387 height 9
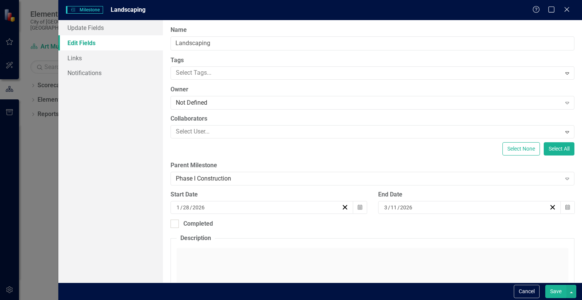
click at [556, 289] on button "Save" at bounding box center [555, 291] width 21 height 13
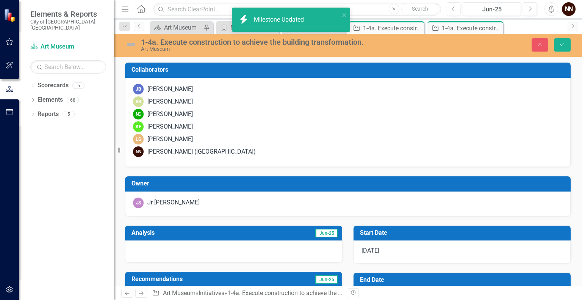
scroll to position [306, 0]
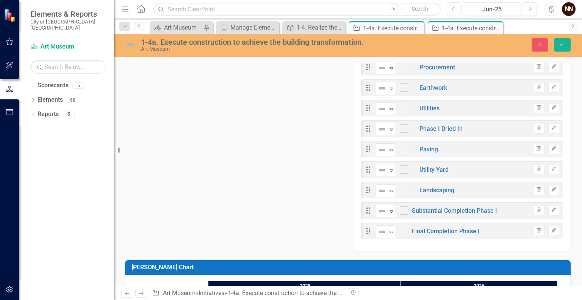
click at [551, 208] on icon "Edit" at bounding box center [554, 210] width 6 height 5
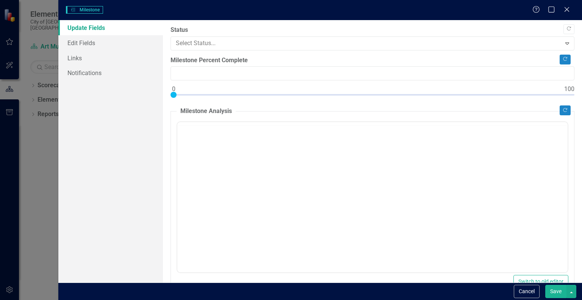
type input "0"
click at [119, 50] on link "Links" at bounding box center [110, 57] width 105 height 15
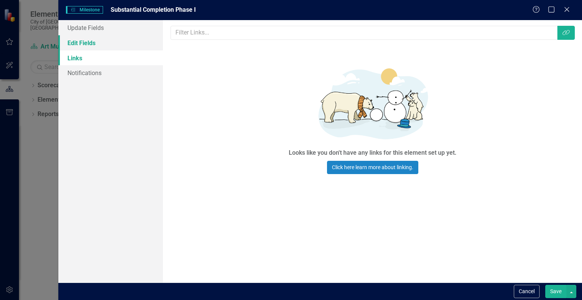
click at [118, 42] on link "Edit Fields" at bounding box center [110, 42] width 105 height 15
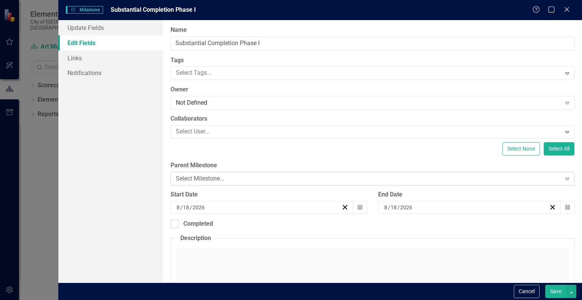
click at [244, 175] on div "Select Milestone..." at bounding box center [368, 178] width 385 height 9
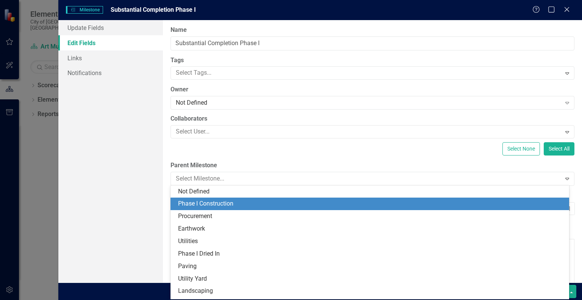
click at [225, 205] on div "Phase I Construction" at bounding box center [371, 203] width 387 height 9
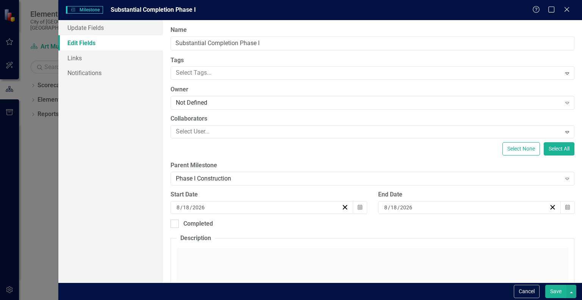
click at [559, 293] on button "Save" at bounding box center [555, 291] width 21 height 13
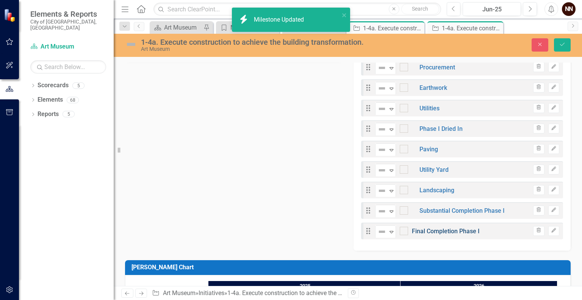
click at [436, 231] on link "Final Completion Phase I" at bounding box center [446, 230] width 68 height 7
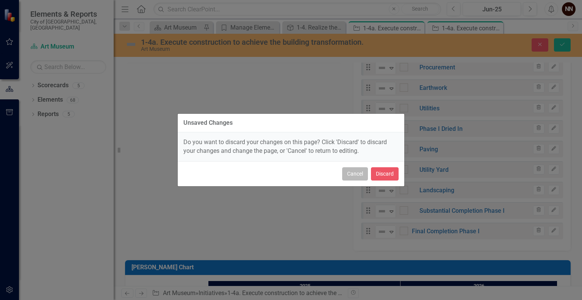
click at [357, 177] on button "Cancel" at bounding box center [355, 173] width 26 height 13
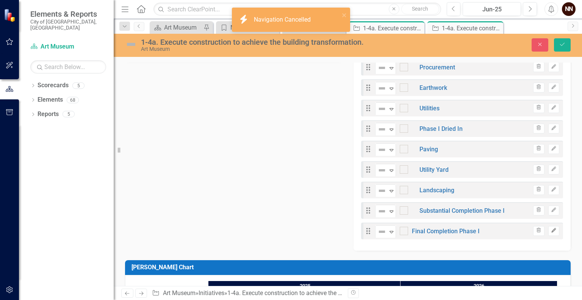
click at [551, 229] on icon "Edit" at bounding box center [554, 230] width 6 height 5
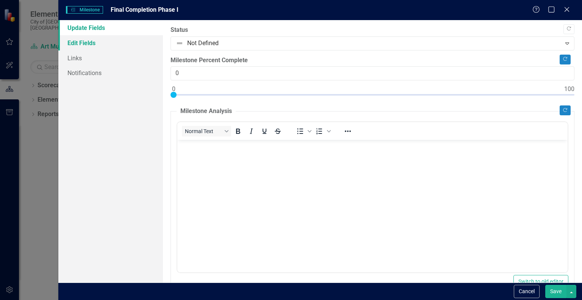
click at [101, 39] on link "Edit Fields" at bounding box center [110, 42] width 105 height 15
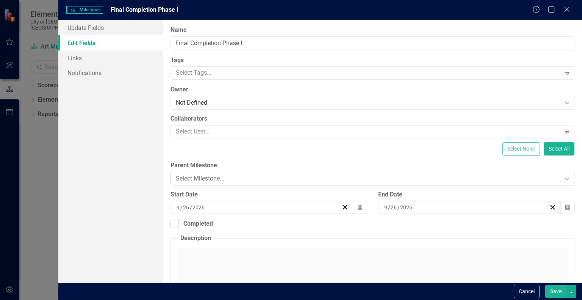
click at [282, 178] on div "Select Milestone..." at bounding box center [368, 178] width 385 height 9
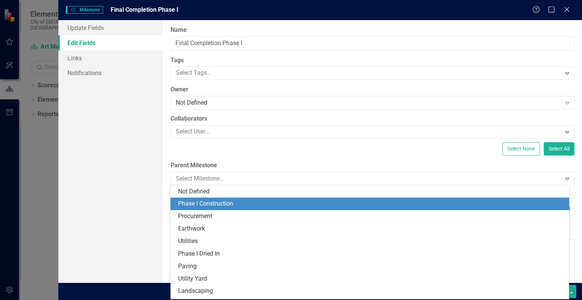
click at [247, 201] on div "Phase I Construction" at bounding box center [371, 203] width 387 height 9
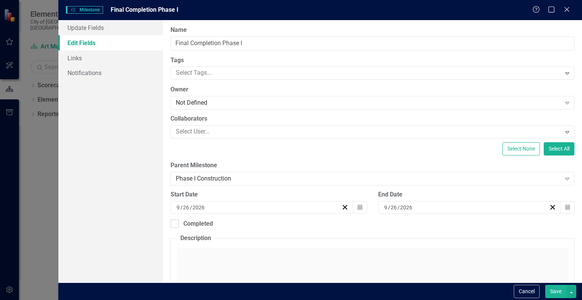
click at [556, 293] on button "Save" at bounding box center [555, 291] width 21 height 13
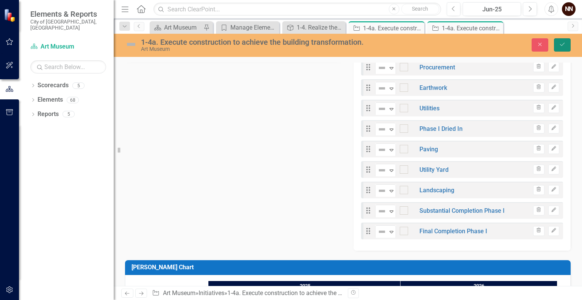
click at [565, 43] on icon "Save" at bounding box center [562, 44] width 7 height 5
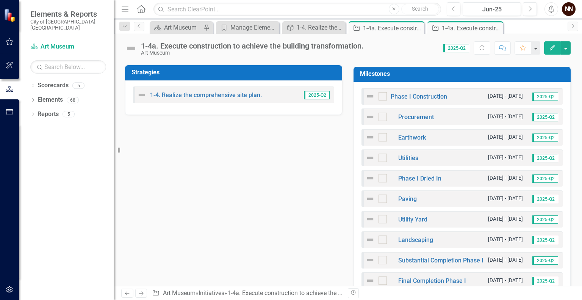
scroll to position [246, 0]
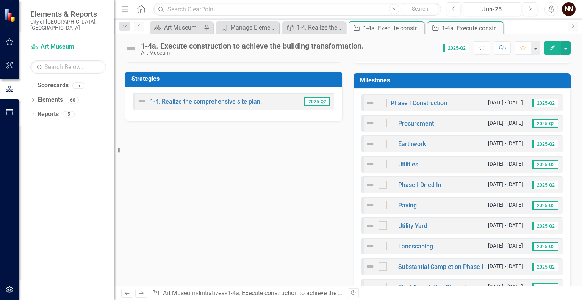
click at [475, 78] on h3 "Milestones" at bounding box center [463, 80] width 207 height 7
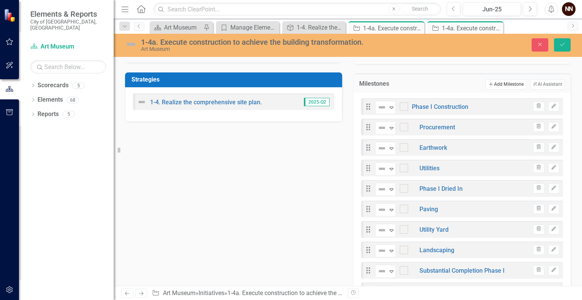
click at [487, 80] on button "Add Add Milestone" at bounding box center [505, 84] width 41 height 10
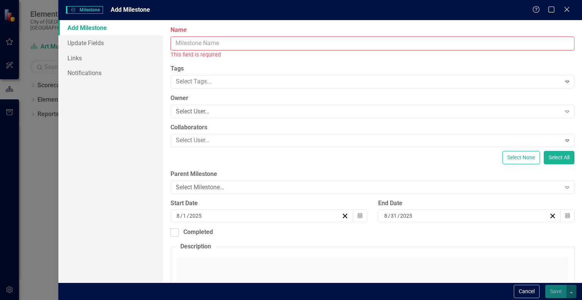
click at [436, 44] on input "Name" at bounding box center [373, 43] width 404 height 14
type input "V"
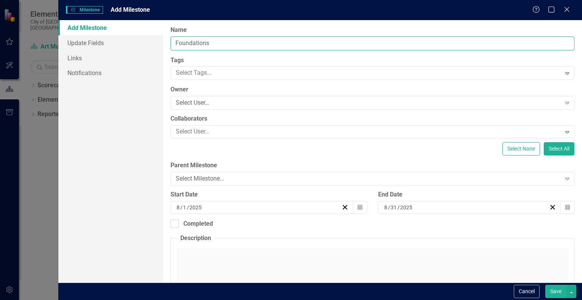
type input "Foundations"
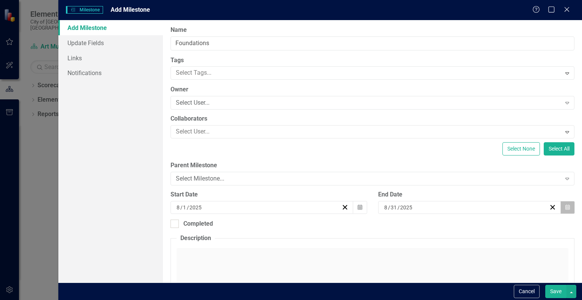
click at [565, 206] on button "Calendar" at bounding box center [567, 207] width 14 height 13
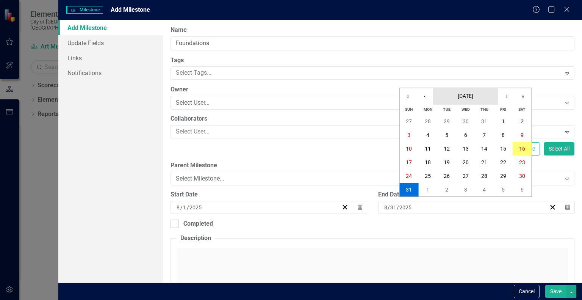
click at [473, 97] on span "[DATE]" at bounding box center [466, 96] width 16 height 6
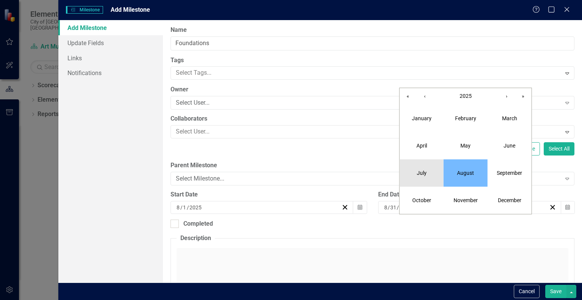
click at [429, 169] on button "July" at bounding box center [422, 172] width 44 height 27
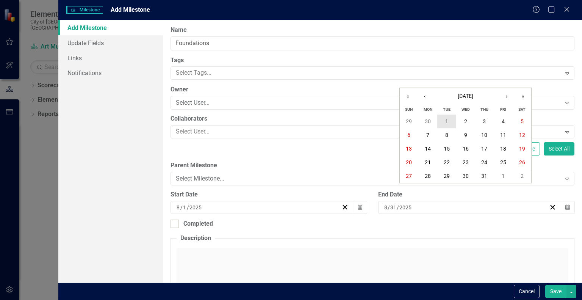
click at [446, 118] on abbr "1" at bounding box center [446, 121] width 3 height 6
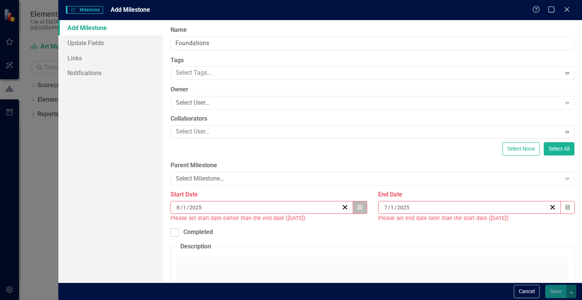
click at [358, 206] on icon "button" at bounding box center [360, 206] width 5 height 5
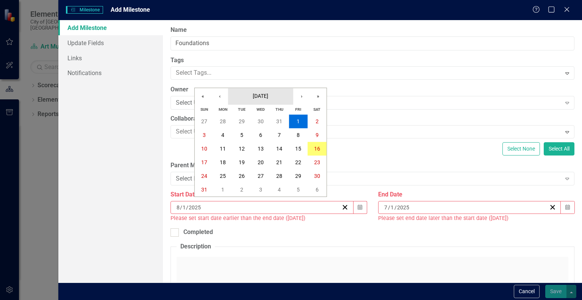
click at [268, 99] on span "[DATE]" at bounding box center [261, 96] width 16 height 6
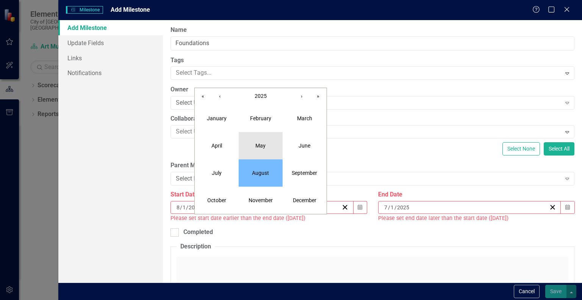
click at [258, 143] on abbr "May" at bounding box center [260, 145] width 10 height 6
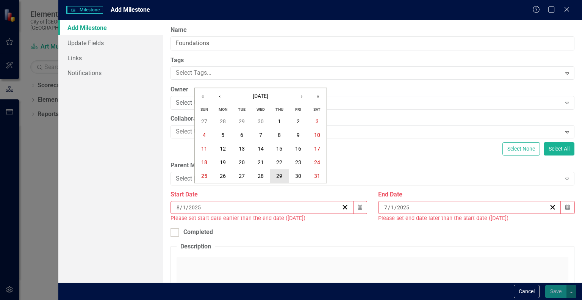
click at [274, 175] on button "29" at bounding box center [279, 176] width 19 height 14
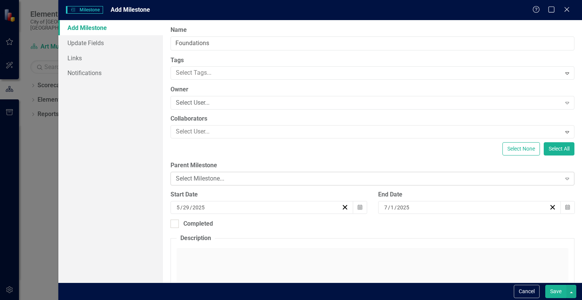
click at [457, 177] on div "Select Milestone..." at bounding box center [368, 178] width 385 height 9
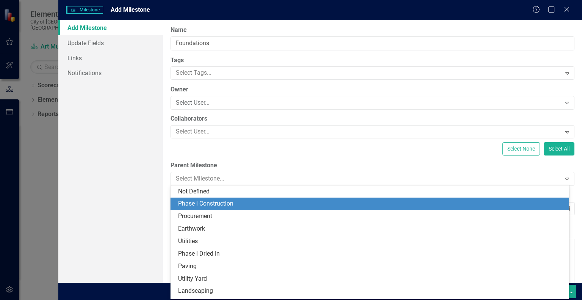
click at [317, 205] on div "Phase I Construction" at bounding box center [371, 203] width 387 height 9
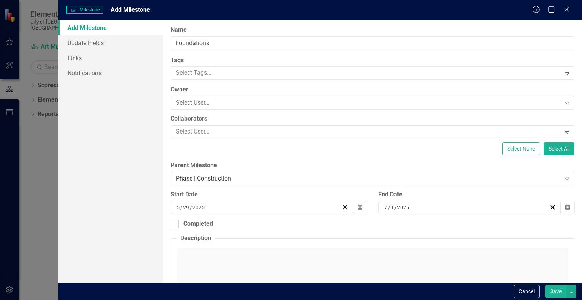
click at [552, 292] on button "Save" at bounding box center [555, 291] width 21 height 13
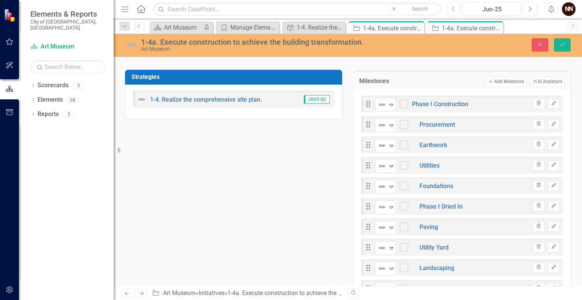
scroll to position [226, 0]
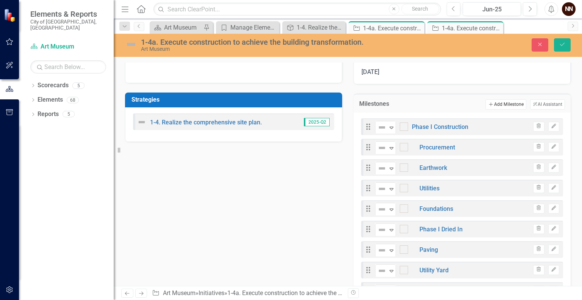
click at [514, 105] on button "Add Add Milestone" at bounding box center [505, 104] width 41 height 10
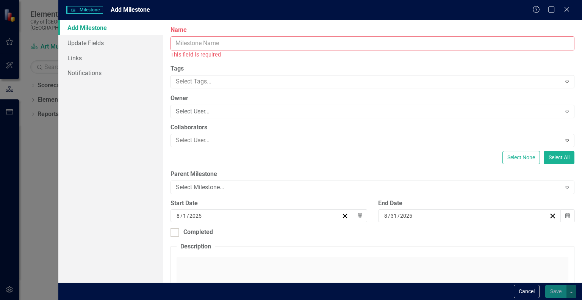
click at [445, 40] on input "Name" at bounding box center [373, 43] width 404 height 14
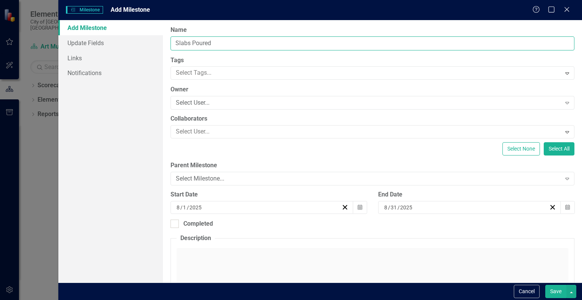
click at [175, 45] on input "Slabs Poured" at bounding box center [373, 43] width 404 height 14
type input "Concrete Slabs Poured"
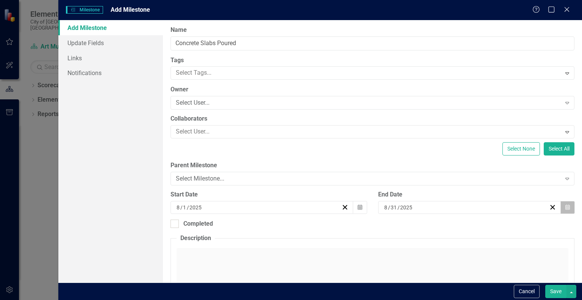
click at [560, 207] on button "Calendar" at bounding box center [567, 207] width 14 height 13
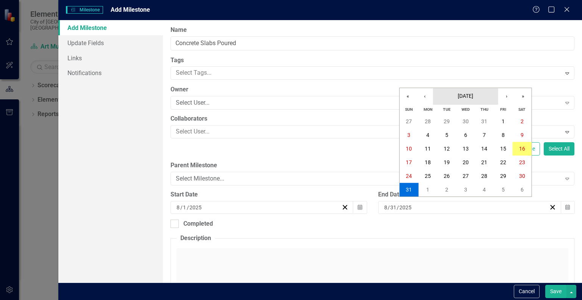
click at [473, 94] on span "[DATE]" at bounding box center [466, 96] width 16 height 6
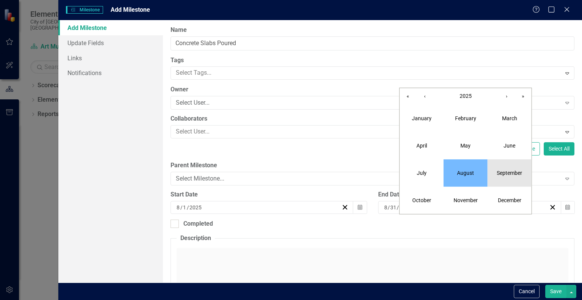
click at [501, 168] on button "September" at bounding box center [510, 172] width 44 height 27
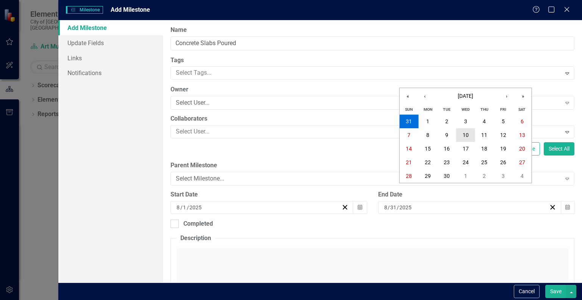
click at [465, 134] on abbr "10" at bounding box center [466, 135] width 6 height 6
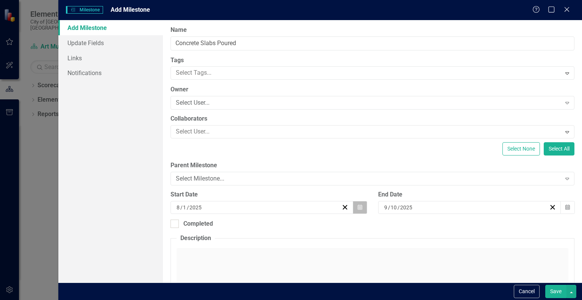
click at [358, 206] on icon "Calendar" at bounding box center [360, 207] width 5 height 5
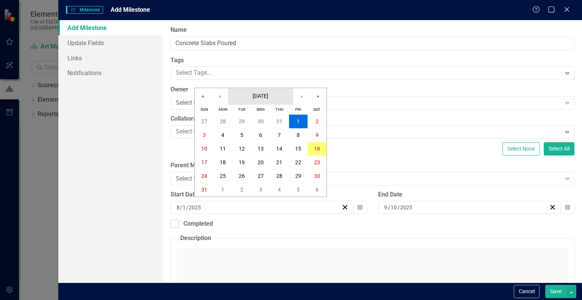
click at [268, 96] on span "[DATE]" at bounding box center [261, 96] width 16 height 6
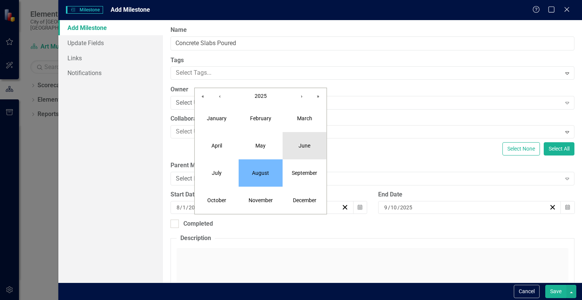
click at [302, 147] on abbr "June" at bounding box center [305, 145] width 12 height 6
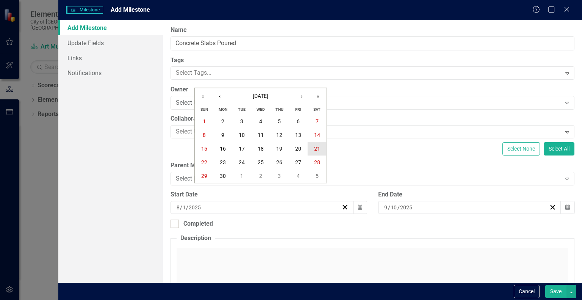
click at [316, 150] on abbr "21" at bounding box center [317, 149] width 6 height 6
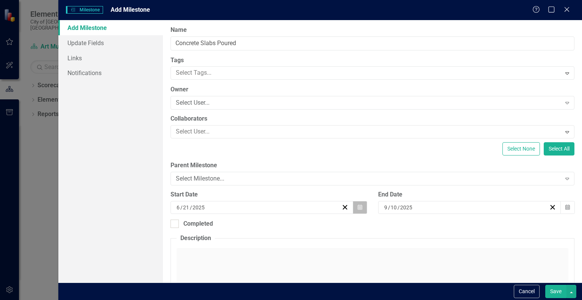
click at [358, 208] on icon "button" at bounding box center [360, 206] width 5 height 5
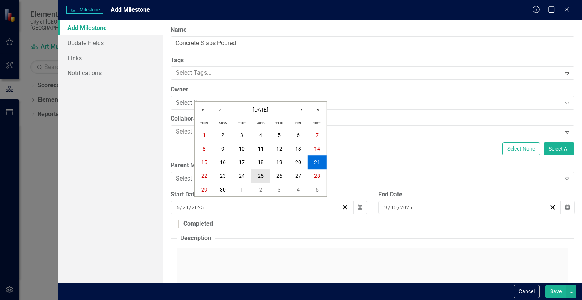
click at [261, 175] on abbr "25" at bounding box center [261, 176] width 6 height 6
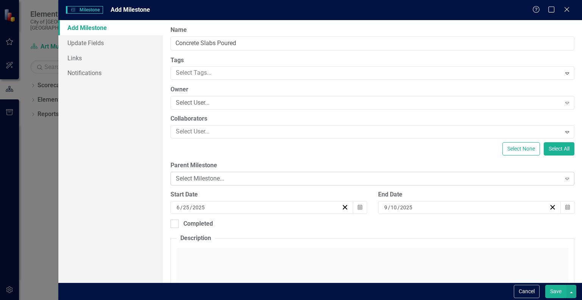
click at [455, 175] on div "Select Milestone..." at bounding box center [368, 178] width 385 height 9
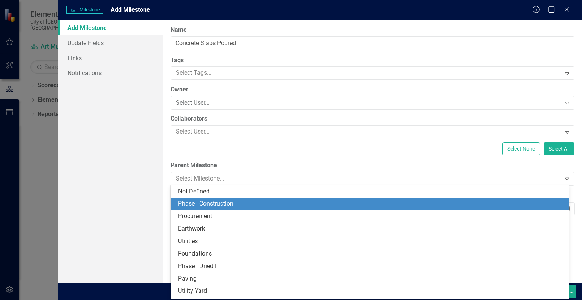
click at [405, 202] on div "Phase I Construction" at bounding box center [371, 203] width 387 height 9
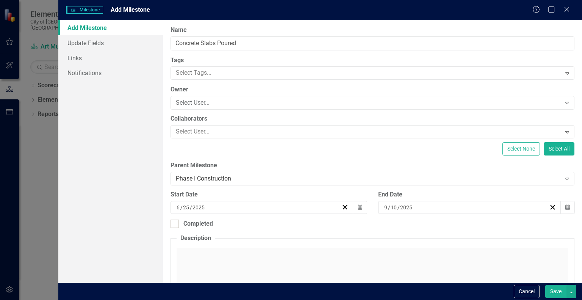
click at [558, 293] on button "Save" at bounding box center [555, 291] width 21 height 13
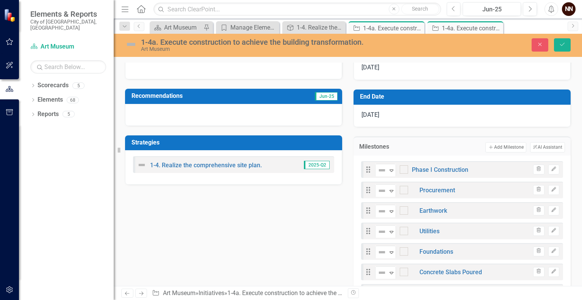
scroll to position [177, 0]
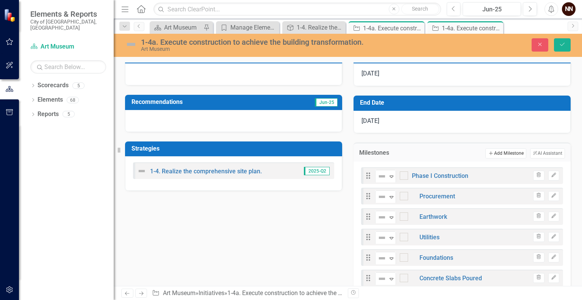
click at [507, 152] on button "Add Add Milestone" at bounding box center [505, 153] width 41 height 10
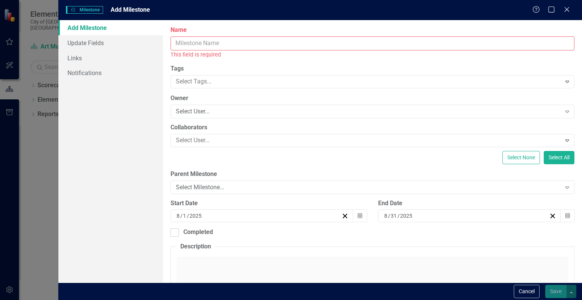
click at [382, 42] on input "Name" at bounding box center [373, 43] width 404 height 14
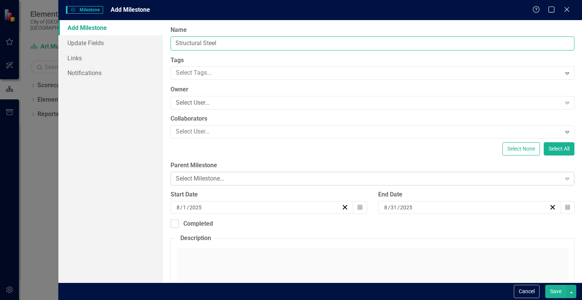
type input "Structural Steel"
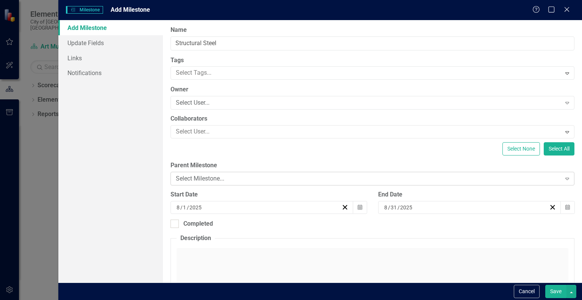
click at [255, 180] on div "Select Milestone..." at bounding box center [368, 178] width 385 height 9
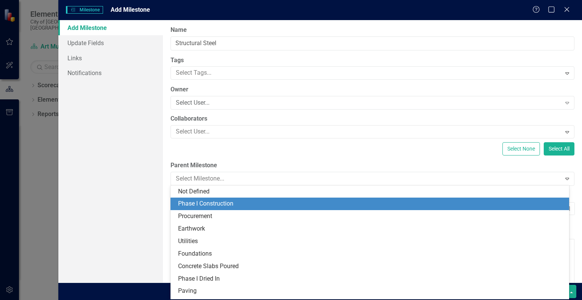
click at [232, 201] on div "Phase I Construction" at bounding box center [371, 203] width 387 height 9
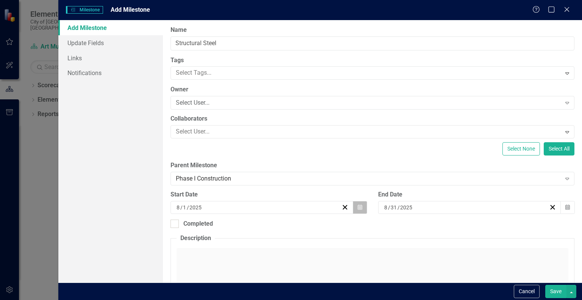
click at [358, 207] on icon "button" at bounding box center [360, 206] width 5 height 5
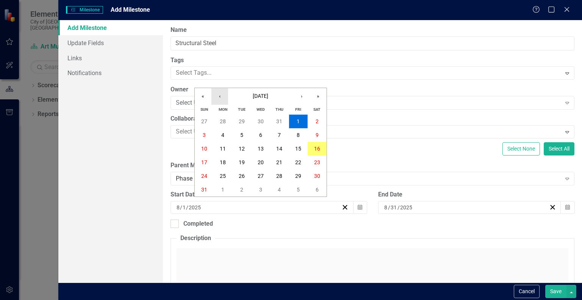
click at [222, 94] on button "‹" at bounding box center [219, 96] width 17 height 17
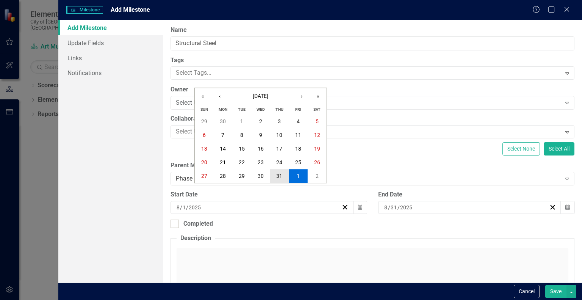
click at [274, 174] on button "31" at bounding box center [279, 176] width 19 height 14
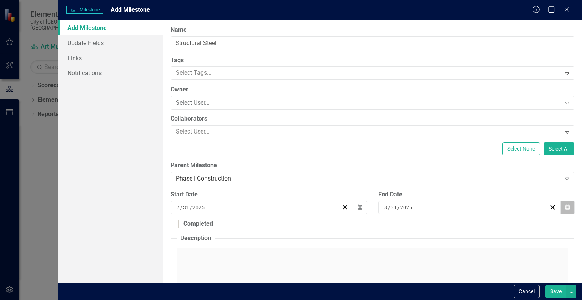
click at [565, 205] on icon "Calendar" at bounding box center [567, 207] width 5 height 5
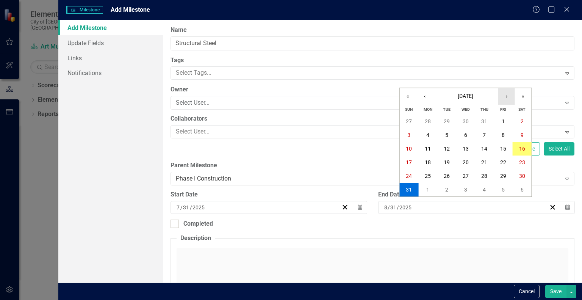
click at [504, 96] on button "›" at bounding box center [506, 96] width 17 height 17
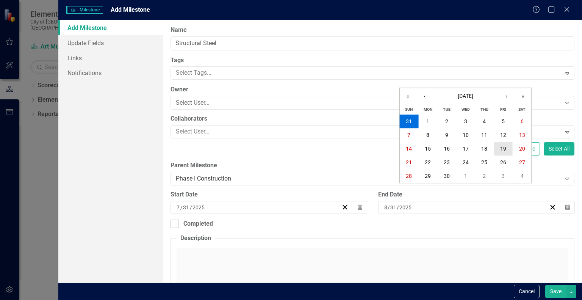
click at [501, 146] on abbr "19" at bounding box center [503, 149] width 6 height 6
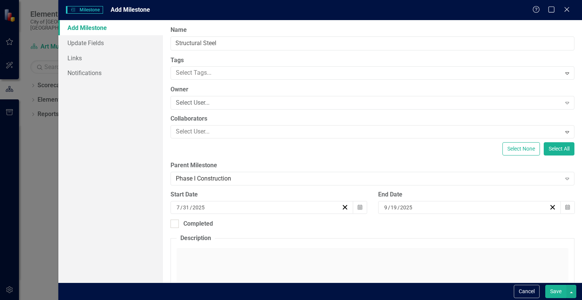
click at [549, 290] on button "Save" at bounding box center [555, 291] width 21 height 13
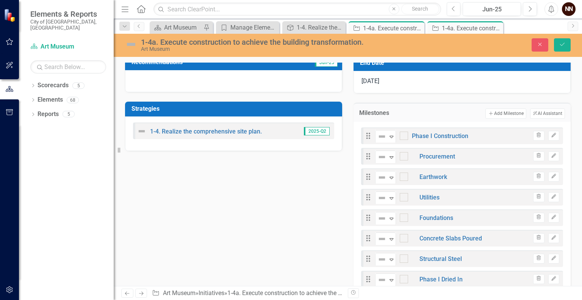
scroll to position [208, 0]
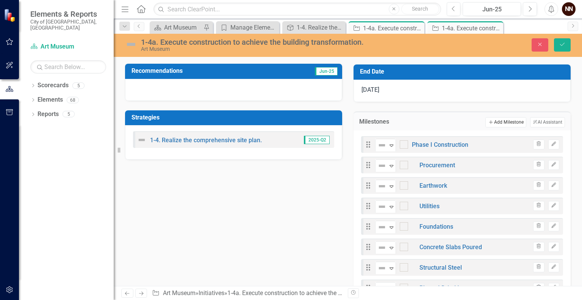
click at [508, 118] on button "Add Add Milestone" at bounding box center [505, 122] width 41 height 10
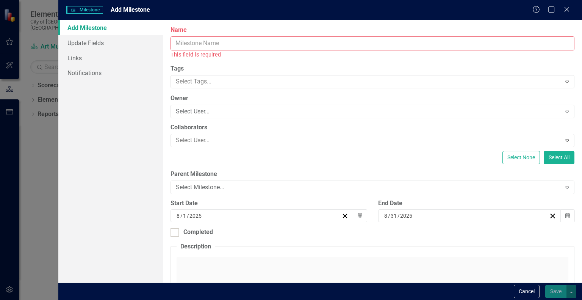
click at [400, 42] on input "Name" at bounding box center [373, 43] width 404 height 14
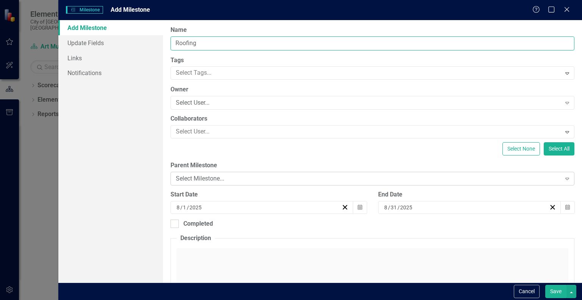
type input "Roofing"
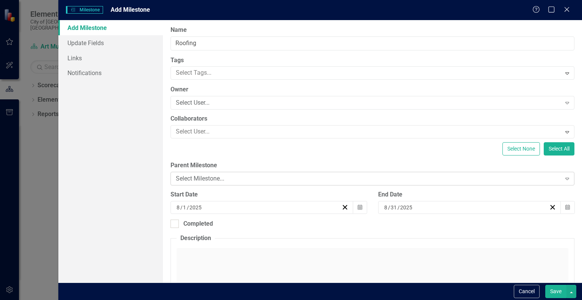
click at [304, 177] on div "Select Milestone..." at bounding box center [368, 178] width 385 height 9
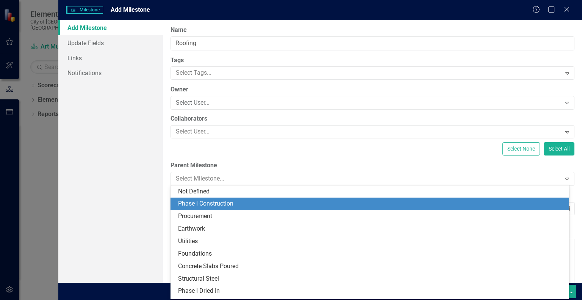
click at [255, 205] on div "Phase I Construction" at bounding box center [371, 203] width 387 height 9
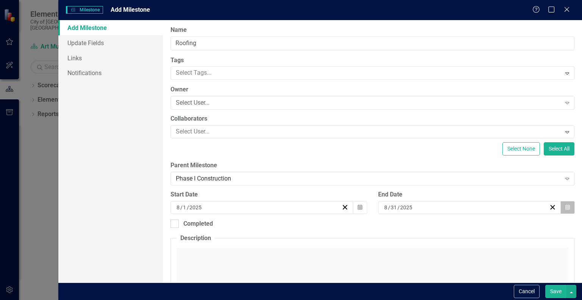
click at [565, 207] on button "Calendar" at bounding box center [567, 207] width 14 height 13
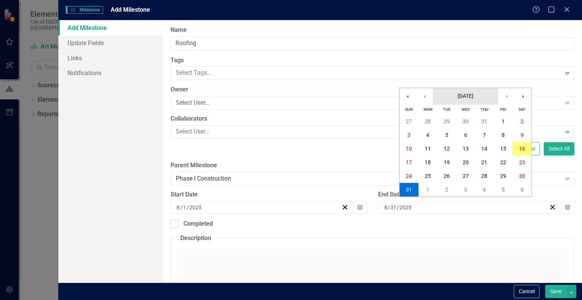
click at [473, 94] on span "[DATE]" at bounding box center [466, 96] width 16 height 6
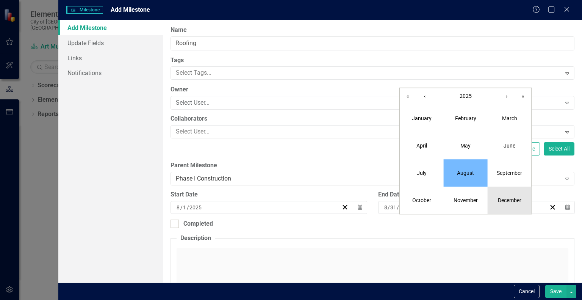
click at [500, 196] on button "December" at bounding box center [510, 199] width 44 height 27
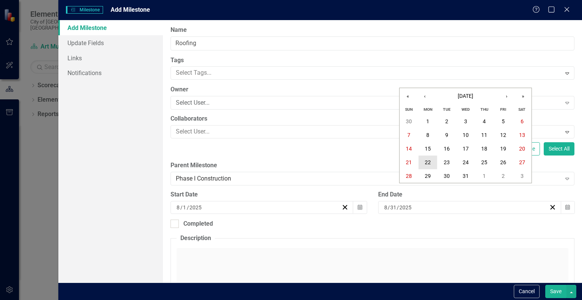
click at [430, 160] on abbr "22" at bounding box center [428, 162] width 6 height 6
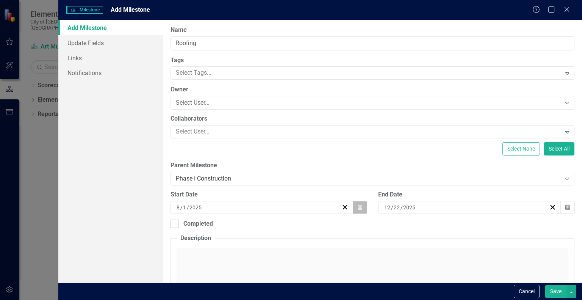
click at [360, 209] on button "Calendar" at bounding box center [360, 207] width 14 height 13
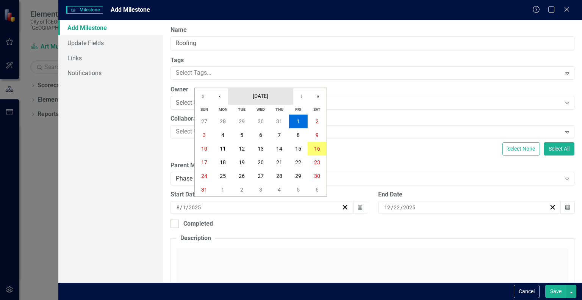
click at [268, 98] on span "[DATE]" at bounding box center [261, 96] width 16 height 6
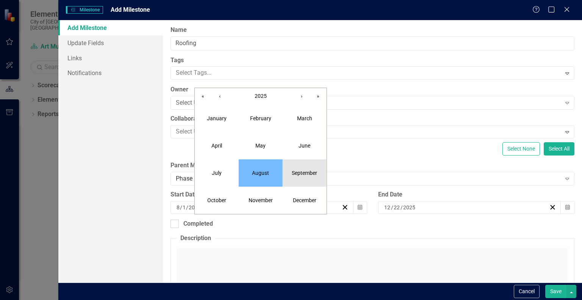
click at [297, 175] on abbr "September" at bounding box center [304, 173] width 25 height 6
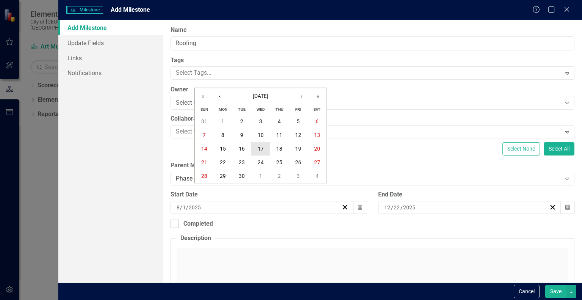
click at [256, 147] on button "17" at bounding box center [260, 149] width 19 height 14
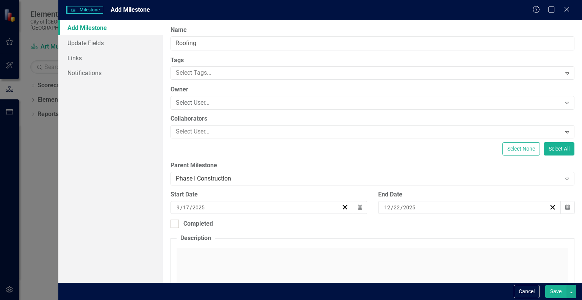
click at [553, 291] on button "Save" at bounding box center [555, 291] width 21 height 13
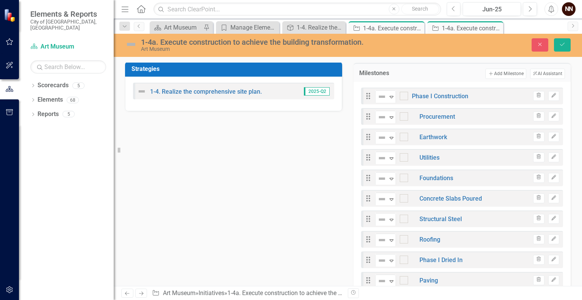
scroll to position [233, 0]
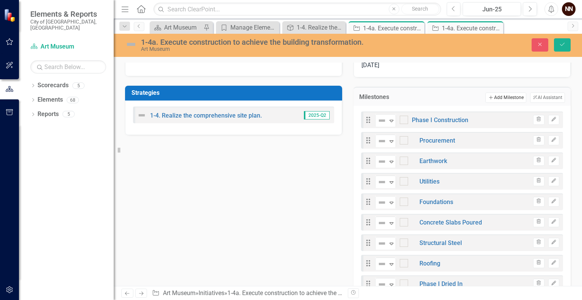
click at [506, 98] on button "Add Add Milestone" at bounding box center [505, 97] width 41 height 10
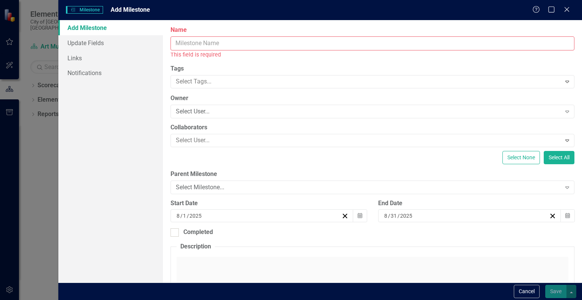
click at [445, 41] on input "Name" at bounding box center [373, 43] width 404 height 14
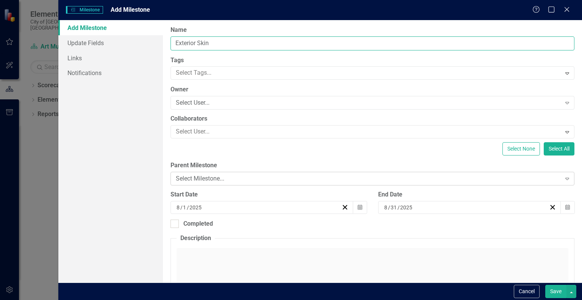
type input "Exterior Skin"
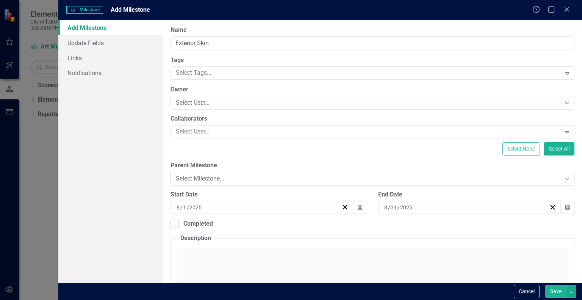
click at [359, 175] on div "Select Milestone..." at bounding box center [368, 178] width 385 height 9
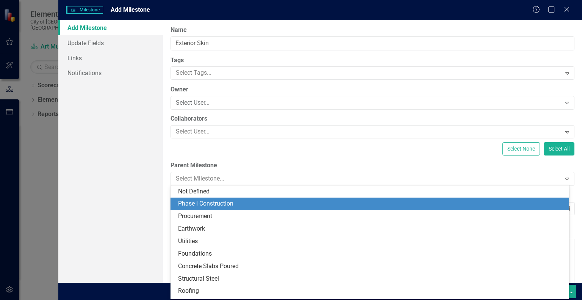
click at [287, 203] on div "Phase I Construction" at bounding box center [371, 203] width 387 height 9
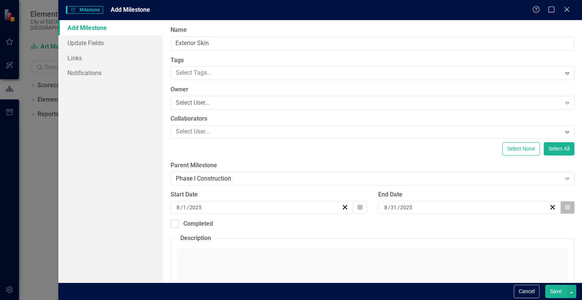
click at [565, 213] on button "Calendar" at bounding box center [567, 207] width 14 height 13
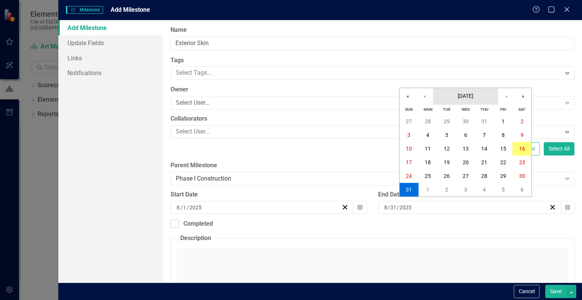
click at [473, 94] on span "[DATE]" at bounding box center [466, 96] width 16 height 6
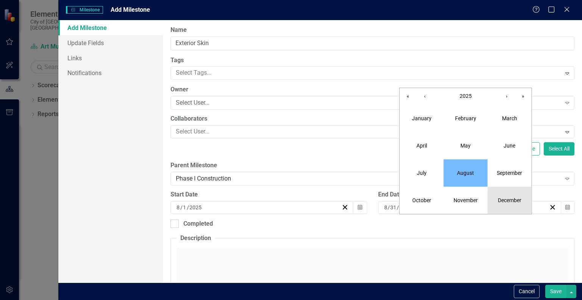
click at [504, 195] on button "December" at bounding box center [510, 199] width 44 height 27
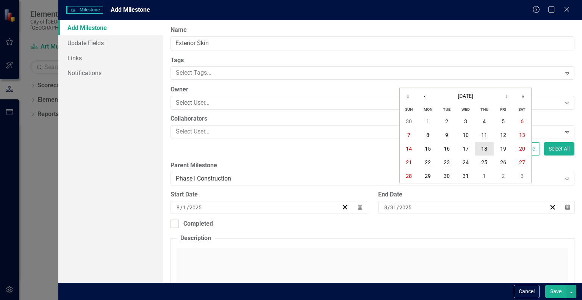
click at [488, 147] on button "18" at bounding box center [484, 149] width 19 height 14
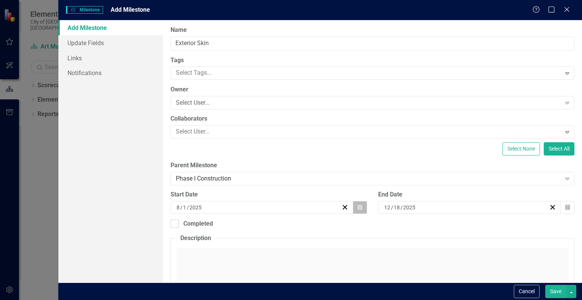
click at [358, 207] on icon "Calendar" at bounding box center [360, 207] width 5 height 5
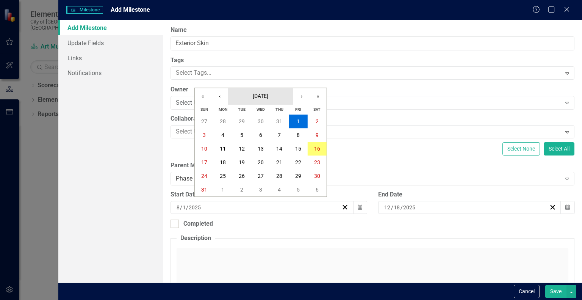
click at [268, 97] on span "[DATE]" at bounding box center [261, 96] width 16 height 6
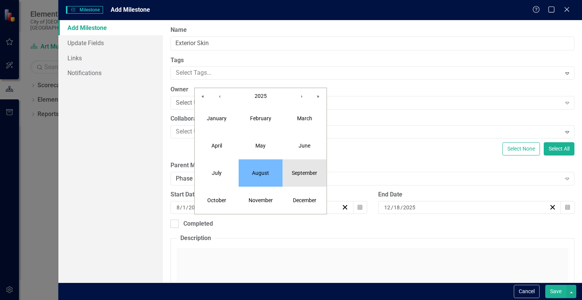
click at [300, 168] on button "September" at bounding box center [305, 172] width 44 height 27
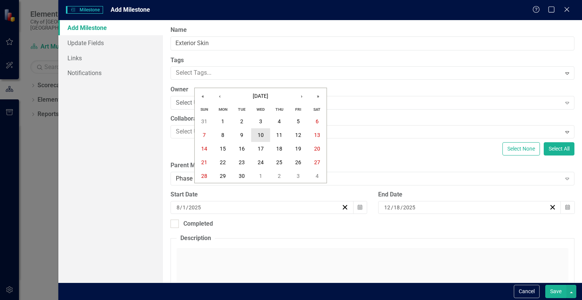
click at [261, 133] on abbr "10" at bounding box center [261, 135] width 6 height 6
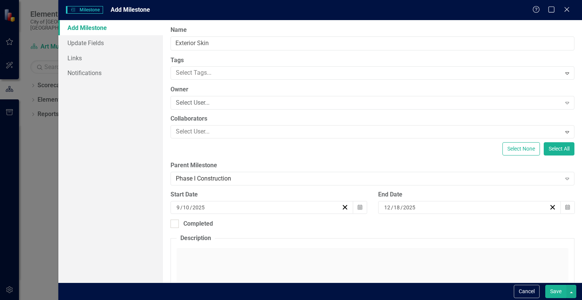
click at [555, 291] on button "Save" at bounding box center [555, 291] width 21 height 13
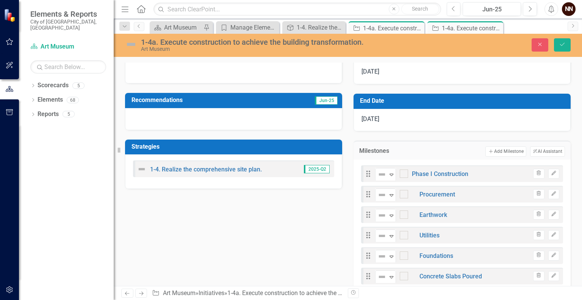
scroll to position [174, 0]
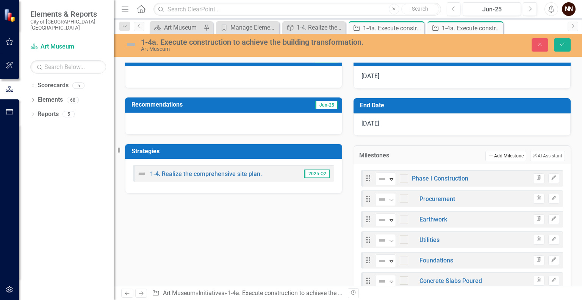
click at [499, 154] on button "Add Add Milestone" at bounding box center [505, 156] width 41 height 10
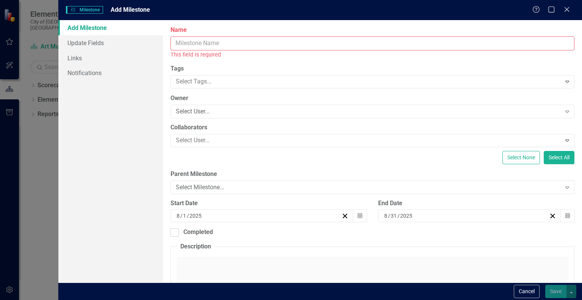
click at [403, 41] on input "Name" at bounding box center [373, 43] width 404 height 14
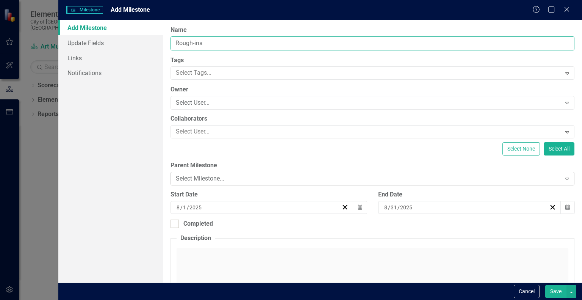
type input "Rough-ins"
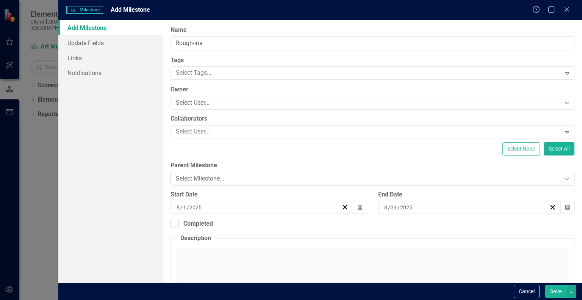
click at [257, 178] on div "Select Milestone..." at bounding box center [368, 178] width 385 height 9
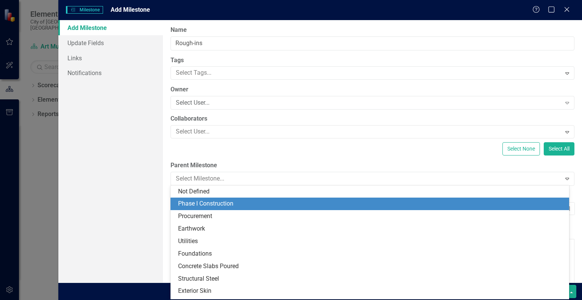
click at [229, 203] on div "Phase I Construction" at bounding box center [371, 203] width 387 height 9
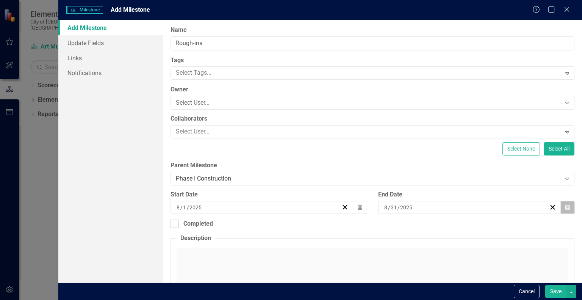
click at [562, 211] on button "Calendar" at bounding box center [567, 207] width 14 height 13
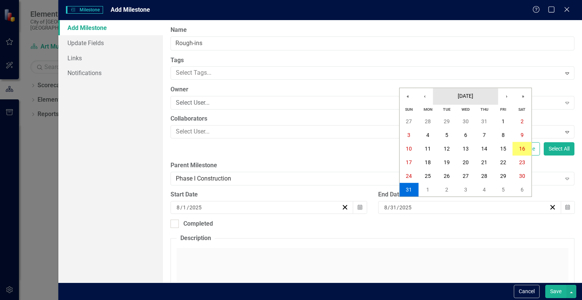
click at [468, 89] on button "[DATE]" at bounding box center [465, 96] width 65 height 17
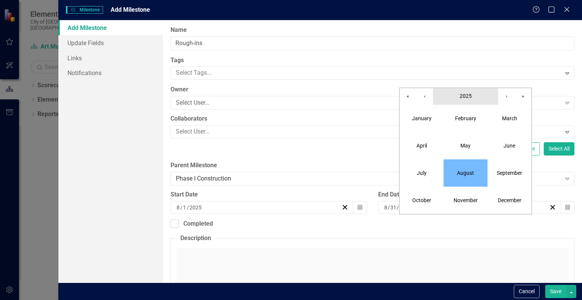
click at [474, 94] on button "2025" at bounding box center [465, 96] width 65 height 17
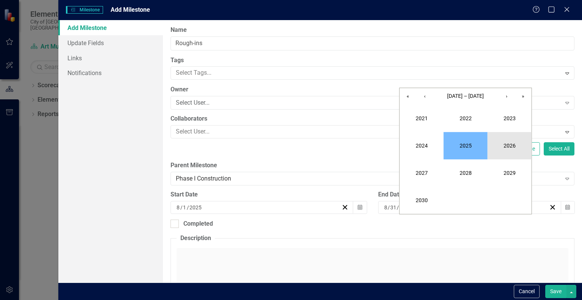
click at [503, 139] on button "2026" at bounding box center [510, 145] width 44 height 27
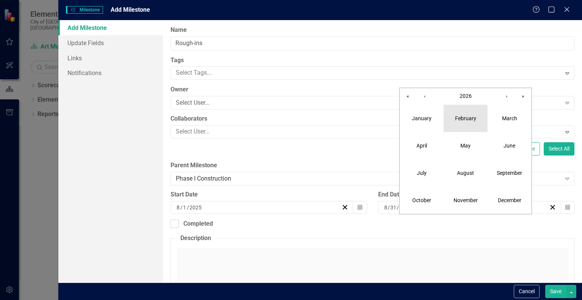
click at [468, 122] on button "February" at bounding box center [466, 118] width 44 height 27
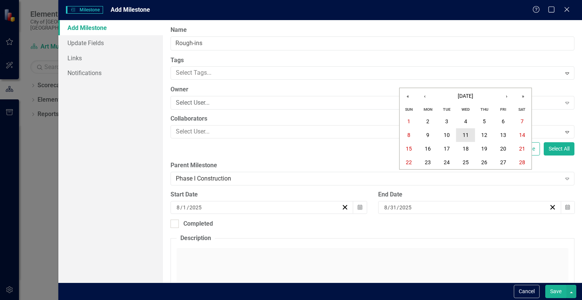
click at [468, 136] on abbr "11" at bounding box center [466, 135] width 6 height 6
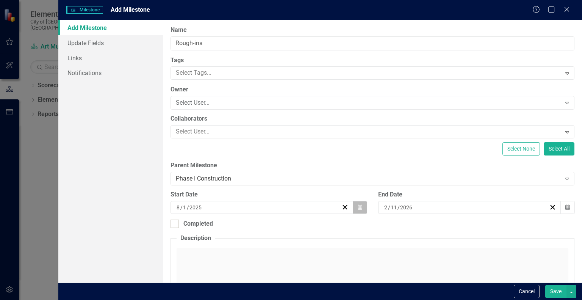
click at [359, 209] on icon "Calendar" at bounding box center [360, 207] width 5 height 5
click at [360, 205] on button "Calendar" at bounding box center [360, 207] width 14 height 13
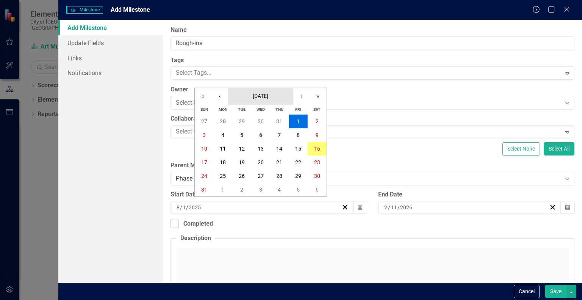
click at [268, 96] on span "[DATE]" at bounding box center [261, 96] width 16 height 6
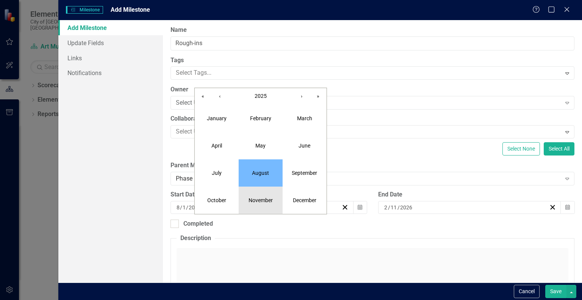
click at [257, 198] on abbr "November" at bounding box center [261, 200] width 24 height 6
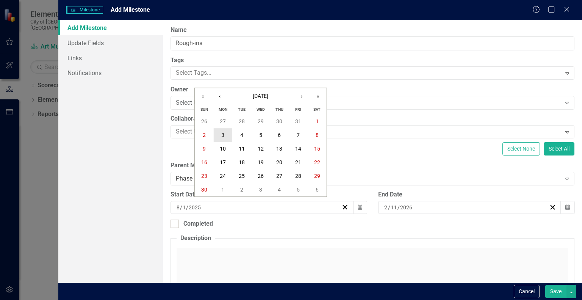
click at [230, 135] on button "3" at bounding box center [223, 135] width 19 height 14
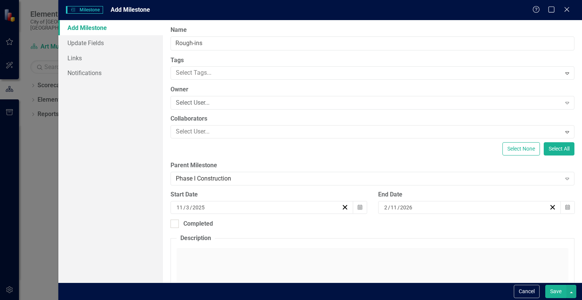
click at [551, 288] on button "Save" at bounding box center [555, 291] width 21 height 13
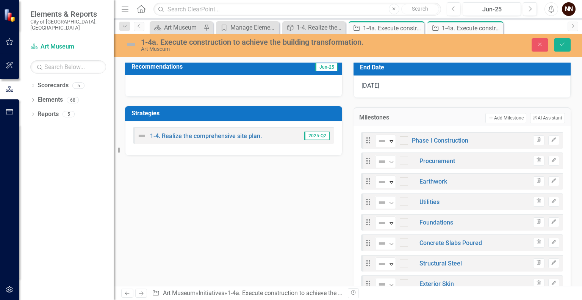
scroll to position [209, 0]
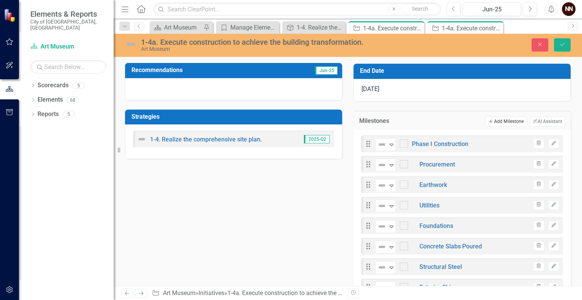
click at [501, 120] on button "Add Add Milestone" at bounding box center [505, 121] width 41 height 10
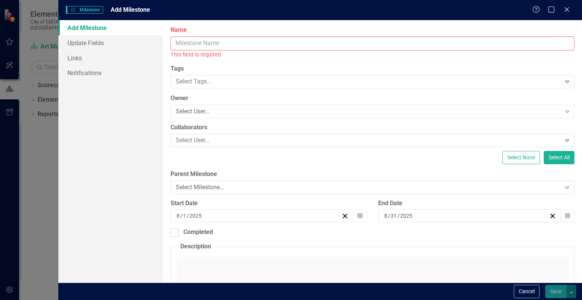
click at [400, 47] on input "Name" at bounding box center [373, 43] width 404 height 14
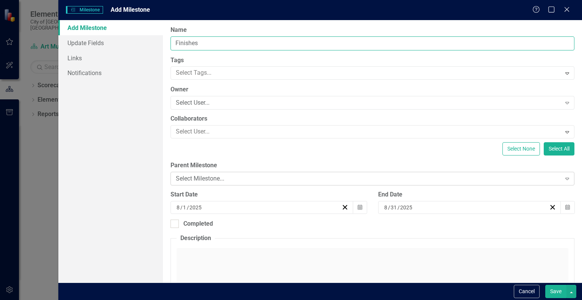
type input "Finishes"
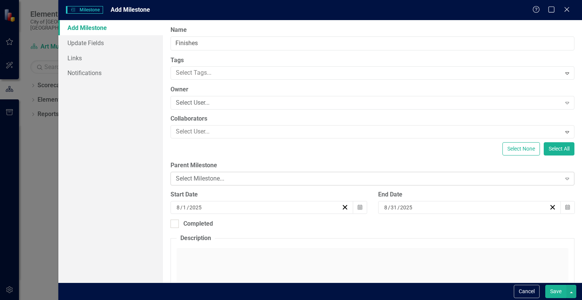
click at [325, 173] on div "Select Milestone... Expand" at bounding box center [373, 179] width 404 height 14
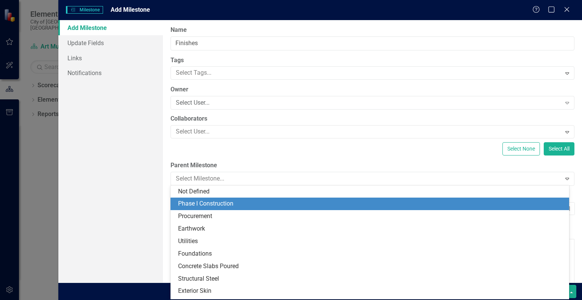
click at [291, 201] on div "Phase I Construction" at bounding box center [371, 203] width 387 height 9
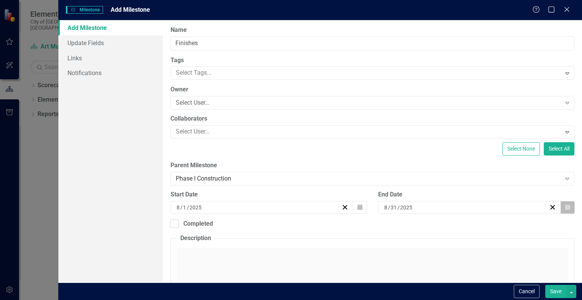
click at [567, 207] on button "Calendar" at bounding box center [567, 207] width 14 height 13
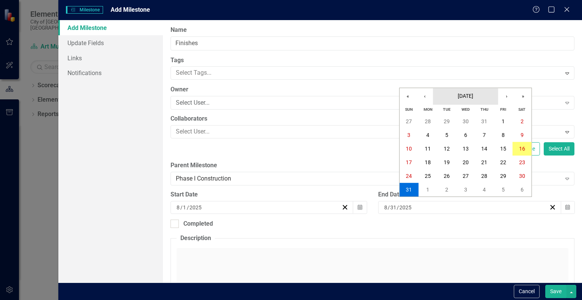
click at [473, 98] on span "[DATE]" at bounding box center [466, 96] width 16 height 6
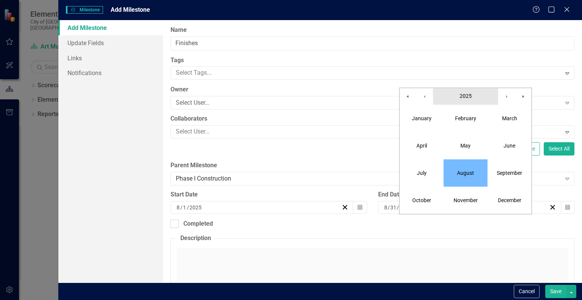
click at [465, 90] on button "2025" at bounding box center [465, 96] width 65 height 17
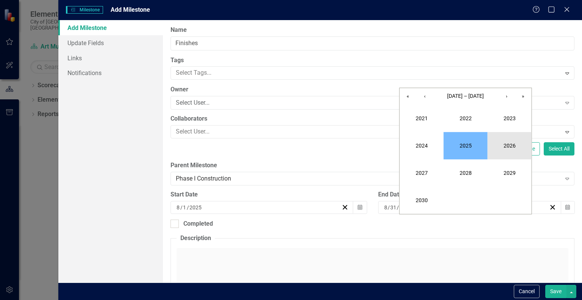
click at [505, 140] on button "2026" at bounding box center [510, 145] width 44 height 27
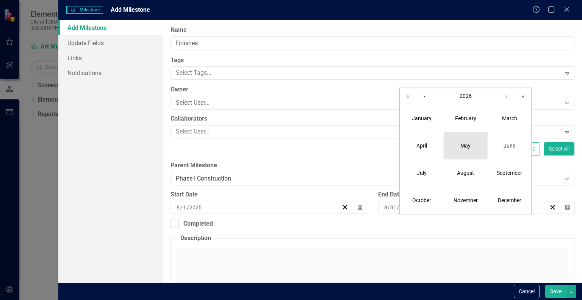
click at [467, 149] on button "May" at bounding box center [466, 145] width 44 height 27
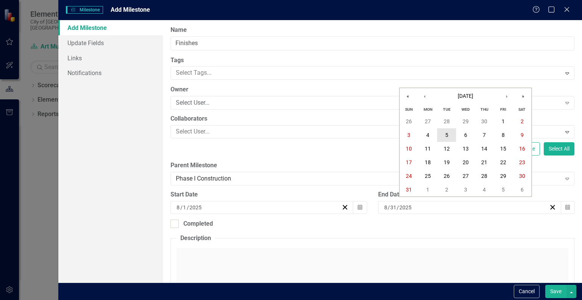
click at [447, 137] on abbr "5" at bounding box center [446, 135] width 3 height 6
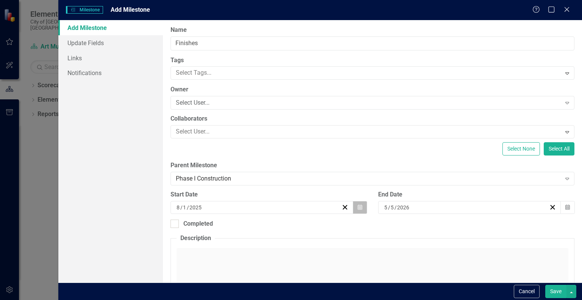
click at [359, 207] on icon "Calendar" at bounding box center [360, 207] width 5 height 5
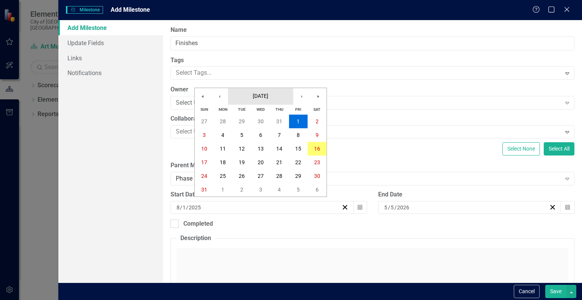
click at [268, 95] on span "August 2025" at bounding box center [261, 96] width 16 height 6
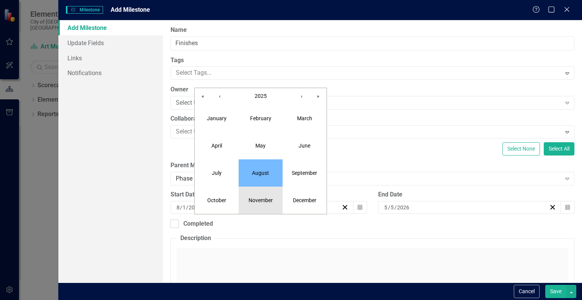
click at [263, 194] on button "November" at bounding box center [261, 199] width 44 height 27
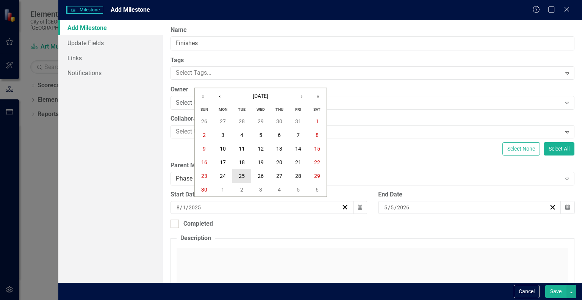
click at [243, 174] on abbr "25" at bounding box center [242, 176] width 6 height 6
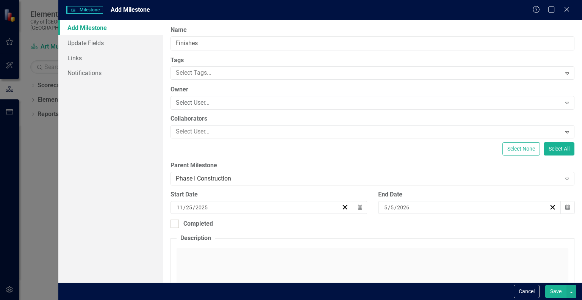
click at [558, 287] on button "Save" at bounding box center [555, 291] width 21 height 13
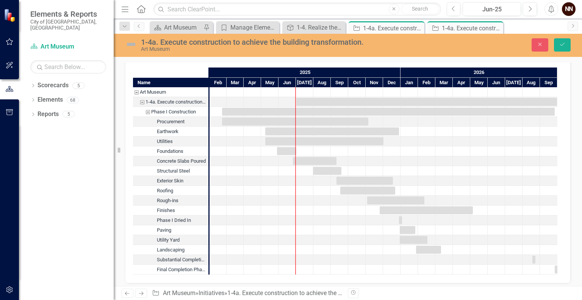
scroll to position [665, 0]
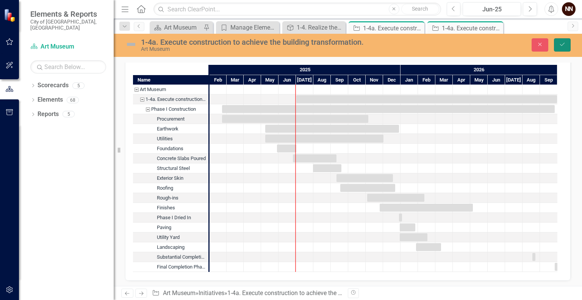
click at [566, 43] on button "Save" at bounding box center [562, 44] width 17 height 13
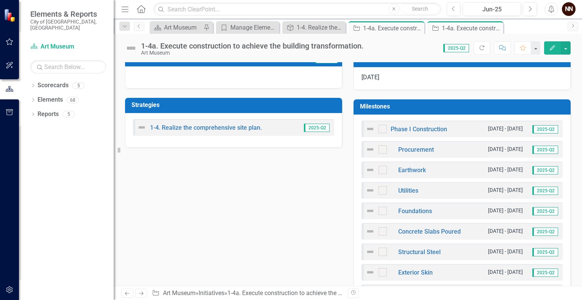
scroll to position [218, 0]
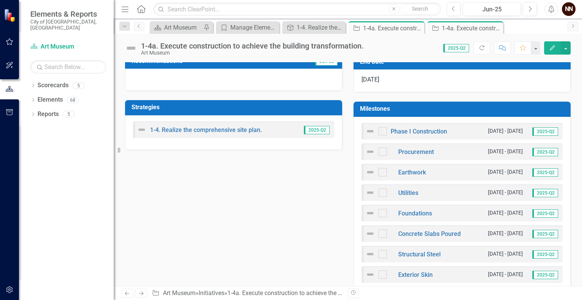
click at [509, 108] on h3 "Milestones" at bounding box center [463, 108] width 207 height 7
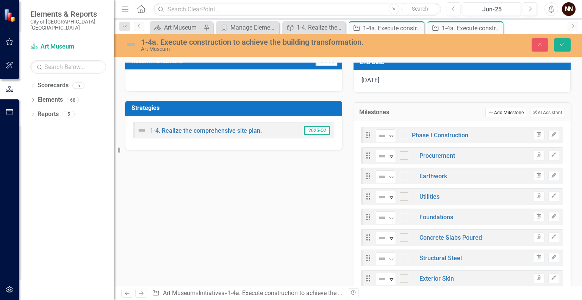
click at [509, 110] on button "Add Add Milestone" at bounding box center [505, 113] width 41 height 10
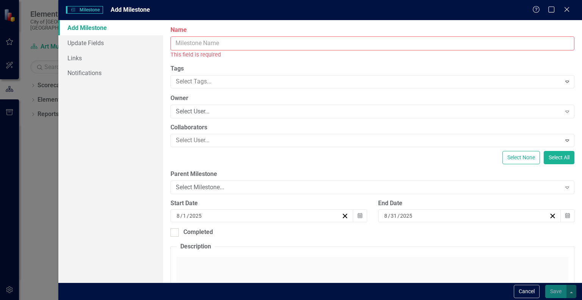
click at [425, 44] on input "Name" at bounding box center [373, 43] width 404 height 14
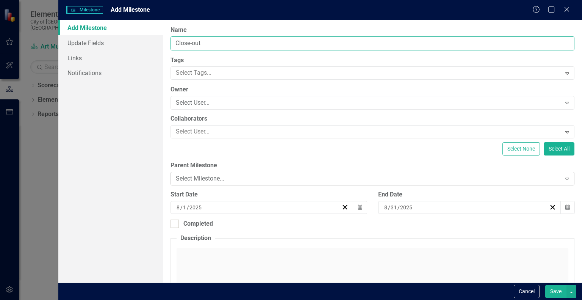
type input "Close-out"
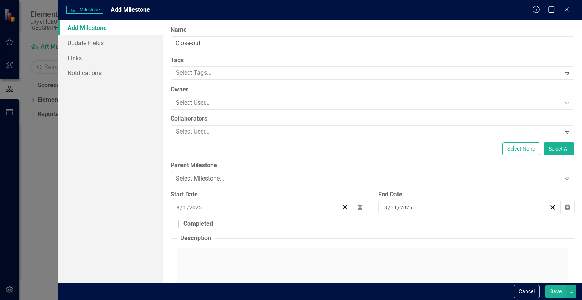
click at [292, 177] on div "Select Milestone..." at bounding box center [368, 178] width 385 height 9
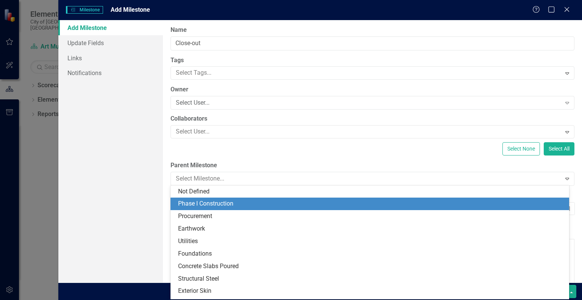
click at [261, 202] on div "Phase I Construction" at bounding box center [371, 203] width 387 height 9
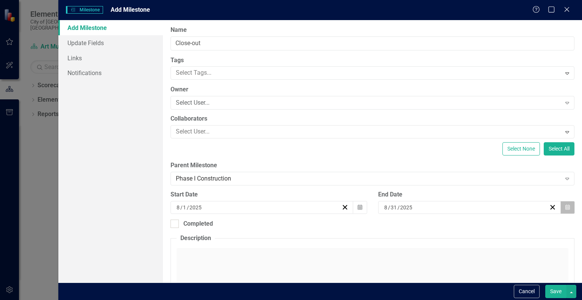
click at [565, 209] on icon "button" at bounding box center [567, 206] width 5 height 5
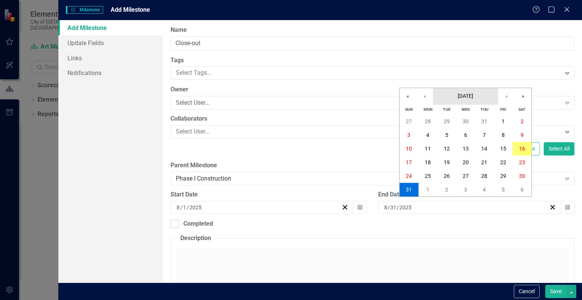
click at [473, 97] on span "August 2025" at bounding box center [466, 96] width 16 height 6
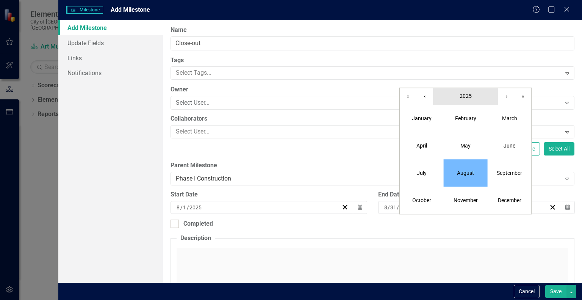
click at [470, 95] on span "2025" at bounding box center [466, 96] width 12 height 6
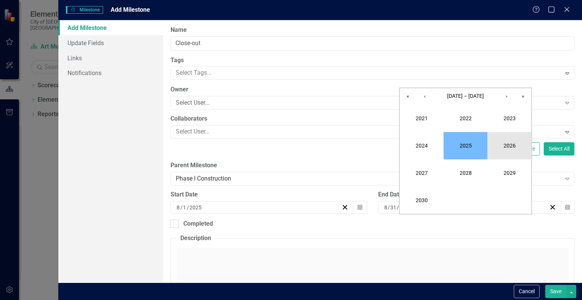
click at [508, 149] on button "2026" at bounding box center [510, 145] width 44 height 27
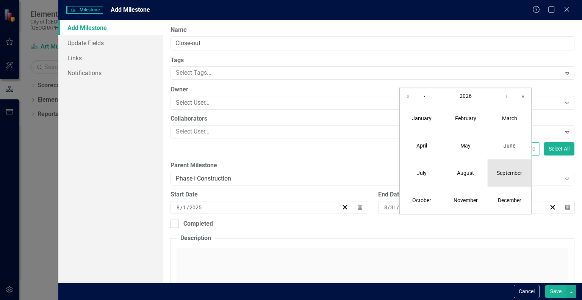
click at [505, 173] on abbr "September" at bounding box center [509, 173] width 25 height 6
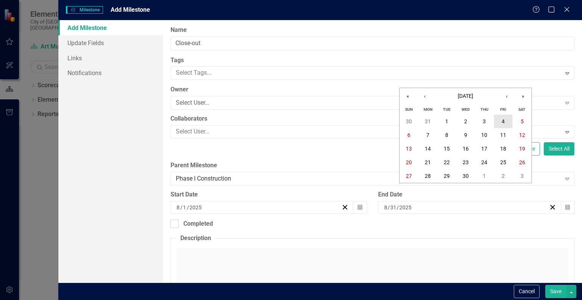
click at [502, 118] on abbr "4" at bounding box center [503, 121] width 3 height 6
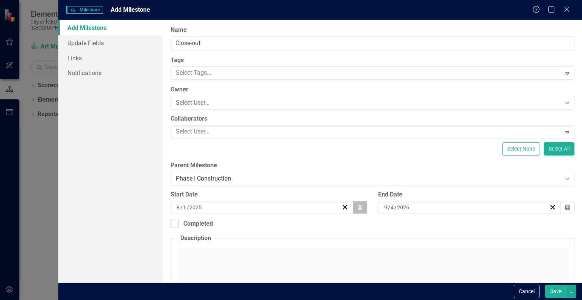
click at [359, 208] on icon "Calendar" at bounding box center [360, 207] width 5 height 5
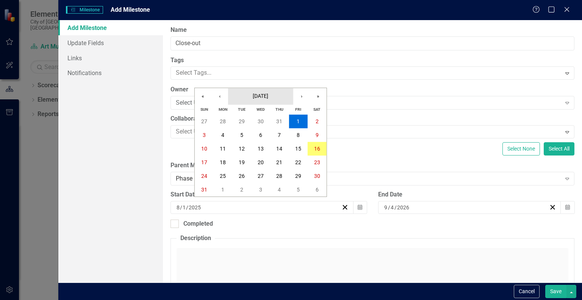
click at [260, 91] on button "August 2025" at bounding box center [260, 96] width 65 height 17
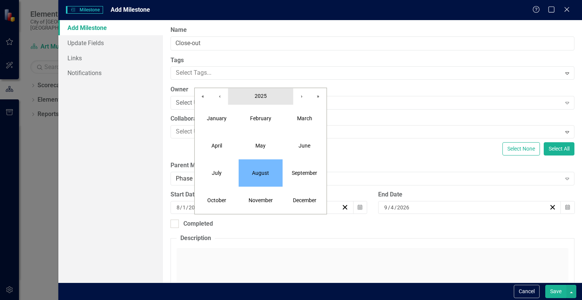
click at [260, 96] on span "2025" at bounding box center [261, 96] width 12 height 6
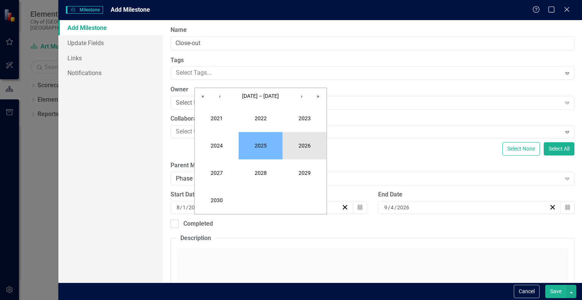
click at [305, 145] on button "2026" at bounding box center [305, 145] width 44 height 27
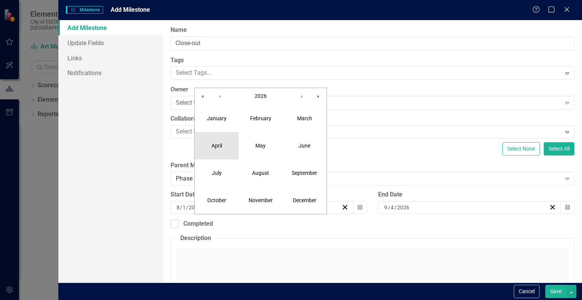
click at [225, 146] on button "April" at bounding box center [217, 145] width 44 height 27
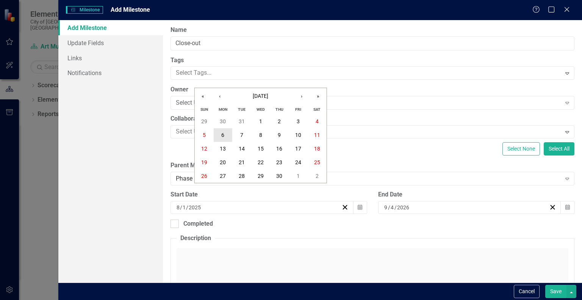
click at [221, 136] on abbr "6" at bounding box center [222, 135] width 3 height 6
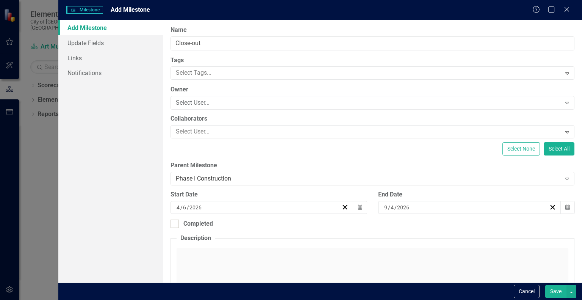
click at [551, 286] on button "Save" at bounding box center [555, 291] width 21 height 13
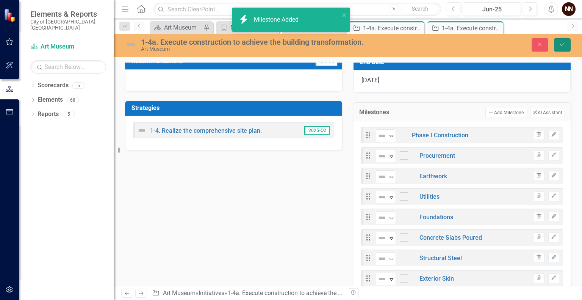
click at [561, 43] on icon "Save" at bounding box center [562, 44] width 7 height 5
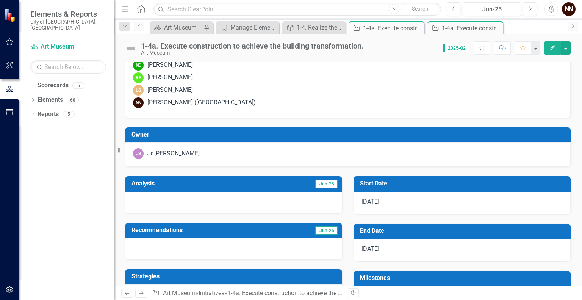
scroll to position [0, 0]
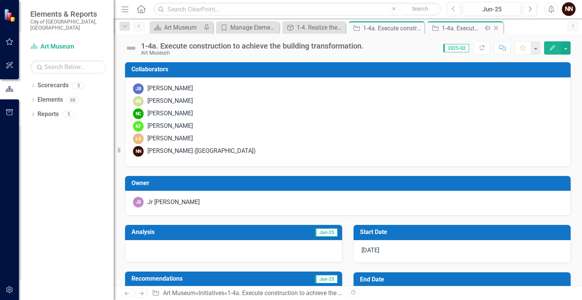
click at [467, 30] on div "1-4a. Execute construction to achieve the building transformation." at bounding box center [462, 27] width 41 height 9
click at [322, 33] on div "Strategy 1-4. Realize the comprehensive site plan. Close" at bounding box center [313, 27] width 63 height 13
click at [315, 27] on div "1-4. Realize the comprehensive site plan." at bounding box center [316, 27] width 38 height 9
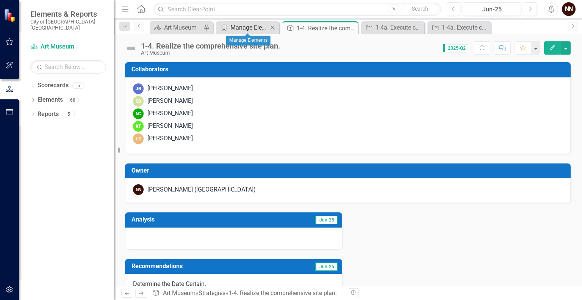
click at [254, 29] on div "Manage Elements" at bounding box center [249, 27] width 38 height 9
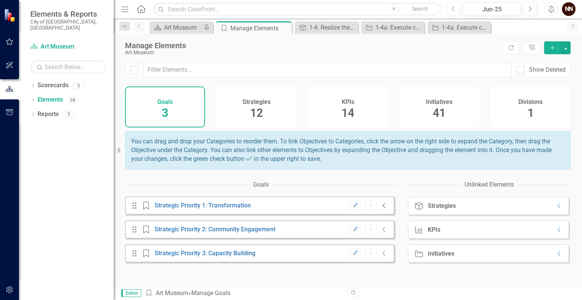
click at [383, 208] on icon at bounding box center [384, 205] width 3 height 5
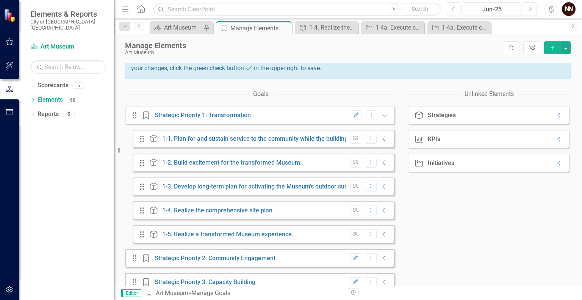
scroll to position [95, 0]
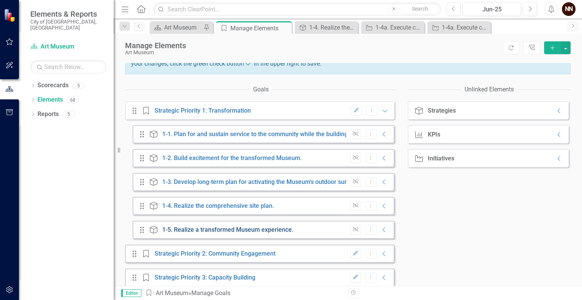
click at [272, 233] on link "1-5. Realize a transformed Museum experience." at bounding box center [227, 229] width 131 height 7
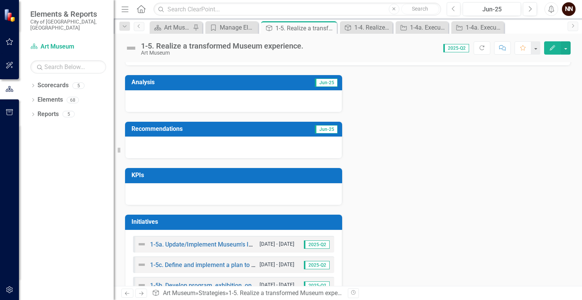
scroll to position [163, 0]
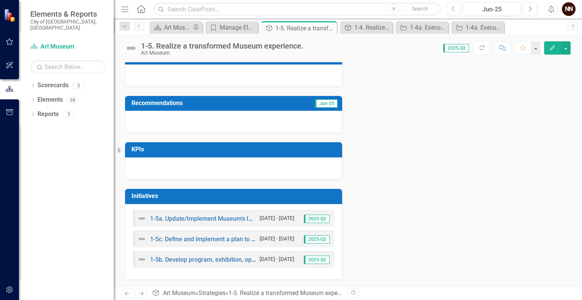
click at [207, 255] on div "1-5b. Develop program, exhibition, operational plans and resource requirements …" at bounding box center [196, 259] width 119 height 9
click at [205, 257] on link "1-5b. Develop program, exhibition, operational plans and resource requirements …" at bounding box center [346, 259] width 393 height 7
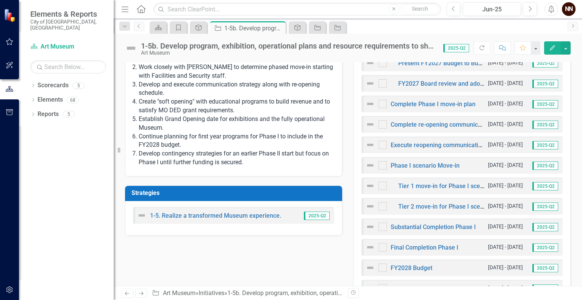
scroll to position [360, 0]
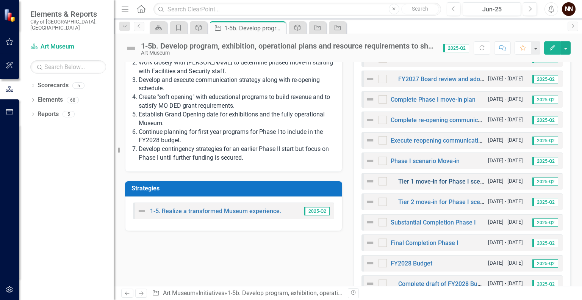
click at [437, 178] on link "Tier 1 move-in for Phase I scenario" at bounding box center [446, 181] width 96 height 7
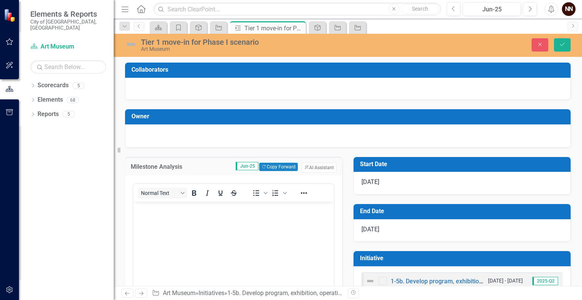
click at [404, 157] on div "Start Date" at bounding box center [462, 164] width 217 height 15
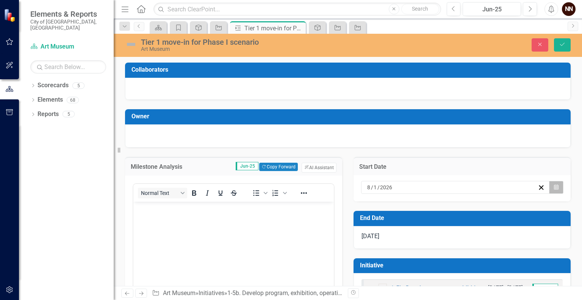
click at [554, 185] on icon "Calendar" at bounding box center [556, 187] width 5 height 5
click at [393, 251] on abbr "10" at bounding box center [390, 254] width 6 height 6
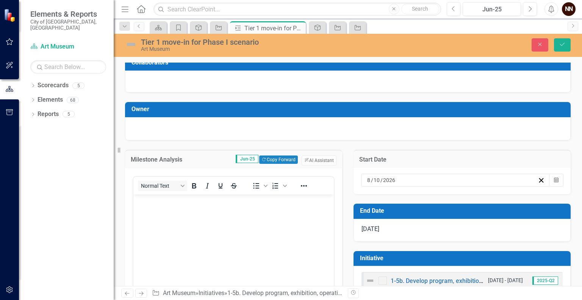
scroll to position [1, 0]
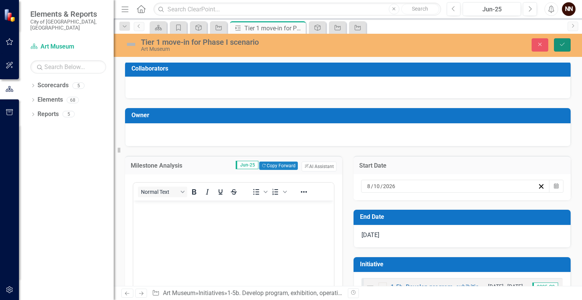
click at [564, 45] on icon "Save" at bounding box center [562, 44] width 7 height 5
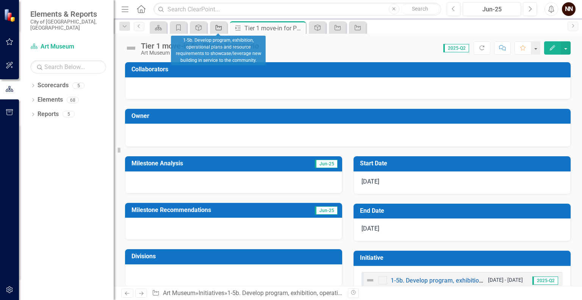
click at [213, 25] on div "Initiative" at bounding box center [217, 27] width 11 height 9
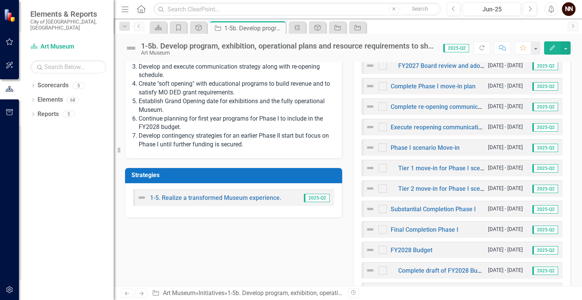
scroll to position [375, 0]
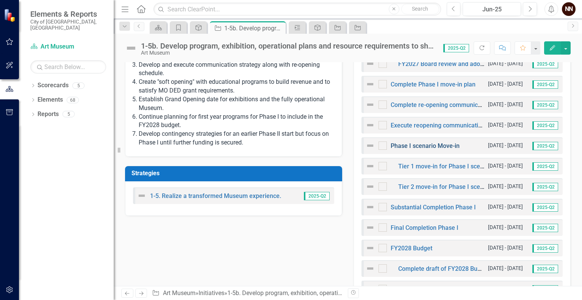
click at [442, 146] on link "Phase I scenario Move-in" at bounding box center [425, 145] width 69 height 7
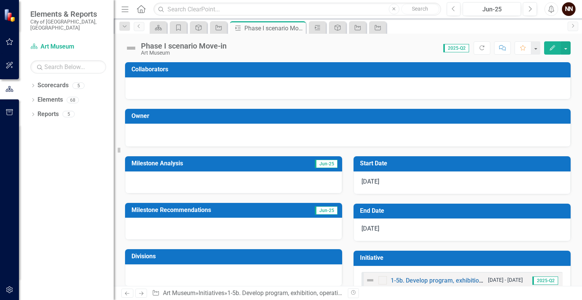
click at [473, 168] on td "Start Date" at bounding box center [463, 164] width 207 height 13
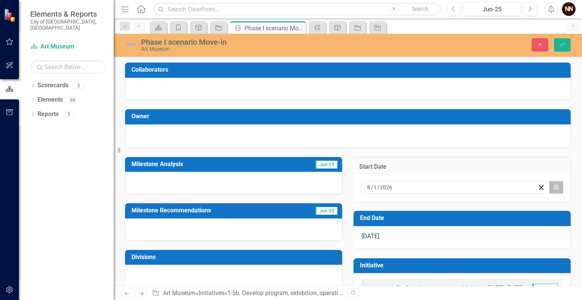
click at [554, 186] on icon "Calendar" at bounding box center [556, 187] width 5 height 5
click at [400, 247] on button "10" at bounding box center [390, 254] width 19 height 14
click at [559, 42] on button "Save" at bounding box center [562, 44] width 17 height 13
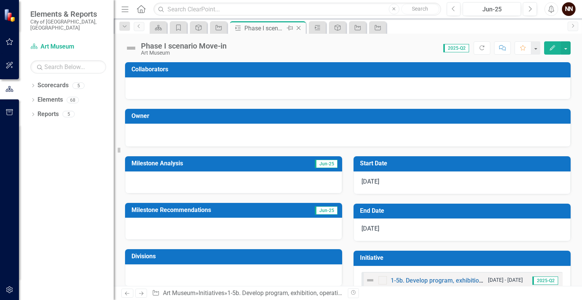
click at [302, 27] on icon "Close" at bounding box center [299, 28] width 8 height 6
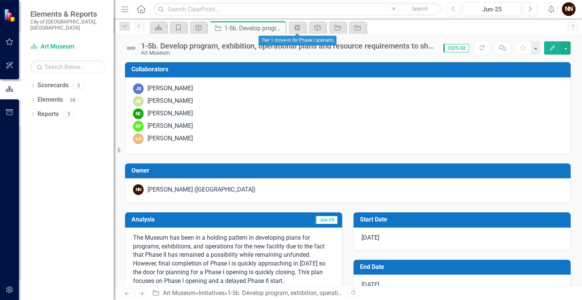
click at [302, 27] on link "Milestone" at bounding box center [297, 27] width 13 height 9
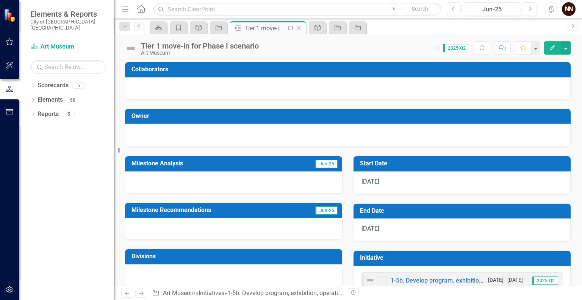
click at [299, 27] on icon "Close" at bounding box center [299, 28] width 8 height 6
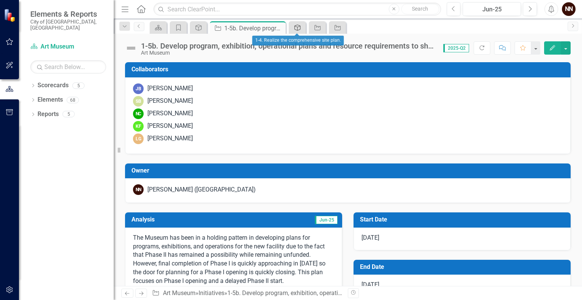
click at [301, 27] on icon "Strategy" at bounding box center [298, 28] width 8 height 6
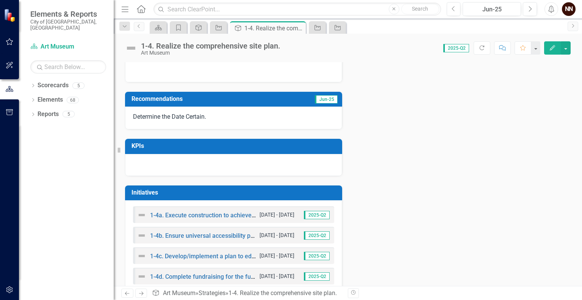
scroll to position [184, 0]
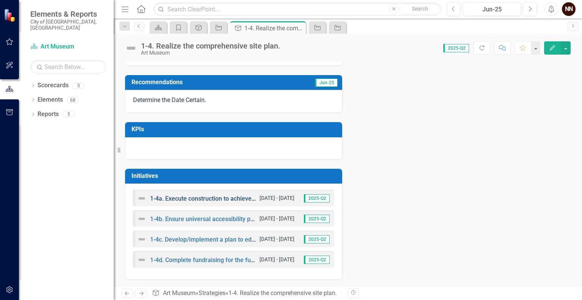
click at [212, 197] on link "1-4a. Execute construction to achieve the building transformation." at bounding box center [239, 198] width 179 height 7
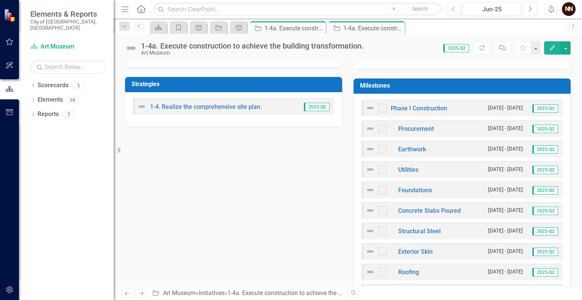
scroll to position [178, 0]
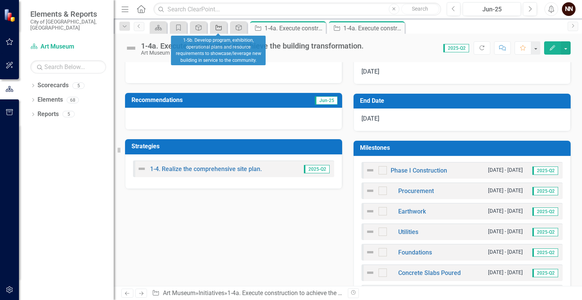
click at [221, 26] on icon at bounding box center [219, 27] width 6 height 5
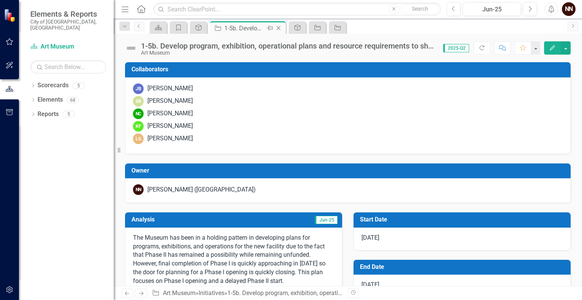
click at [277, 27] on icon "Close" at bounding box center [279, 28] width 8 height 6
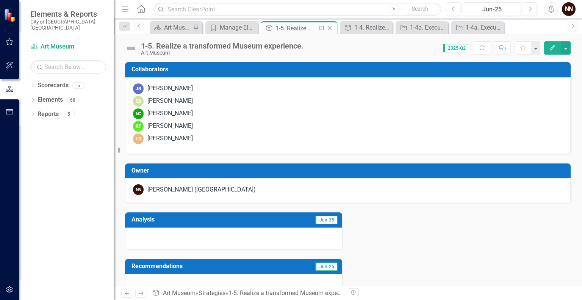
click at [329, 27] on icon "Close" at bounding box center [330, 28] width 8 height 6
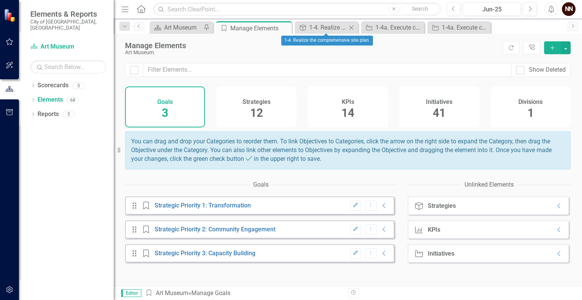
click at [351, 27] on icon at bounding box center [351, 27] width 4 height 4
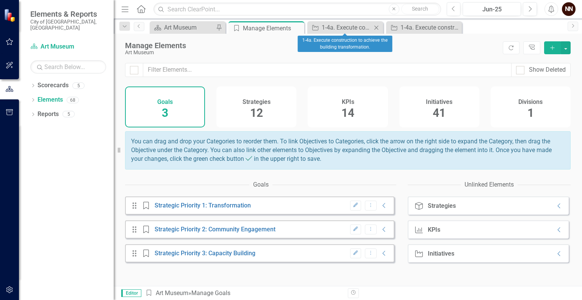
click at [375, 25] on icon at bounding box center [376, 27] width 4 height 4
click at [376, 28] on icon at bounding box center [376, 27] width 4 height 4
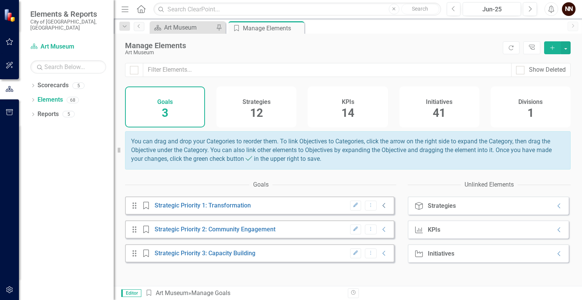
click at [380, 208] on icon "Collapse" at bounding box center [384, 205] width 8 height 6
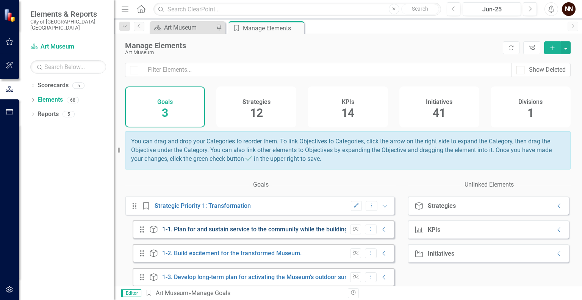
click at [308, 232] on link "1-1. Plan for and sustain service to the community while the building is under …" at bounding box center [285, 228] width 246 height 7
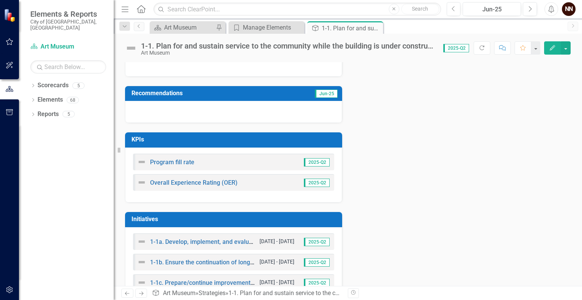
scroll to position [196, 0]
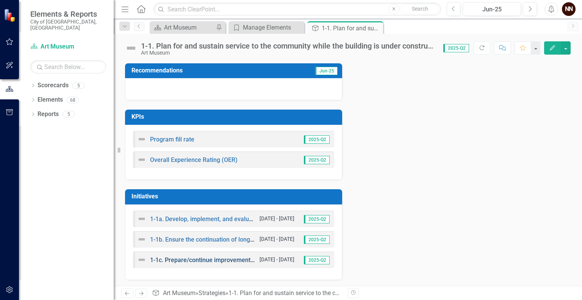
click at [234, 258] on link "1-1c. Prepare/continue improvements to the off-site location for Museum operati…" at bounding box center [286, 259] width 272 height 7
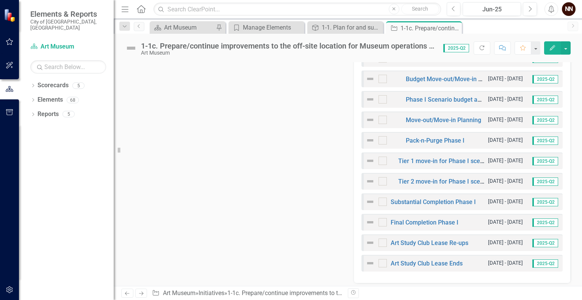
scroll to position [343, 0]
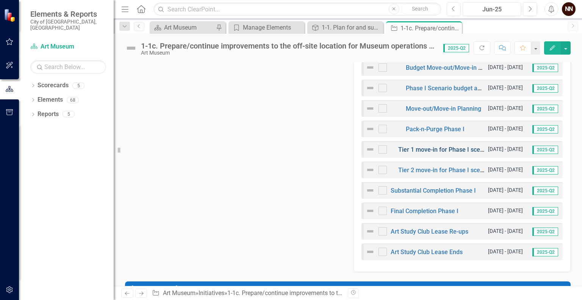
click at [455, 149] on link "Tier 1 move-in for Phase I scenario" at bounding box center [446, 149] width 96 height 7
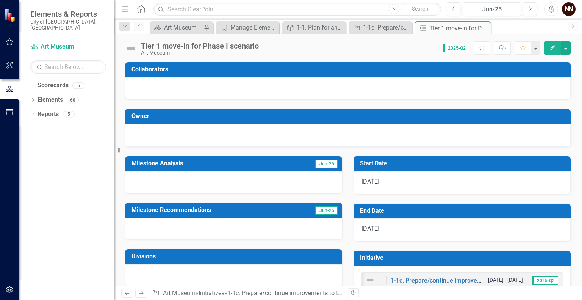
click at [454, 165] on h3 "Start Date" at bounding box center [463, 163] width 207 height 7
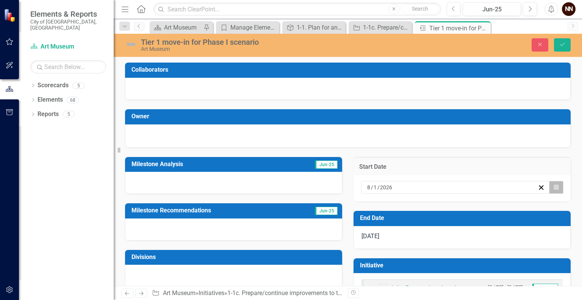
click at [556, 189] on button "Calendar" at bounding box center [556, 187] width 14 height 13
click at [393, 251] on abbr "10" at bounding box center [390, 254] width 6 height 6
click at [567, 45] on button "Save" at bounding box center [562, 44] width 17 height 13
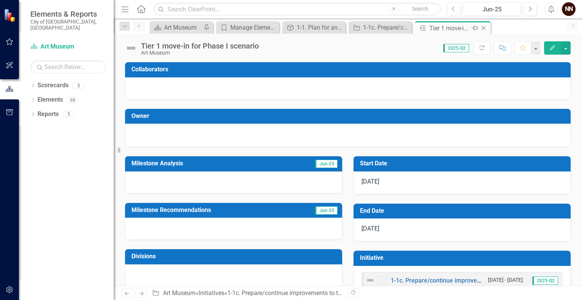
click at [484, 28] on icon at bounding box center [484, 28] width 4 height 4
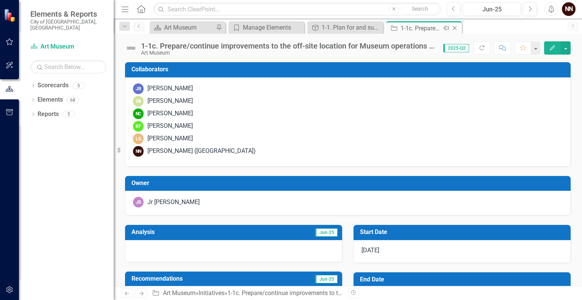
click at [454, 29] on icon "Close" at bounding box center [455, 28] width 8 height 6
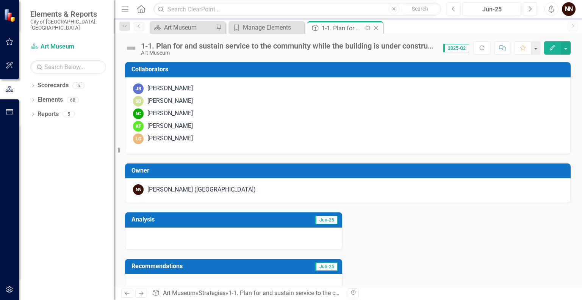
click at [378, 29] on icon "Close" at bounding box center [376, 28] width 8 height 6
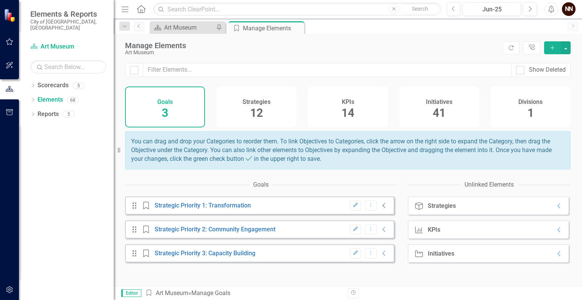
click at [380, 208] on icon "Collapse" at bounding box center [384, 205] width 8 height 6
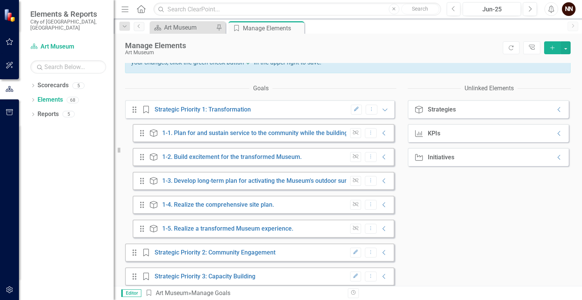
scroll to position [106, 0]
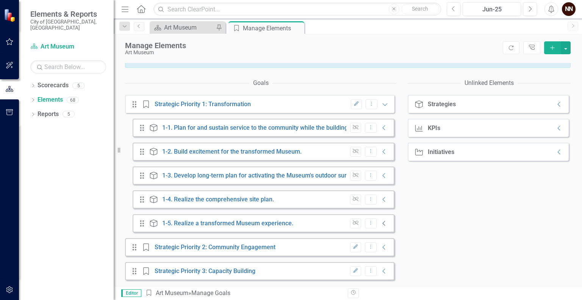
click at [380, 224] on icon "Collapse" at bounding box center [384, 223] width 8 height 6
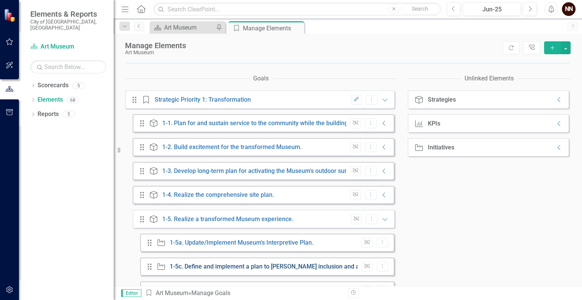
click at [283, 270] on link "1-5c. Define and implement a plan to [PERSON_NAME] inclusion and accessibility …" at bounding box center [349, 266] width 359 height 7
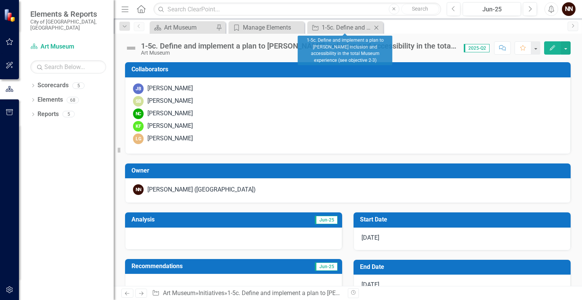
click at [377, 27] on icon "Close" at bounding box center [377, 28] width 8 height 6
click at [377, 25] on icon "Close" at bounding box center [377, 28] width 8 height 6
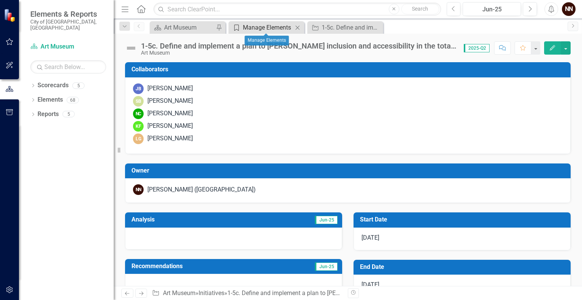
click at [285, 23] on div "Manage Elements" at bounding box center [268, 27] width 50 height 9
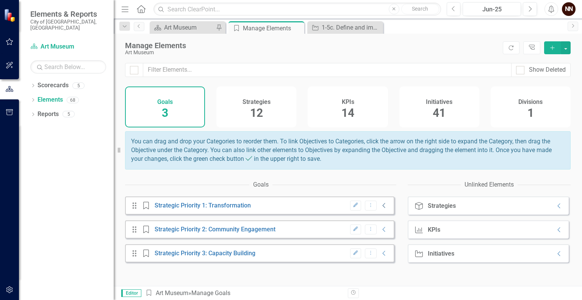
click at [380, 208] on icon "Collapse" at bounding box center [384, 205] width 8 height 6
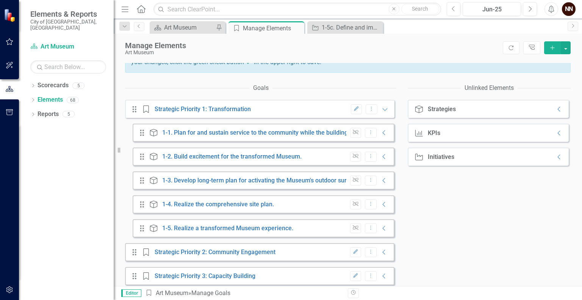
scroll to position [106, 0]
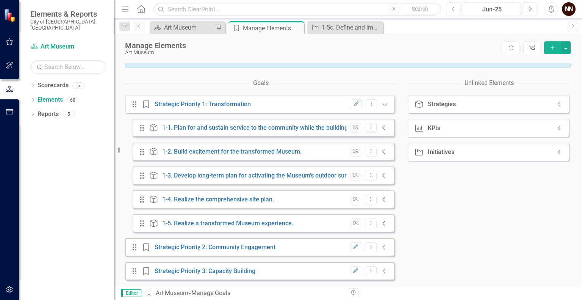
click at [380, 224] on icon "Collapse" at bounding box center [384, 223] width 8 height 6
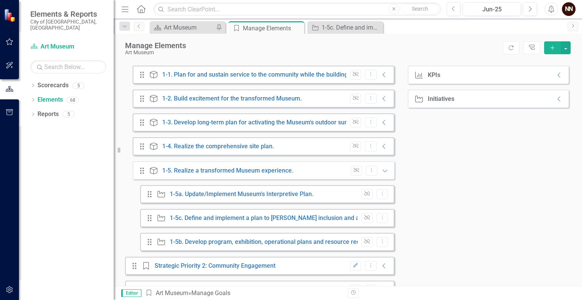
scroll to position [165, 0]
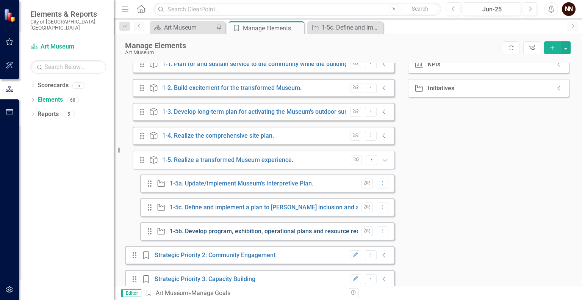
click at [313, 235] on link "1-5b. Develop program, exhibition, operational plans and resource requirements …" at bounding box center [366, 230] width 393 height 7
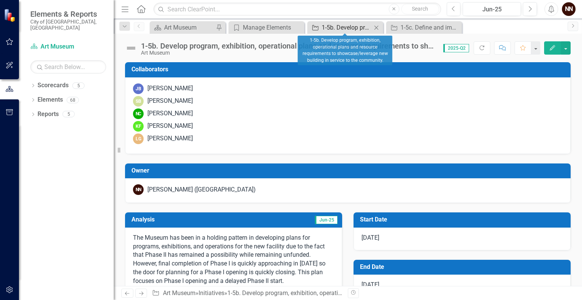
click at [337, 26] on div "1-5b. Develop program, exhibition, operational plans and resource requirements …" at bounding box center [347, 27] width 50 height 9
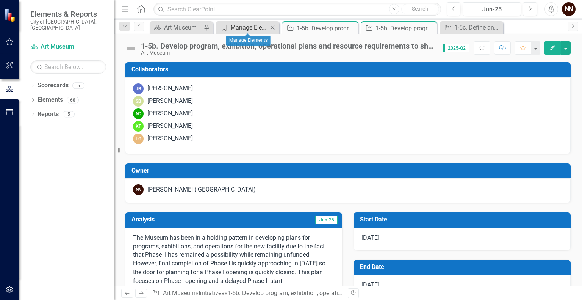
click at [260, 28] on div "Manage Elements" at bounding box center [249, 27] width 38 height 9
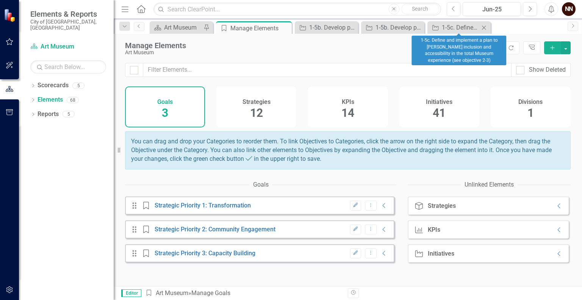
click at [486, 28] on icon "Close" at bounding box center [484, 28] width 8 height 6
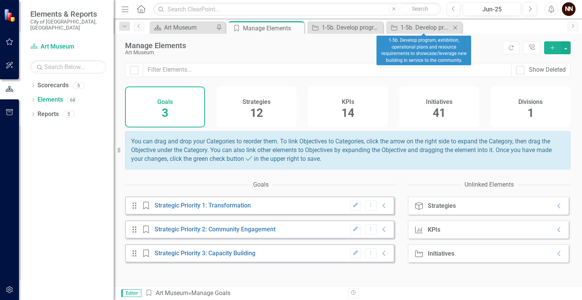
click at [457, 27] on icon "Close" at bounding box center [455, 28] width 8 height 6
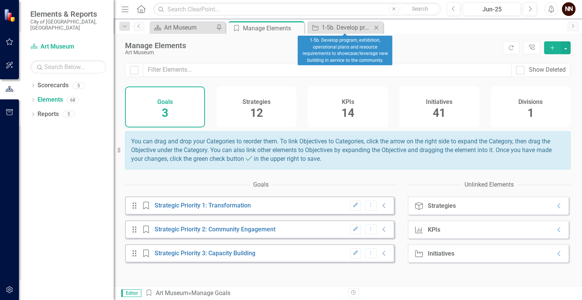
click at [379, 25] on icon "Close" at bounding box center [377, 28] width 8 height 6
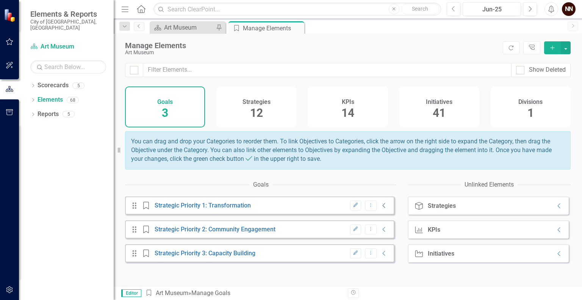
click at [380, 208] on icon "Collapse" at bounding box center [384, 205] width 8 height 6
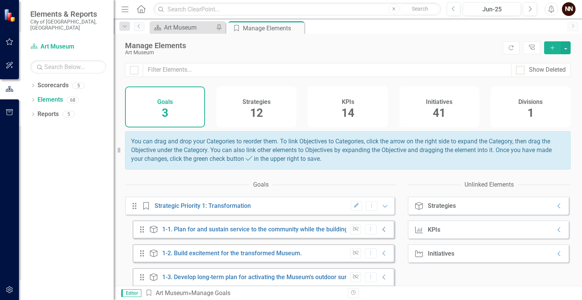
click at [380, 232] on icon "Collapse" at bounding box center [384, 229] width 8 height 6
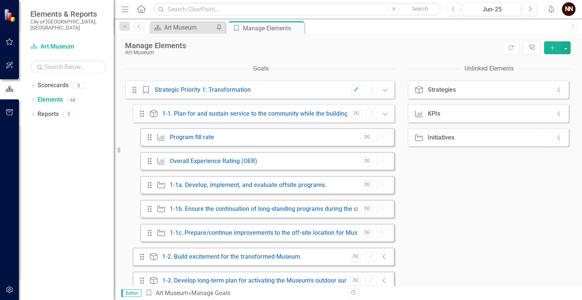
scroll to position [120, 0]
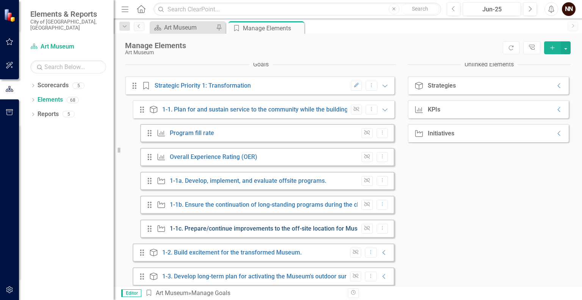
click at [317, 232] on link "1-1c. Prepare/continue improvements to the off-site location for Museum operati…" at bounding box center [306, 228] width 272 height 7
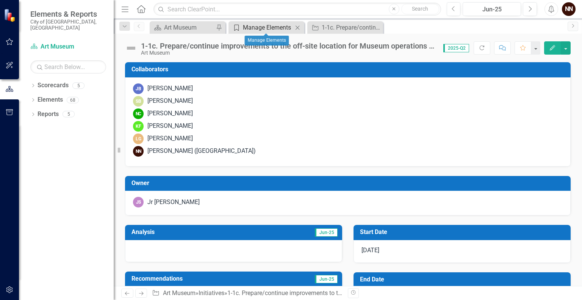
click at [280, 27] on div "Manage Elements" at bounding box center [268, 27] width 50 height 9
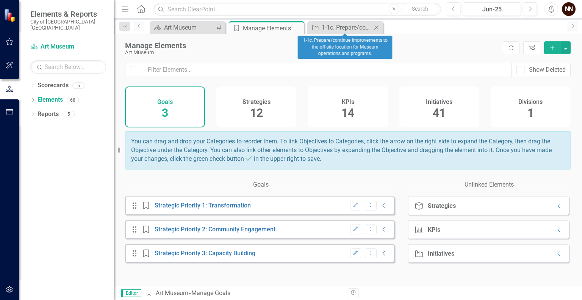
click at [375, 25] on icon "Close" at bounding box center [377, 28] width 8 height 6
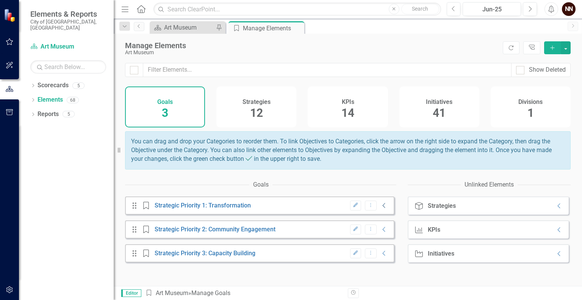
click at [380, 208] on icon "Collapse" at bounding box center [384, 205] width 8 height 6
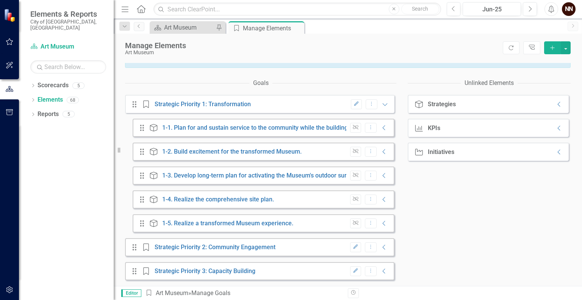
scroll to position [106, 0]
click at [380, 130] on icon "Collapse" at bounding box center [384, 128] width 8 height 6
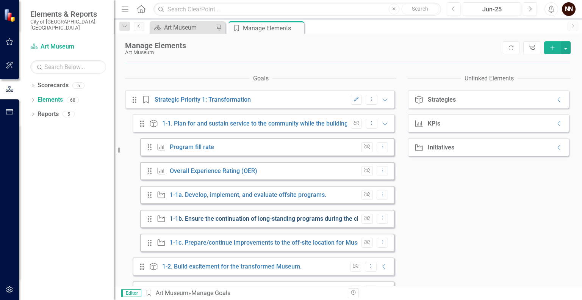
click at [279, 222] on link "1-1b. Ensure the continuation of long-standing programs during the closure of t…" at bounding box center [293, 218] width 246 height 7
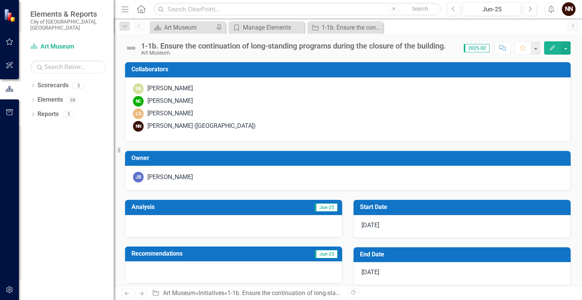
checkbox input "true"
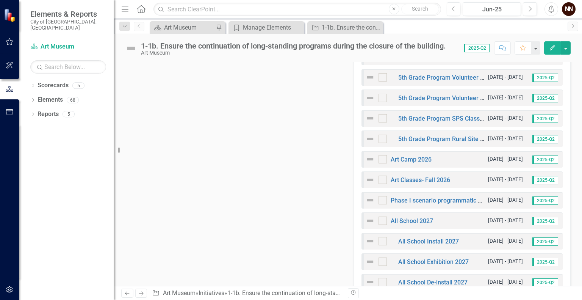
scroll to position [487, 0]
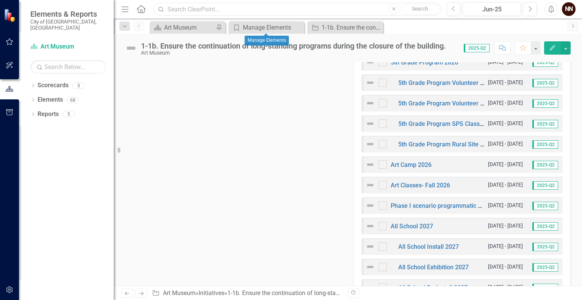
click at [272, 14] on input "text" at bounding box center [296, 9] width 287 height 13
click at [262, 83] on div "Analysis Jun-25 Recommendations Jun-25 Strategies 1-1. Plan for and sustain ser…" at bounding box center [347, 5] width 457 height 603
click at [254, 5] on input "text" at bounding box center [296, 9] width 287 height 13
click at [290, 39] on div "1-1b. Ensure the continuation of long-standing programs during the closure of t…" at bounding box center [348, 45] width 468 height 23
click at [277, 27] on div "Manage Elements" at bounding box center [268, 27] width 50 height 9
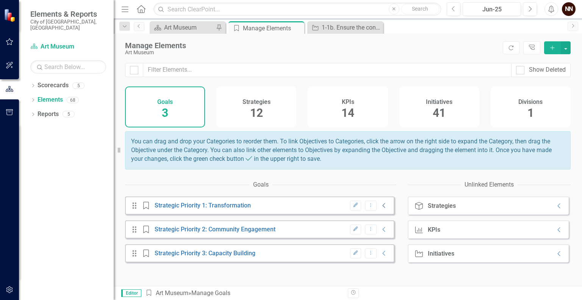
click at [380, 208] on icon "Collapse" at bounding box center [384, 205] width 8 height 6
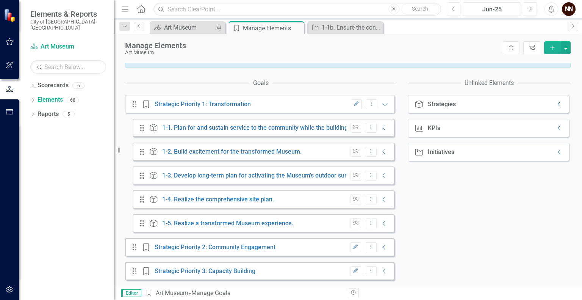
scroll to position [106, 0]
click at [380, 226] on icon "Collapse" at bounding box center [384, 223] width 8 height 6
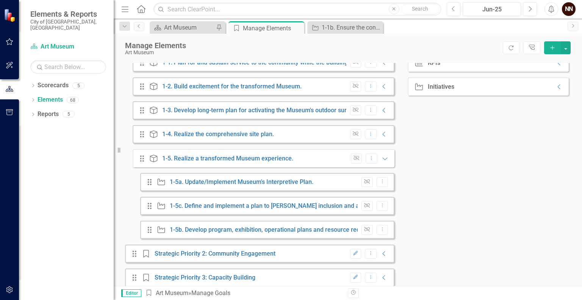
scroll to position [178, 0]
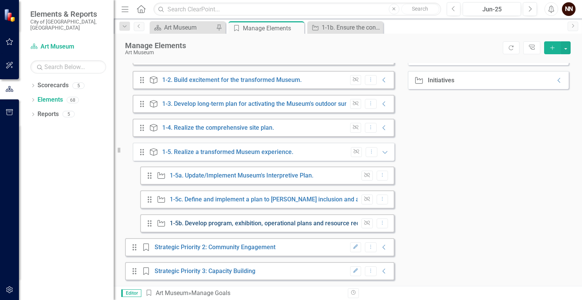
click at [320, 222] on link "1-5b. Develop program, exhibition, operational plans and resource requirements …" at bounding box center [366, 222] width 393 height 7
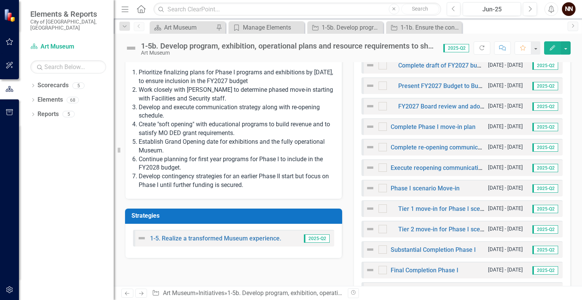
scroll to position [357, 0]
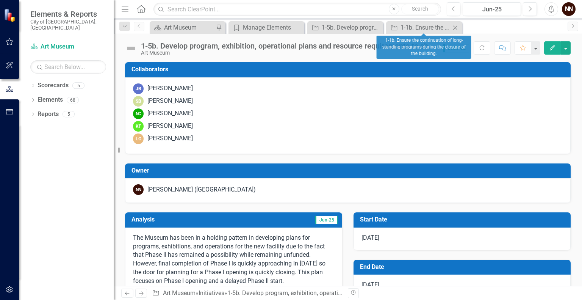
click at [453, 27] on icon "Close" at bounding box center [455, 28] width 8 height 6
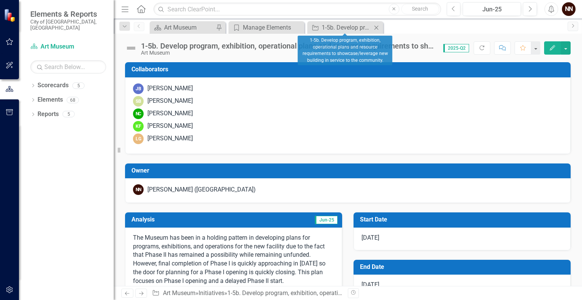
click at [377, 27] on icon "Close" at bounding box center [377, 28] width 8 height 6
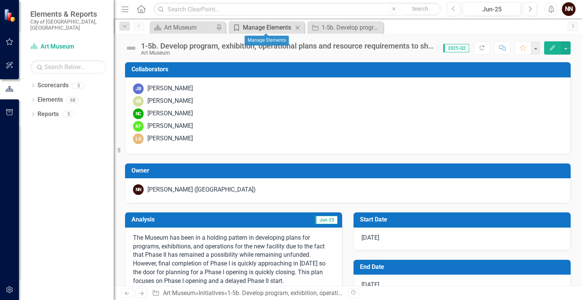
click at [286, 30] on div "Manage Elements" at bounding box center [268, 27] width 50 height 9
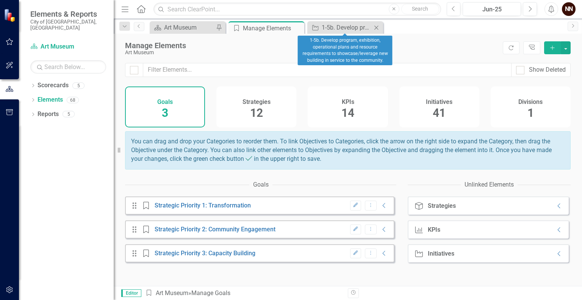
click at [377, 27] on icon "Close" at bounding box center [377, 28] width 8 height 6
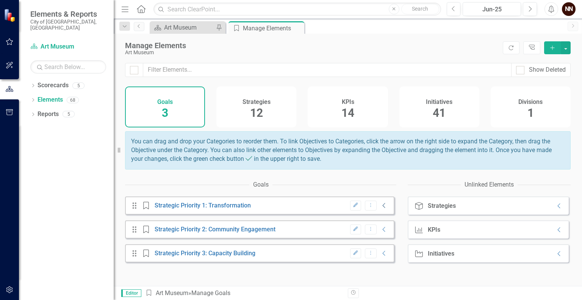
click at [380, 208] on icon "Collapse" at bounding box center [384, 205] width 8 height 6
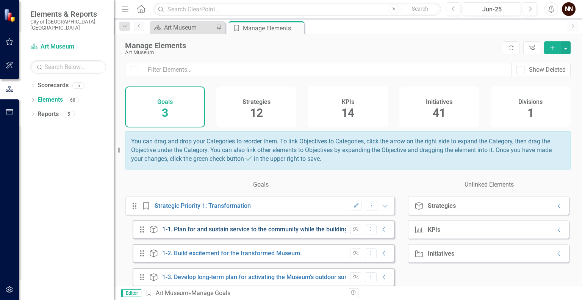
click at [301, 233] on link "1-1. Plan for and sustain service to the community while the building is under …" at bounding box center [285, 228] width 246 height 7
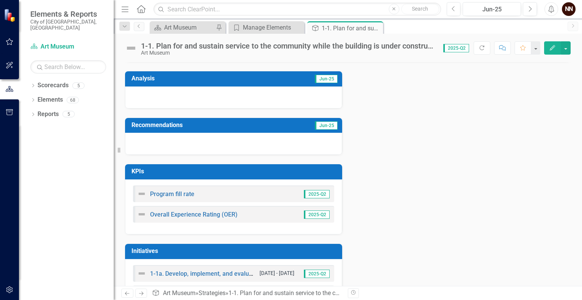
scroll to position [183, 0]
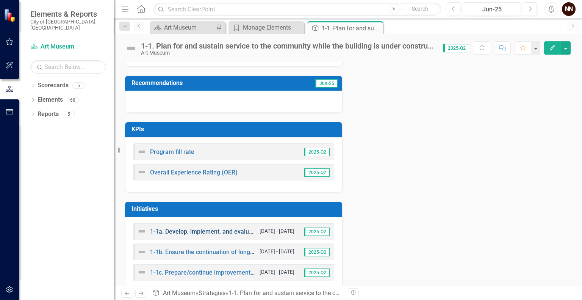
click at [226, 233] on link "1-1a. Develop, implement, and evaluate offsite programs." at bounding box center [228, 231] width 157 height 7
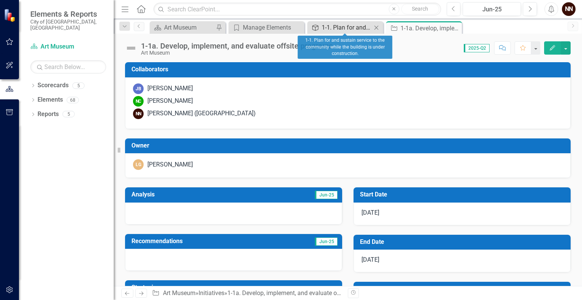
click at [341, 27] on div "1-1. Plan for and sustain service to the community while the building is under …" at bounding box center [347, 27] width 50 height 9
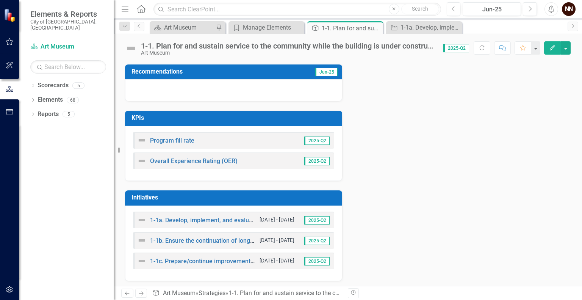
scroll to position [196, 0]
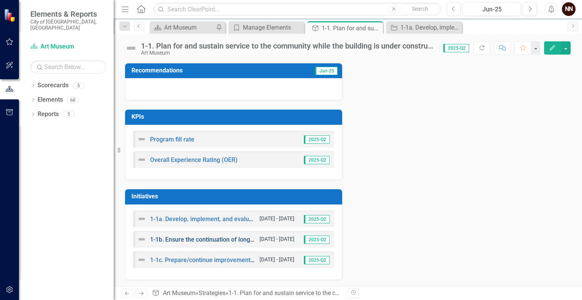
click at [208, 238] on link "1-1b. Ensure the continuation of long-standing programs during the closure of t…" at bounding box center [273, 239] width 246 height 7
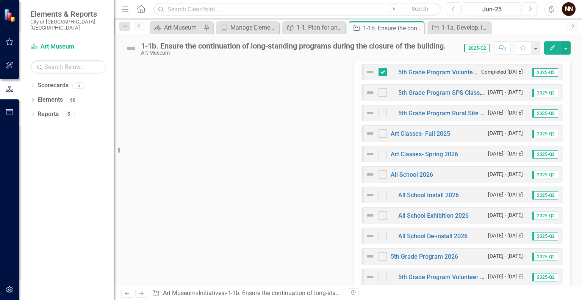
scroll to position [293, 0]
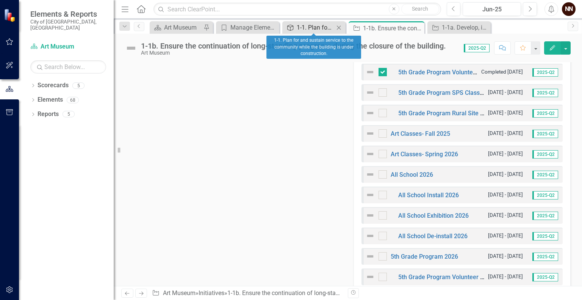
click at [320, 29] on div "1-1. Plan for and sustain service to the community while the building is under …" at bounding box center [316, 27] width 38 height 9
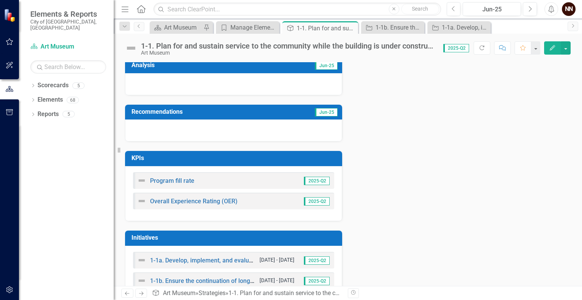
scroll to position [196, 0]
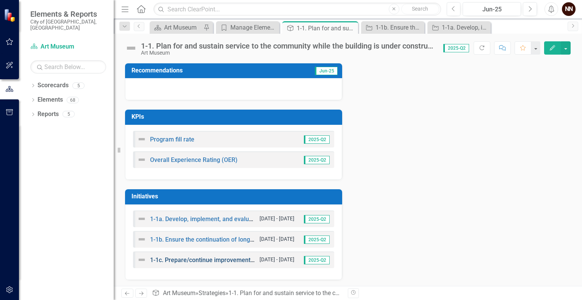
click at [211, 258] on link "1-1c. Prepare/continue improvements to the off-site location for Museum operati…" at bounding box center [286, 259] width 272 height 7
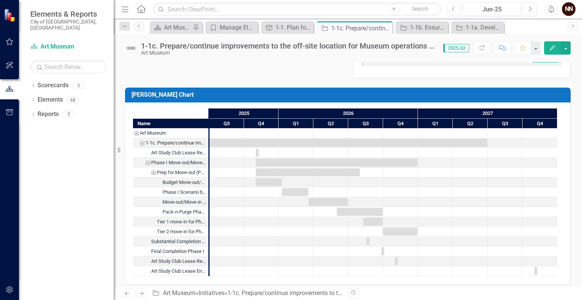
scroll to position [540, 0]
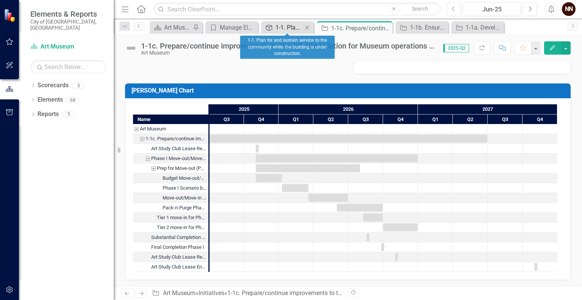
click at [289, 28] on div "1-1. Plan for and sustain service to the community while the building is under …" at bounding box center [289, 27] width 27 height 9
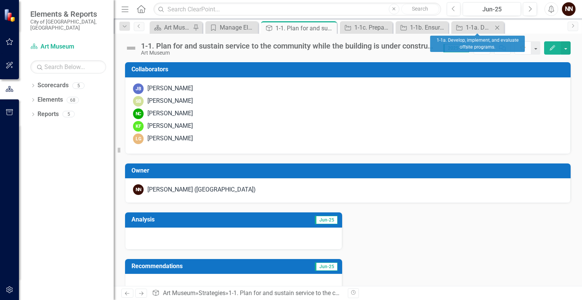
click at [495, 28] on icon "Close" at bounding box center [497, 28] width 8 height 6
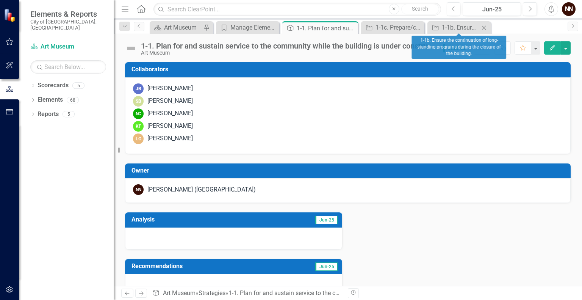
click at [484, 28] on icon at bounding box center [484, 27] width 4 height 4
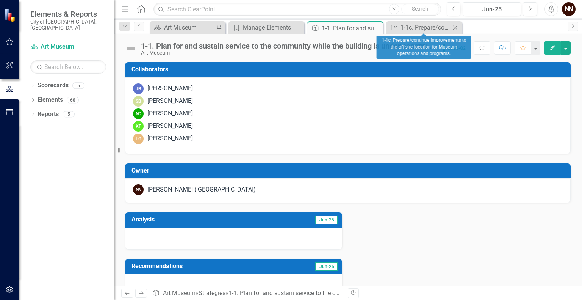
click at [459, 28] on icon "Close" at bounding box center [455, 28] width 8 height 6
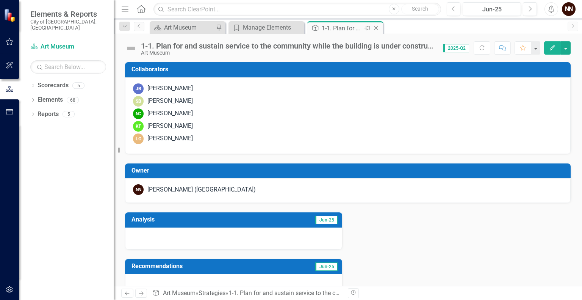
click at [375, 27] on icon at bounding box center [376, 28] width 4 height 4
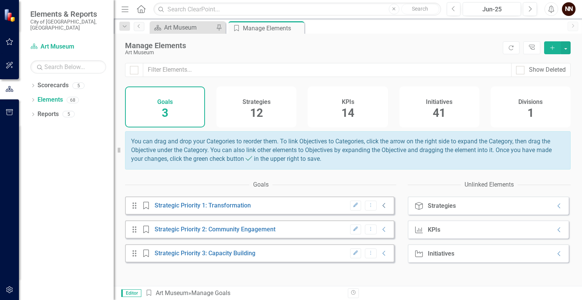
click at [380, 208] on icon "Collapse" at bounding box center [384, 205] width 8 height 6
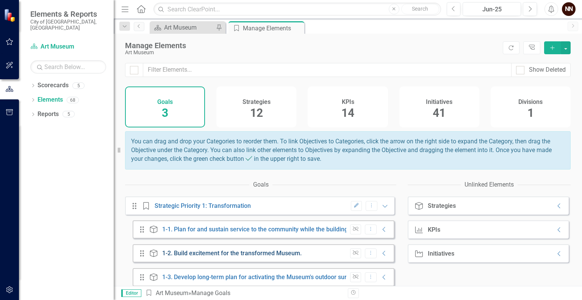
click at [282, 257] on link "1-2. Build excitement for the transformed Museum." at bounding box center [231, 252] width 139 height 7
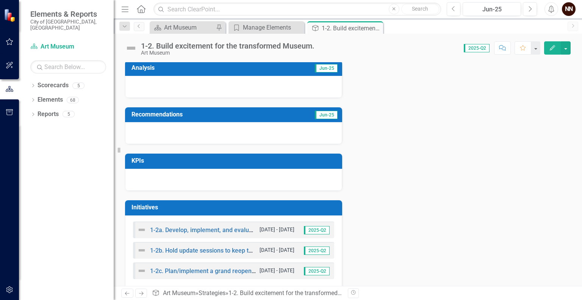
scroll to position [163, 0]
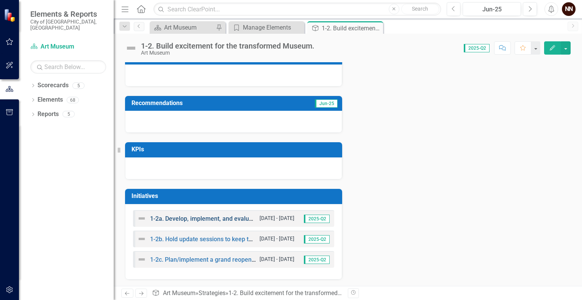
click at [232, 218] on link "1-2a. Develop, implement, and evaluate a communication plan during closure." at bounding box center [255, 218] width 211 height 7
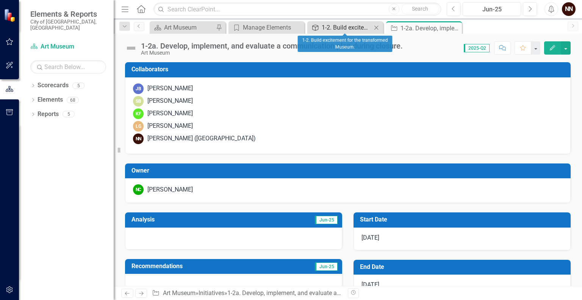
click at [354, 30] on div "1-2. Build excitement for the transformed Museum." at bounding box center [347, 27] width 50 height 9
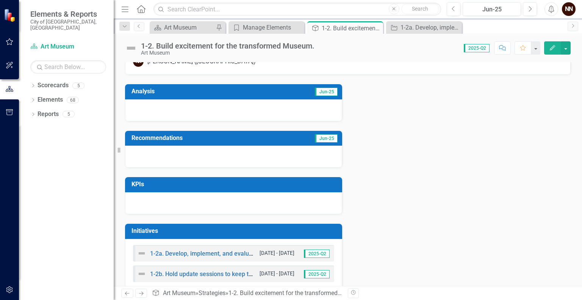
scroll to position [163, 0]
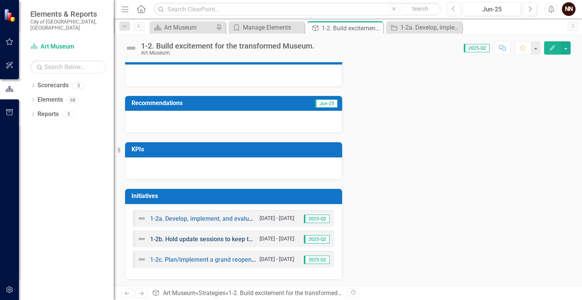
click at [227, 238] on link "1-2b. Hold update sessions to keep the public informed about the Museum with th…" at bounding box center [313, 238] width 326 height 7
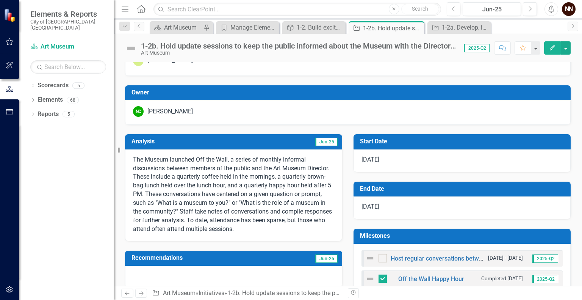
scroll to position [33, 0]
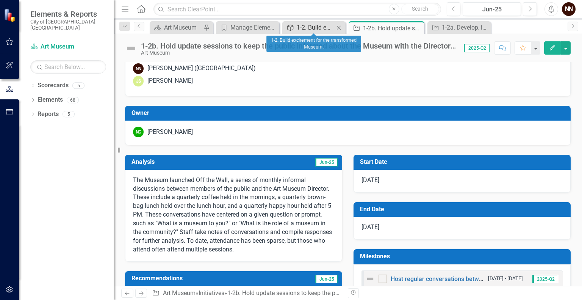
click at [298, 24] on div "1-2. Build excitement for the transformed Museum." at bounding box center [316, 27] width 38 height 9
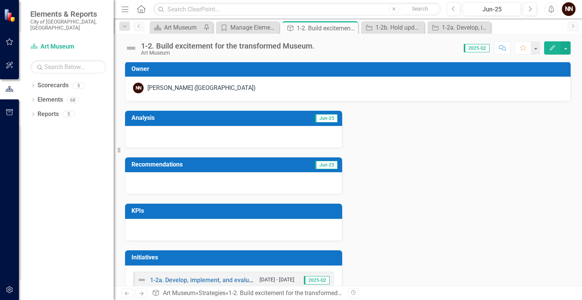
scroll to position [163, 0]
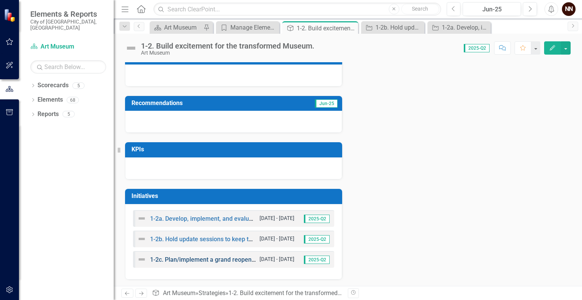
click at [231, 260] on link "1-2c. Plan/implement a grand reopening that invites the community back to their…" at bounding box center [290, 259] width 281 height 7
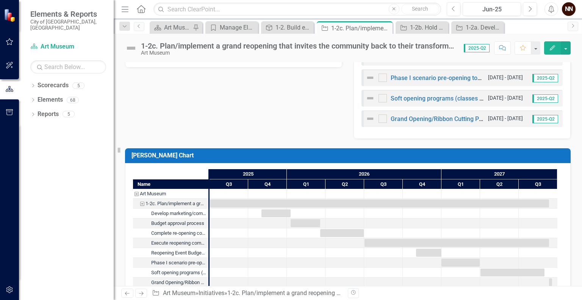
scroll to position [376, 0]
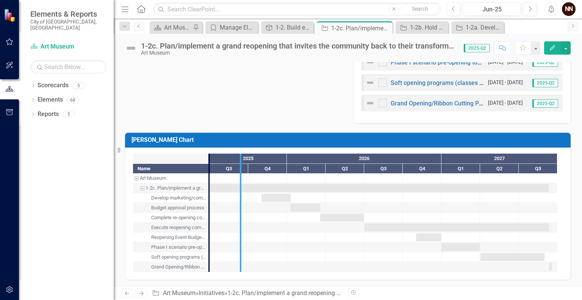
drag, startPoint x: 209, startPoint y: 222, endPoint x: 252, endPoint y: 222, distance: 42.8
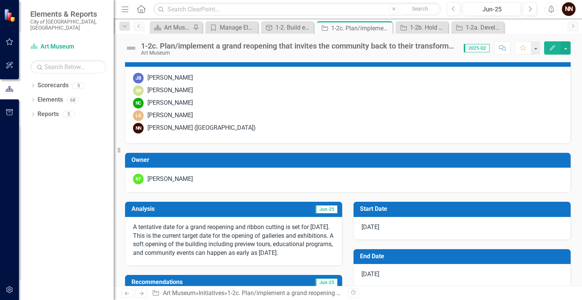
scroll to position [0, 0]
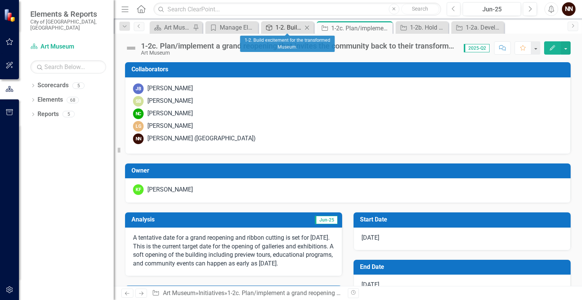
click at [295, 30] on div "1-2. Build excitement for the transformed Museum." at bounding box center [289, 27] width 27 height 9
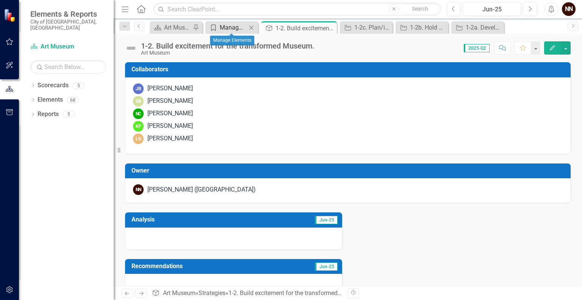
click at [225, 27] on div "Manage Elements" at bounding box center [233, 27] width 27 height 9
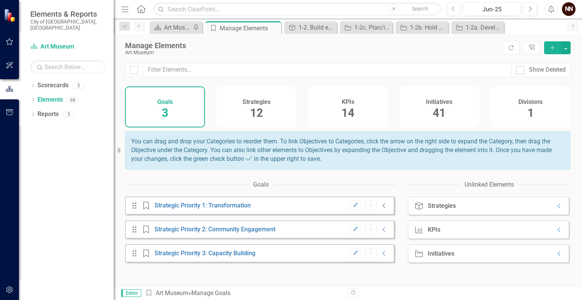
click at [383, 208] on icon at bounding box center [384, 205] width 3 height 5
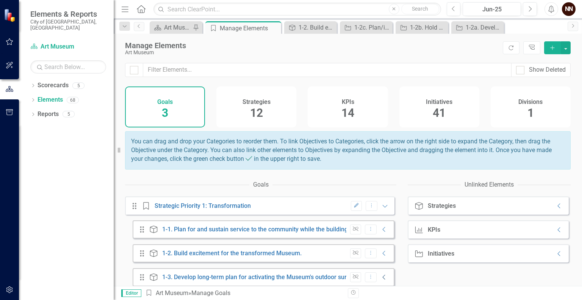
click at [380, 280] on icon "Collapse" at bounding box center [384, 277] width 8 height 6
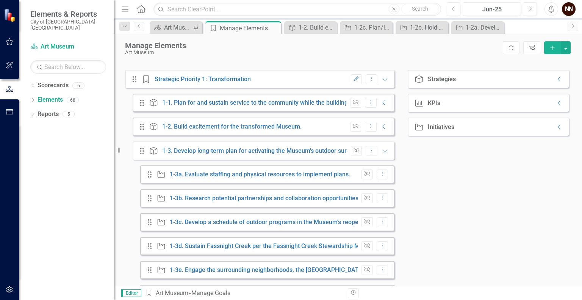
scroll to position [140, 0]
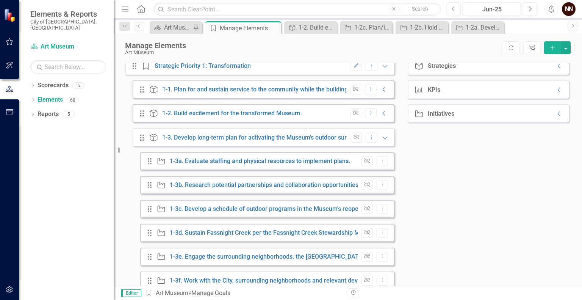
click at [286, 165] on div "Initiative 1-3a. Evaluate staffing and physical resources to implement plans." at bounding box center [255, 161] width 196 height 8
click at [286, 164] on link "1-3a. Evaluate staffing and physical resources to implement plans." at bounding box center [260, 160] width 180 height 7
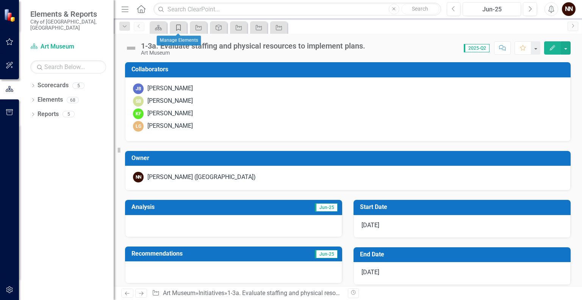
click at [181, 26] on icon "Goal" at bounding box center [179, 28] width 8 height 6
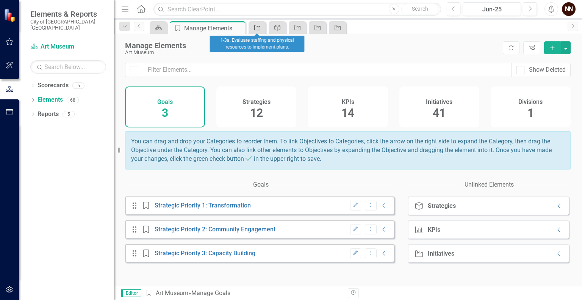
click at [260, 28] on icon "Initiative" at bounding box center [258, 28] width 8 height 6
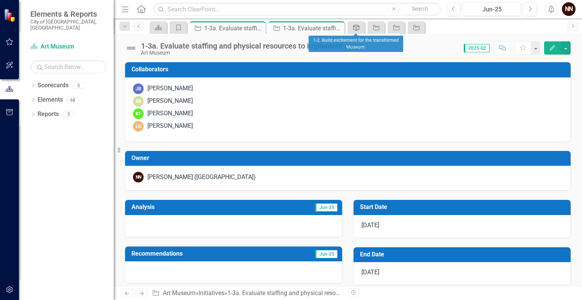
click at [356, 31] on div "Strategy" at bounding box center [354, 27] width 11 height 9
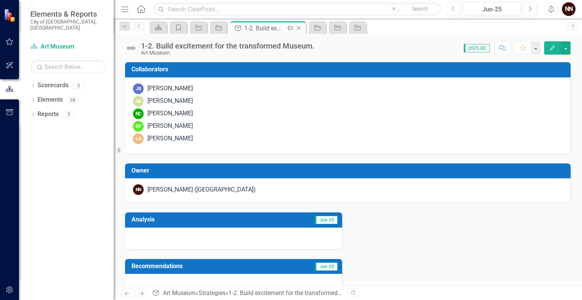
click at [300, 28] on icon "Close" at bounding box center [299, 28] width 8 height 6
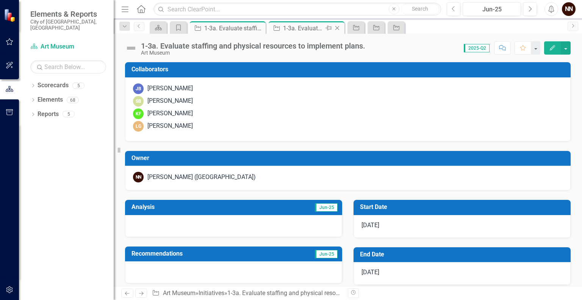
click at [339, 27] on icon "Close" at bounding box center [337, 28] width 8 height 6
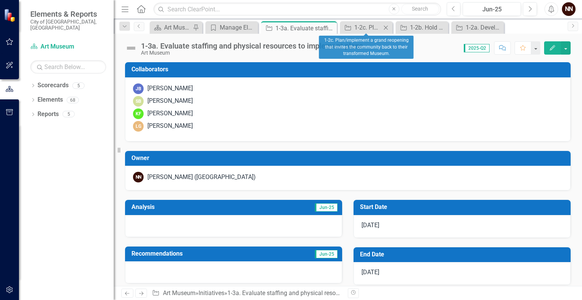
click at [388, 26] on icon "Close" at bounding box center [386, 28] width 8 height 6
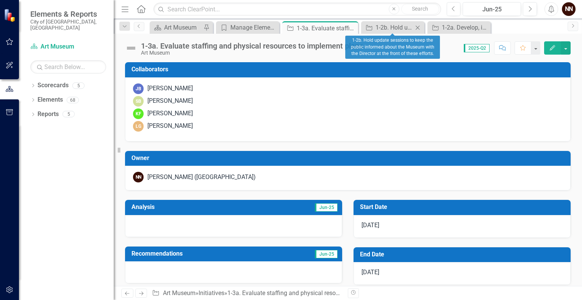
click at [421, 26] on icon "Close" at bounding box center [418, 28] width 8 height 6
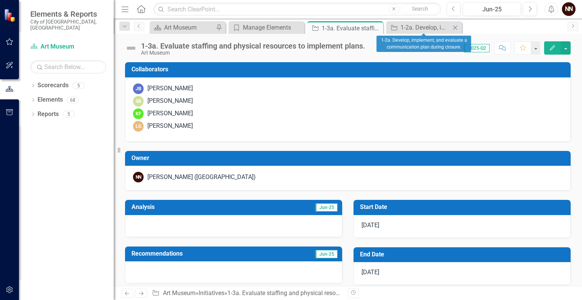
click at [453, 25] on icon at bounding box center [455, 27] width 4 height 4
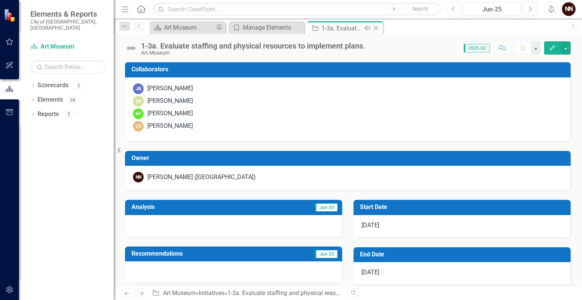
click at [377, 30] on icon "Close" at bounding box center [376, 28] width 8 height 6
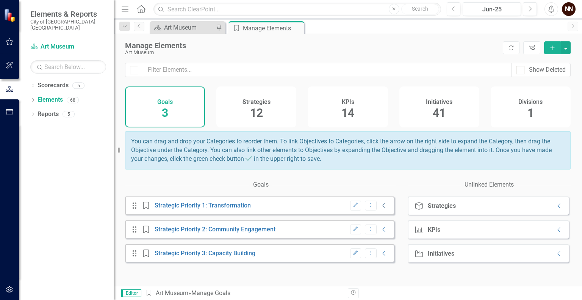
click at [380, 208] on icon "Collapse" at bounding box center [384, 205] width 8 height 6
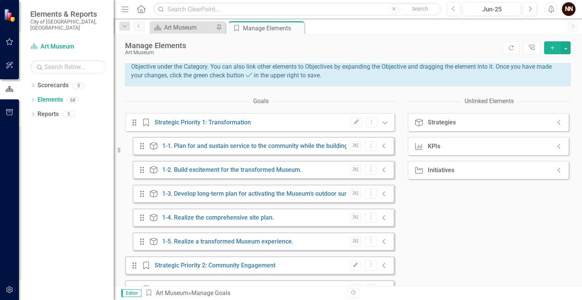
scroll to position [106, 0]
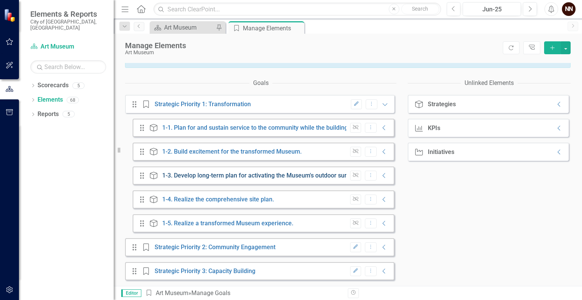
click at [259, 175] on link "1-3. Develop long-term plan for activating the Museum's outdoor surroundings." at bounding box center [268, 175] width 213 height 7
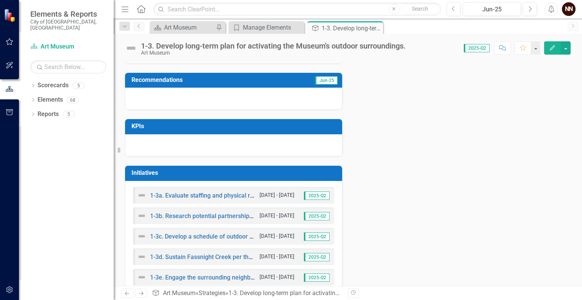
scroll to position [224, 0]
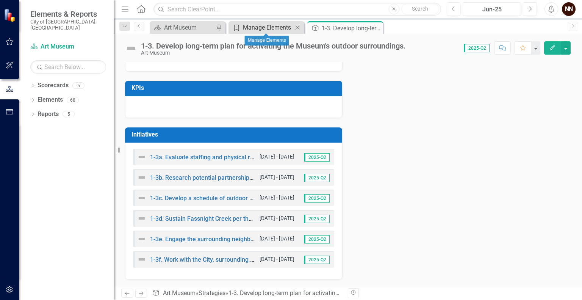
click at [264, 30] on div "Manage Elements" at bounding box center [268, 27] width 50 height 9
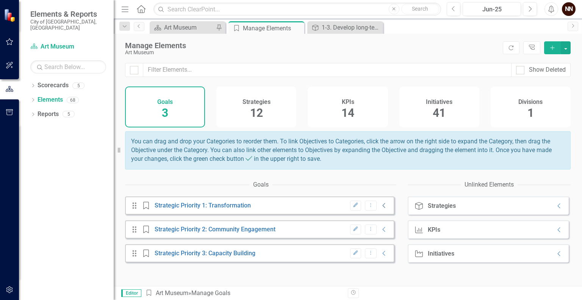
click at [380, 208] on icon "Collapse" at bounding box center [384, 205] width 8 height 6
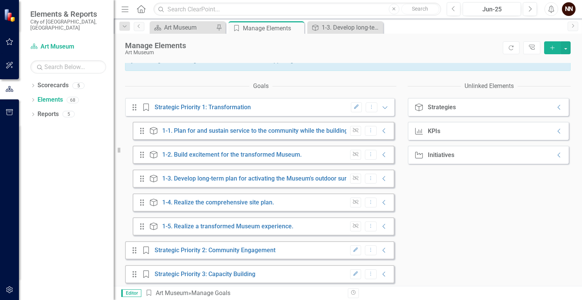
scroll to position [106, 0]
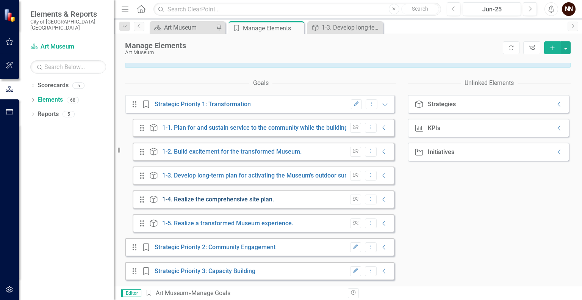
click at [244, 200] on link "1-4. Realize the comprehensive site plan." at bounding box center [218, 199] width 112 height 7
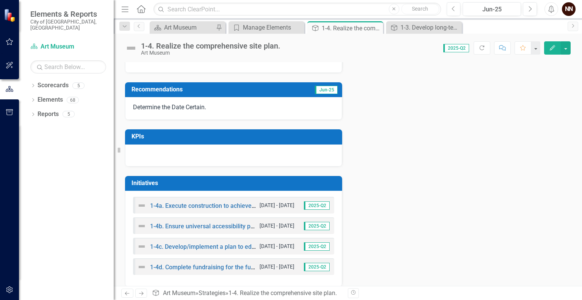
scroll to position [184, 0]
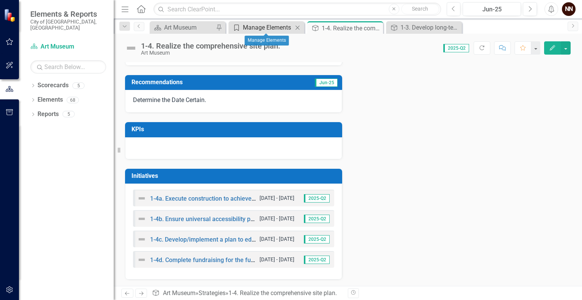
click at [270, 28] on div "Manage Elements" at bounding box center [268, 27] width 50 height 9
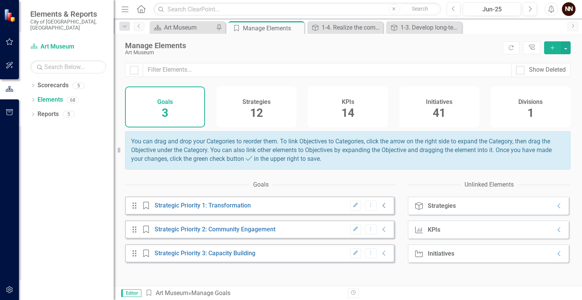
click at [380, 208] on icon "Collapse" at bounding box center [384, 205] width 8 height 6
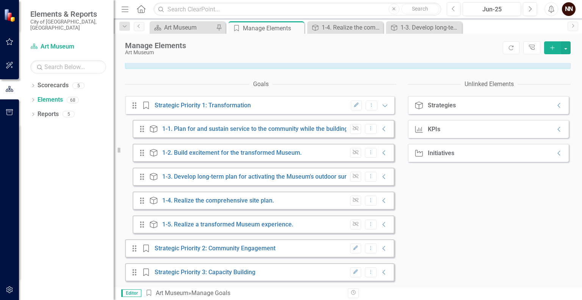
scroll to position [106, 0]
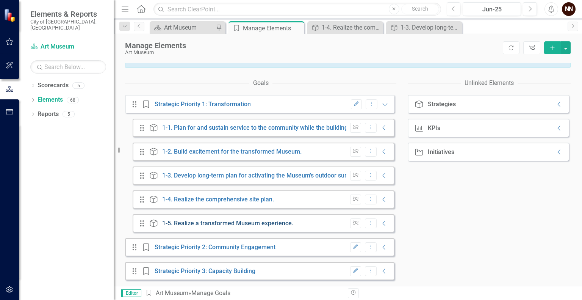
click at [267, 223] on link "1-5. Realize a transformed Museum experience." at bounding box center [227, 222] width 131 height 7
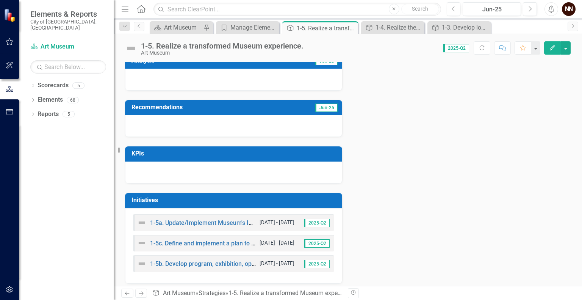
scroll to position [163, 0]
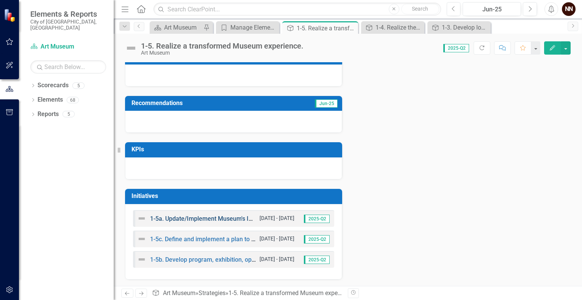
click at [214, 218] on link "1-5a. Update/Implement Museum's Interpretive Plan." at bounding box center [222, 218] width 144 height 7
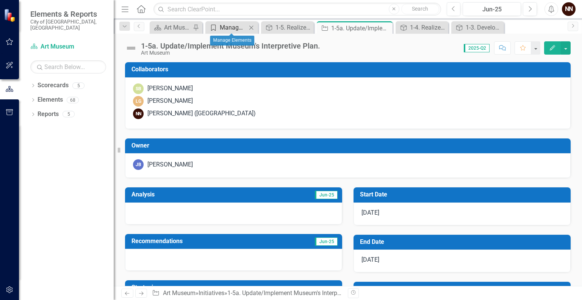
click at [229, 31] on div "Manage Elements" at bounding box center [233, 27] width 27 height 9
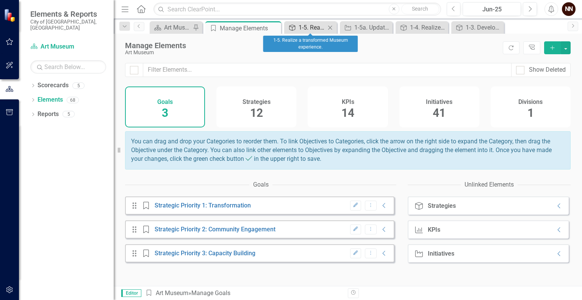
click at [314, 28] on div "1-5. Realize a transformed Museum experience." at bounding box center [312, 27] width 27 height 9
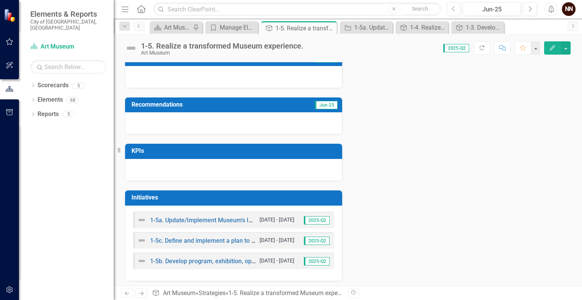
scroll to position [163, 0]
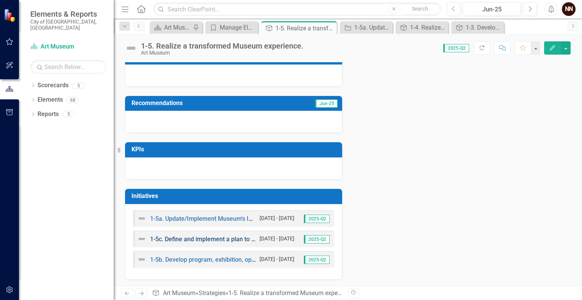
click at [232, 237] on link "1-5c. Define and implement a plan to [PERSON_NAME] inclusion and accessibility …" at bounding box center [329, 238] width 359 height 7
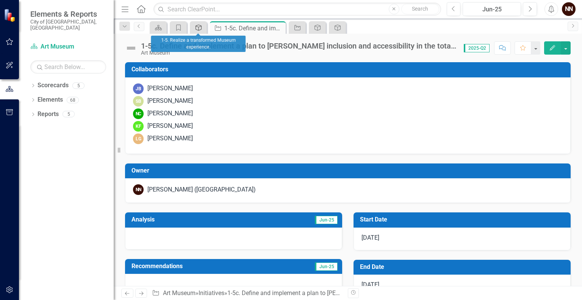
click at [199, 25] on icon at bounding box center [199, 28] width 6 height 6
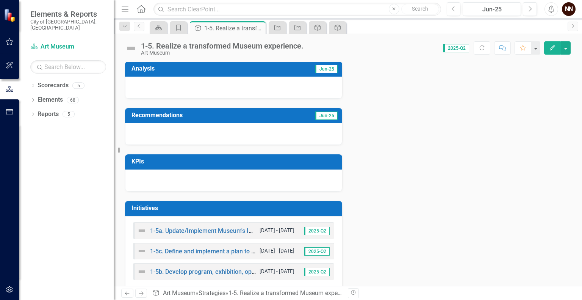
scroll to position [163, 0]
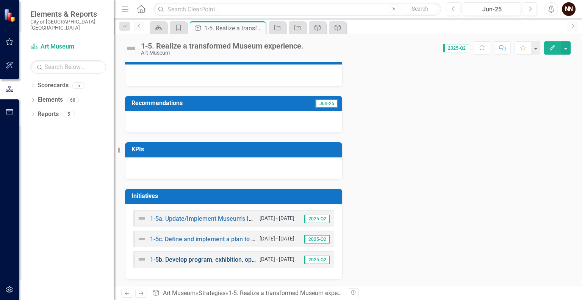
click at [202, 257] on link "1-5b. Develop program, exhibition, operational plans and resource requirements …" at bounding box center [346, 259] width 393 height 7
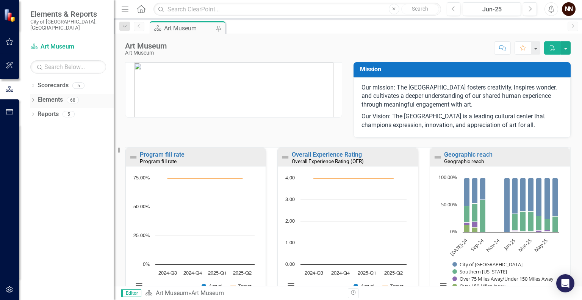
click at [56, 95] on link "Elements" at bounding box center [50, 99] width 25 height 9
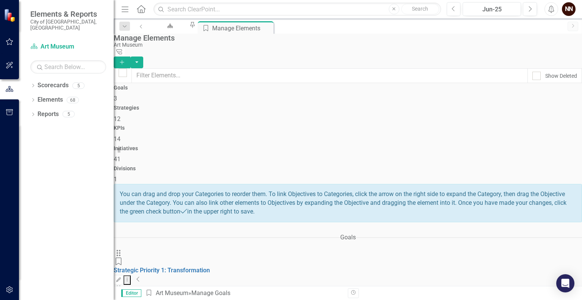
click at [140, 276] on icon "Collapse" at bounding box center [138, 279] width 4 height 6
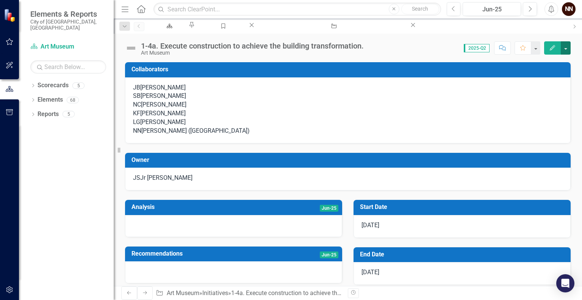
click at [566, 44] on button "button" at bounding box center [566, 47] width 10 height 13
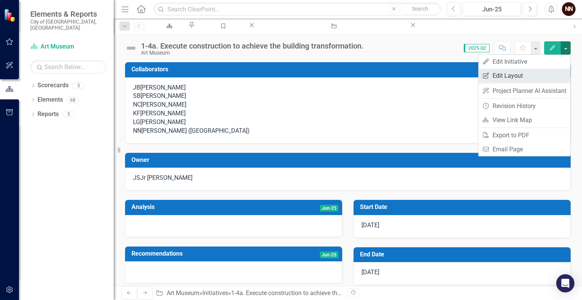
click at [523, 74] on link "Edit Report Edit Layout" at bounding box center [524, 76] width 92 height 14
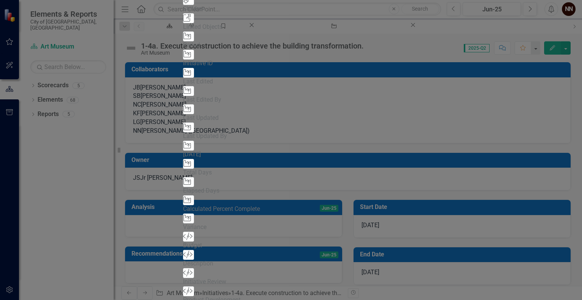
drag, startPoint x: 182, startPoint y: 104, endPoint x: 182, endPoint y: 112, distance: 7.6
click at [183, 112] on div "View All Fields Expand Place Chart Initiative Name Add Initiative Reporting Fre…" at bounding box center [291, 33] width 216 height 615
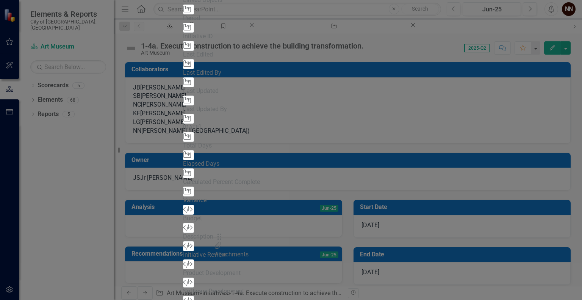
drag, startPoint x: 213, startPoint y: 49, endPoint x: 227, endPoint y: 241, distance: 192.3
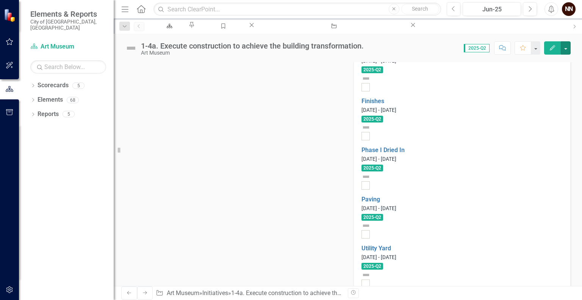
scroll to position [739, 0]
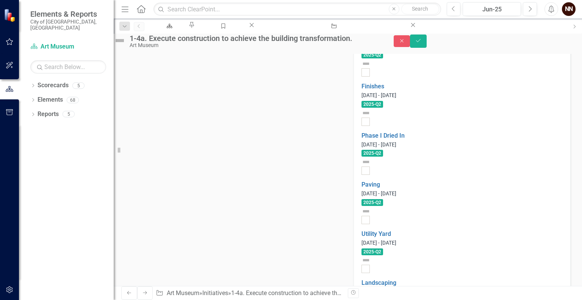
click at [427, 40] on button "Save" at bounding box center [418, 40] width 17 height 13
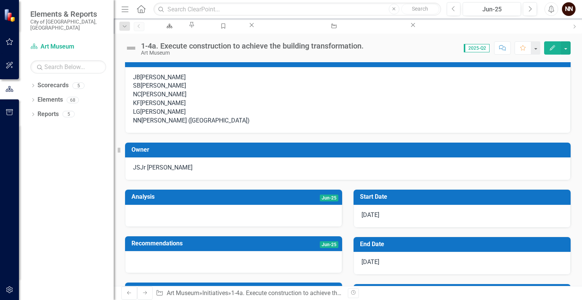
scroll to position [0, 0]
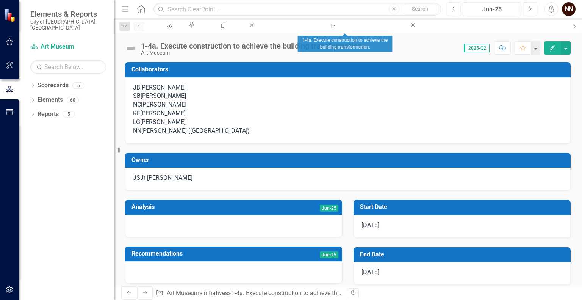
click at [409, 26] on icon "Close" at bounding box center [413, 25] width 8 height 6
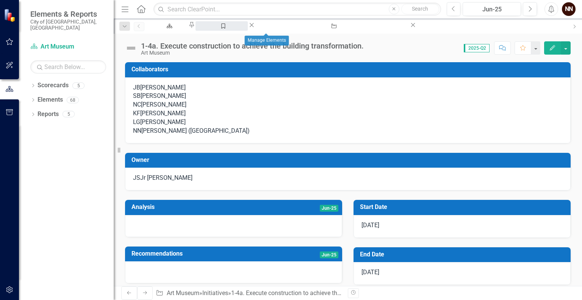
click at [241, 28] on div "Manage Elements" at bounding box center [221, 32] width 39 height 9
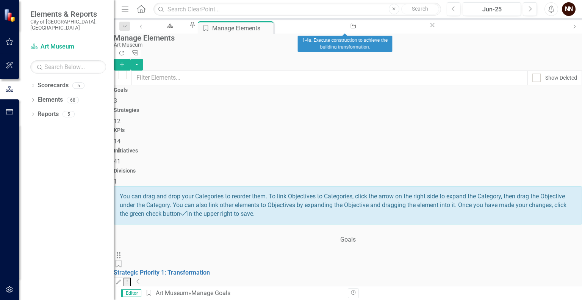
click at [429, 25] on icon "Close" at bounding box center [433, 25] width 8 height 6
click at [140, 278] on icon "Collapse" at bounding box center [138, 281] width 4 height 6
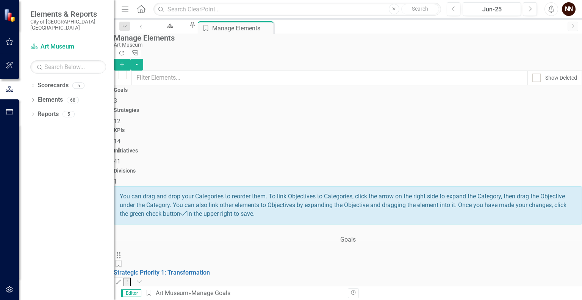
scroll to position [106, 0]
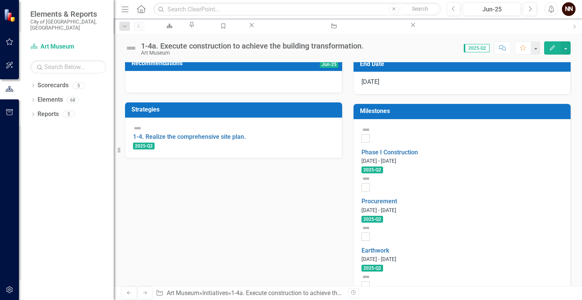
scroll to position [180, 0]
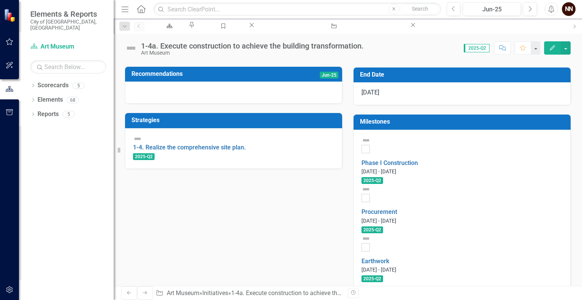
click at [520, 125] on h3 "Milestones" at bounding box center [463, 121] width 207 height 7
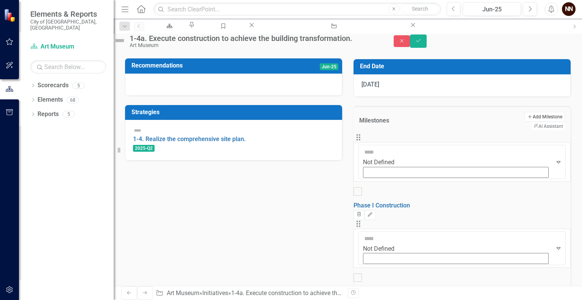
click at [524, 122] on button "Add Add Milestone" at bounding box center [544, 117] width 41 height 10
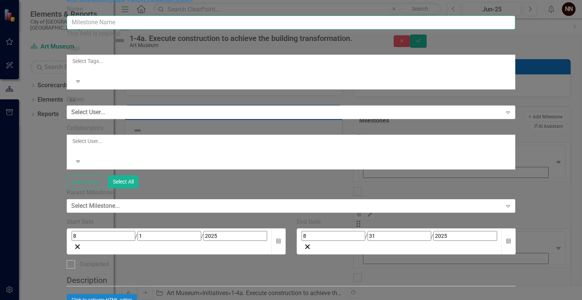
click at [385, 30] on input "Name" at bounding box center [291, 23] width 449 height 14
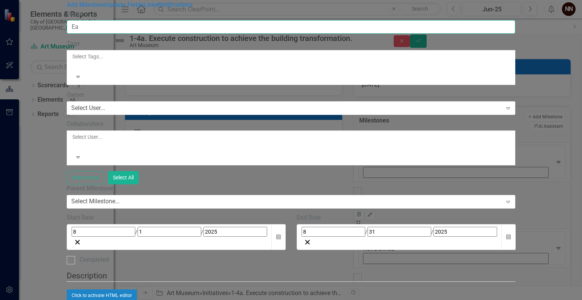
type input "E"
type input "Move-in Begins"
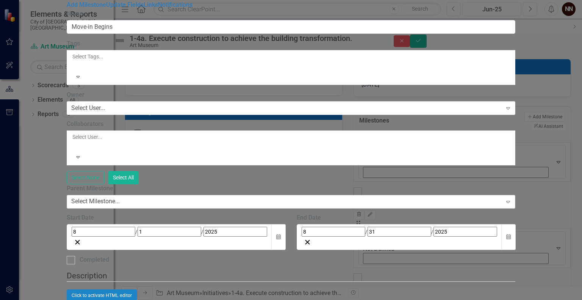
click at [120, 197] on div "Select Milestone..." at bounding box center [95, 201] width 49 height 9
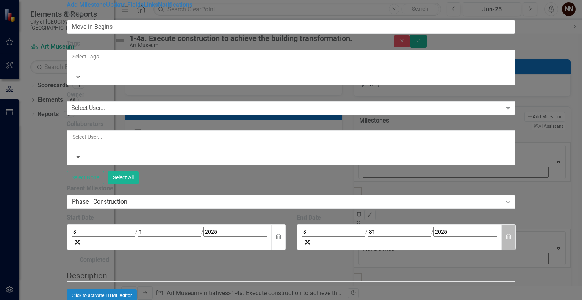
click at [511, 234] on icon "Calendar" at bounding box center [508, 236] width 5 height 5
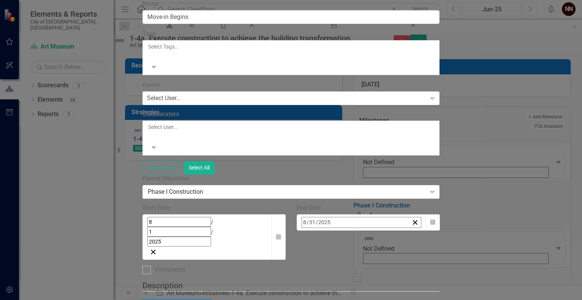
click at [372, 235] on span "[DATE]" at bounding box center [363, 238] width 17 height 6
click at [369, 235] on span "2025" at bounding box center [363, 238] width 12 height 6
click at [429, 280] on button "2026" at bounding box center [407, 293] width 44 height 27
click at [329, 293] on abbr "10" at bounding box center [326, 296] width 6 height 6
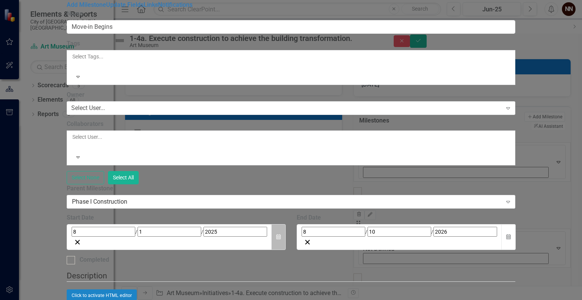
click at [281, 234] on icon "Calendar" at bounding box center [278, 236] width 5 height 5
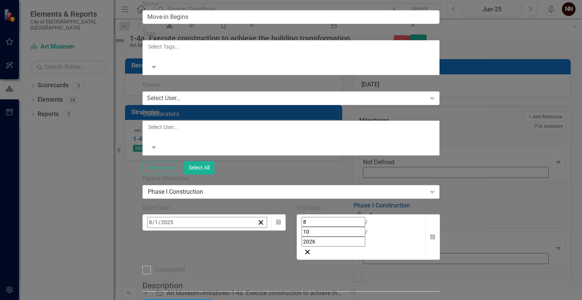
click at [242, 230] on button "[DATE]" at bounding box center [209, 238] width 65 height 17
click at [242, 230] on button "2025" at bounding box center [209, 238] width 65 height 17
click at [275, 280] on button "2026" at bounding box center [253, 293] width 44 height 27
click at [175, 293] on abbr "10" at bounding box center [172, 296] width 6 height 6
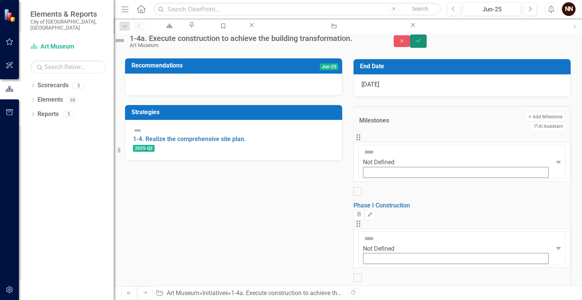
click at [422, 43] on icon "Save" at bounding box center [418, 40] width 7 height 5
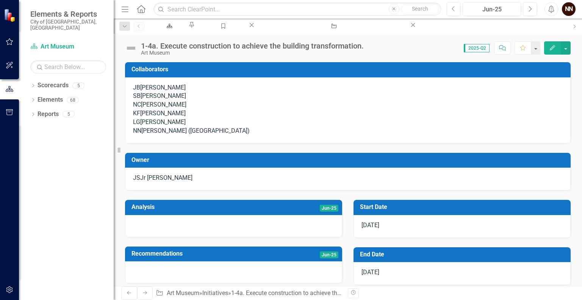
drag, startPoint x: 581, startPoint y: 111, endPoint x: 582, endPoint y: 218, distance: 106.9
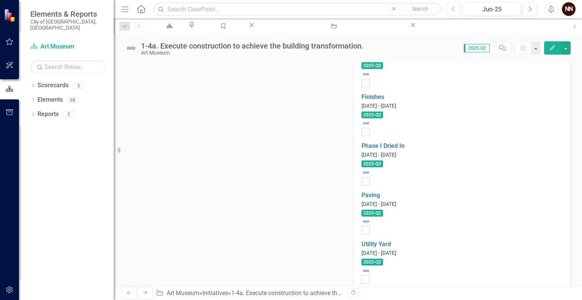
scroll to position [739, 0]
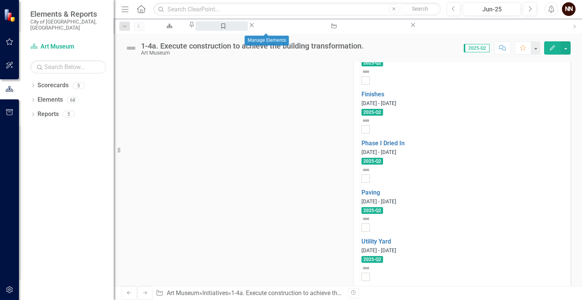
click at [241, 29] on div "Manage Elements" at bounding box center [221, 32] width 39 height 9
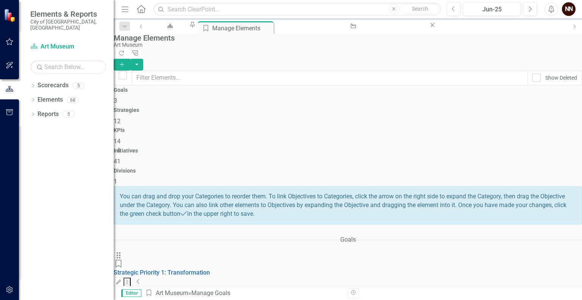
click at [397, 186] on div "You can drag and drop your Categories to reorder them. To link Objectives to Ca…" at bounding box center [348, 205] width 468 height 38
click at [140, 278] on icon "Collapse" at bounding box center [138, 281] width 4 height 6
click at [142, 278] on icon "Expanded" at bounding box center [139, 281] width 6 height 6
click at [431, 27] on icon at bounding box center [433, 25] width 4 height 4
